Goal: Transaction & Acquisition: Purchase product/service

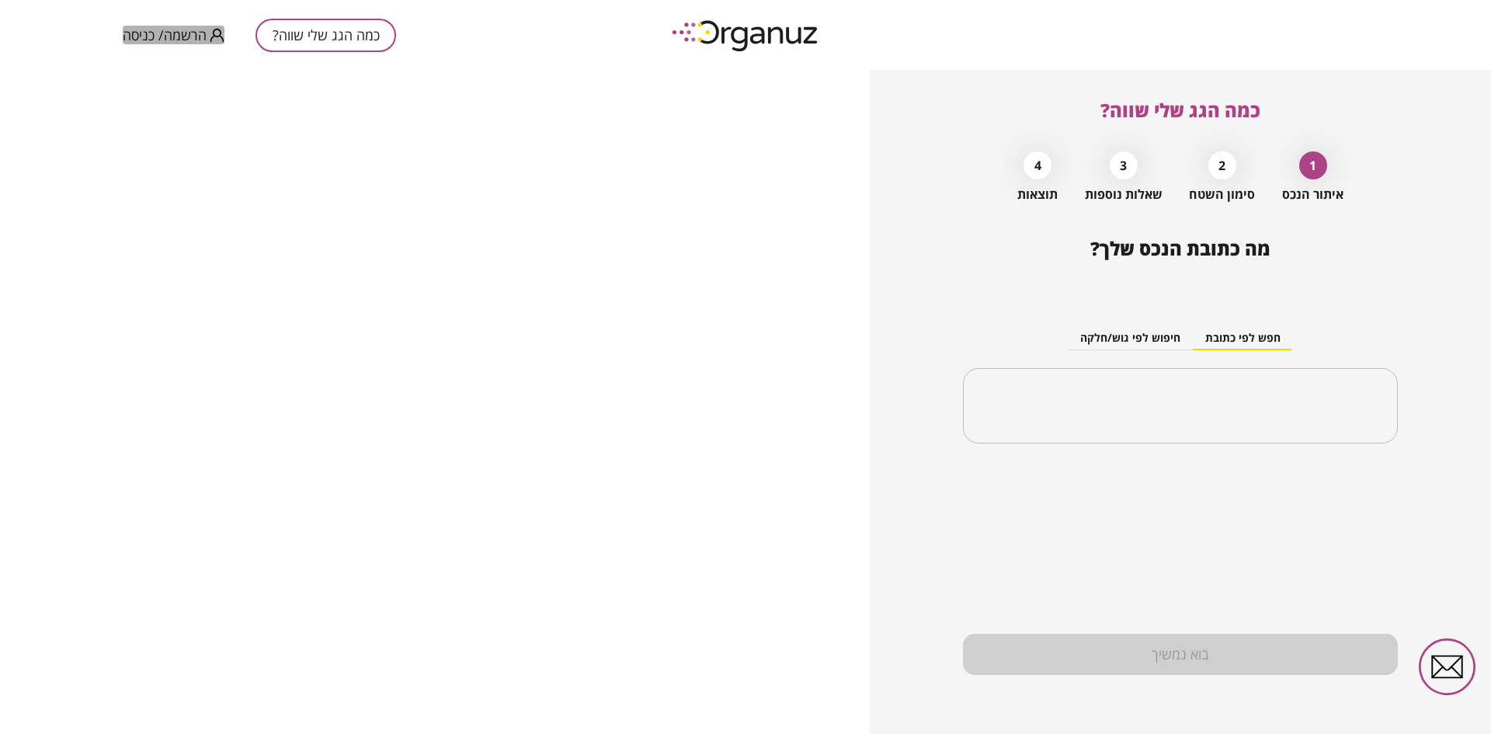
click at [181, 33] on span "הרשמה/ כניסה" at bounding box center [165, 35] width 84 height 16
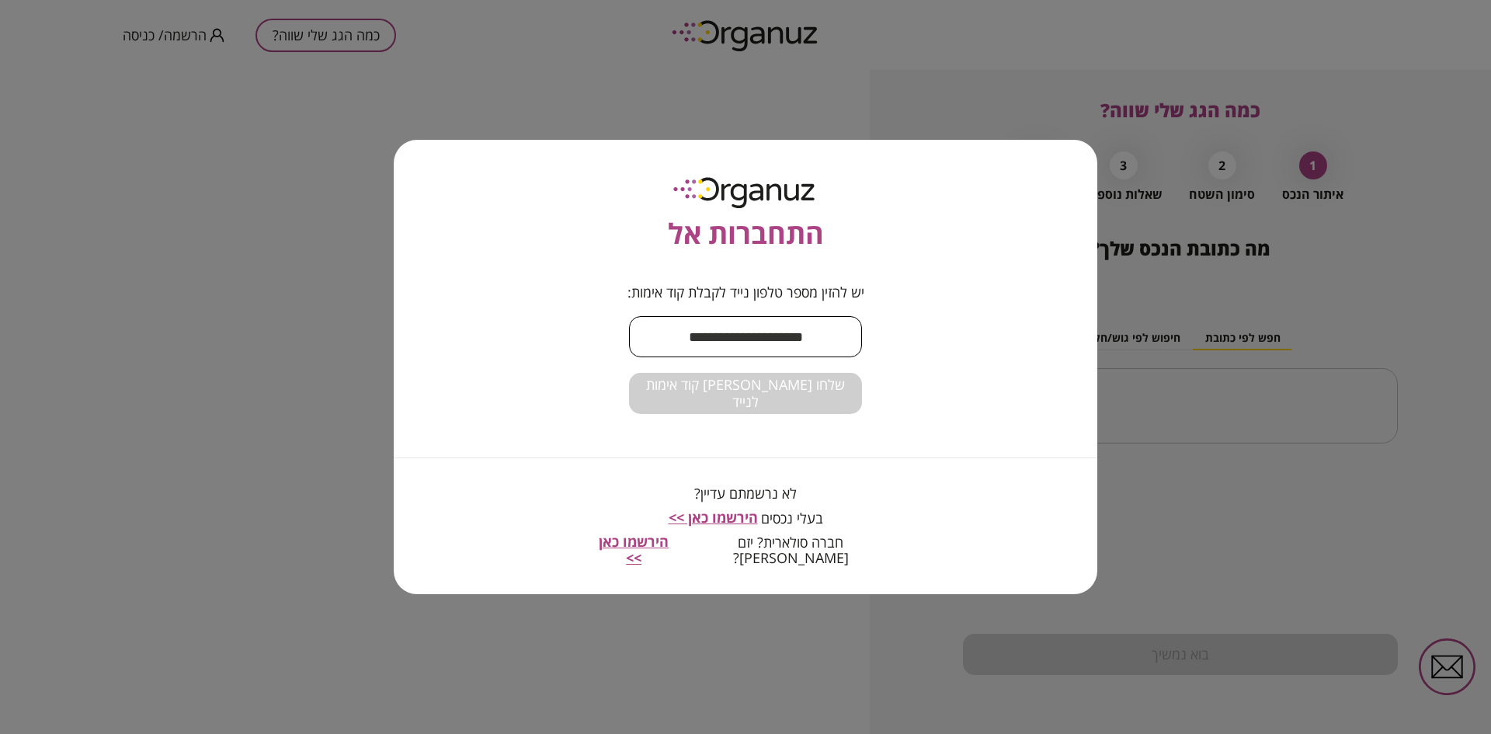
click at [696, 339] on input "text" at bounding box center [745, 337] width 233 height 46
type input "**********"
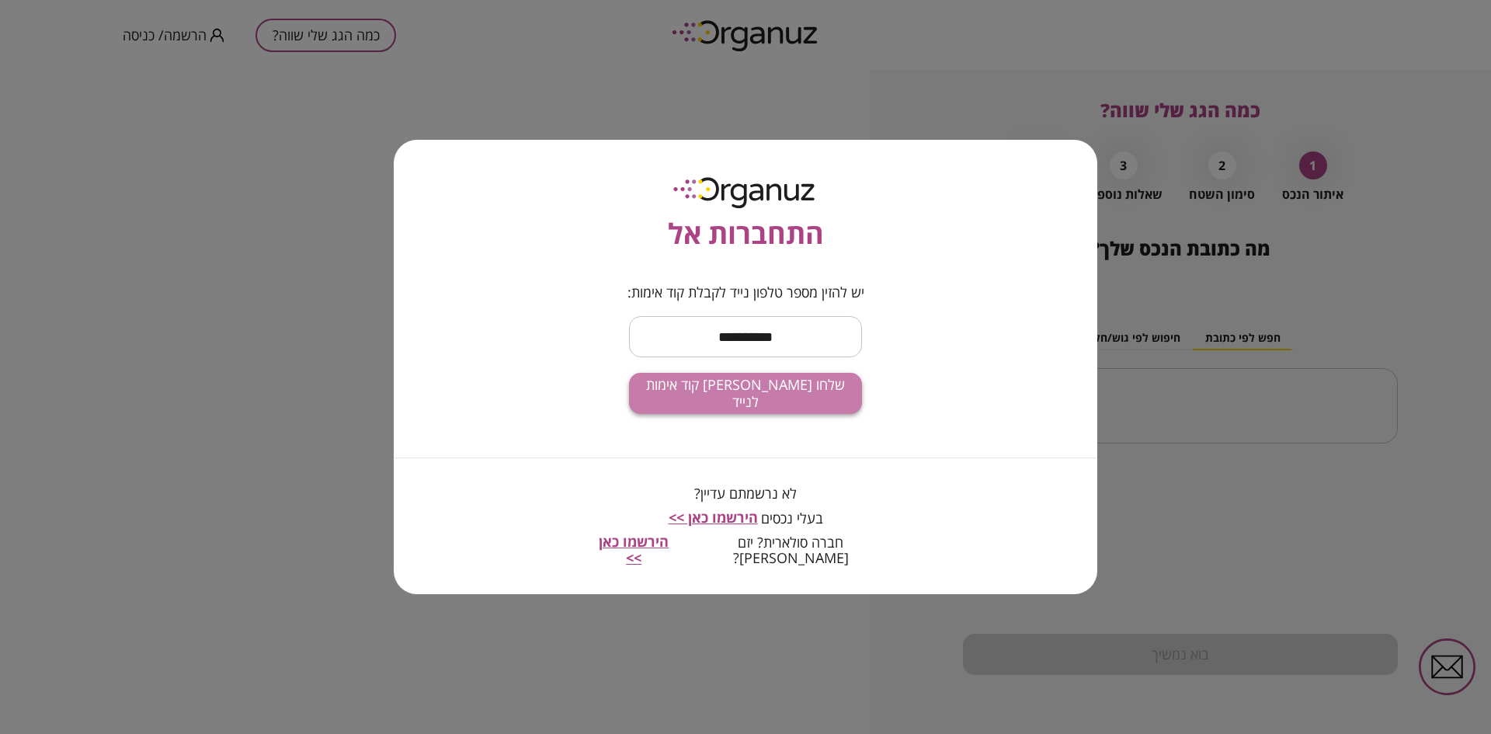
click at [736, 402] on span "שלחו [PERSON_NAME] קוד אימות לנייד" at bounding box center [746, 393] width 208 height 33
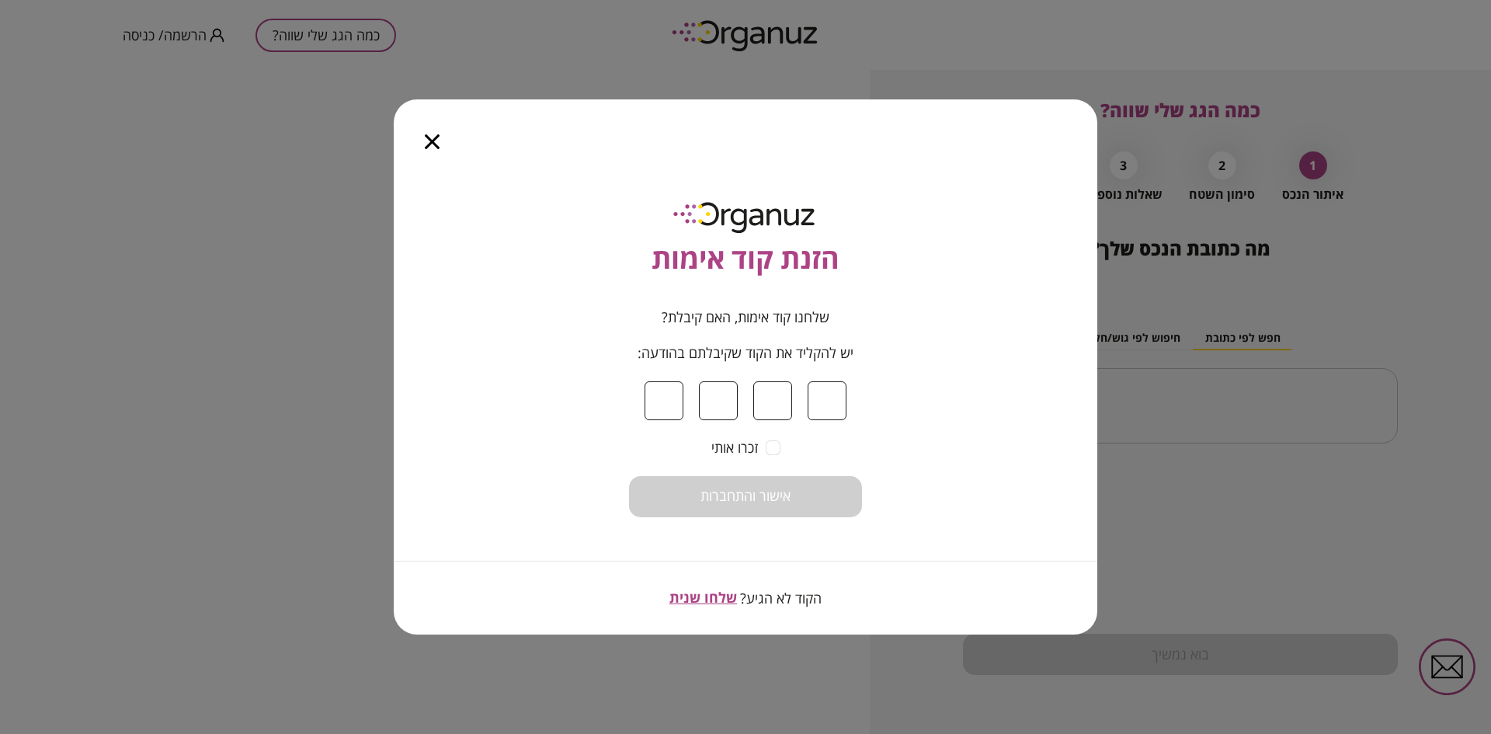
type input "*"
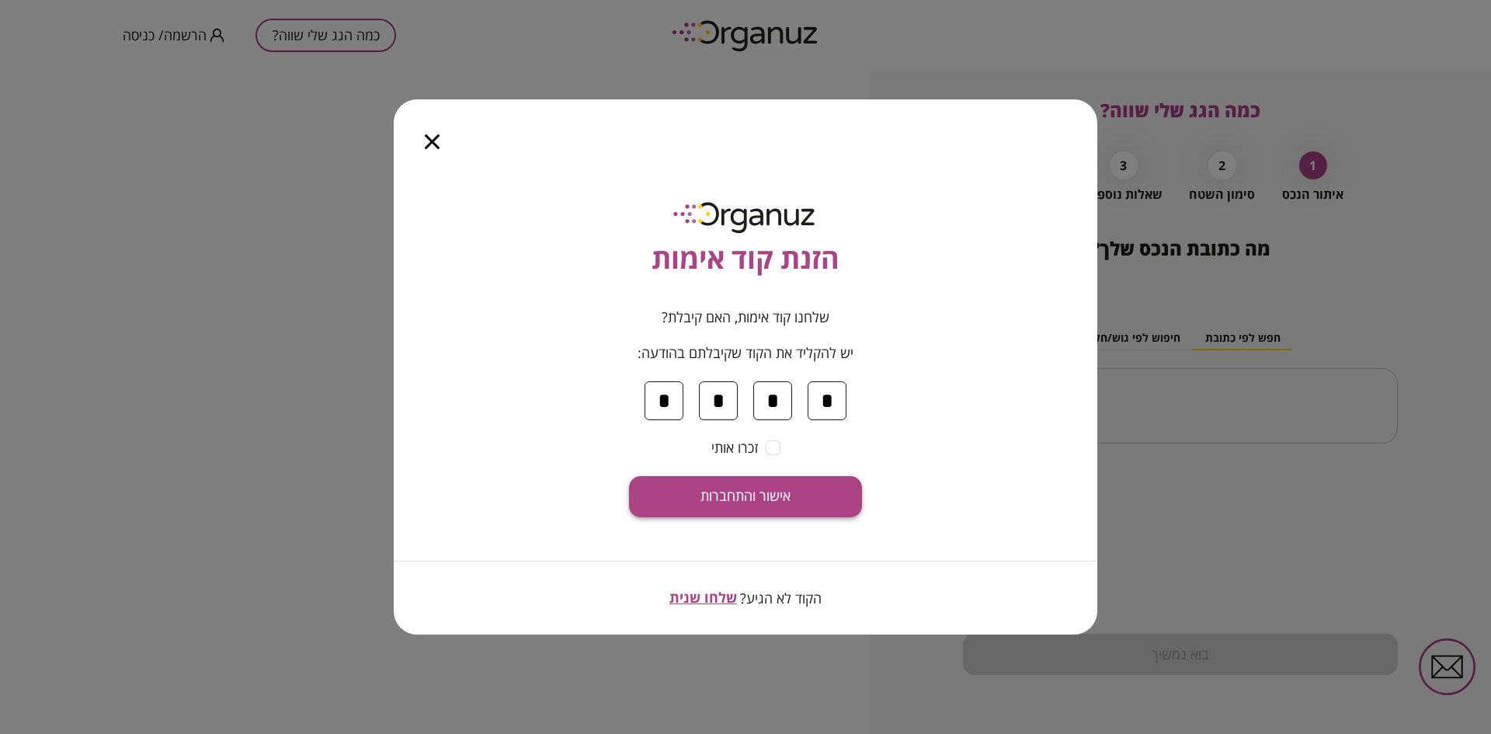
type input "*"
click at [713, 488] on span "אישור והתחברות" at bounding box center [746, 496] width 90 height 17
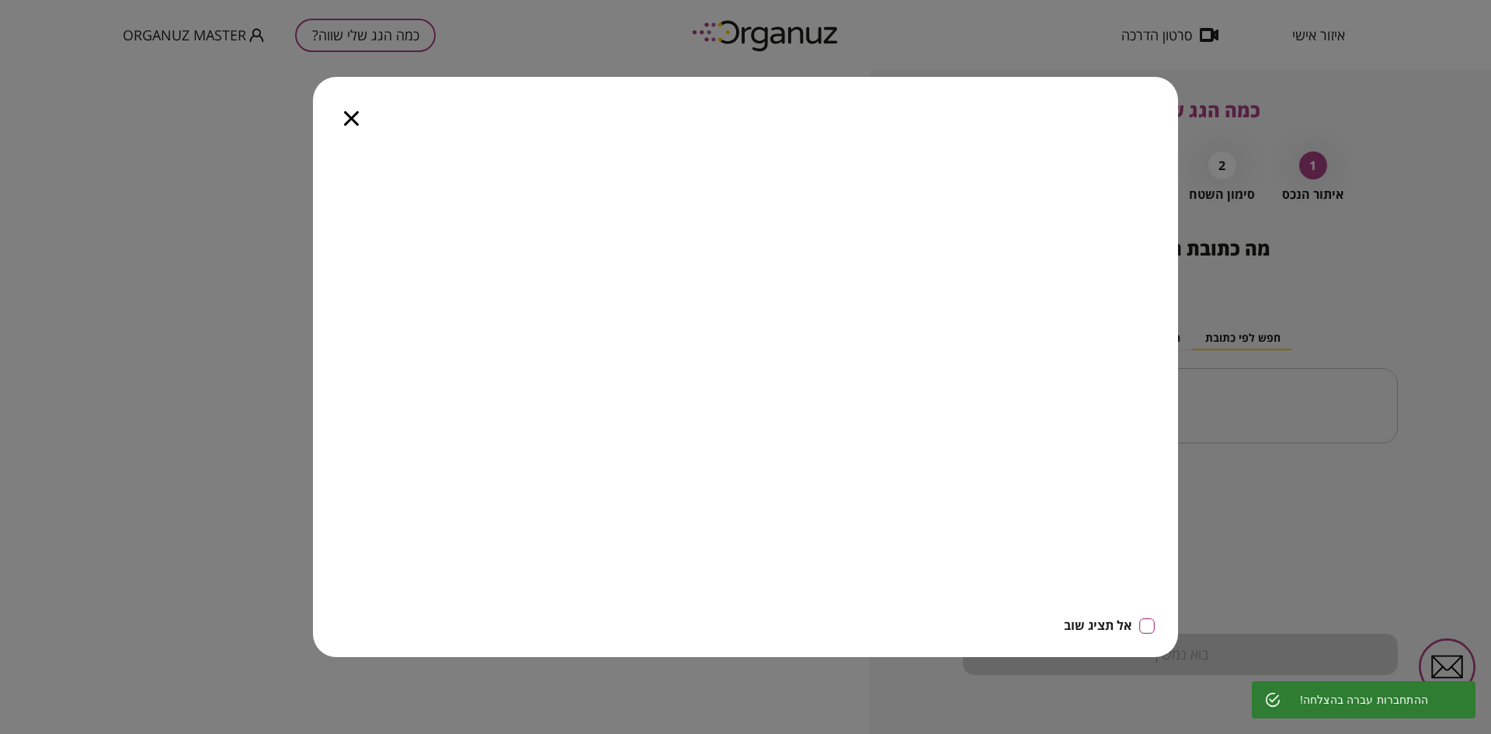
click at [355, 113] on icon "button" at bounding box center [351, 118] width 15 height 15
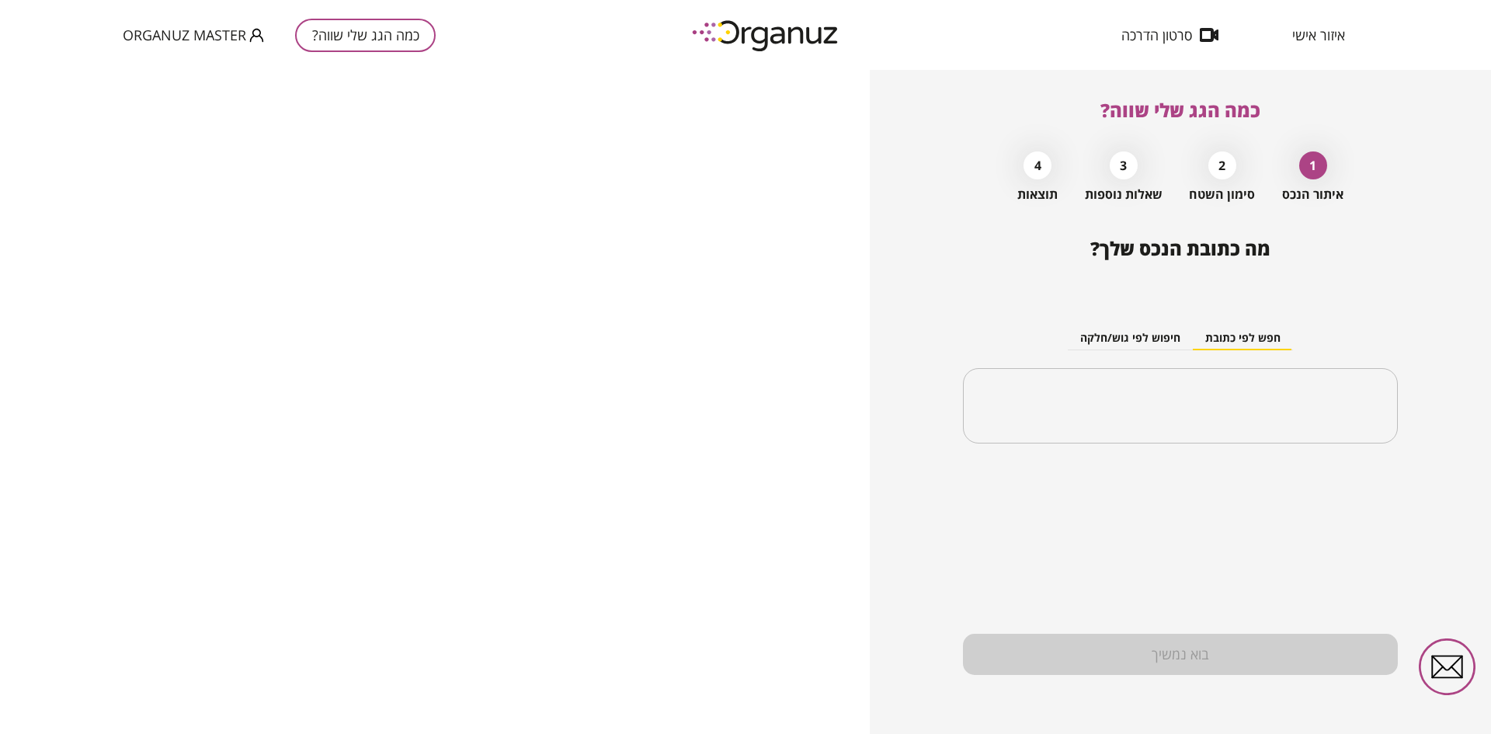
click at [1305, 29] on span "איזור אישי" at bounding box center [1318, 35] width 53 height 16
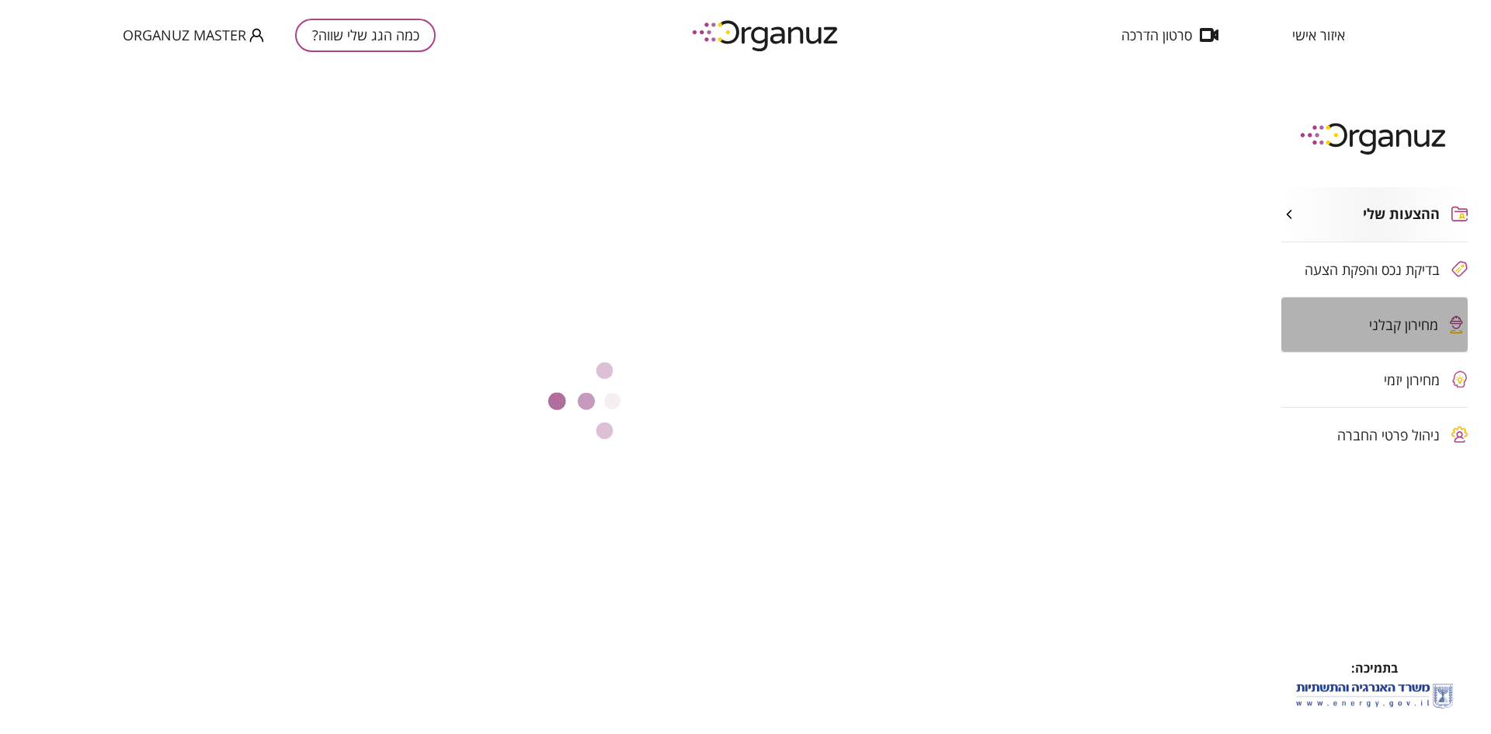
click at [1393, 318] on span "מחירון קבלני" at bounding box center [1403, 325] width 69 height 16
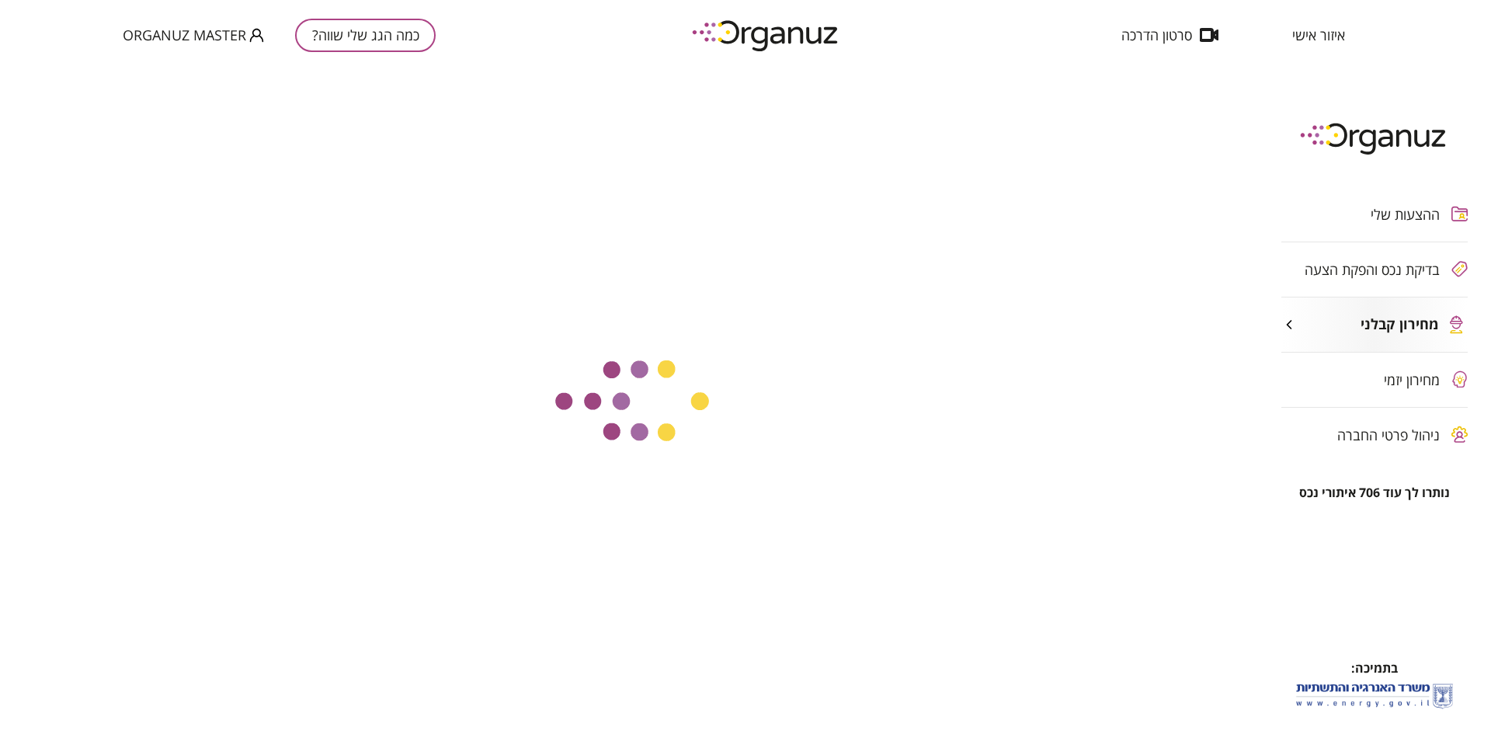
click at [1351, 441] on span "ניהול פרטי החברה" at bounding box center [1388, 435] width 103 height 16
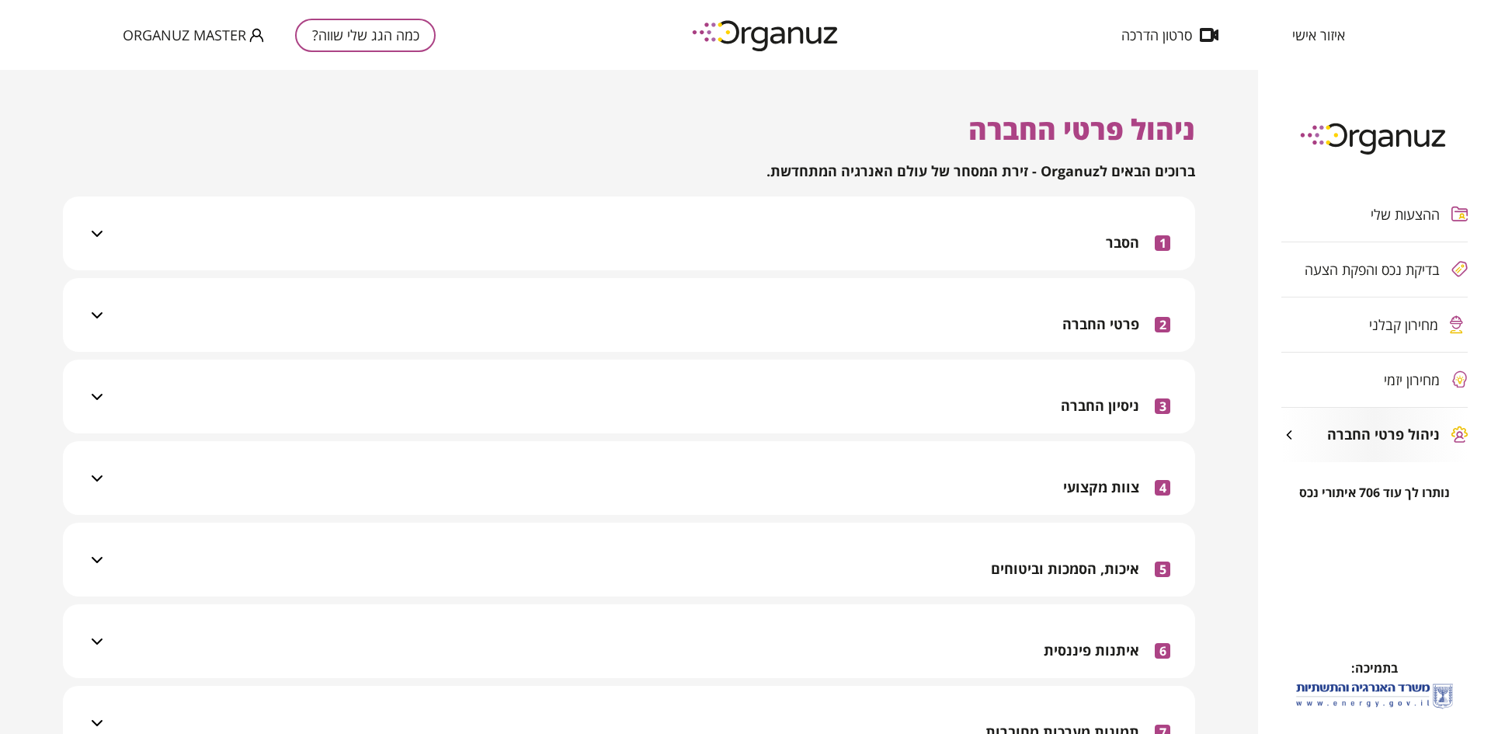
click at [743, 328] on div "2 פרטי החברה" at bounding box center [638, 315] width 1064 height 74
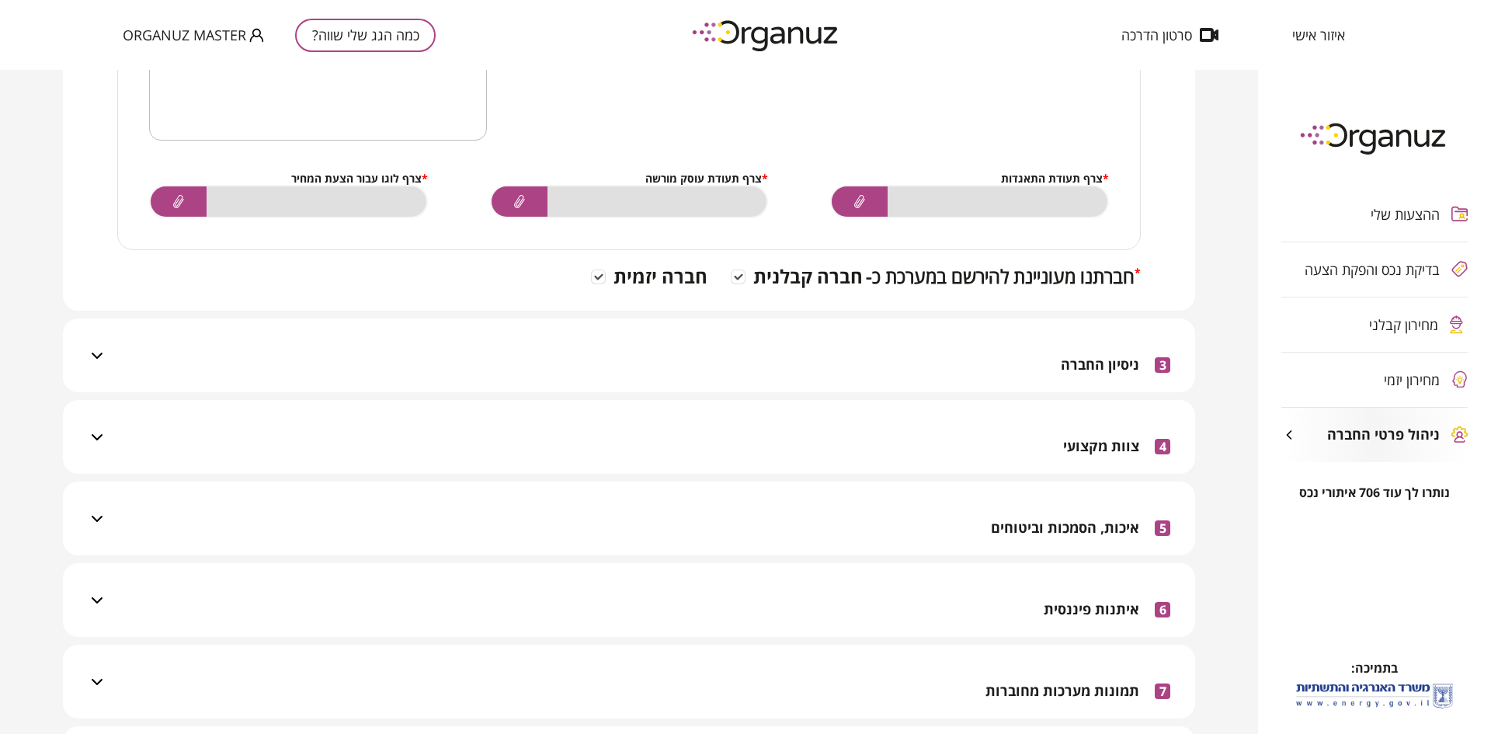
scroll to position [466, 0]
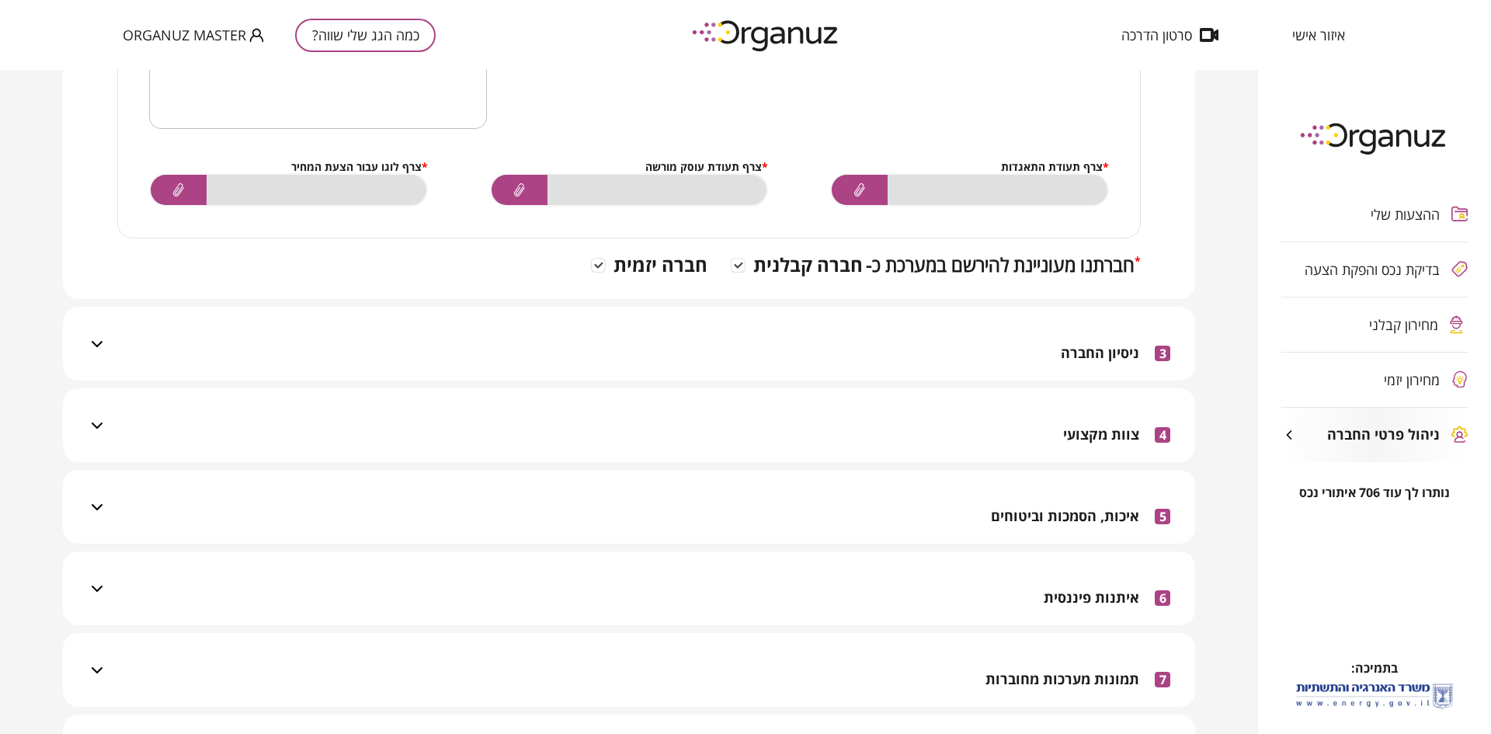
click at [743, 328] on div "3 ניסיון החברה" at bounding box center [638, 344] width 1064 height 74
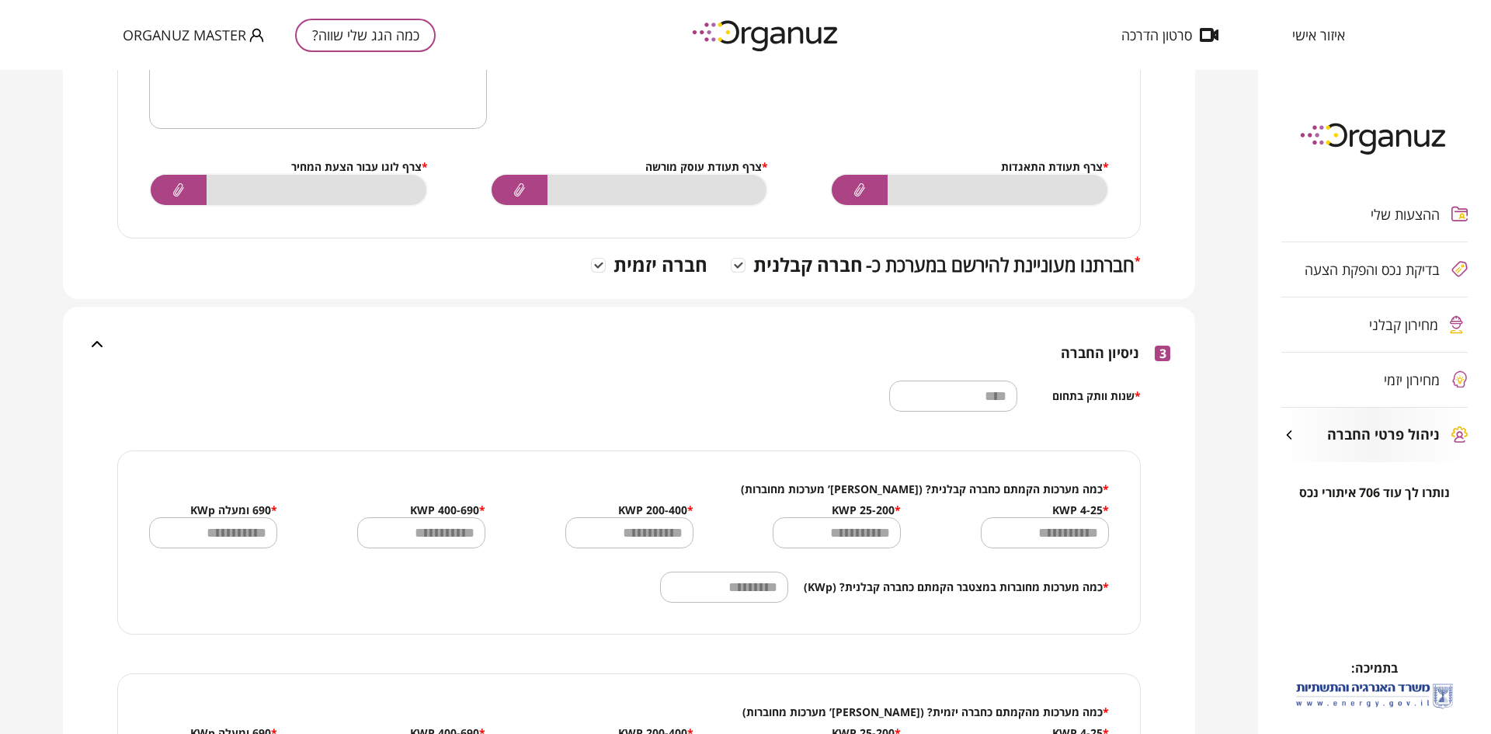
click at [743, 328] on div "3 ניסיון החברה" at bounding box center [638, 344] width 1064 height 74
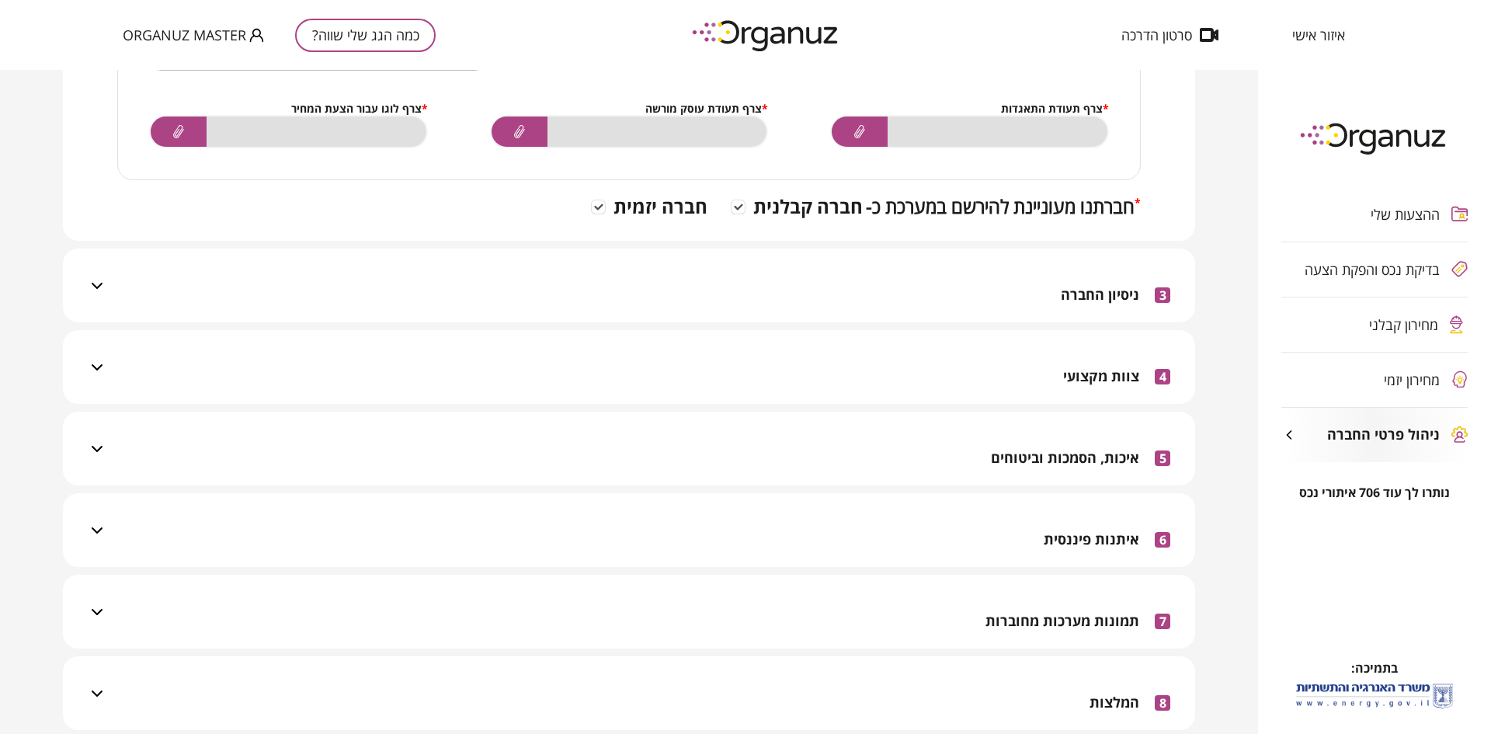
click at [770, 352] on div "4 צוות מקצועי" at bounding box center [638, 367] width 1064 height 74
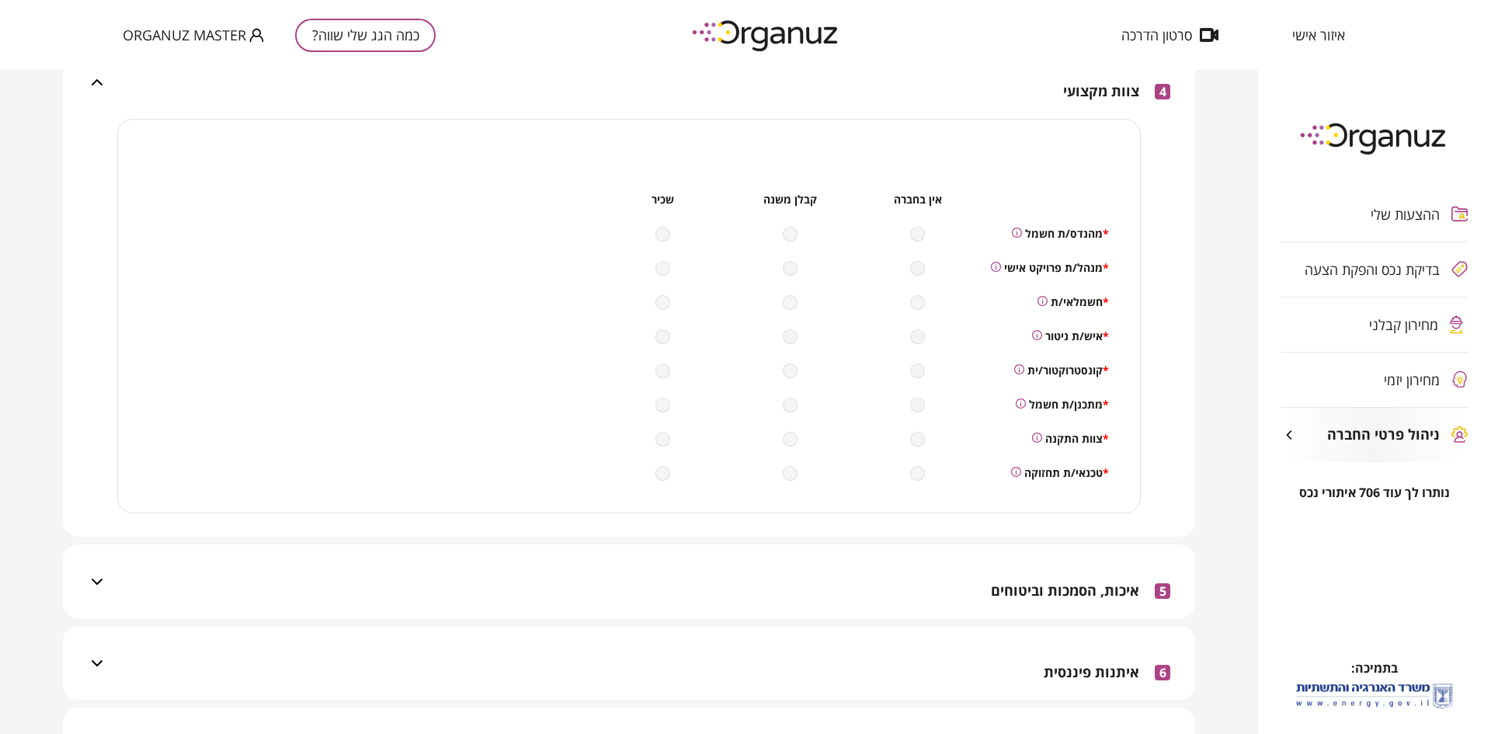
scroll to position [806, 0]
click at [816, 564] on div "5 איכות, הסמכות וביטוחים" at bounding box center [638, 585] width 1064 height 74
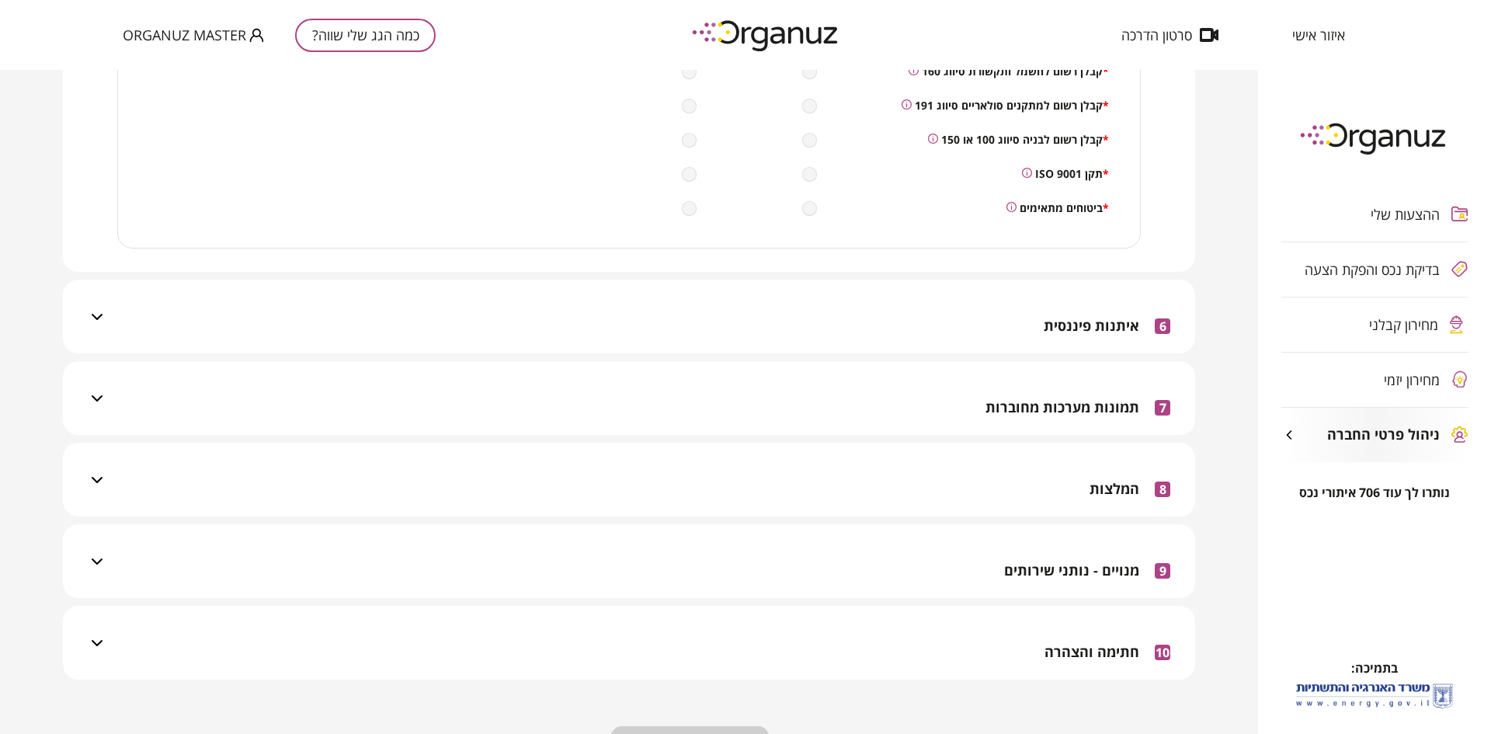
click at [923, 294] on div "6 איתנות פיננסית" at bounding box center [638, 317] width 1064 height 74
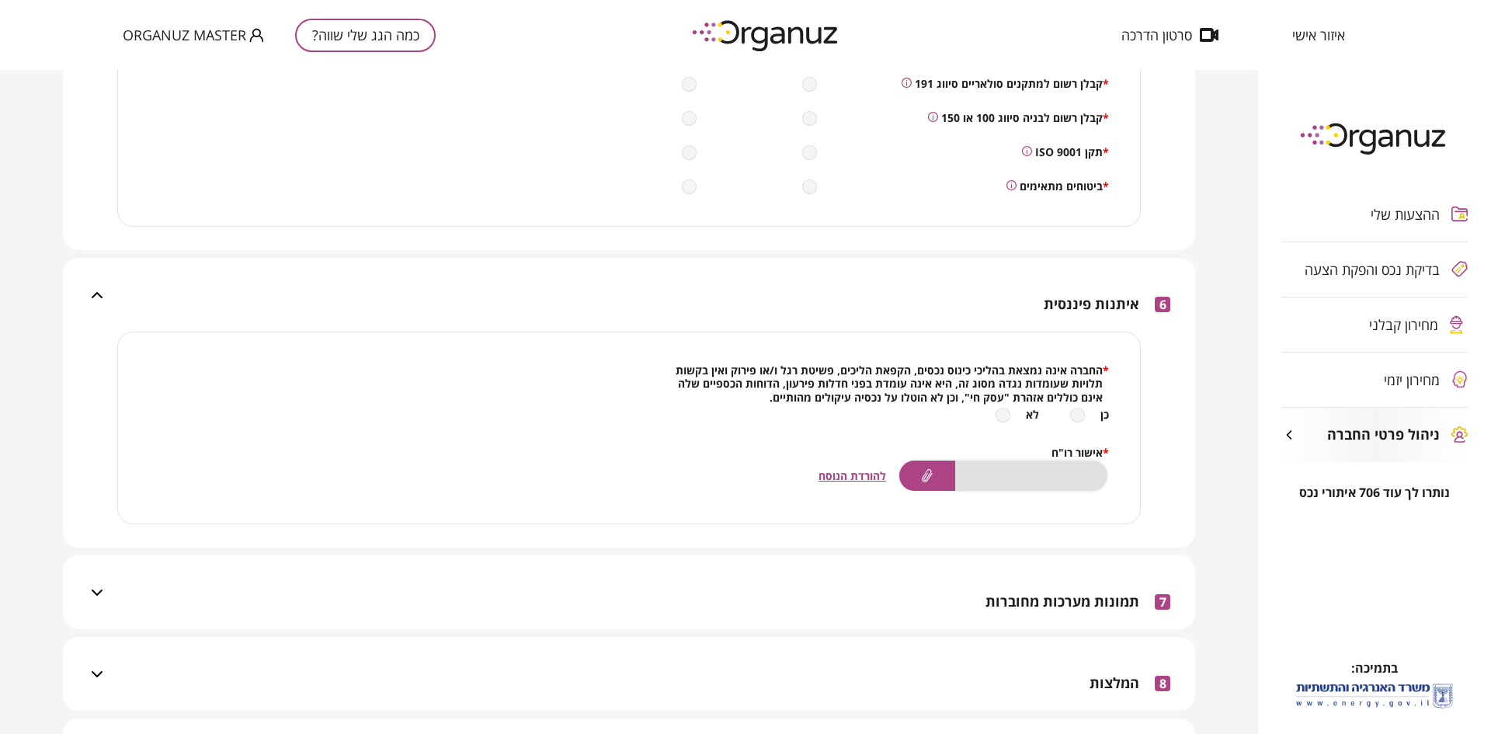
click at [860, 294] on div "6 איתנות פיננסית" at bounding box center [638, 295] width 1064 height 74
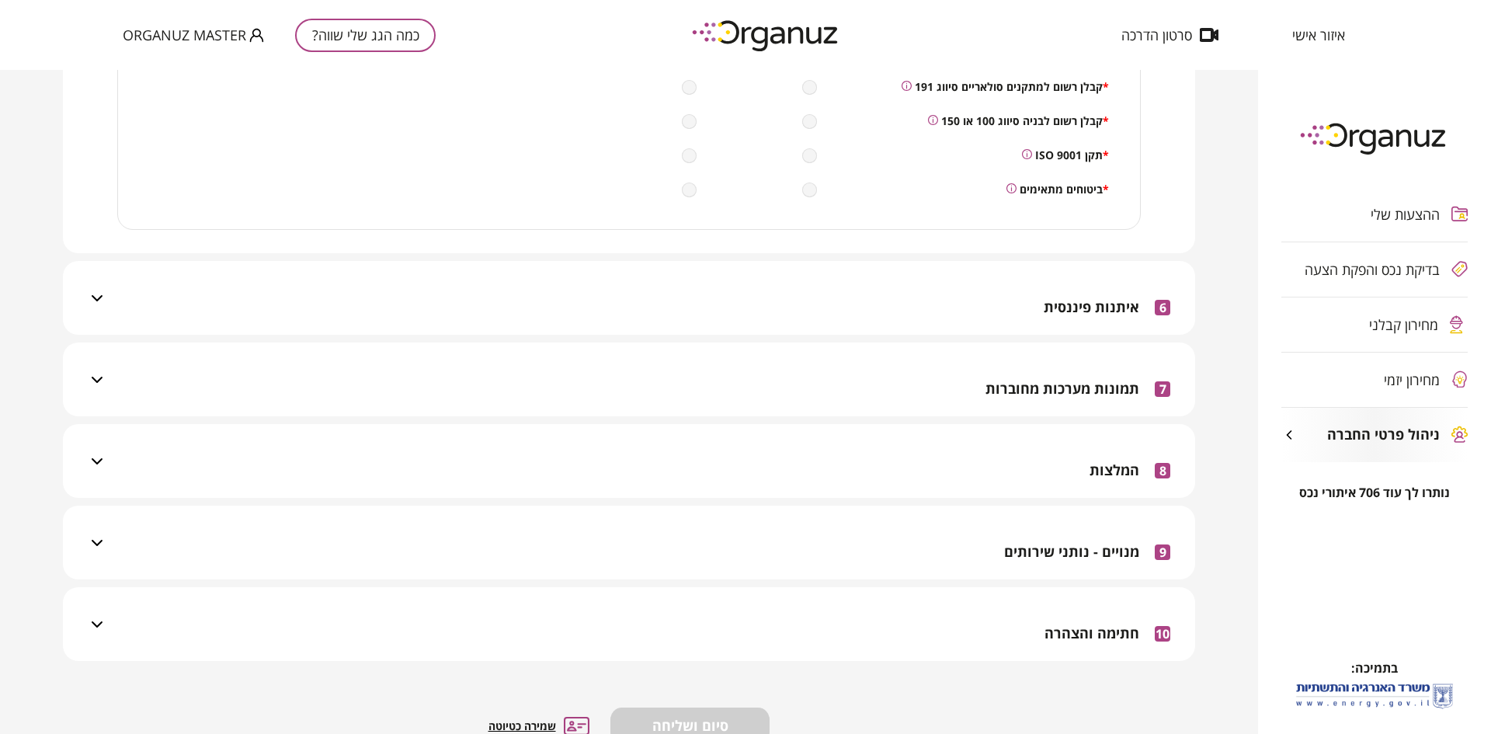
scroll to position [1563, 0]
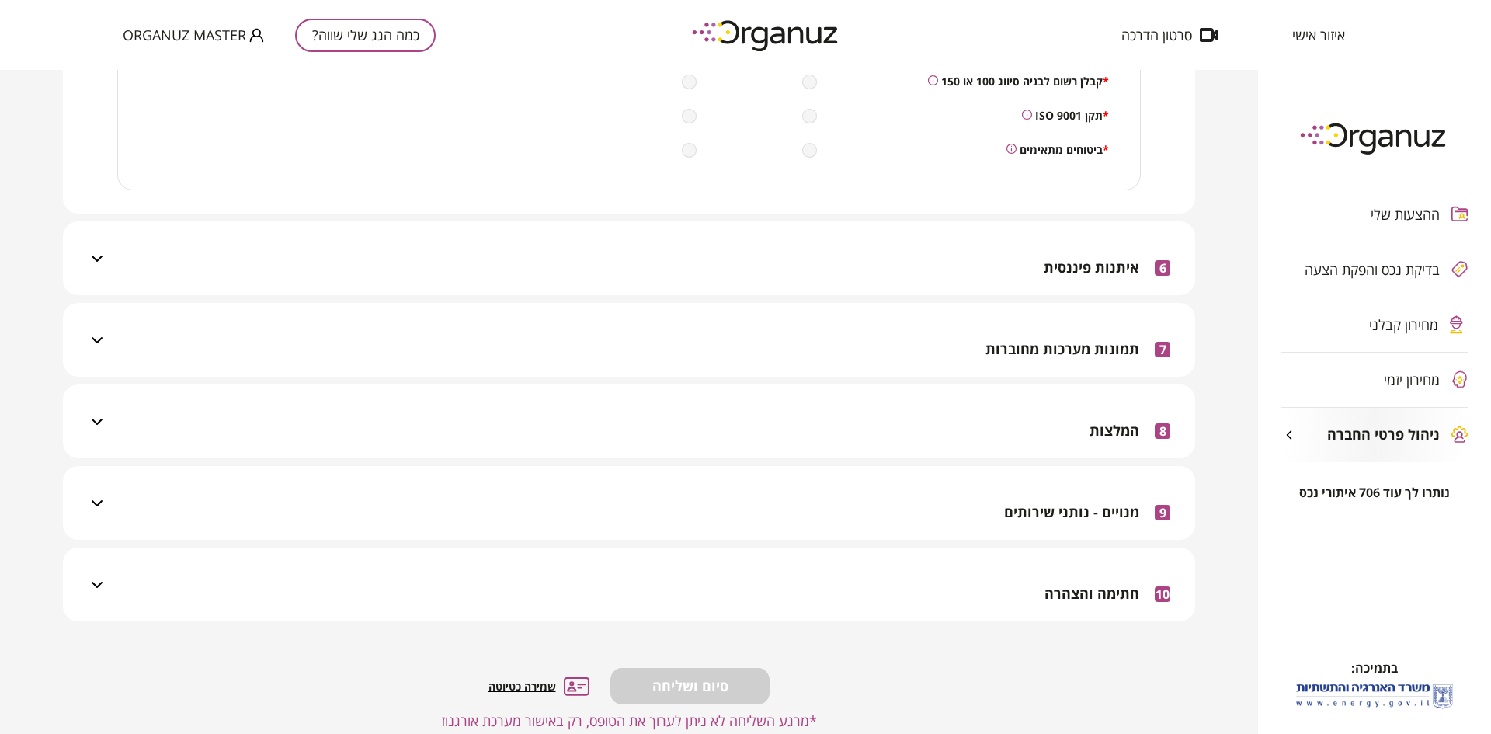
click at [836, 311] on div "7 תמונות מערכות מחוברות" at bounding box center [638, 340] width 1064 height 74
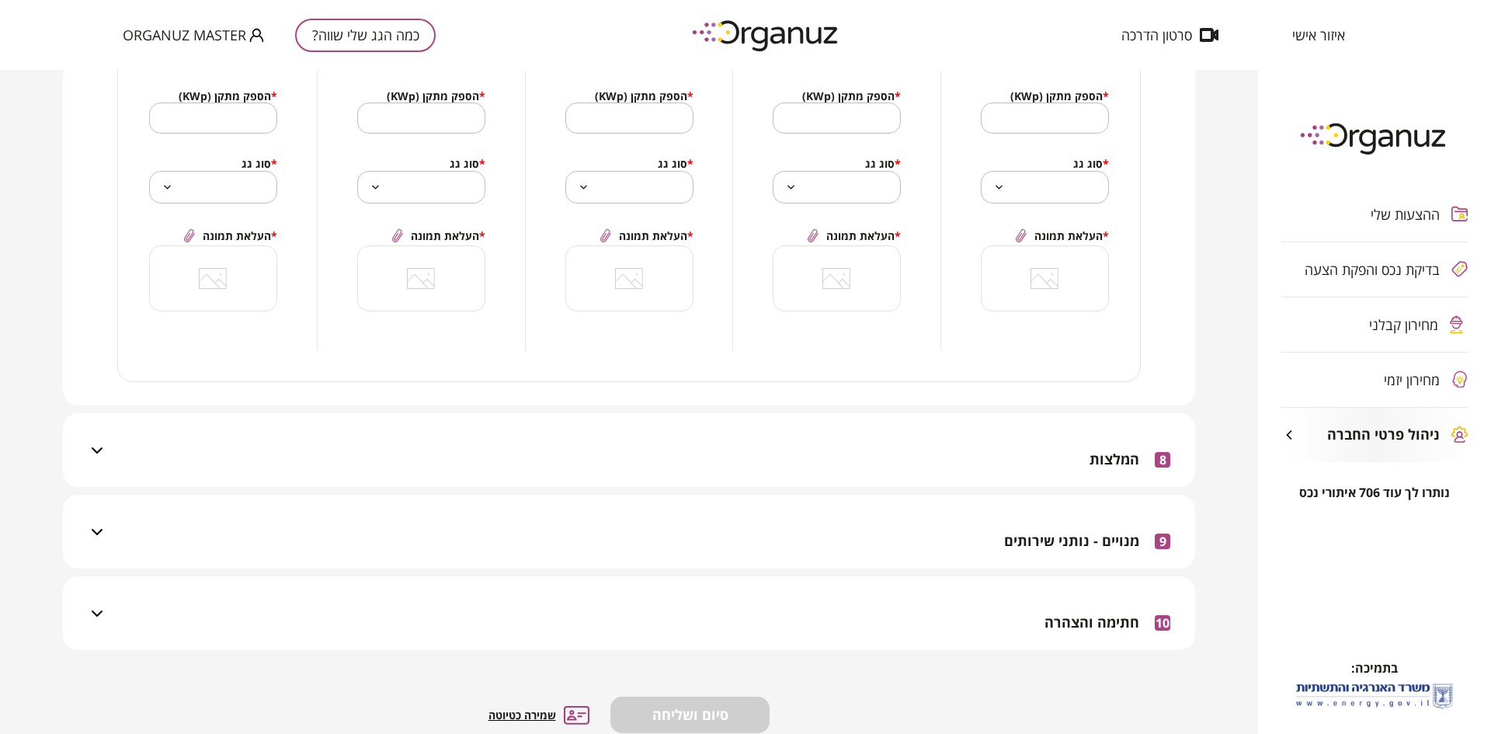
scroll to position [1981, 0]
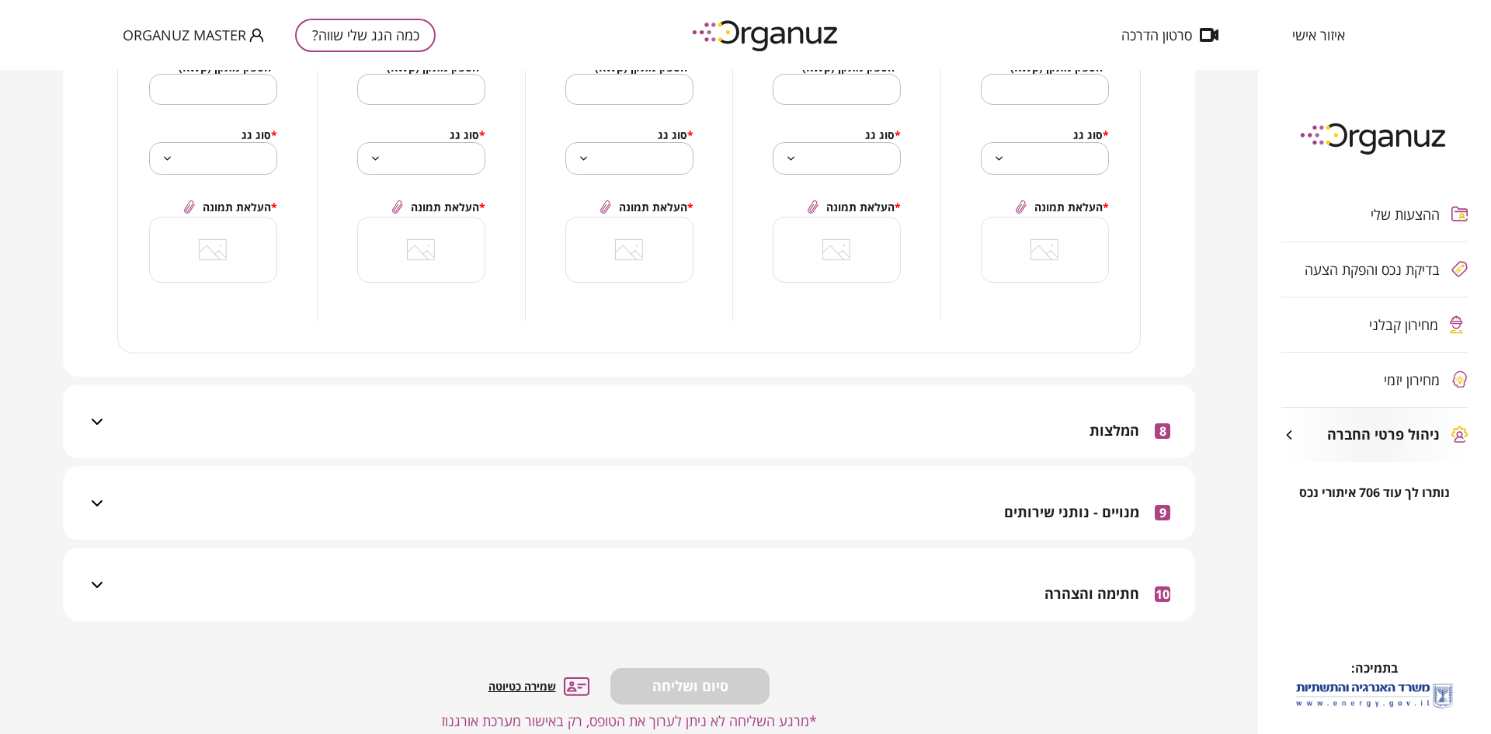
click at [858, 422] on div "8 המלצות" at bounding box center [638, 421] width 1064 height 74
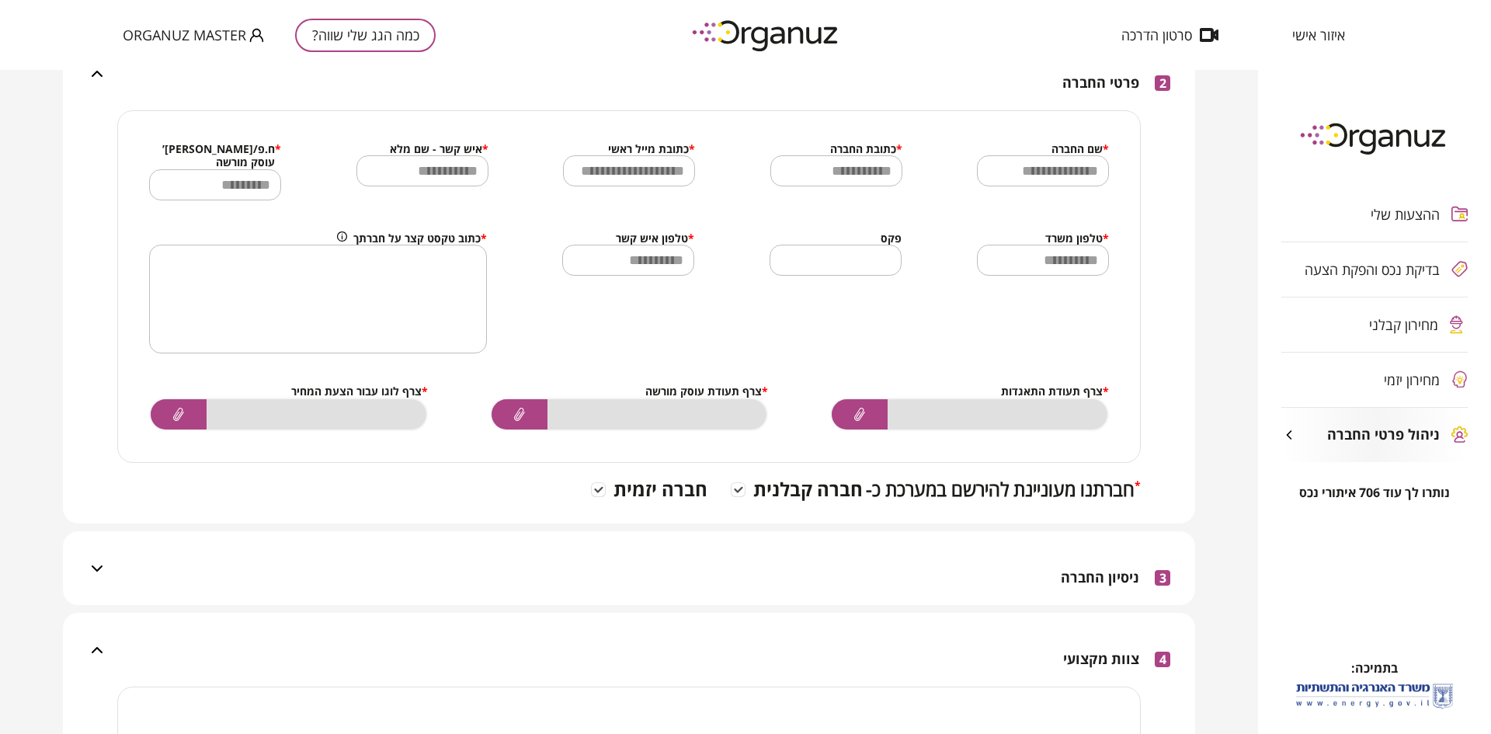
scroll to position [485, 0]
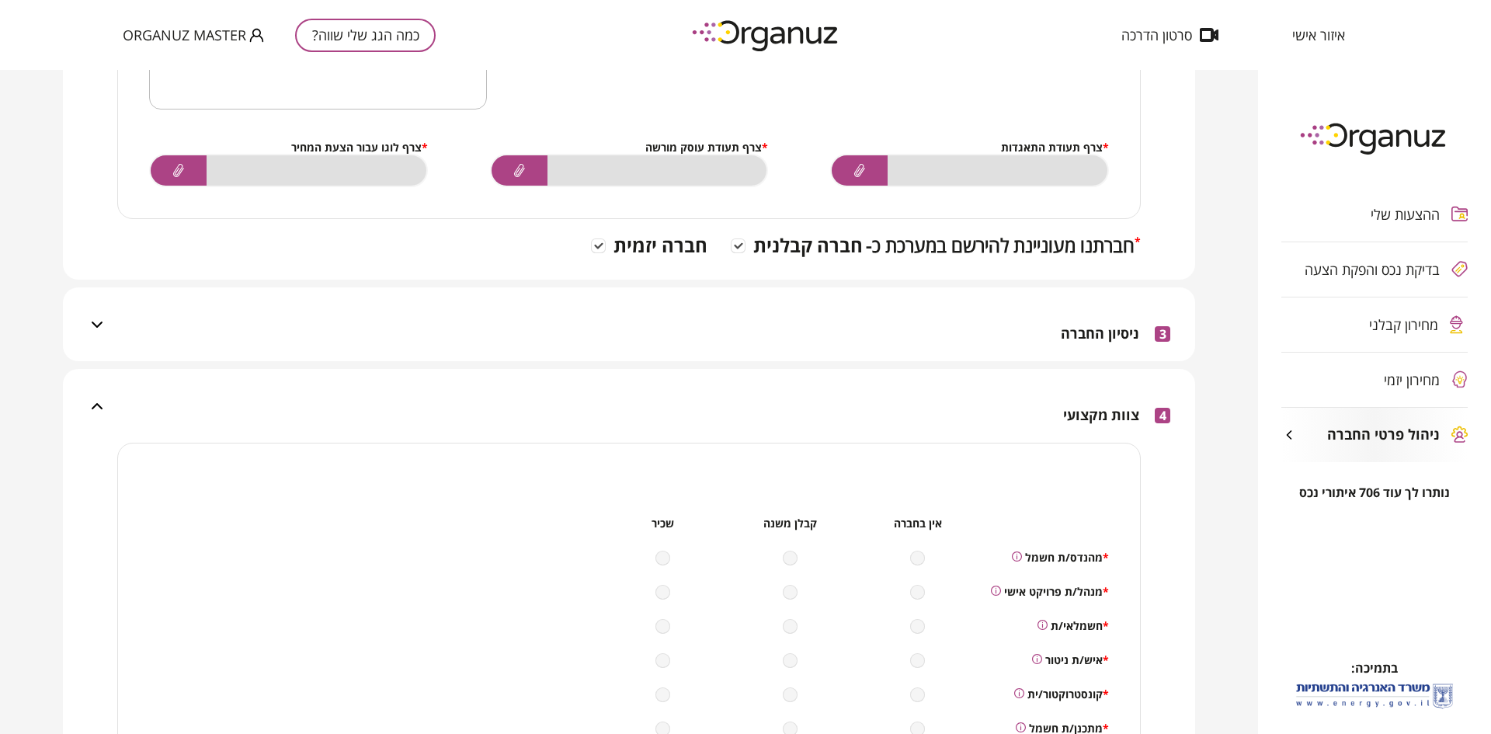
click at [658, 305] on div "3 ניסיון החברה" at bounding box center [638, 324] width 1064 height 74
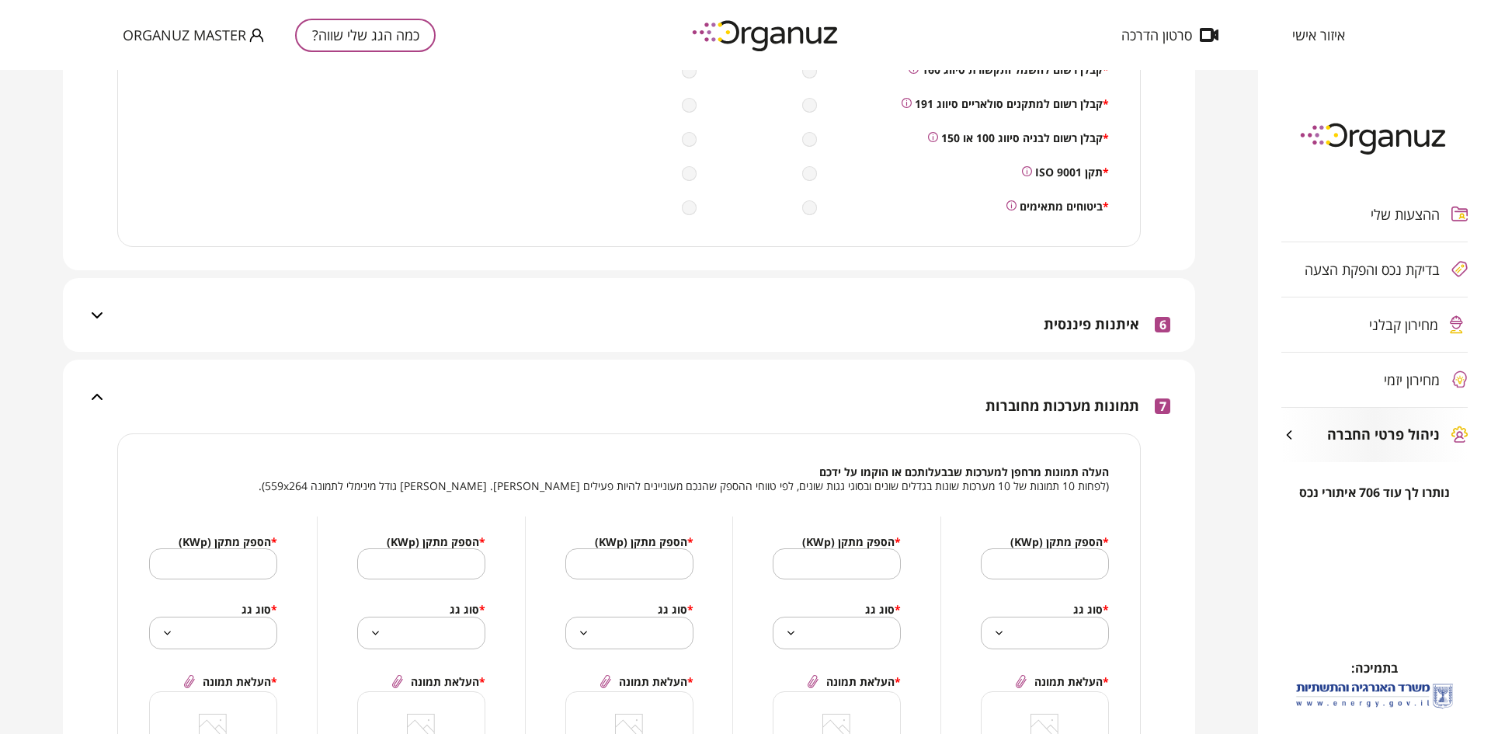
scroll to position [2188, 0]
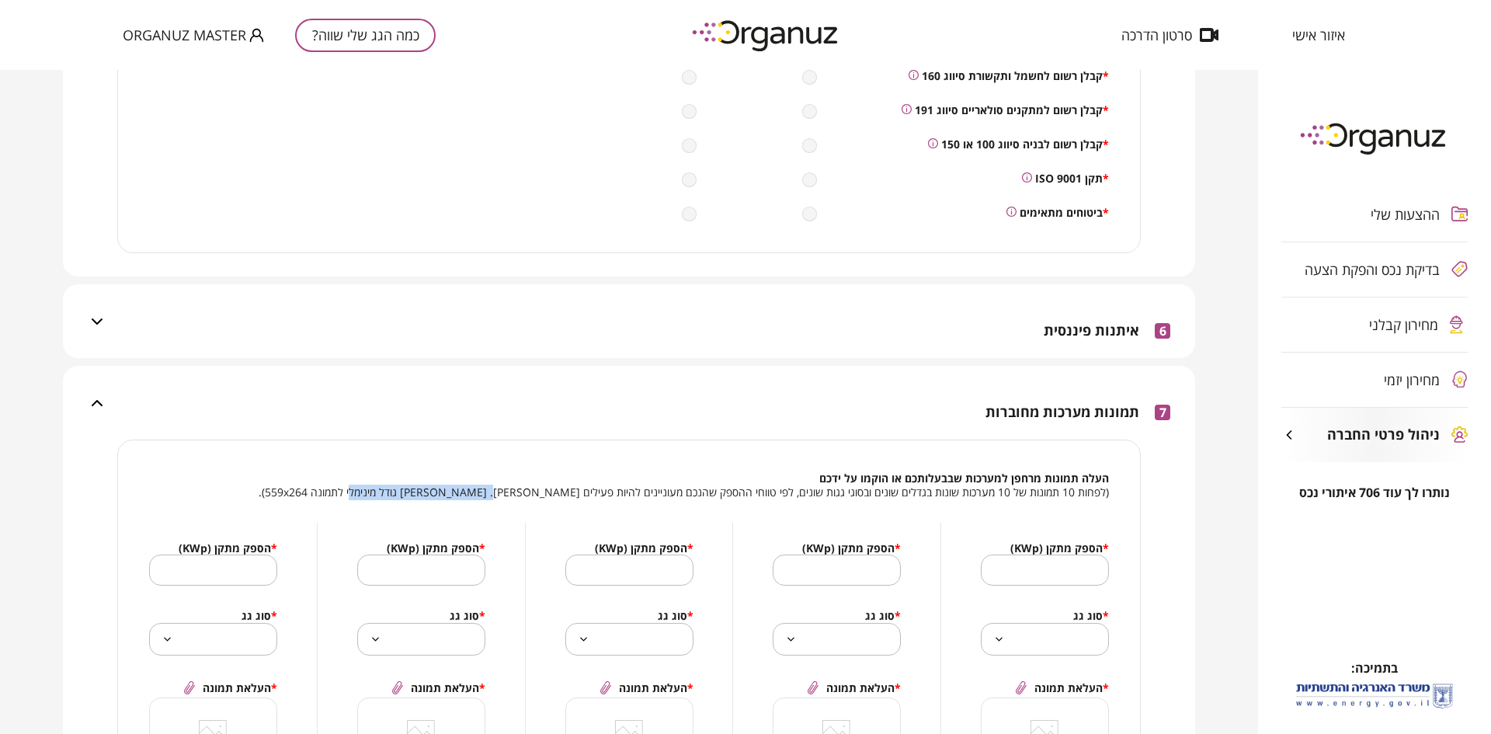
drag, startPoint x: 392, startPoint y: 478, endPoint x: 524, endPoint y: 473, distance: 132.1
click at [524, 485] on span "(לפחות 10 תמונות של 10 מערכות שונות בגדלים שונים ובסוגי גגות שונים, לפי טווחי ה…" at bounding box center [629, 492] width 960 height 15
copy span "גודל מינימלי לתמונה 559x264"
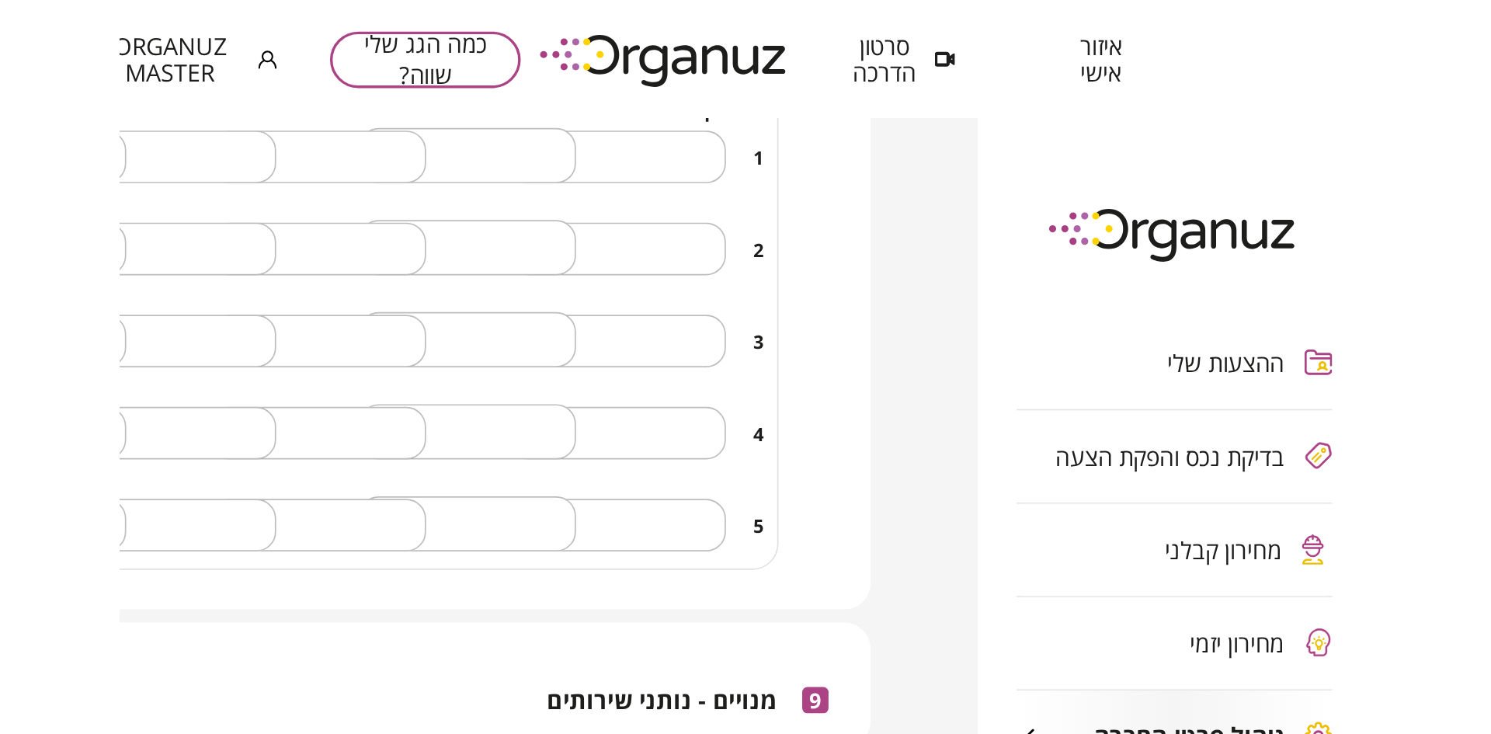
scroll to position [3003, 0]
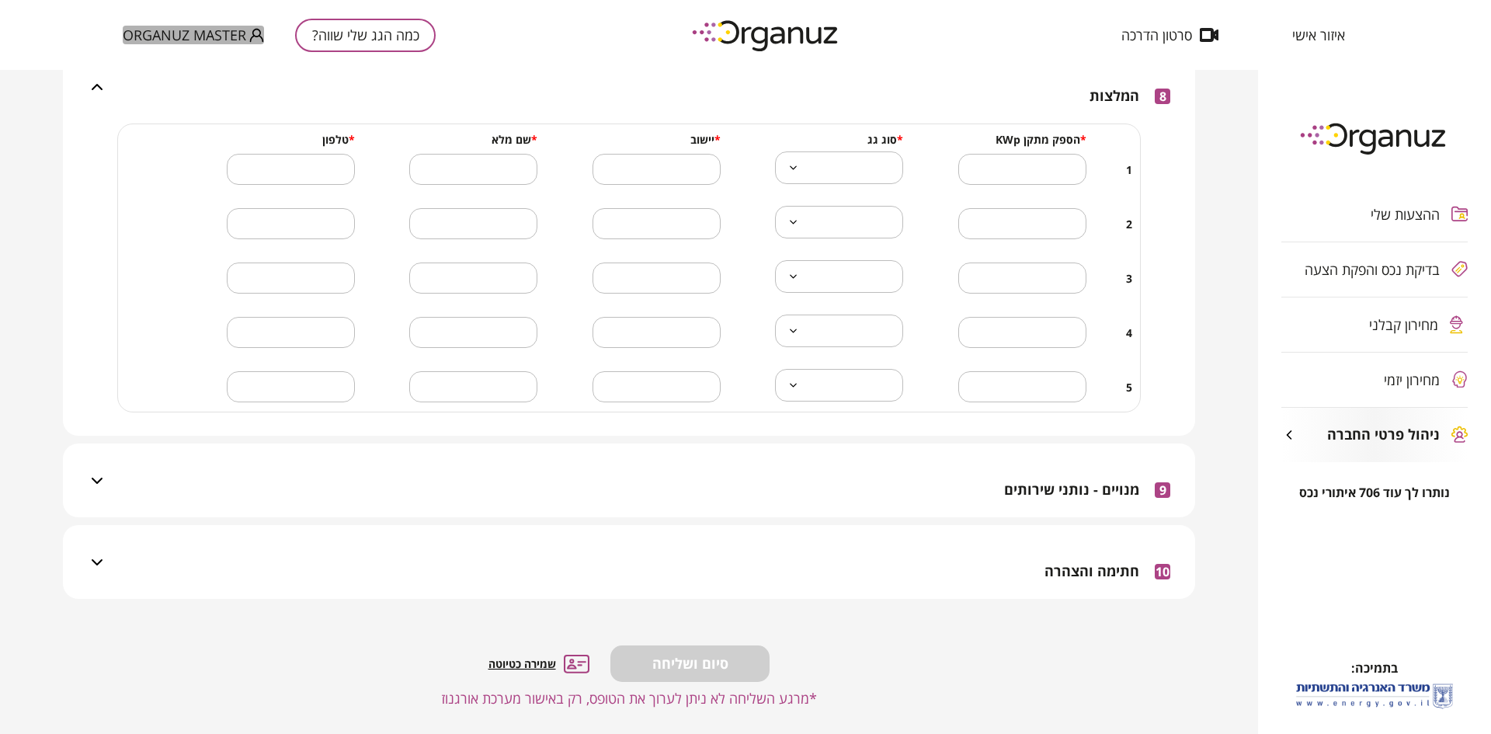
click at [166, 38] on span "Organuz Master" at bounding box center [184, 35] width 123 height 16
click at [167, 63] on li "התנתק" at bounding box center [153, 64] width 61 height 28
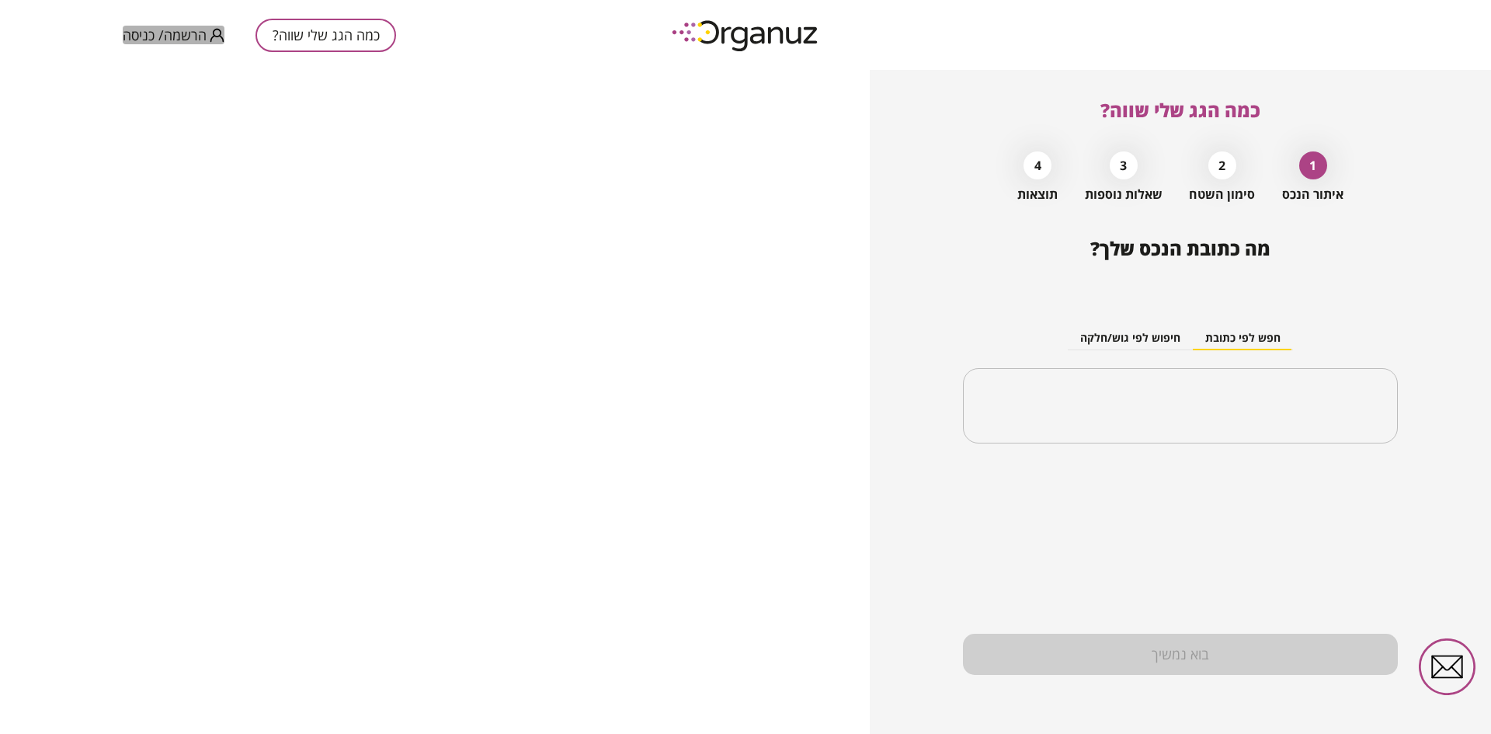
click at [132, 37] on span "הרשמה/ כניסה" at bounding box center [165, 35] width 84 height 16
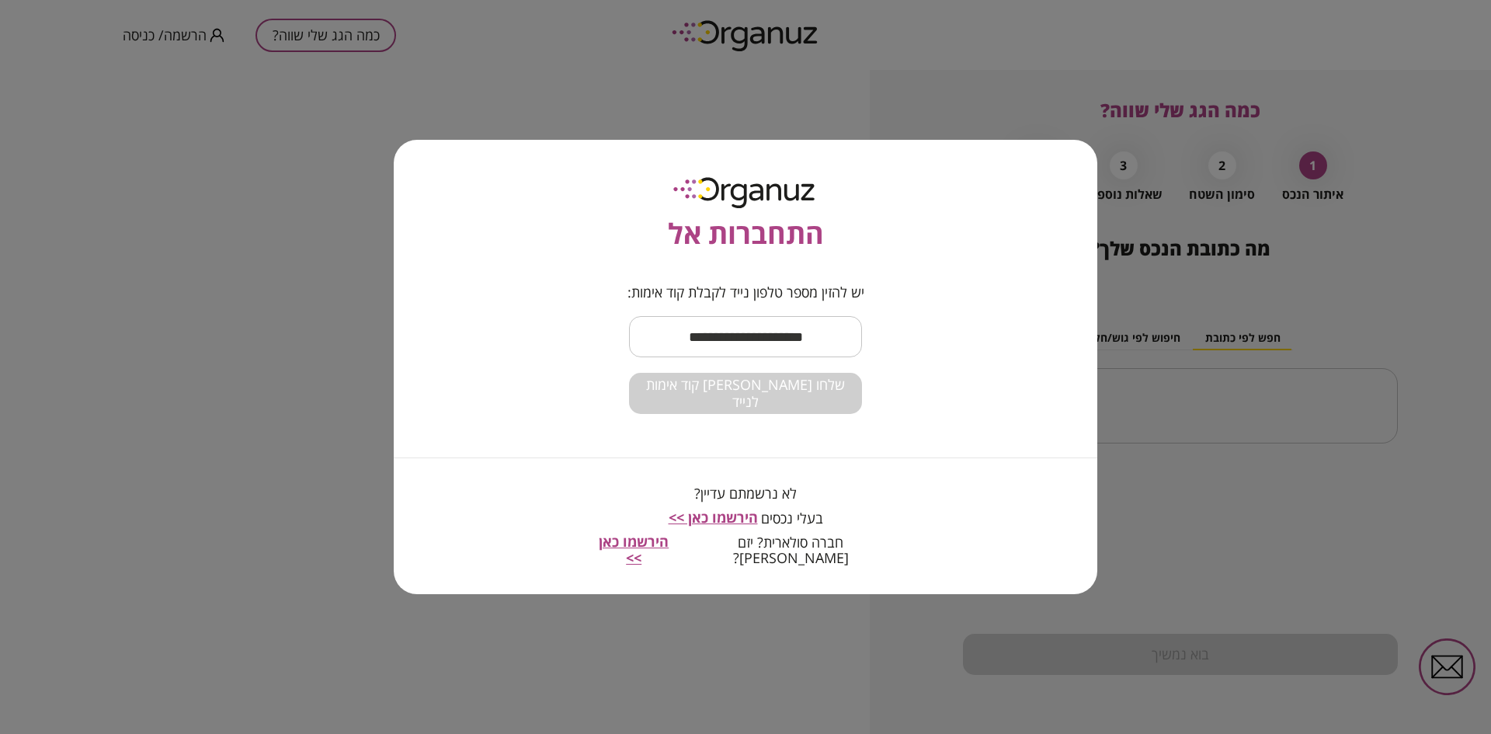
click at [723, 346] on input "text" at bounding box center [745, 337] width 233 height 46
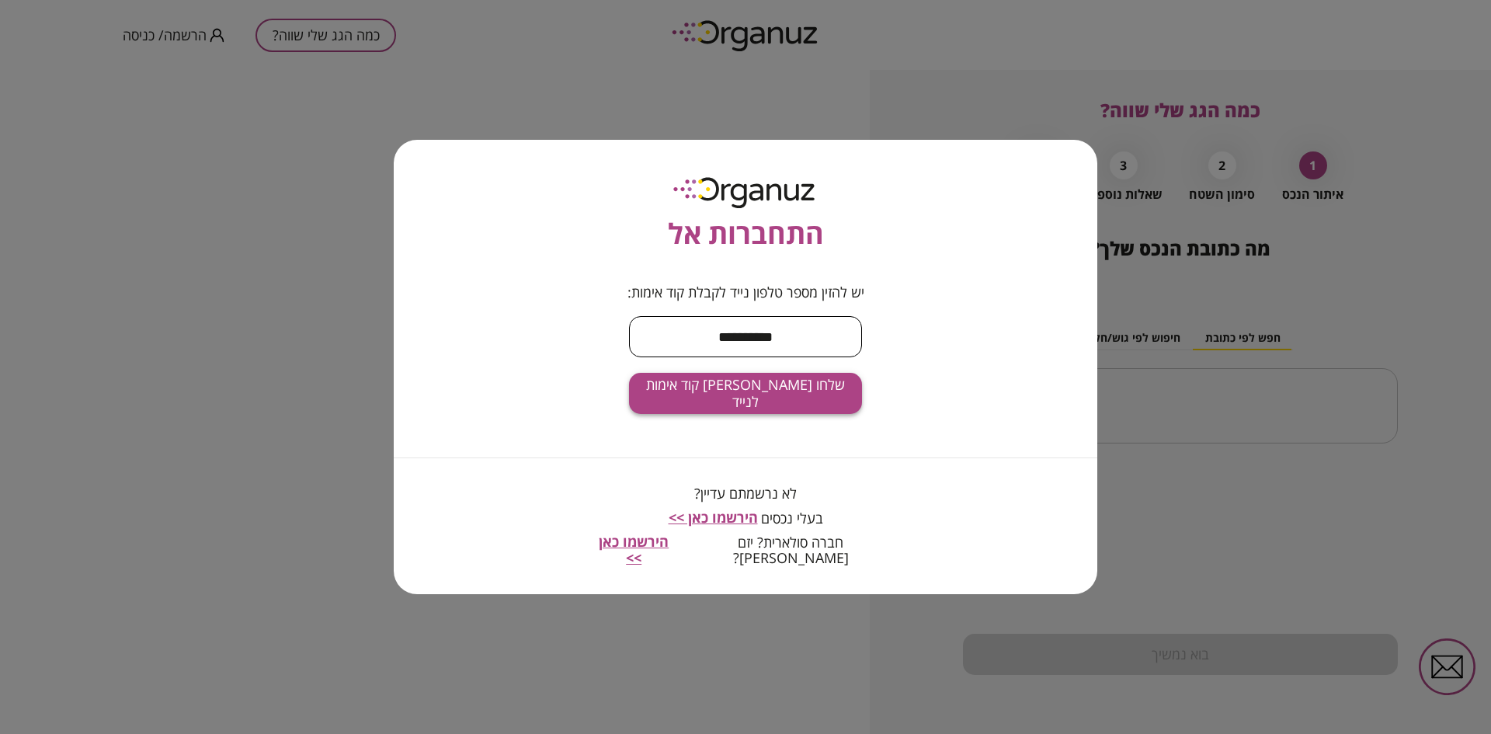
type input "**********"
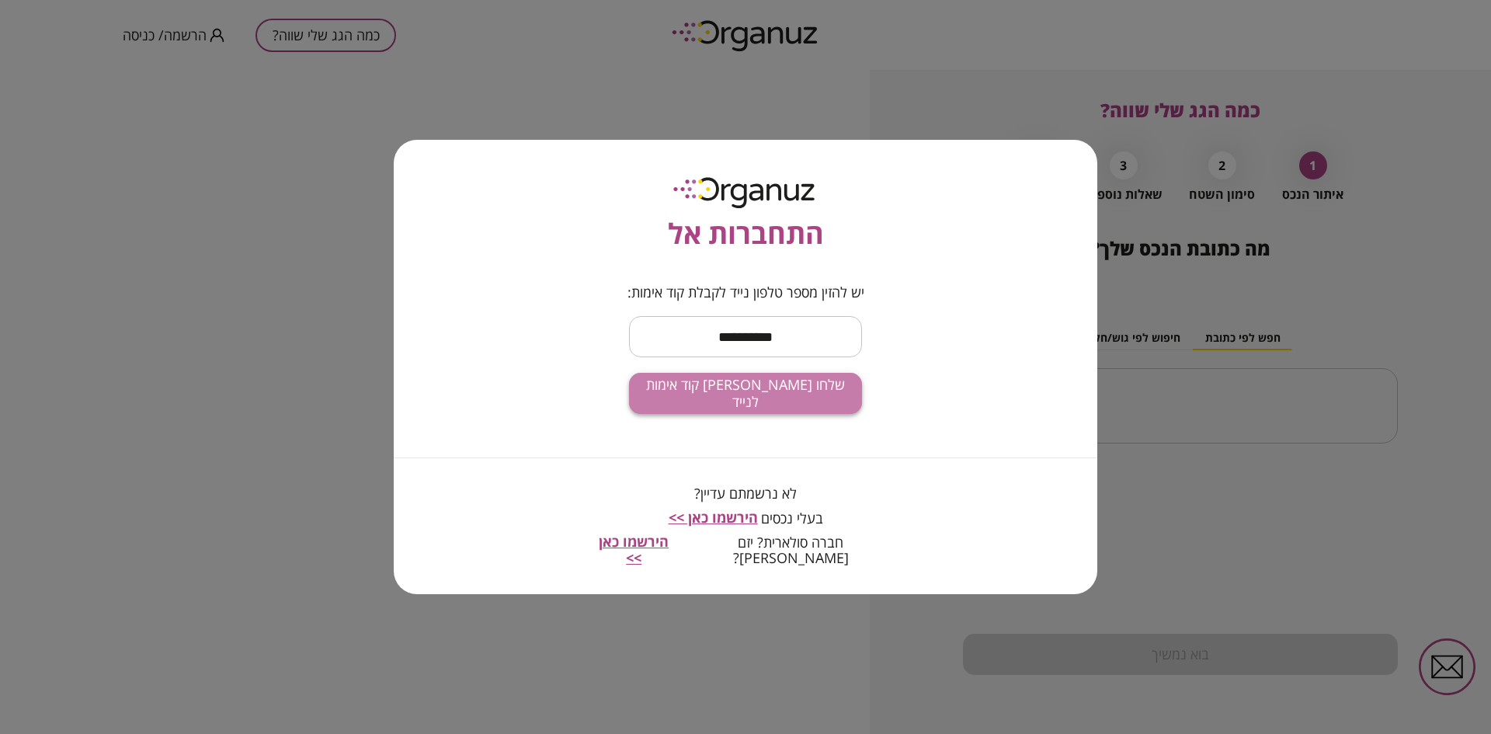
click at [721, 404] on span "שלחו [PERSON_NAME] קוד אימות לנייד" at bounding box center [746, 393] width 208 height 33
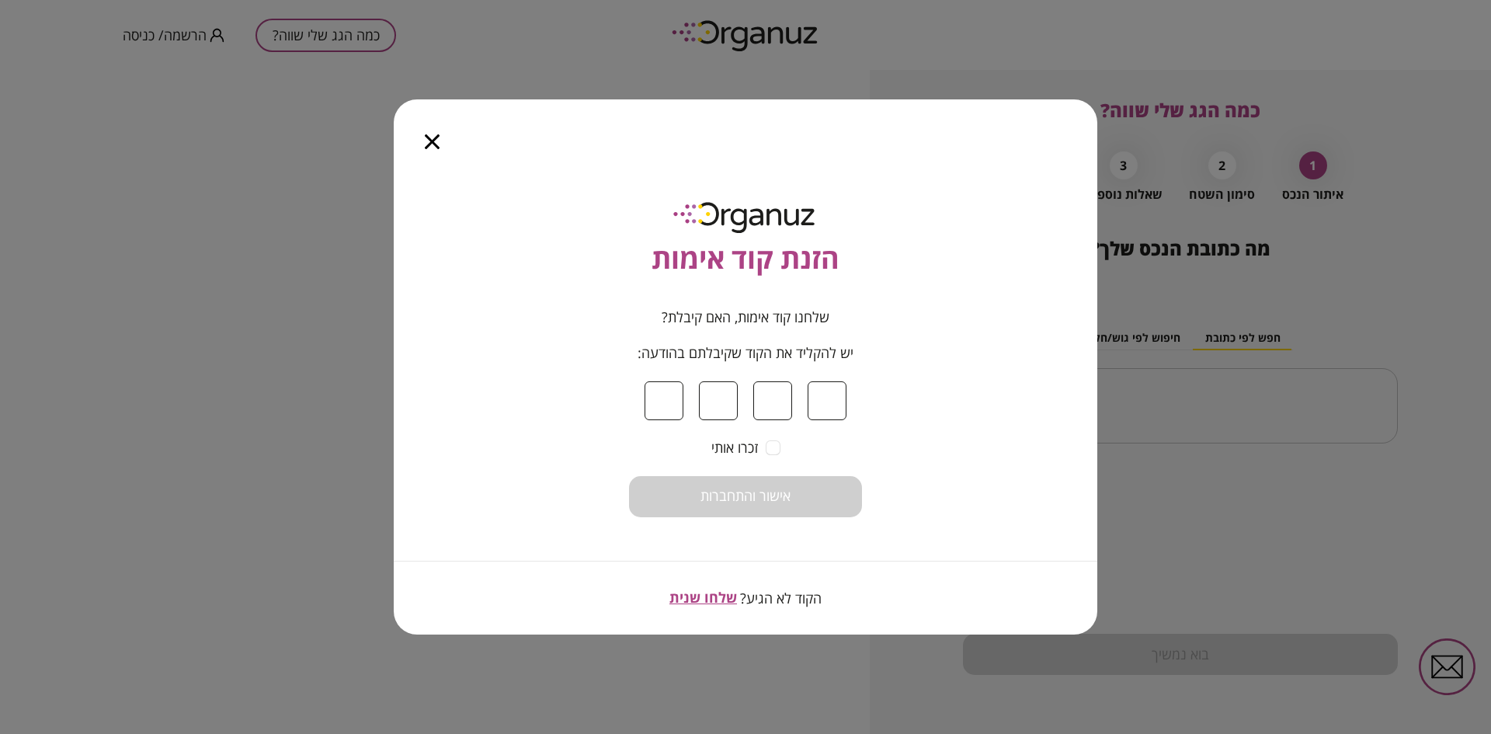
type input "*"
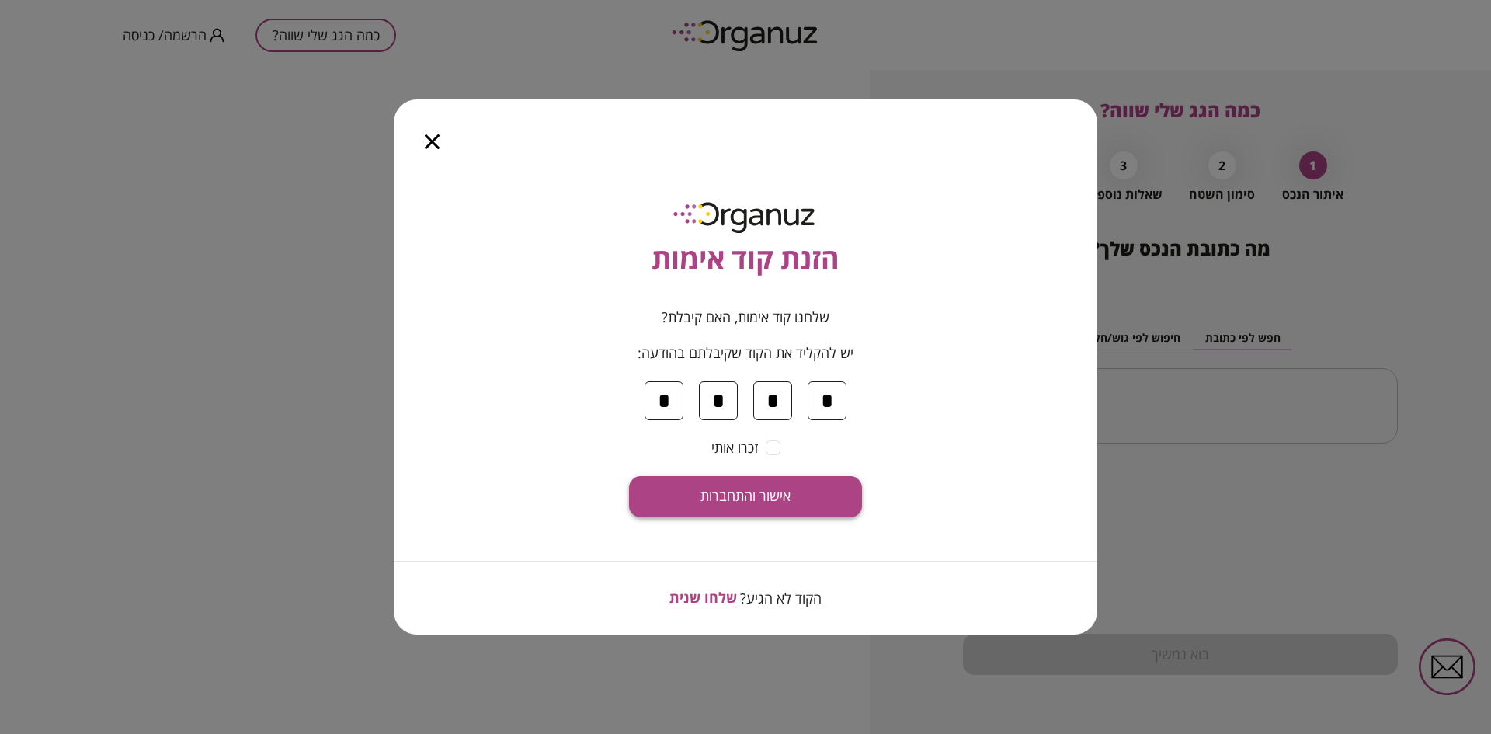
type input "*"
click at [739, 496] on span "אישור והתחברות" at bounding box center [746, 496] width 90 height 17
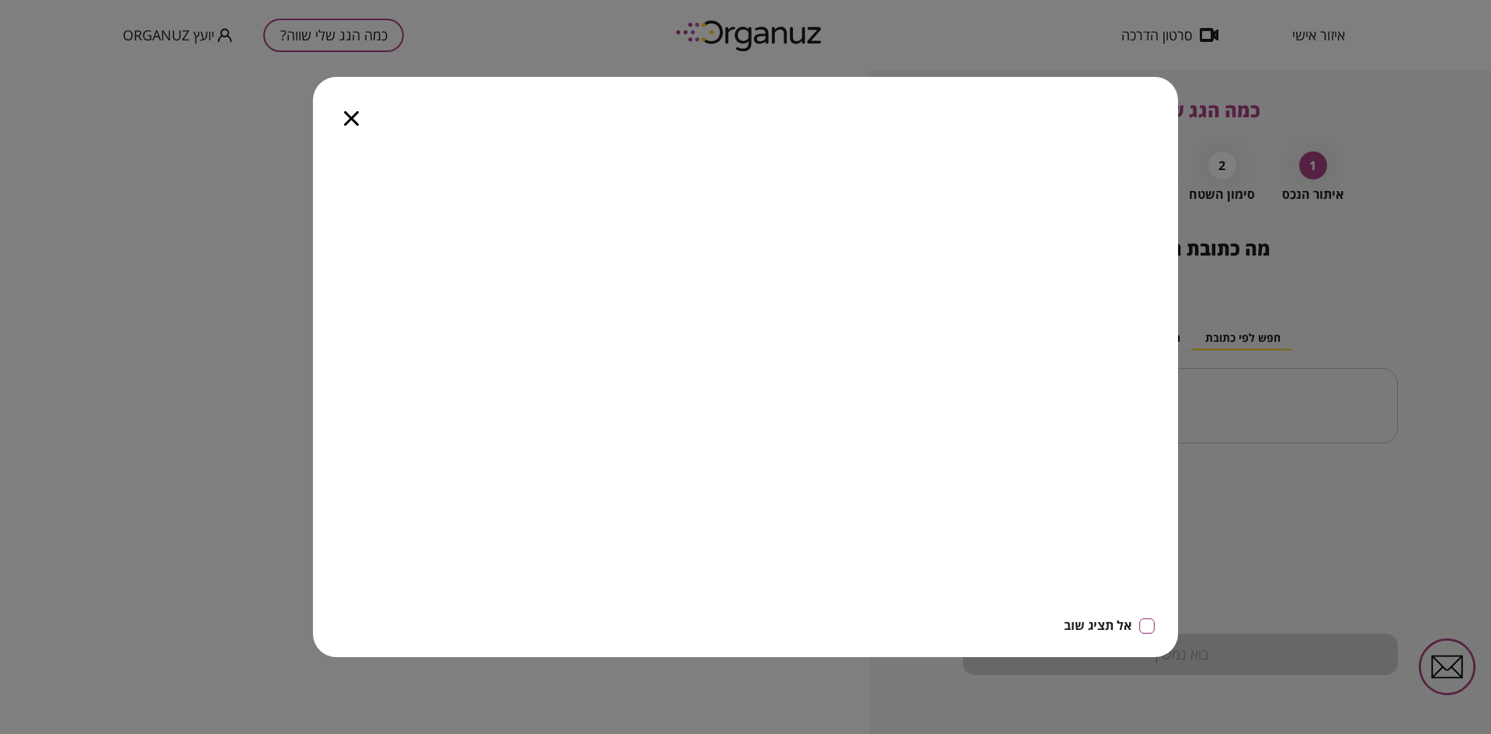
click at [354, 116] on icon "button" at bounding box center [351, 118] width 15 height 15
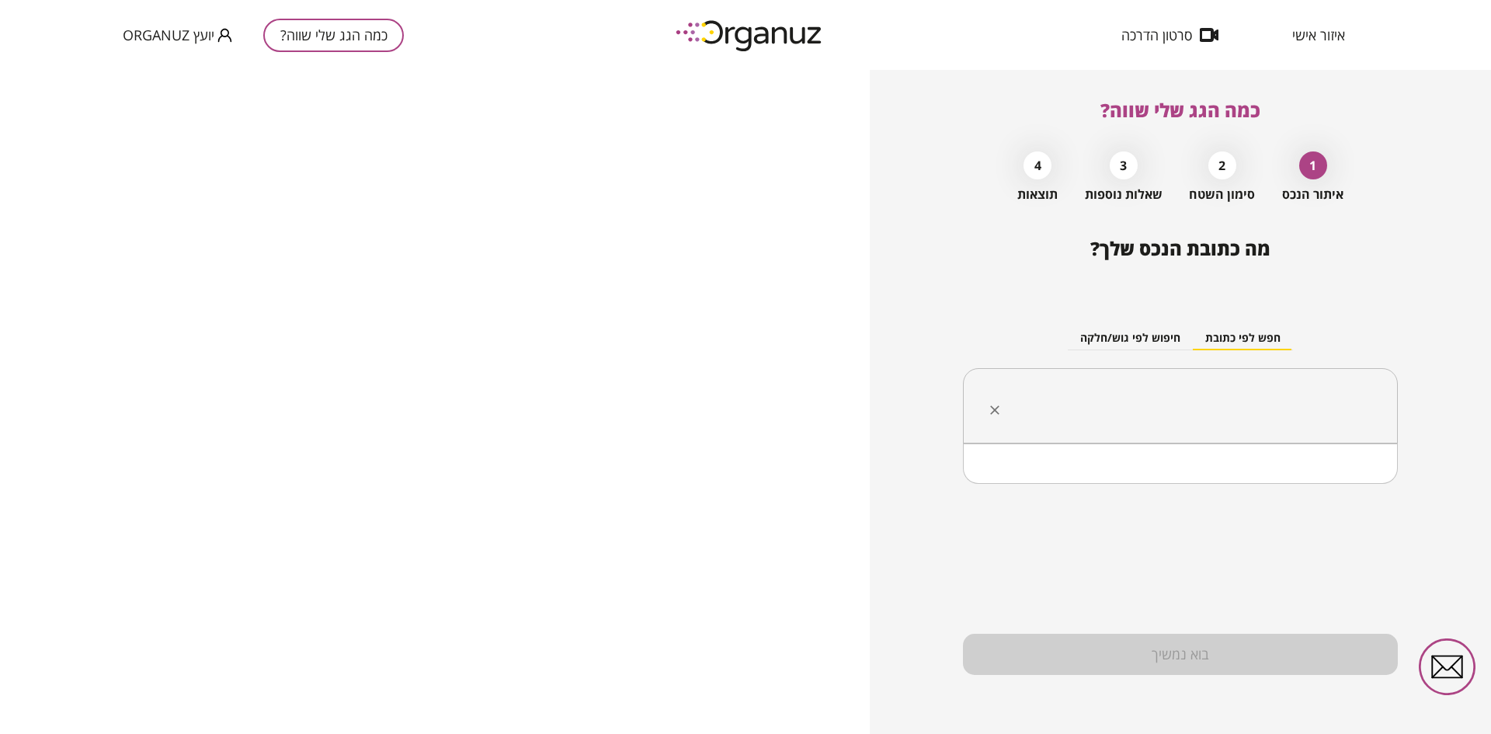
click at [1139, 397] on input "text" at bounding box center [1186, 406] width 386 height 39
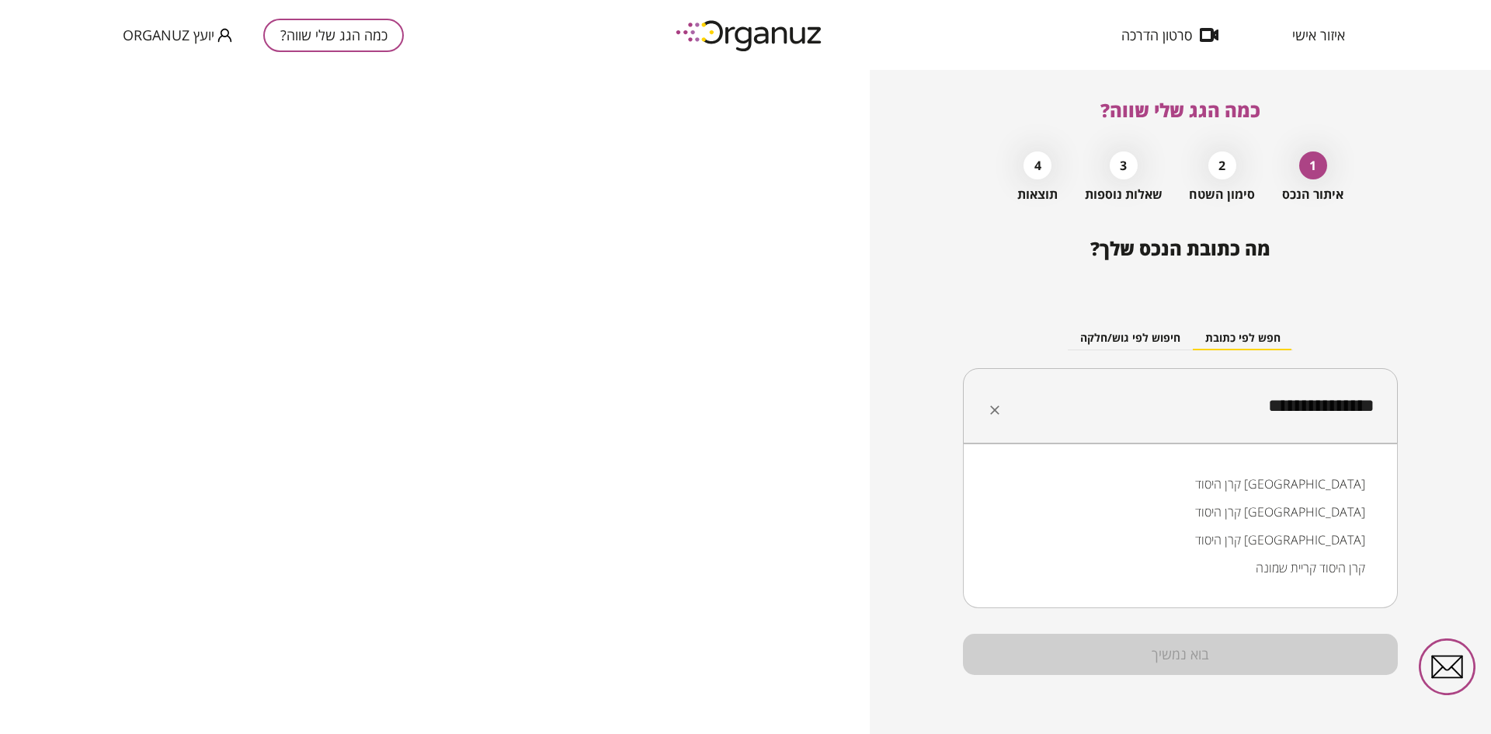
click at [1268, 539] on li "קרן היסוד [GEOGRAPHIC_DATA]" at bounding box center [1180, 540] width 395 height 28
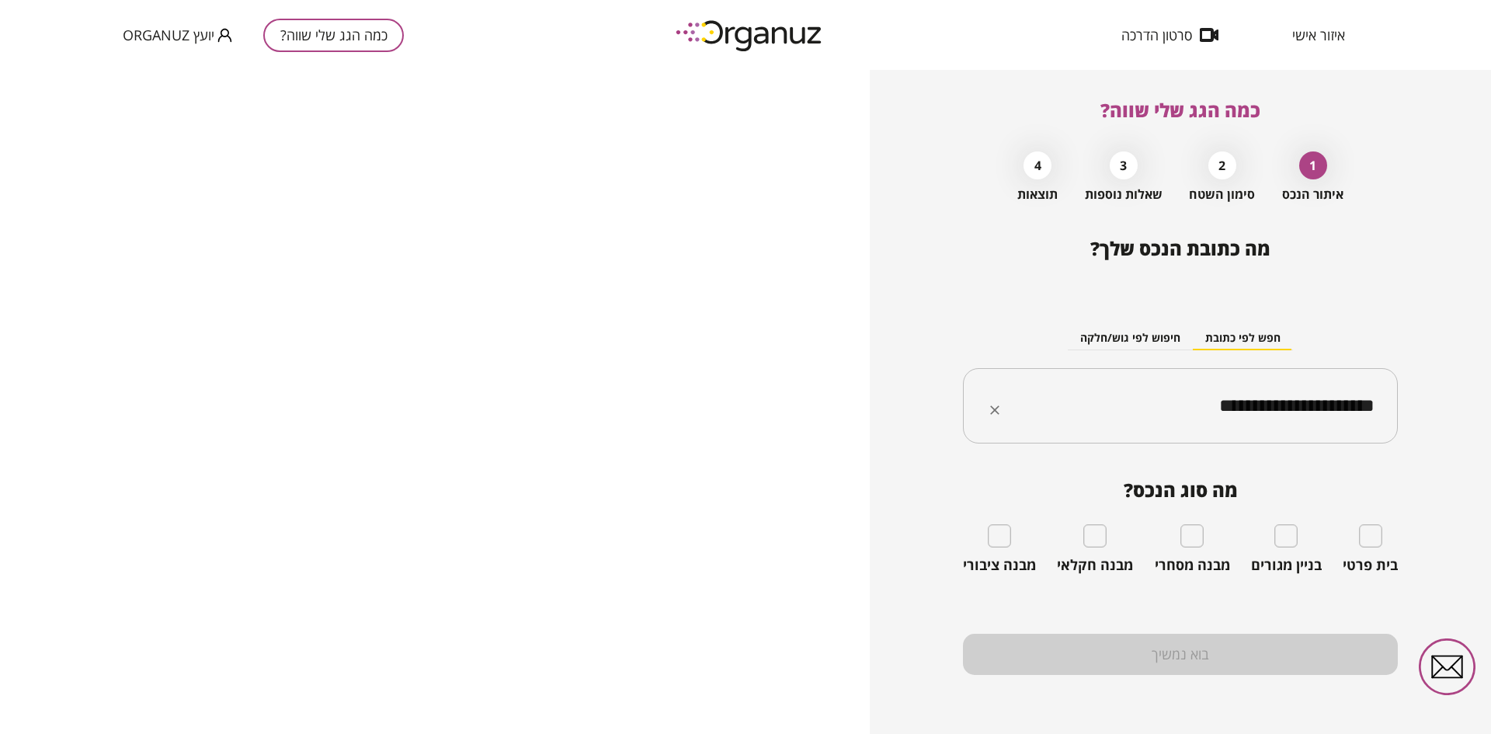
type input "**********"
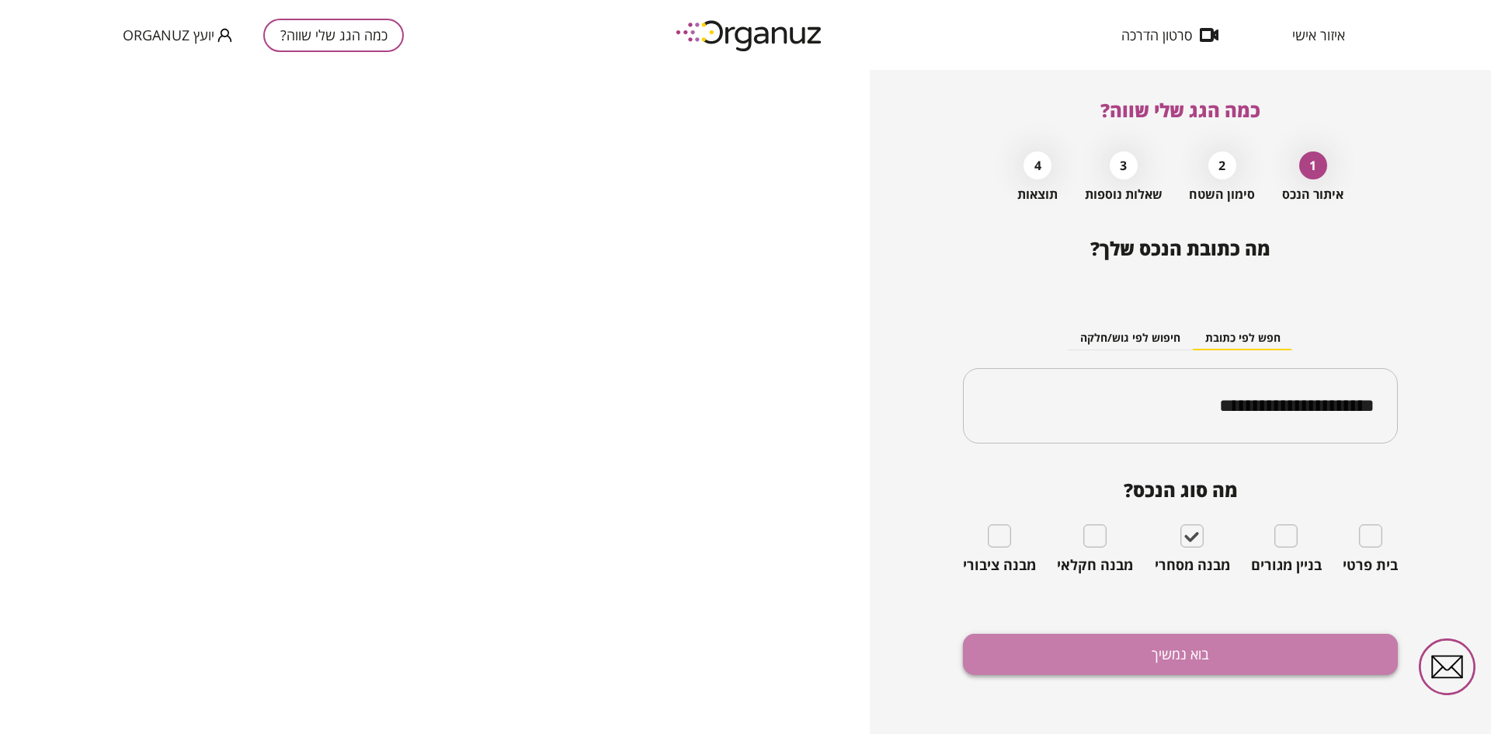
click at [1188, 647] on button "בוא נמשיך" at bounding box center [1180, 654] width 435 height 41
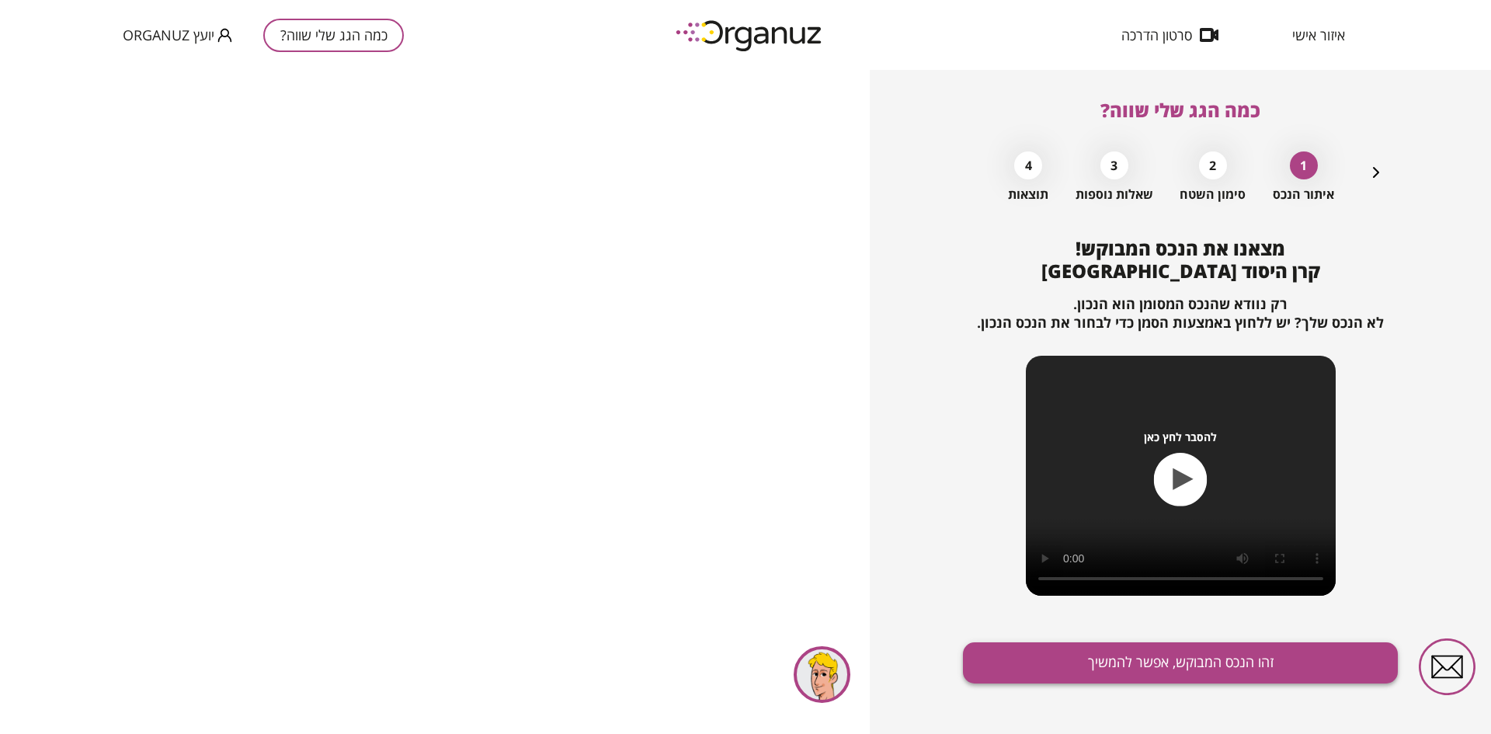
click at [1166, 653] on button "זהו הנכס המבוקש, אפשר להמשיך" at bounding box center [1180, 662] width 435 height 41
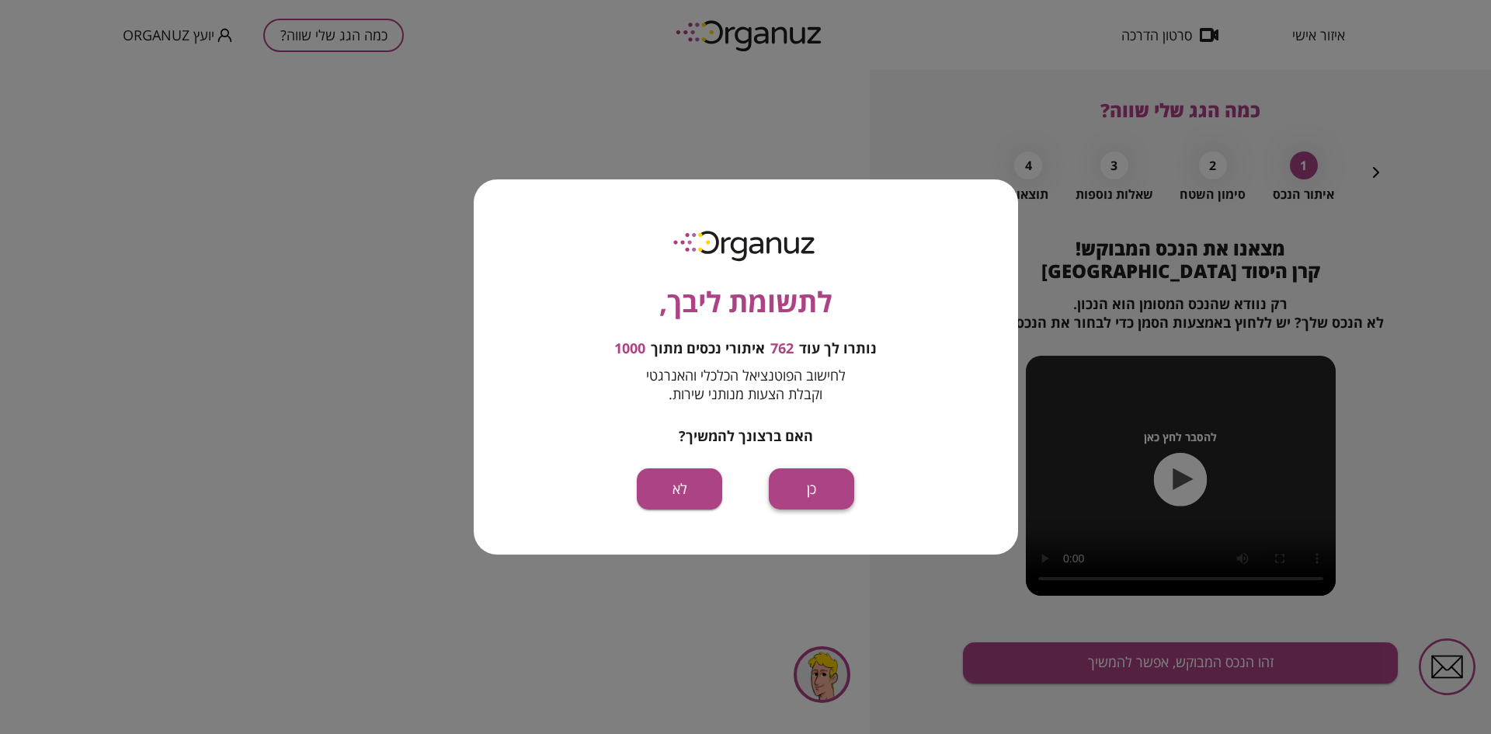
click at [817, 489] on button "כן" at bounding box center [811, 488] width 85 height 41
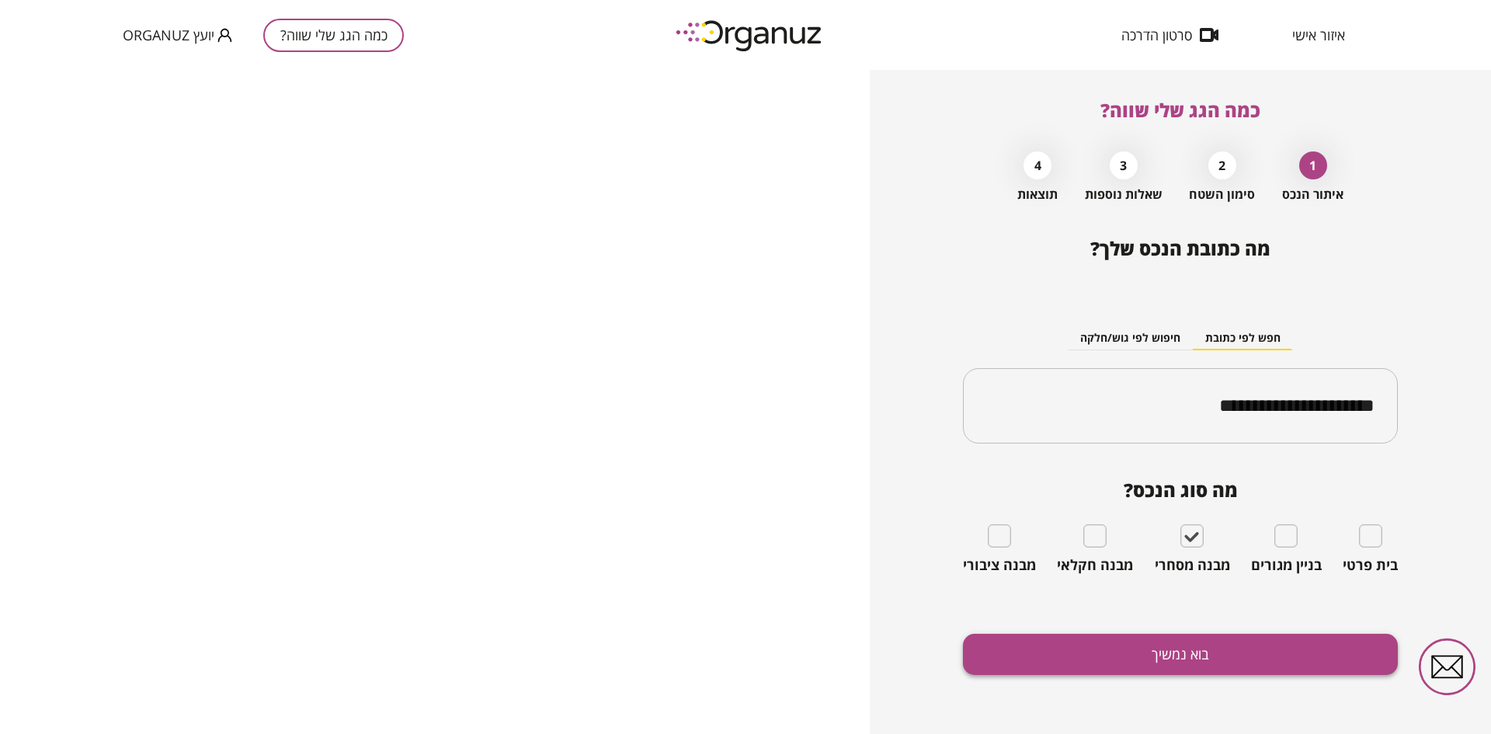
click at [1086, 663] on button "בוא נמשיך" at bounding box center [1180, 654] width 435 height 41
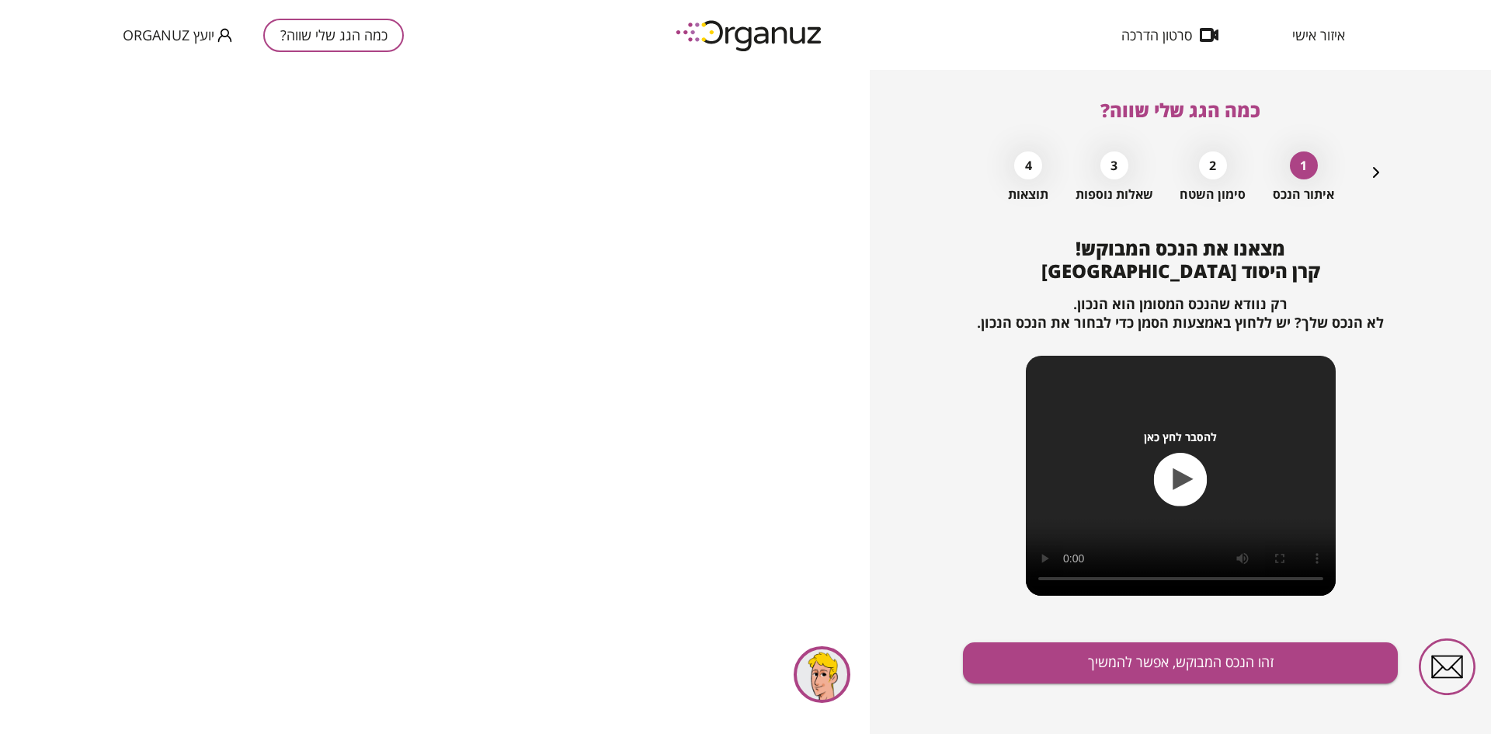
click at [1086, 663] on button "זהו הנכס המבוקש, אפשר להמשיך" at bounding box center [1180, 662] width 435 height 41
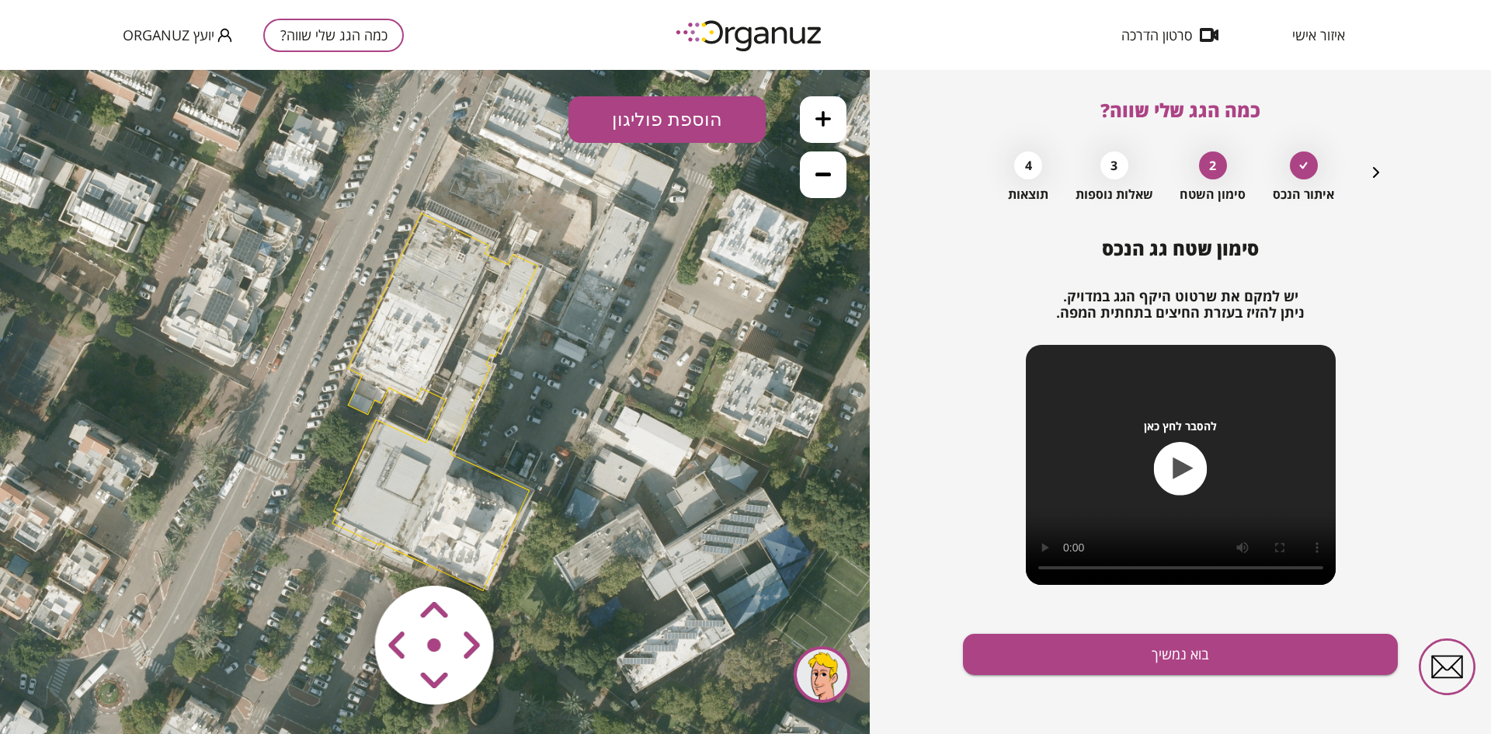
click at [819, 118] on icon at bounding box center [824, 119] width 16 height 16
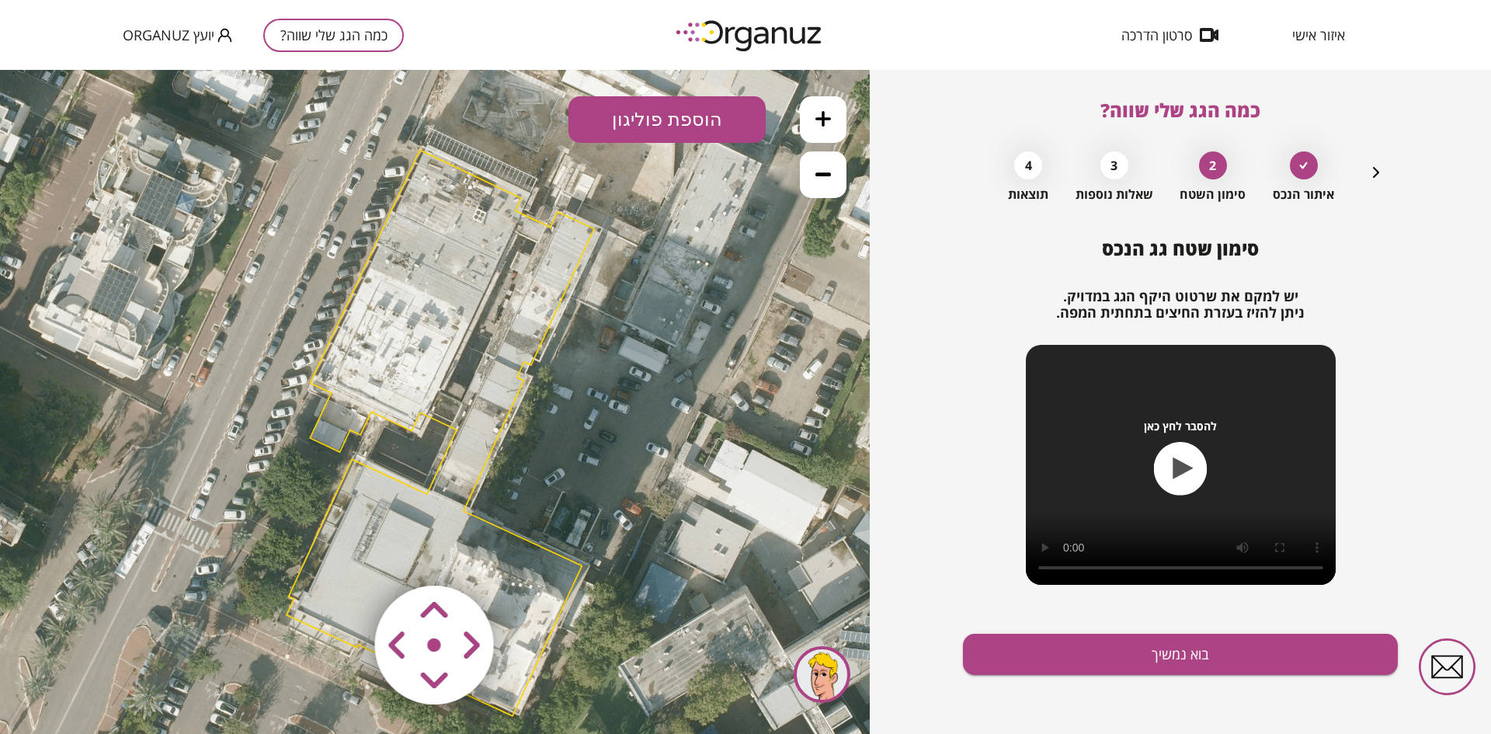
drag, startPoint x: 642, startPoint y: 325, endPoint x: 648, endPoint y: 356, distance: 32.3
click at [648, 356] on icon at bounding box center [439, 432] width 1723 height 1723
click at [343, 553] on area at bounding box center [343, 553] width 0 height 0
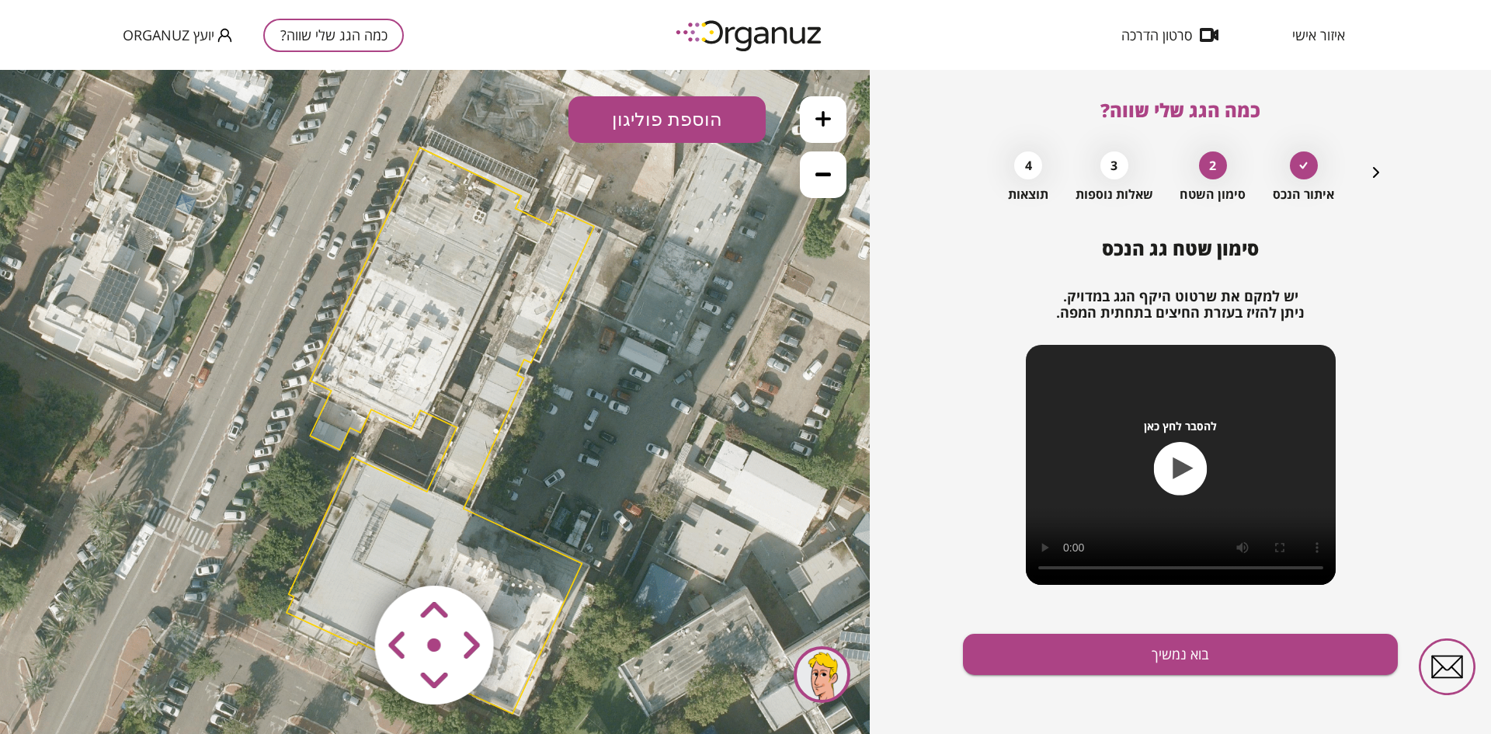
click at [343, 553] on area at bounding box center [343, 553] width 0 height 0
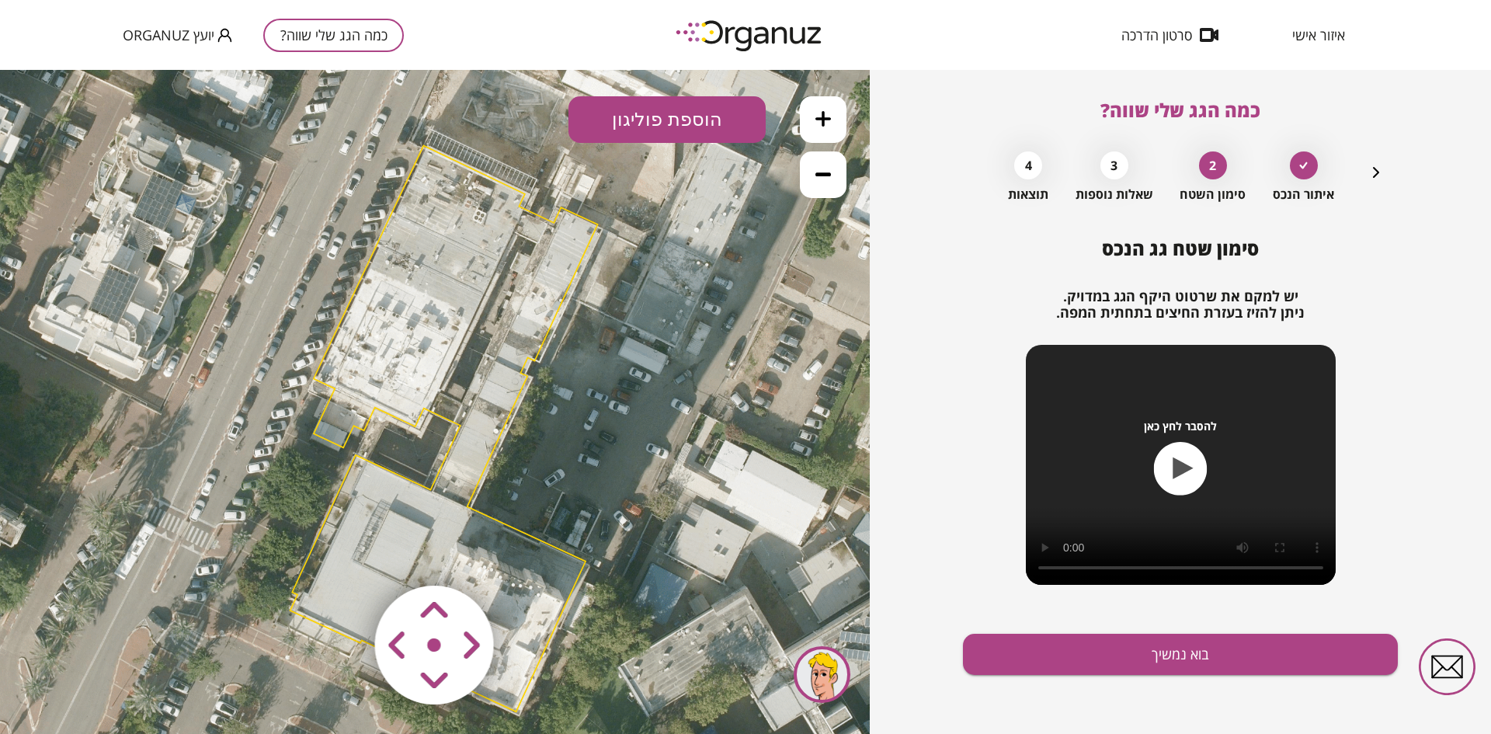
click at [343, 553] on area at bounding box center [343, 553] width 0 height 0
click at [821, 130] on button at bounding box center [823, 119] width 47 height 47
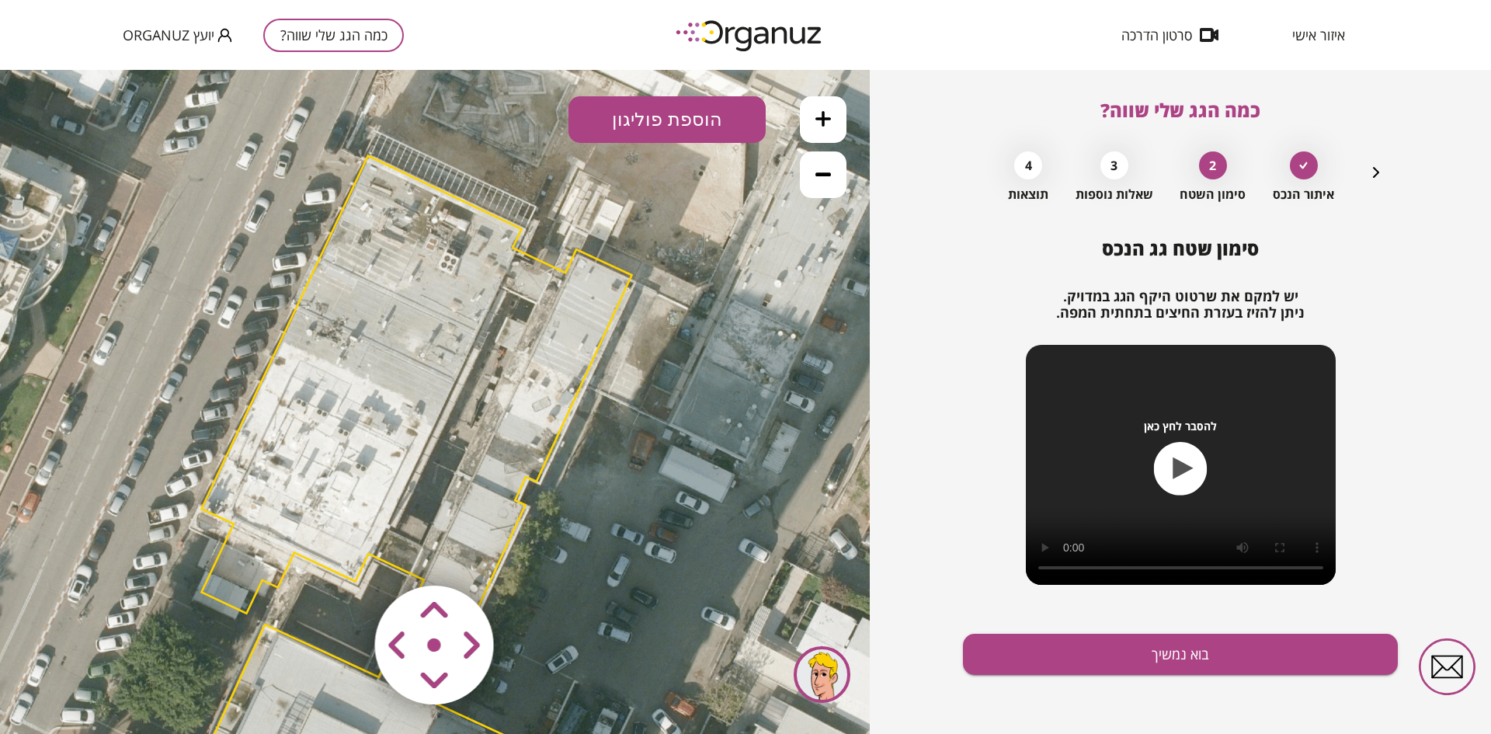
drag, startPoint x: 713, startPoint y: 230, endPoint x: 659, endPoint y: 372, distance: 151.9
click at [659, 372] on icon at bounding box center [388, 592] width 2610 height 2610
click at [1050, 657] on button "בוא נמשיך" at bounding box center [1180, 654] width 435 height 41
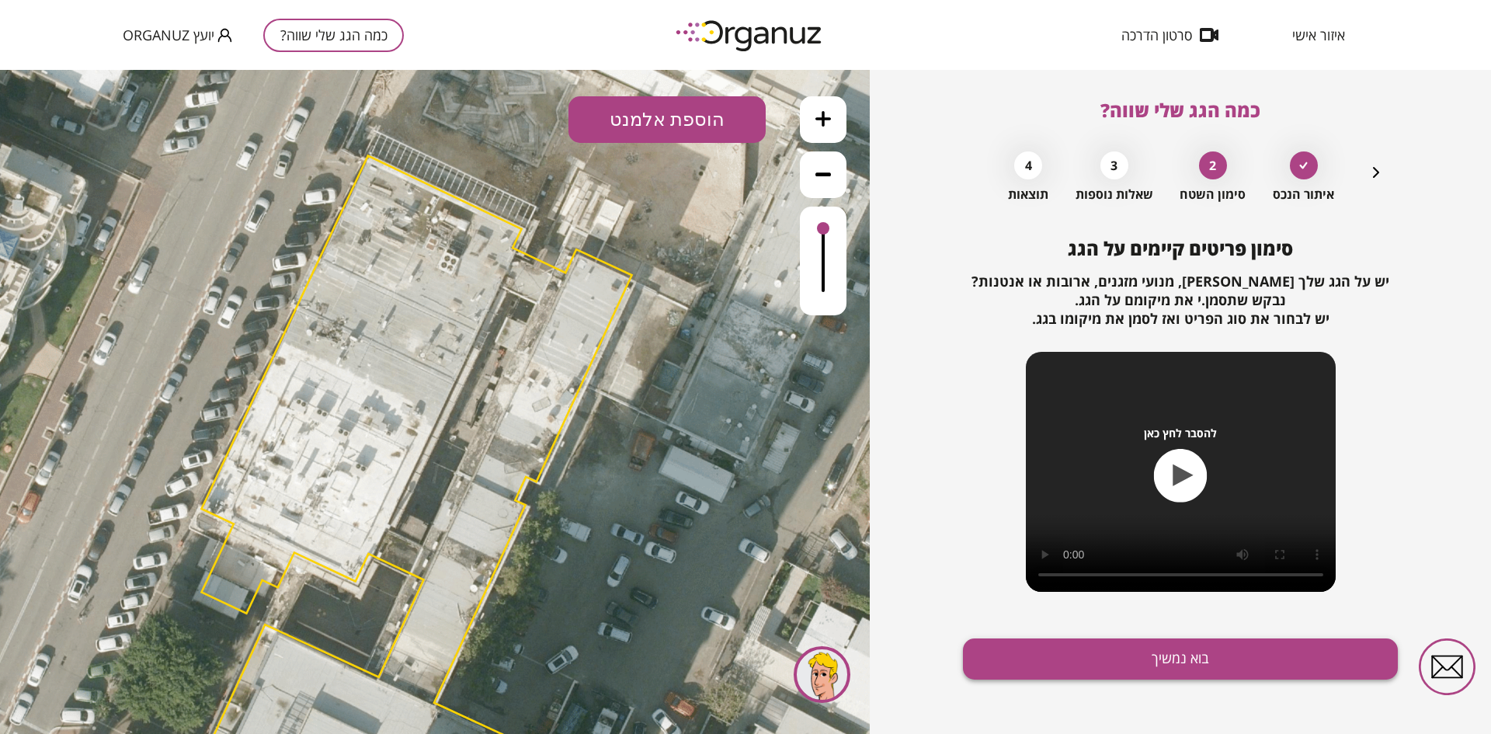
click at [1042, 654] on button "בוא נמשיך" at bounding box center [1180, 658] width 435 height 41
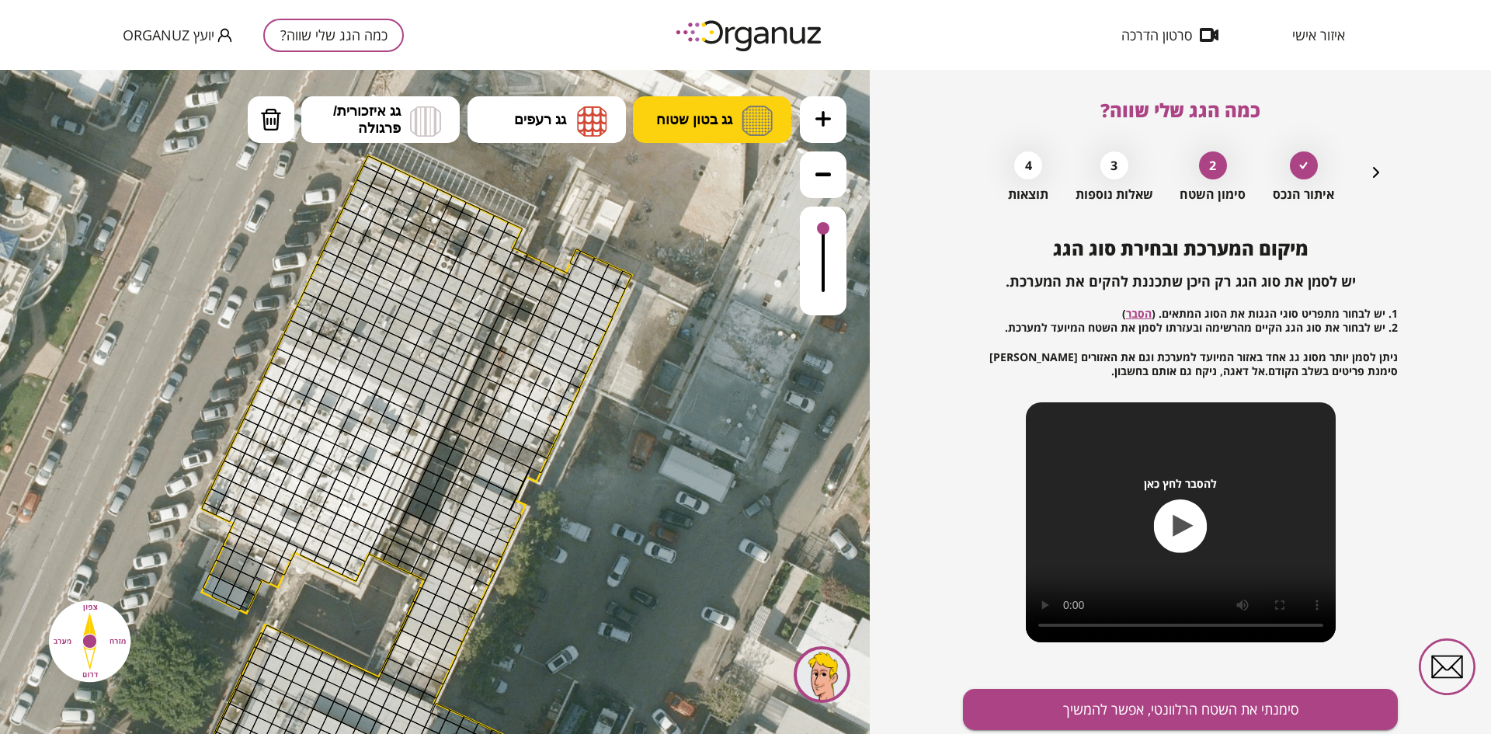
click at [670, 107] on button "גג בטון שטוח" at bounding box center [712, 119] width 158 height 47
click at [697, 183] on div ".st0 { fill: #FFFFFF; } 10" at bounding box center [435, 402] width 870 height 664
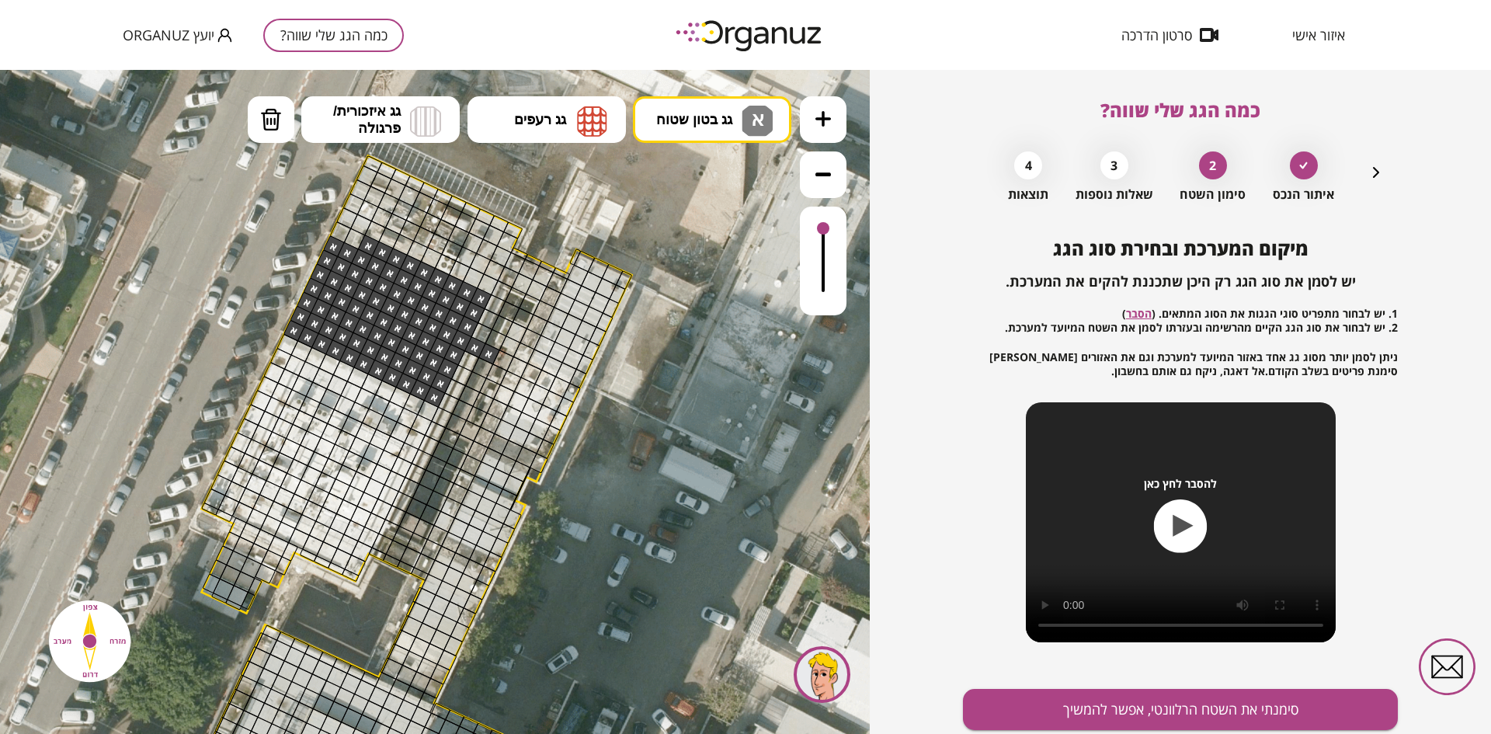
drag, startPoint x: 328, startPoint y: 247, endPoint x: 446, endPoint y: 348, distance: 155.3
click at [271, 116] on img at bounding box center [271, 119] width 22 height 23
drag, startPoint x: 473, startPoint y: 349, endPoint x: 490, endPoint y: 353, distance: 17.5
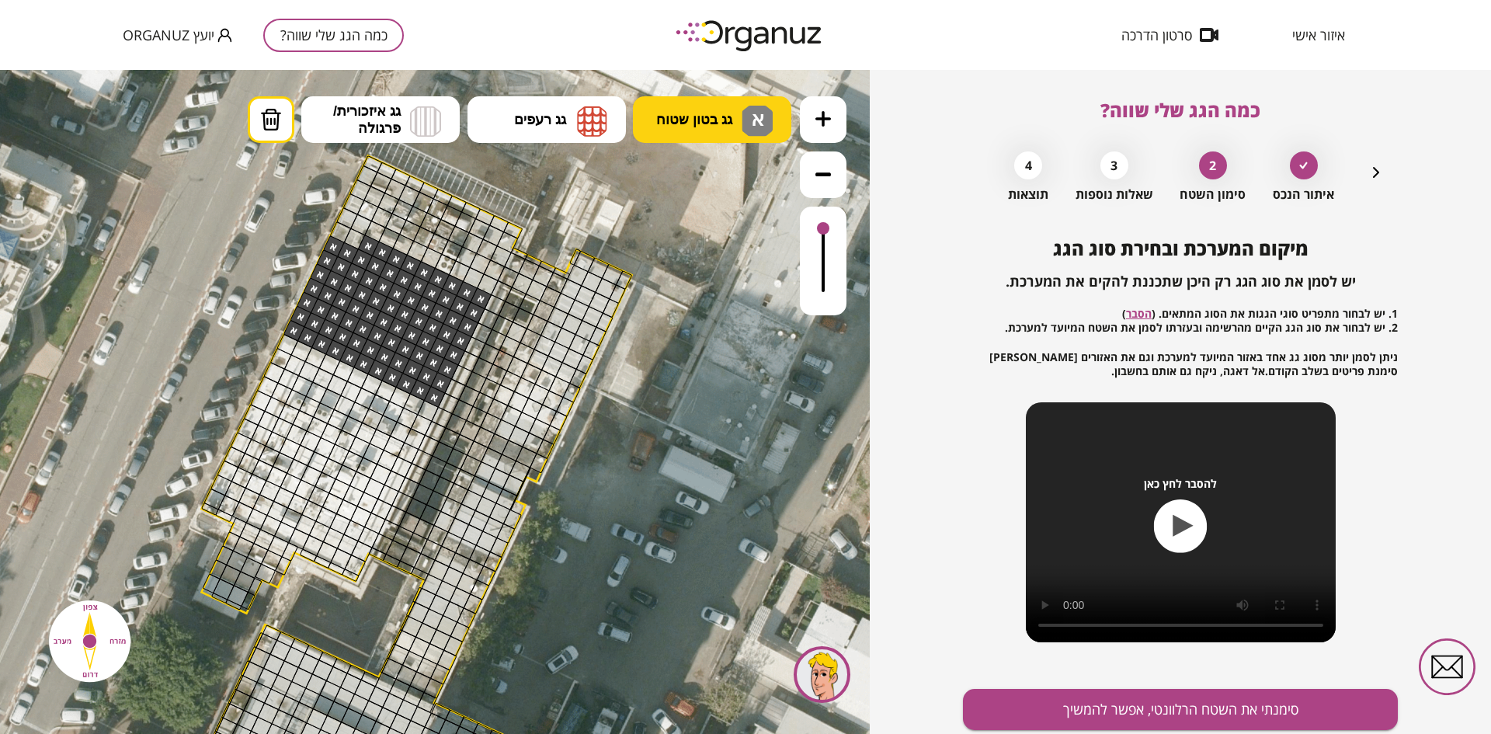
click at [670, 127] on span "גג בטון שטוח" at bounding box center [694, 119] width 76 height 17
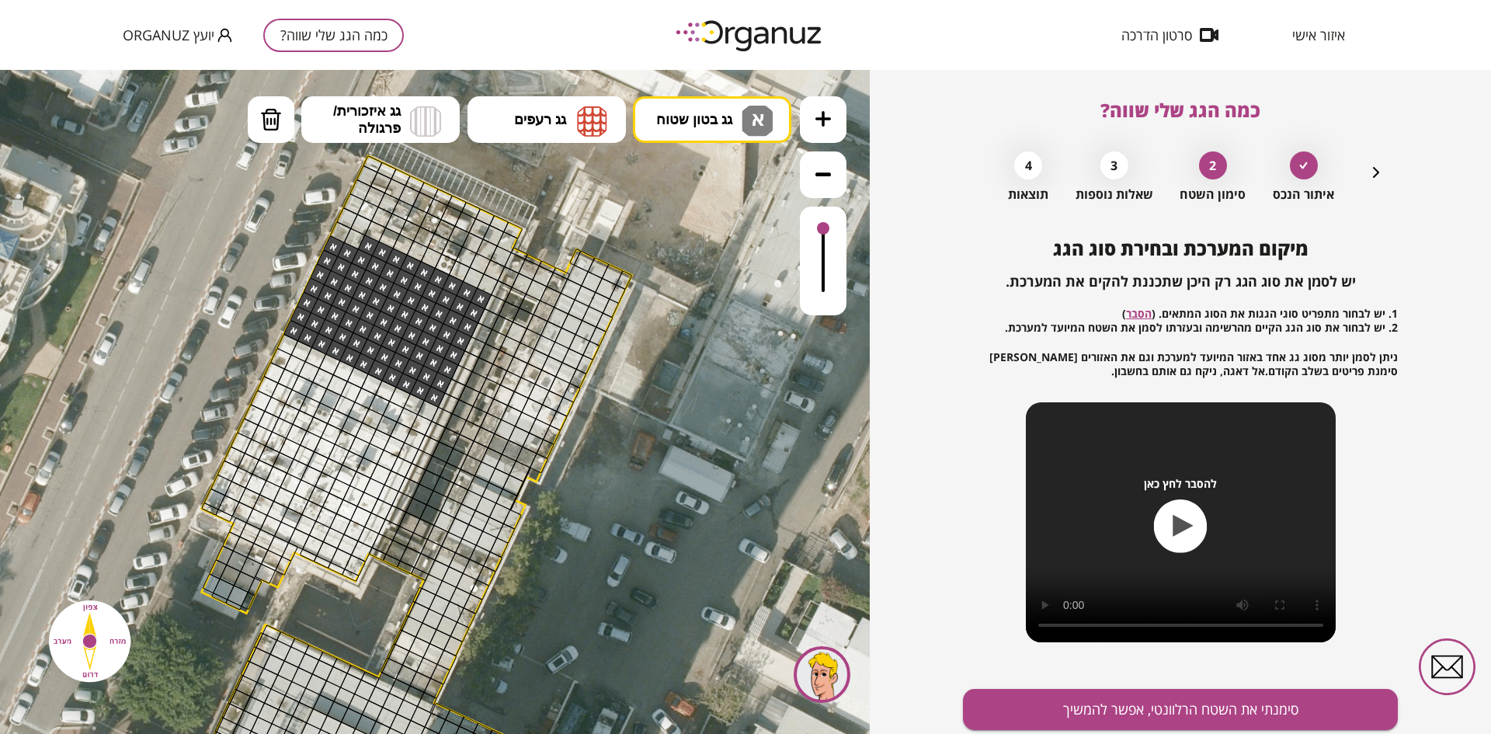
click at [683, 175] on div ".st0 { fill: #FFFFFF; } 10" at bounding box center [435, 402] width 870 height 664
drag, startPoint x: 464, startPoint y: 270, endPoint x: 496, endPoint y: 227, distance: 53.7
drag, startPoint x: 351, startPoint y: 236, endPoint x: 340, endPoint y: 230, distance: 12.5
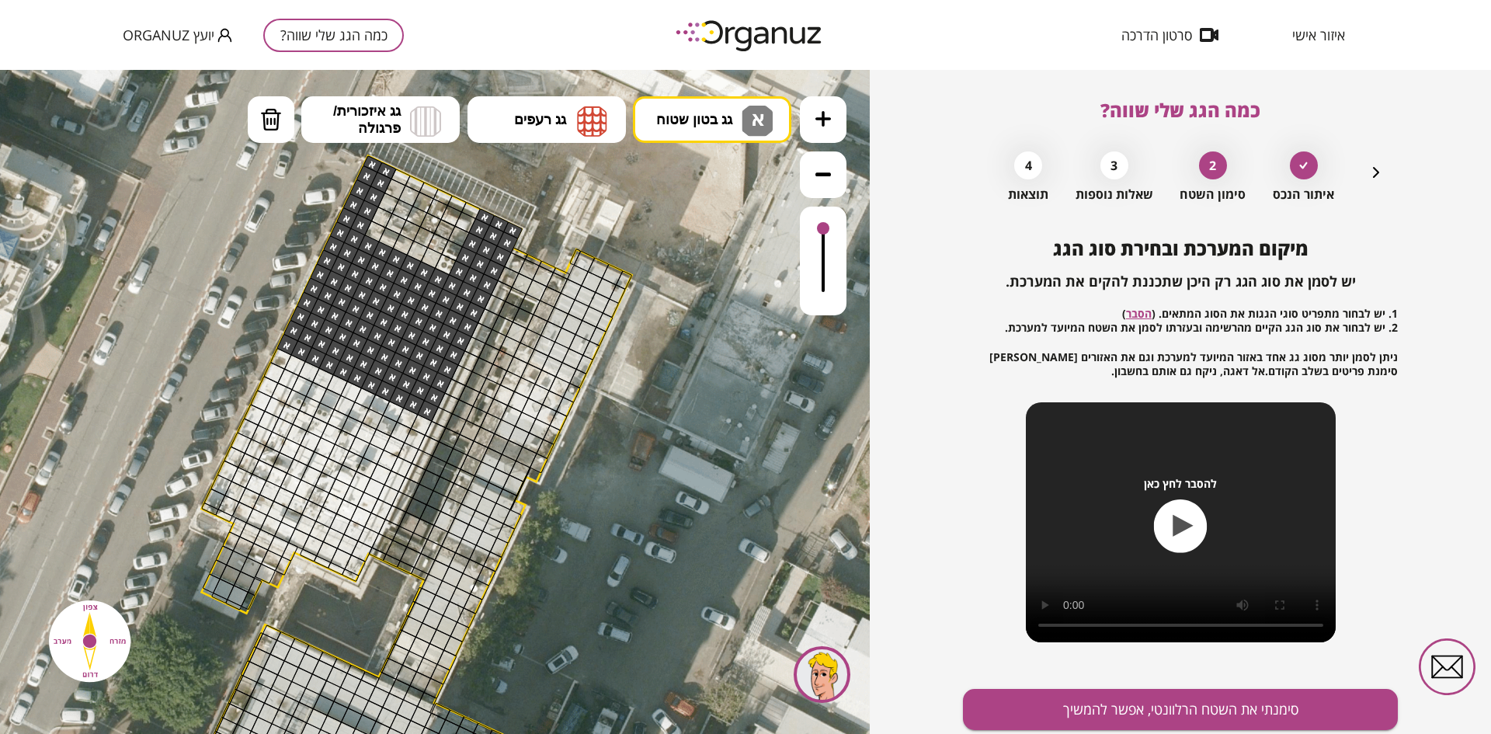
drag, startPoint x: 297, startPoint y: 342, endPoint x: 430, endPoint y: 411, distance: 150.4
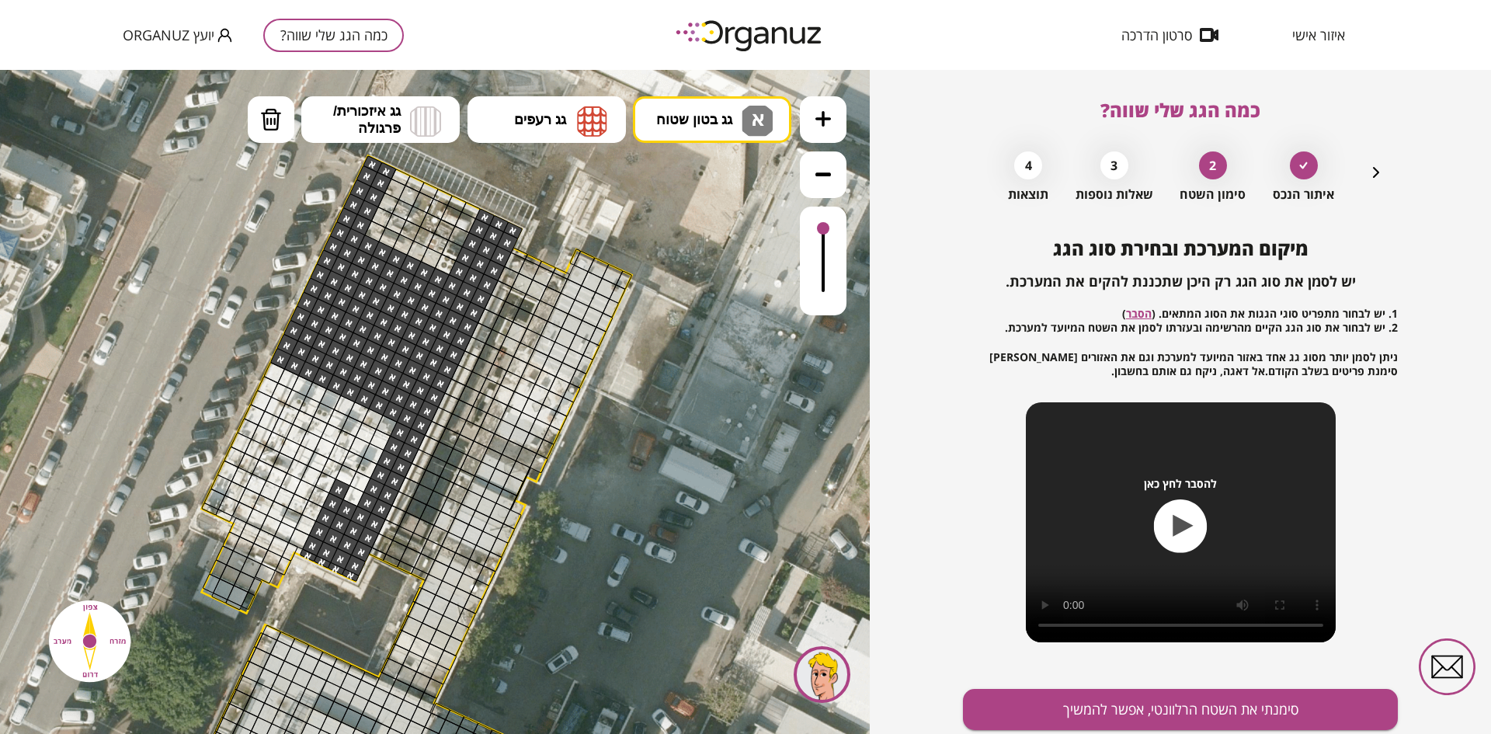
drag, startPoint x: 283, startPoint y: 360, endPoint x: 378, endPoint y: 494, distance: 164.2
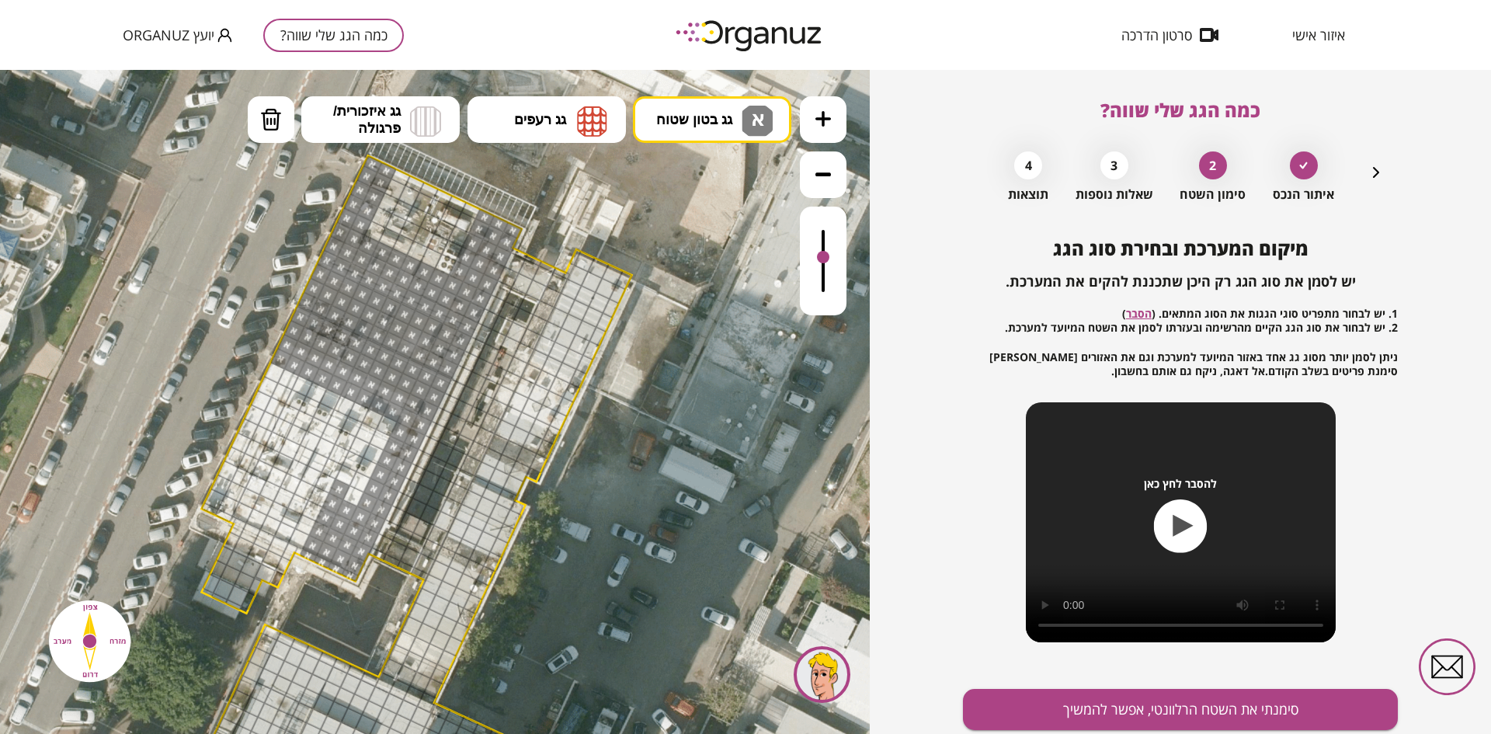
drag, startPoint x: 821, startPoint y: 227, endPoint x: 821, endPoint y: 249, distance: 22.5
click at [819, 257] on div at bounding box center [823, 257] width 12 height 12
drag, startPoint x: 268, startPoint y: 374, endPoint x: 228, endPoint y: 471, distance: 105.2
drag, startPoint x: 274, startPoint y: 422, endPoint x: 286, endPoint y: 544, distance: 122.5
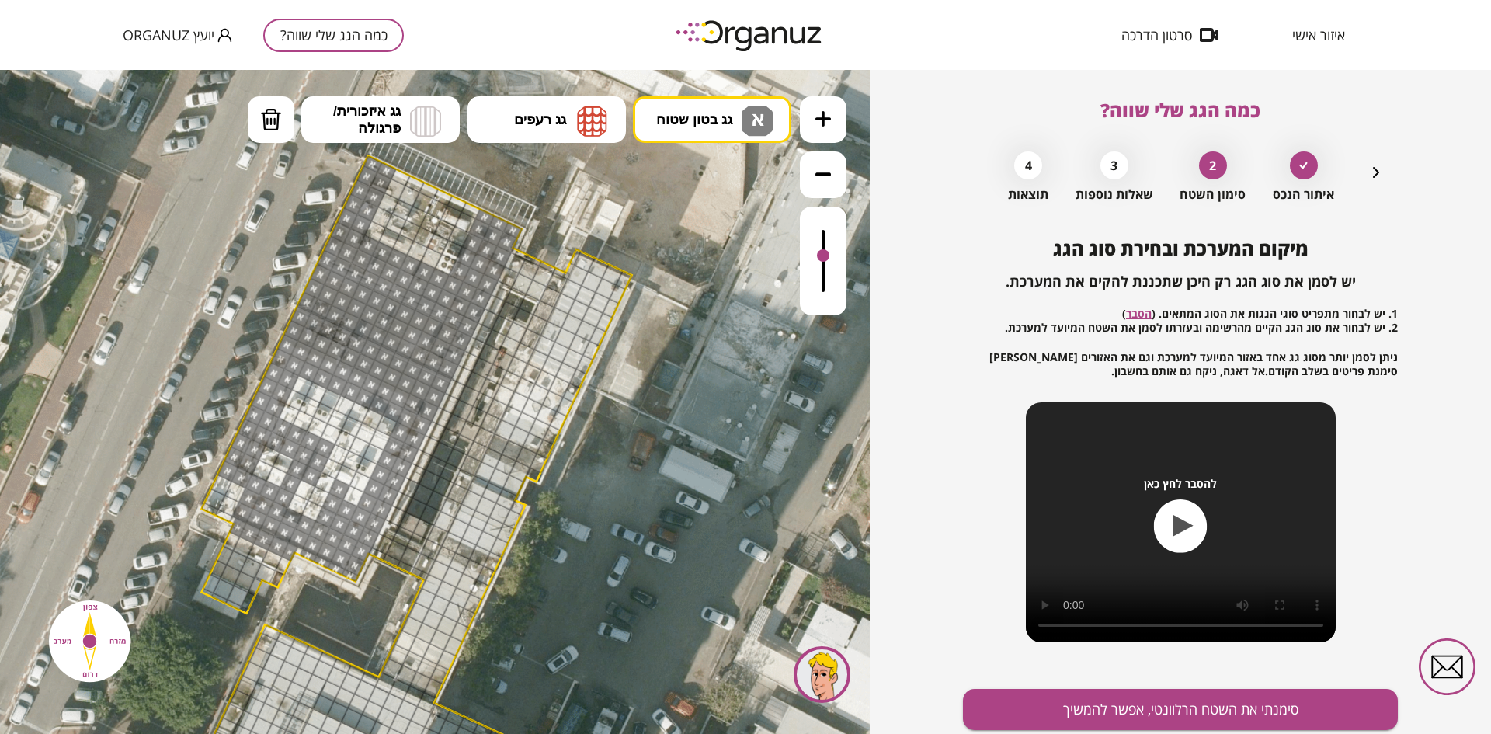
drag, startPoint x: 367, startPoint y: 419, endPoint x: 389, endPoint y: 415, distance: 22.1
click at [1066, 711] on button "סימנתי את השטח הרלוונטי, אפשר להמשיך" at bounding box center [1180, 709] width 435 height 41
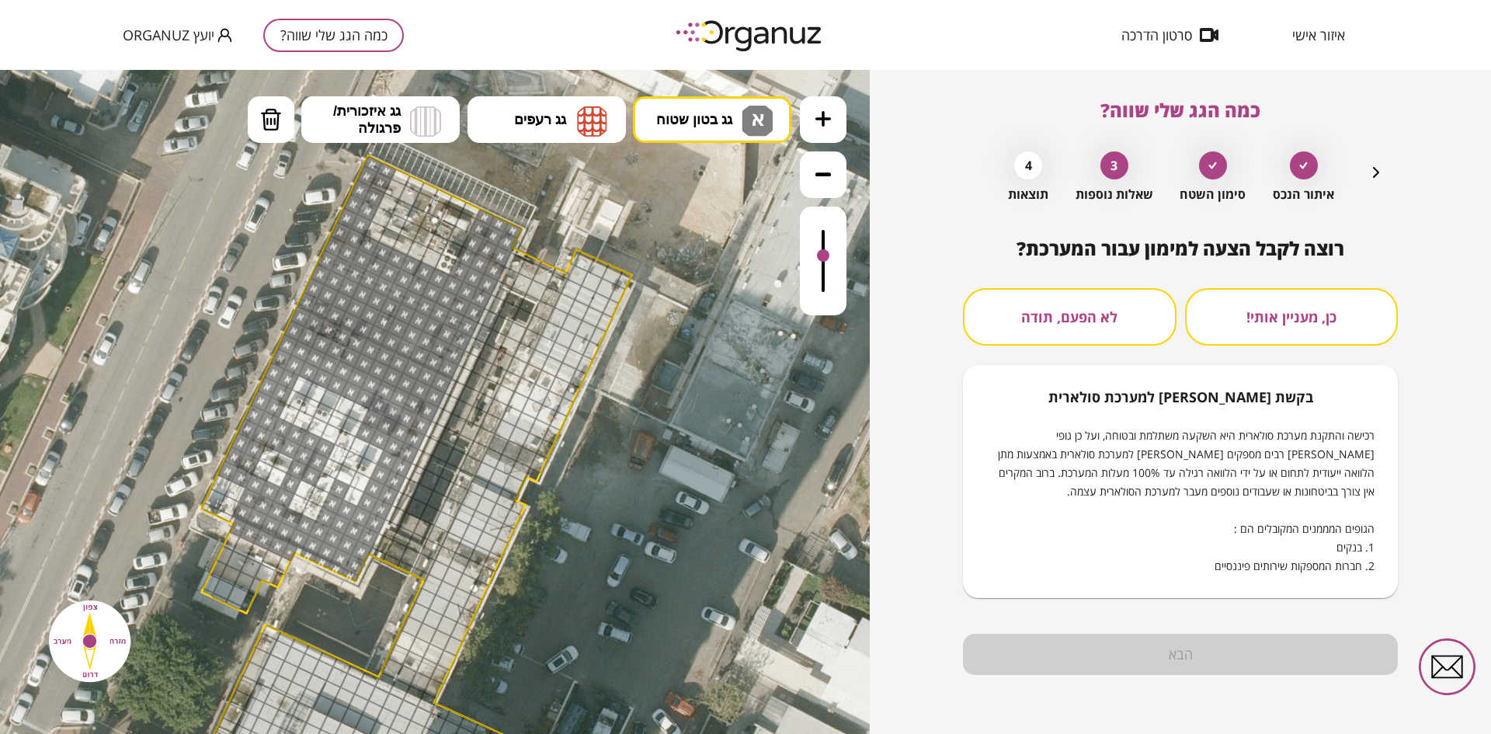
click at [1068, 315] on button "לא הפעם, תודה" at bounding box center [1070, 316] width 214 height 57
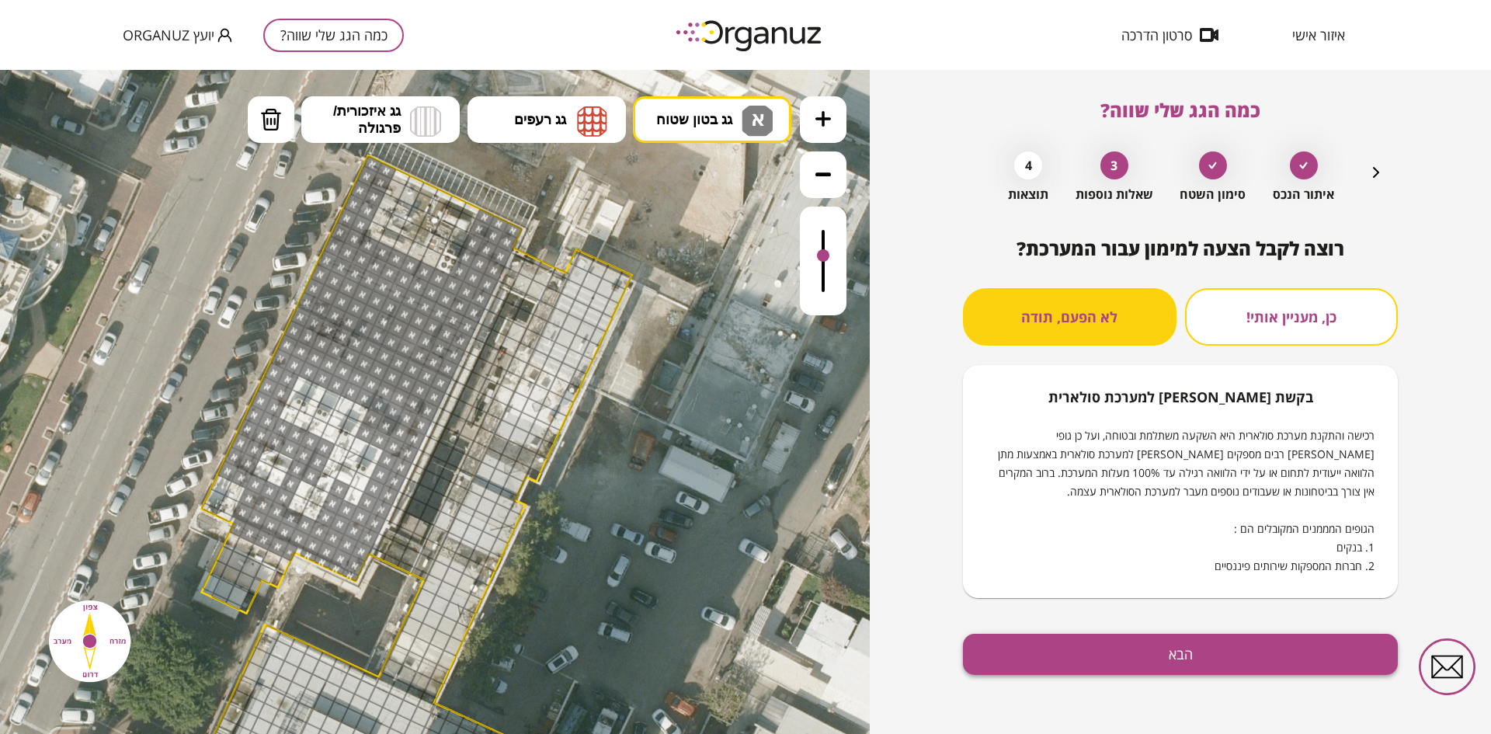
click at [1115, 647] on button "הבא" at bounding box center [1180, 654] width 435 height 41
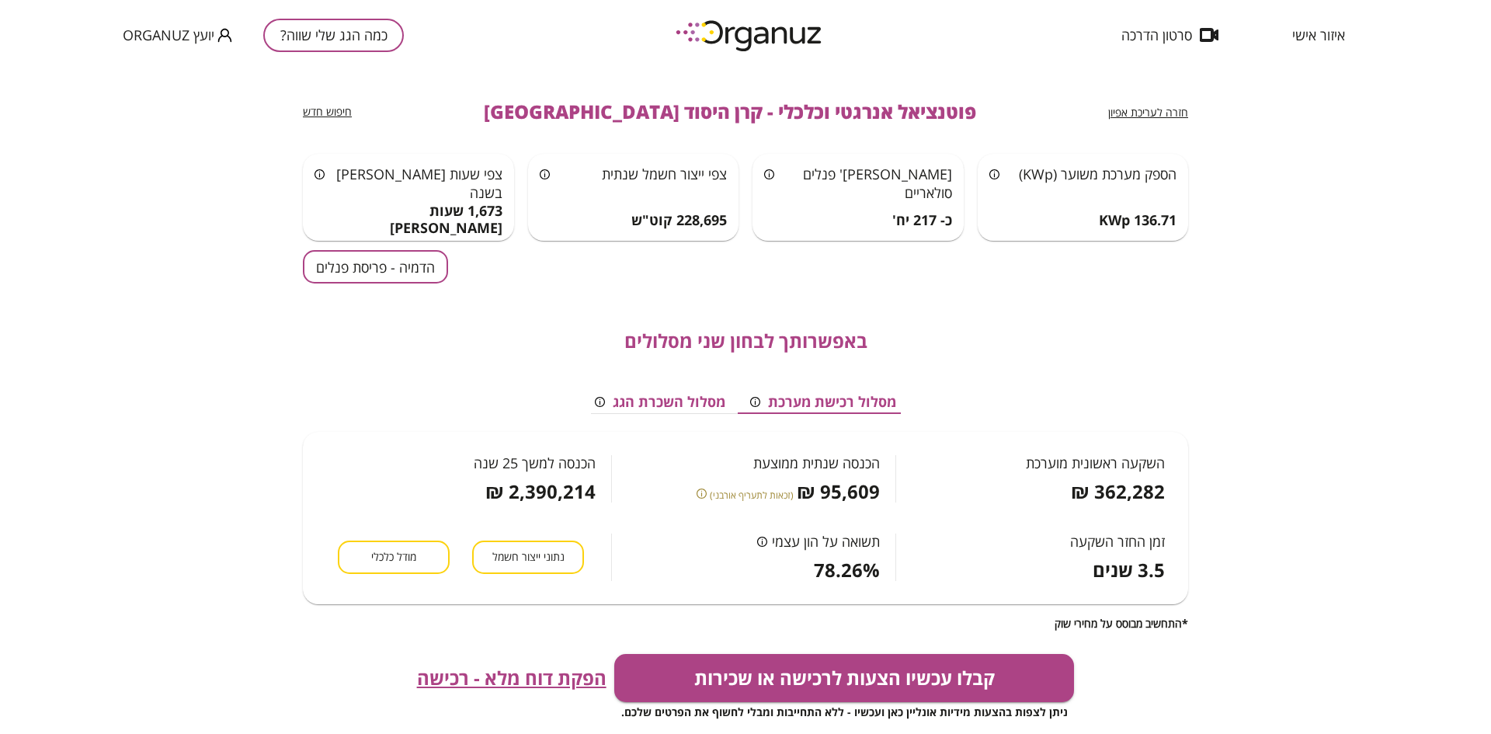
click at [412, 268] on button "הדמיה - פריסת פנלים" at bounding box center [375, 266] width 145 height 33
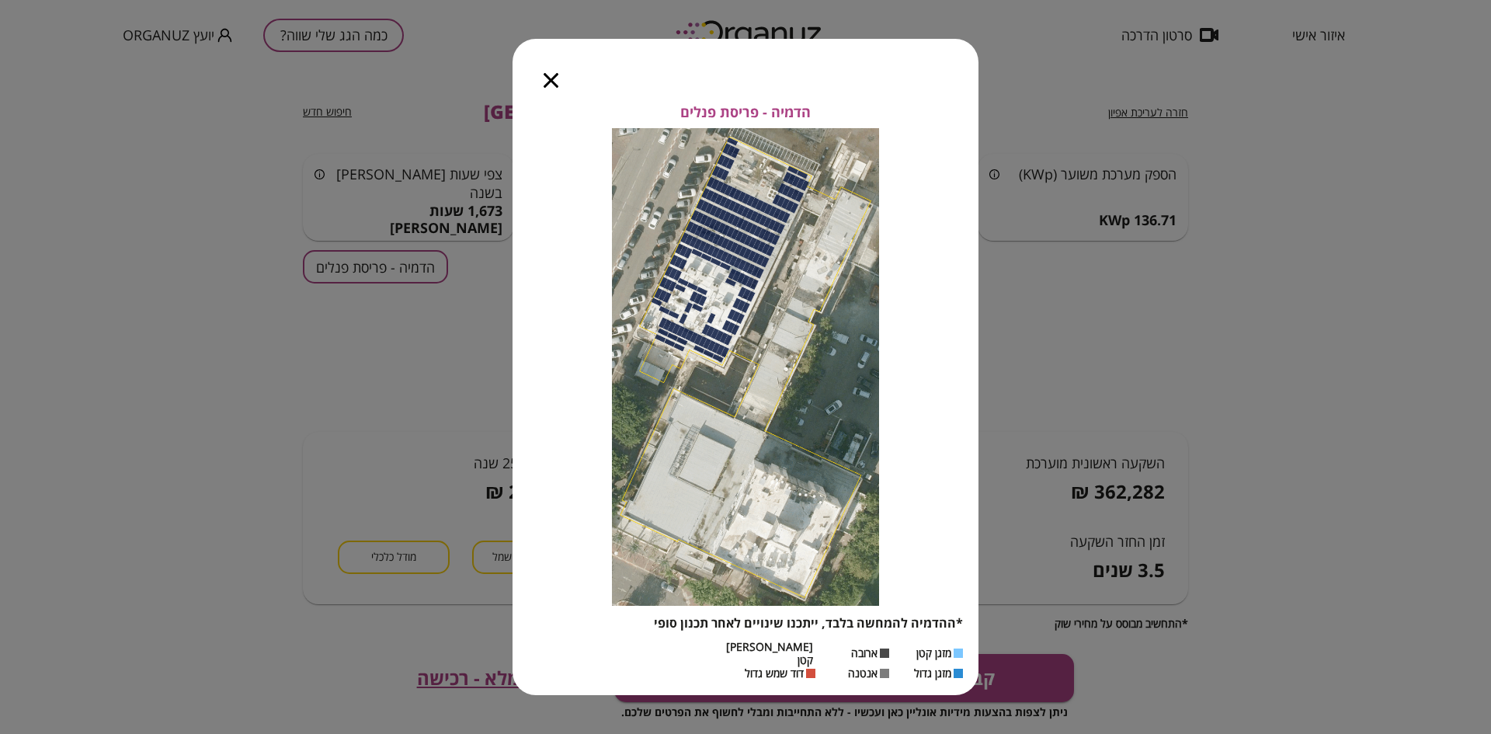
click at [552, 81] on icon "button" at bounding box center [551, 80] width 15 height 15
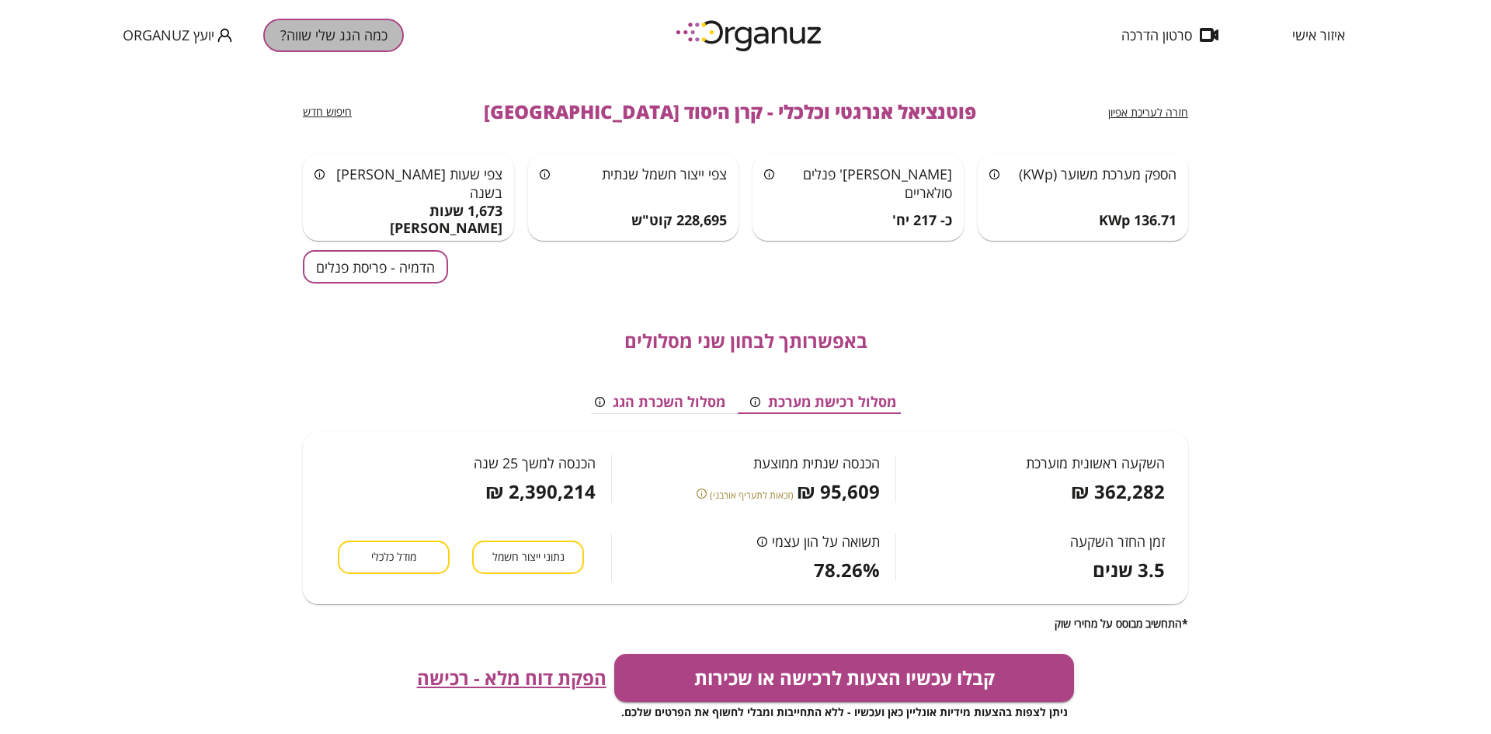
click at [363, 31] on button "כמה הגג שלי שווה?" at bounding box center [333, 35] width 141 height 33
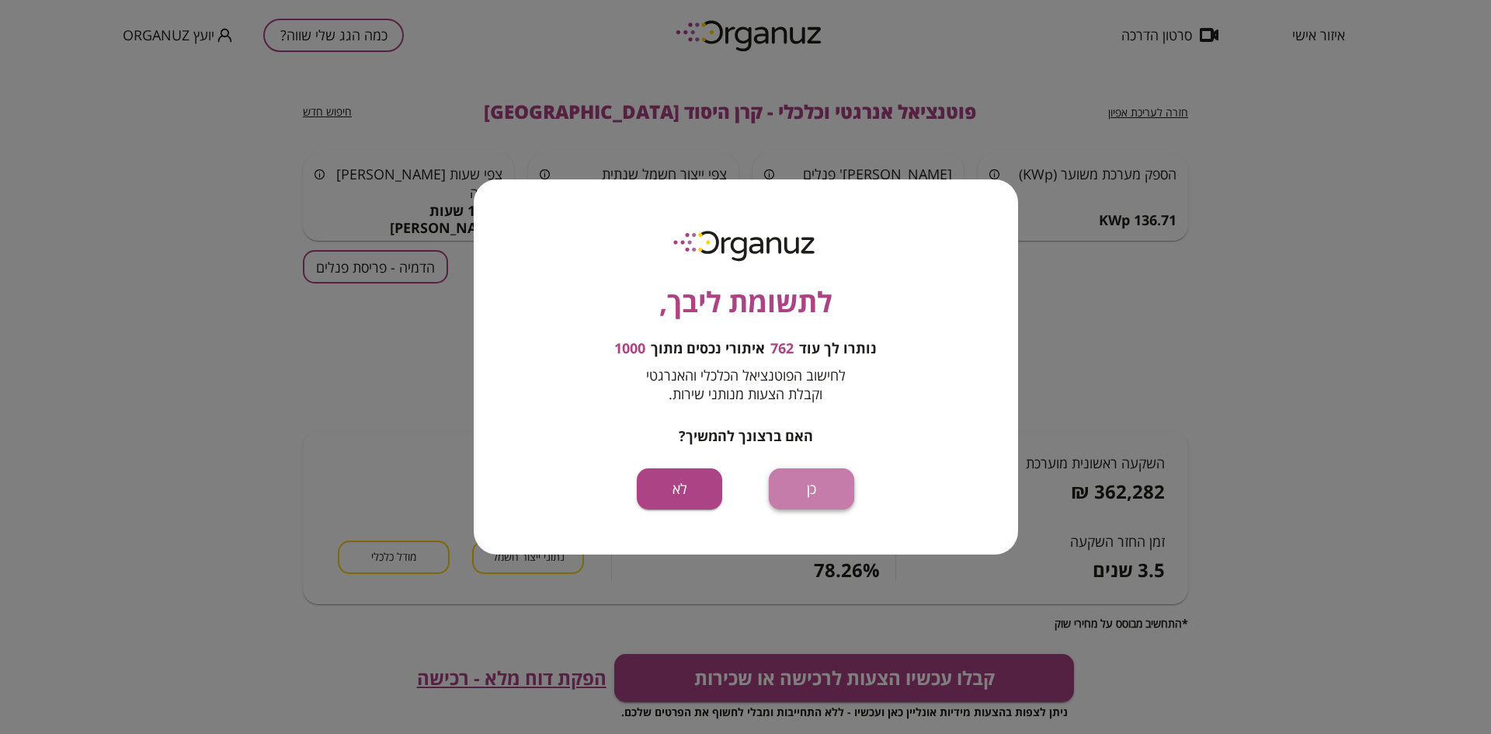
click at [802, 480] on button "כן" at bounding box center [811, 488] width 85 height 41
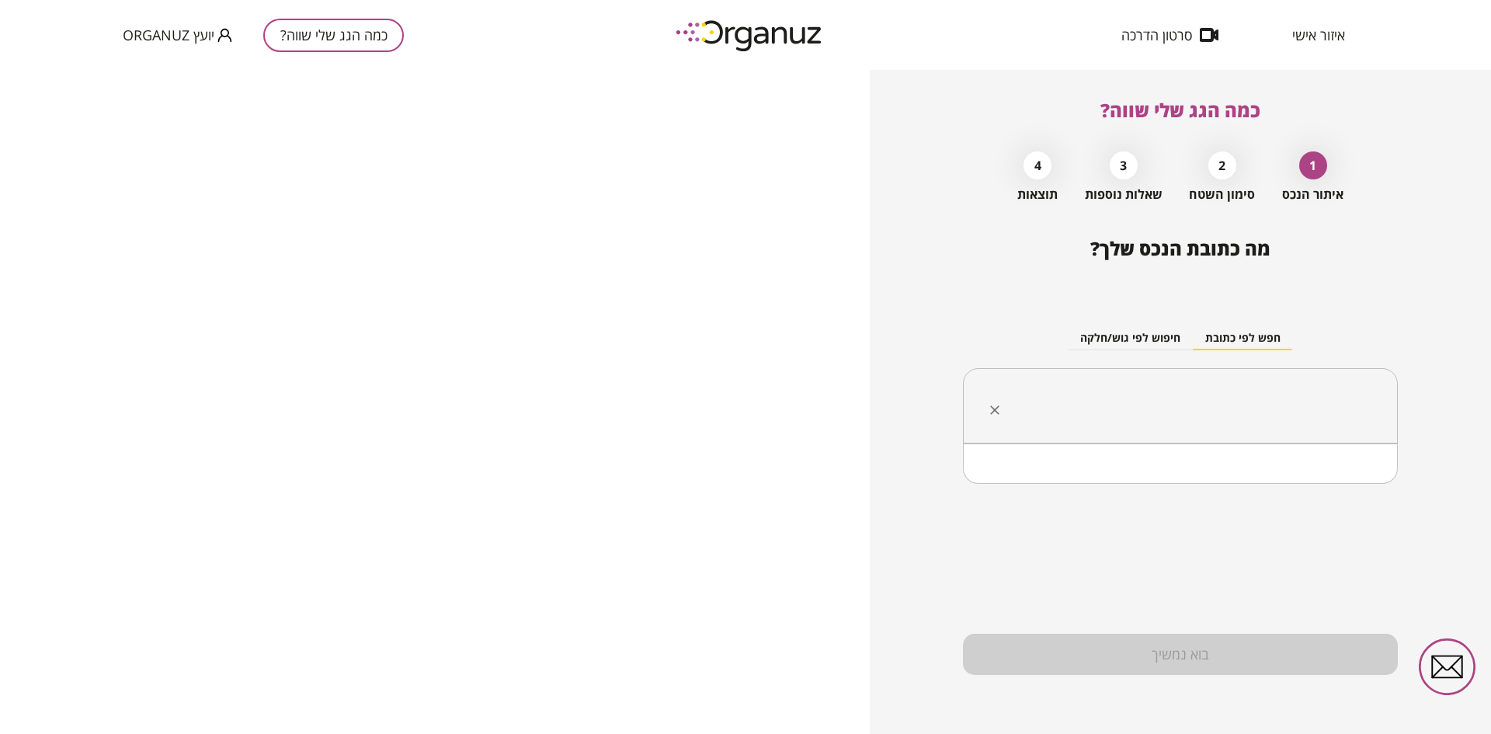
click at [1299, 395] on input "text" at bounding box center [1186, 406] width 386 height 39
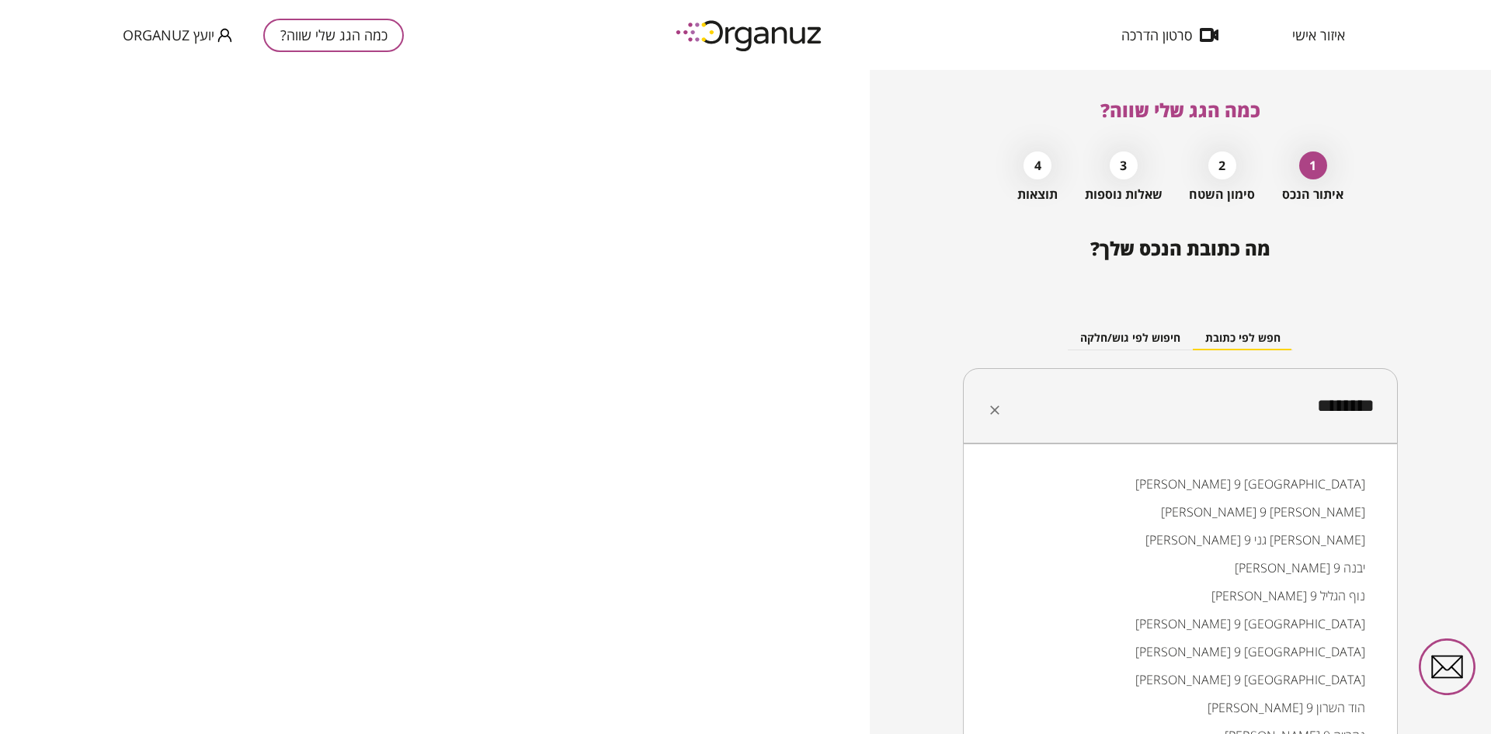
click at [1281, 621] on li "[PERSON_NAME] 9 [GEOGRAPHIC_DATA]" at bounding box center [1180, 624] width 395 height 28
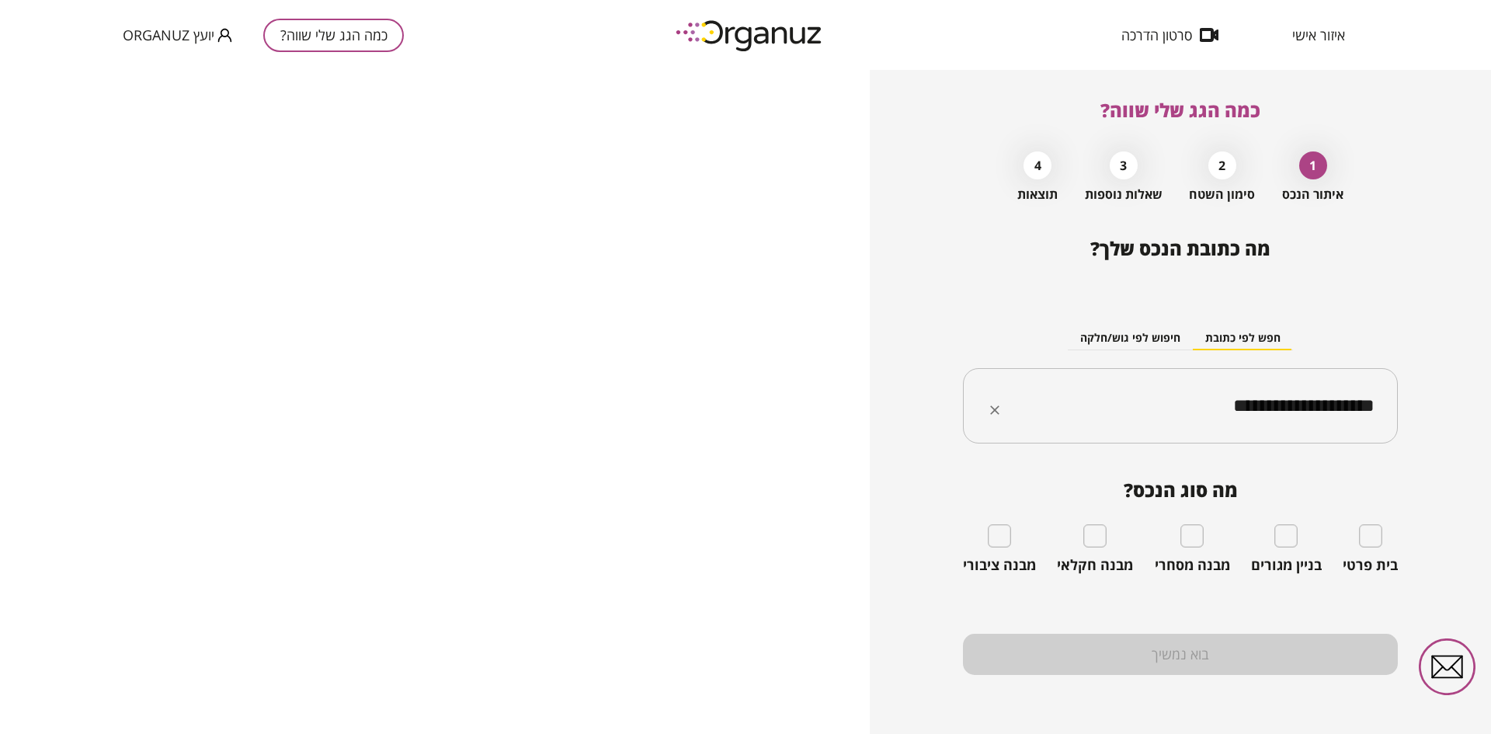
type input "**********"
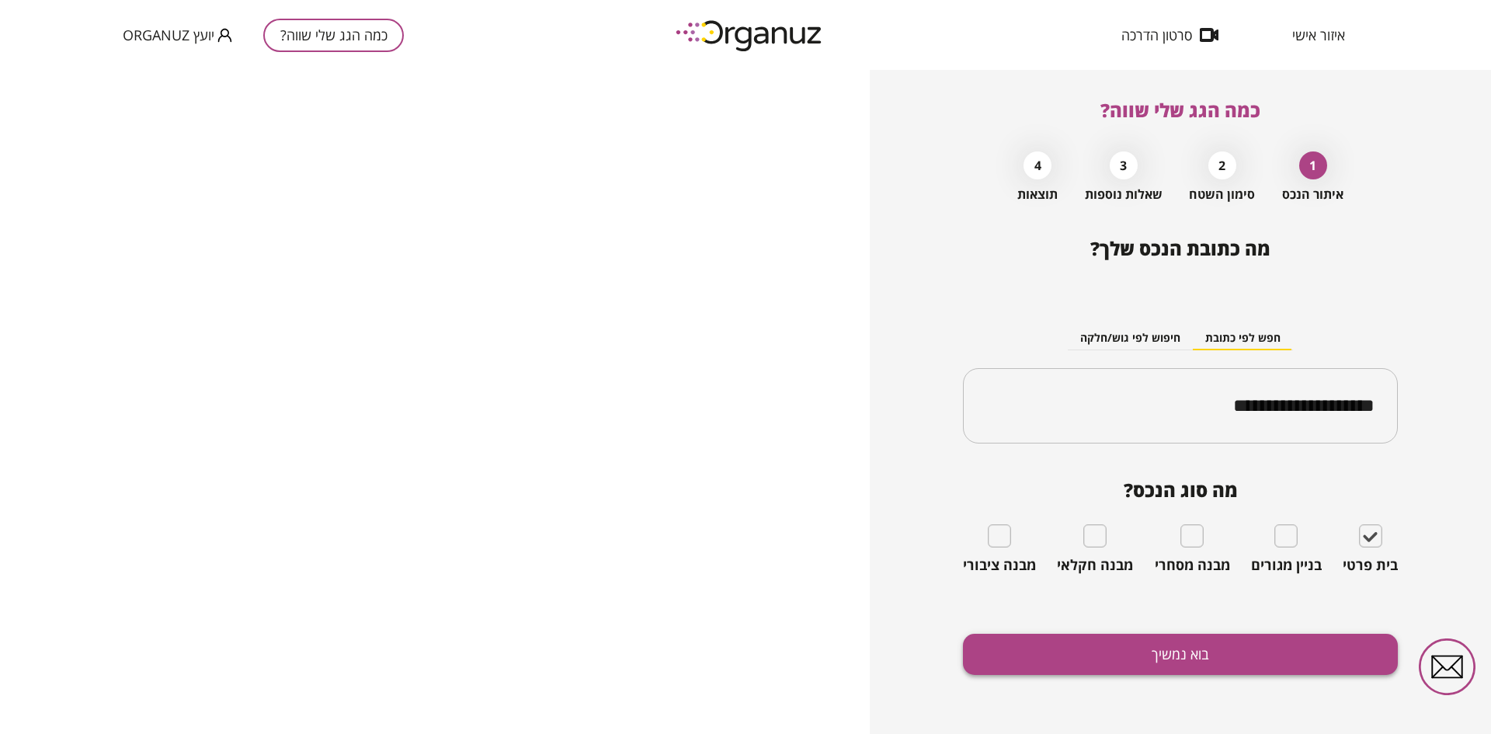
click at [1250, 649] on button "בוא נמשיך" at bounding box center [1180, 654] width 435 height 41
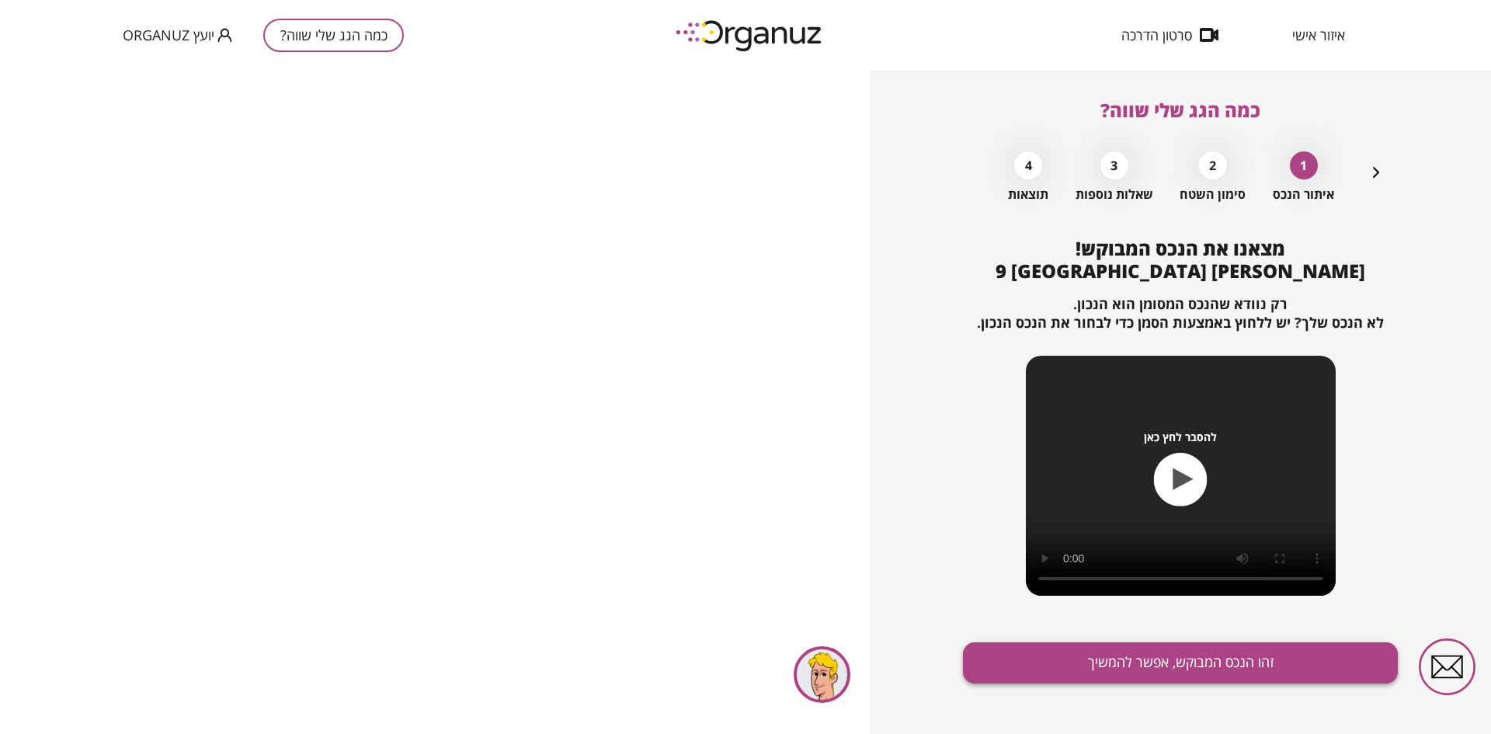
click at [1229, 655] on button "זהו הנכס המבוקש, אפשר להמשיך" at bounding box center [1180, 662] width 435 height 41
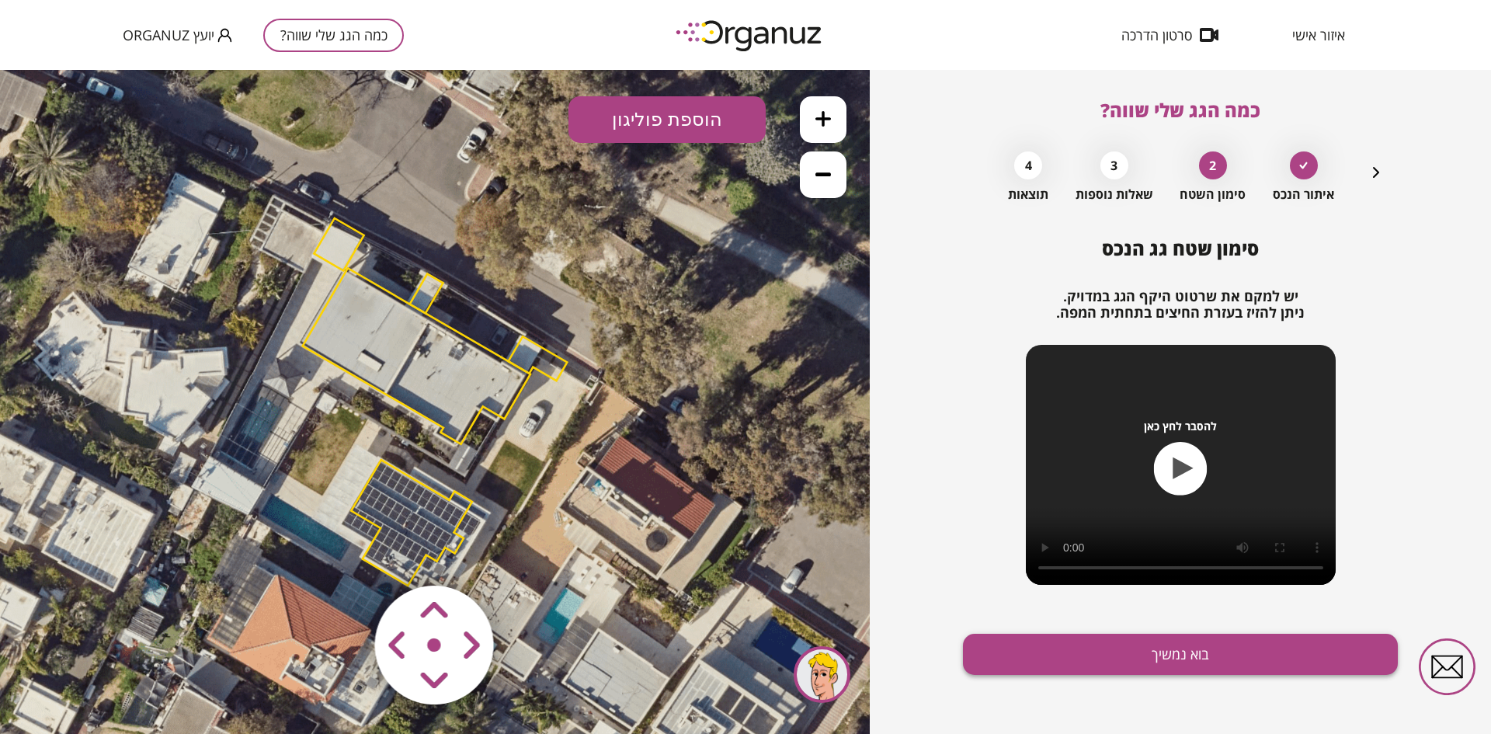
click at [1020, 659] on button "בוא נמשיך" at bounding box center [1180, 654] width 435 height 41
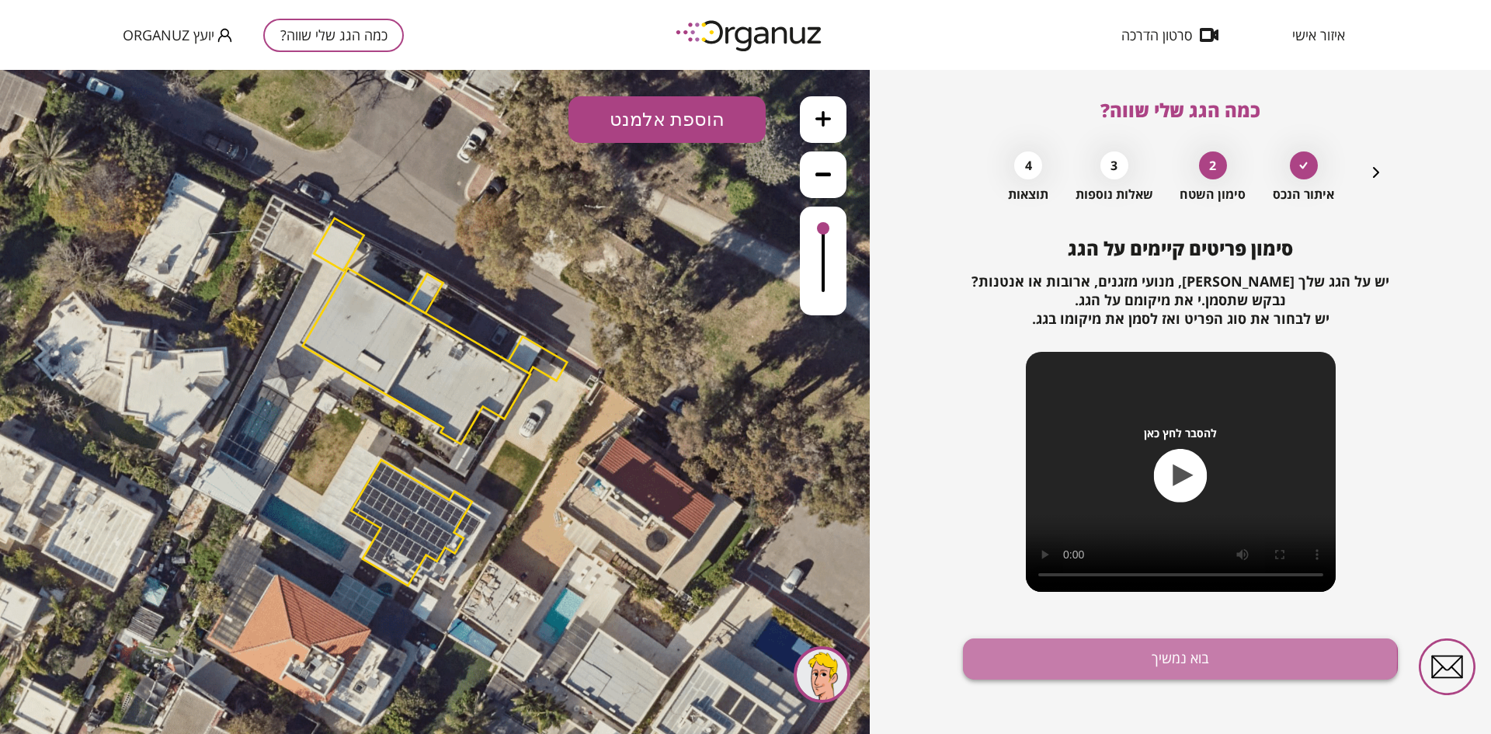
click at [1021, 659] on button "בוא נמשיך" at bounding box center [1180, 658] width 435 height 41
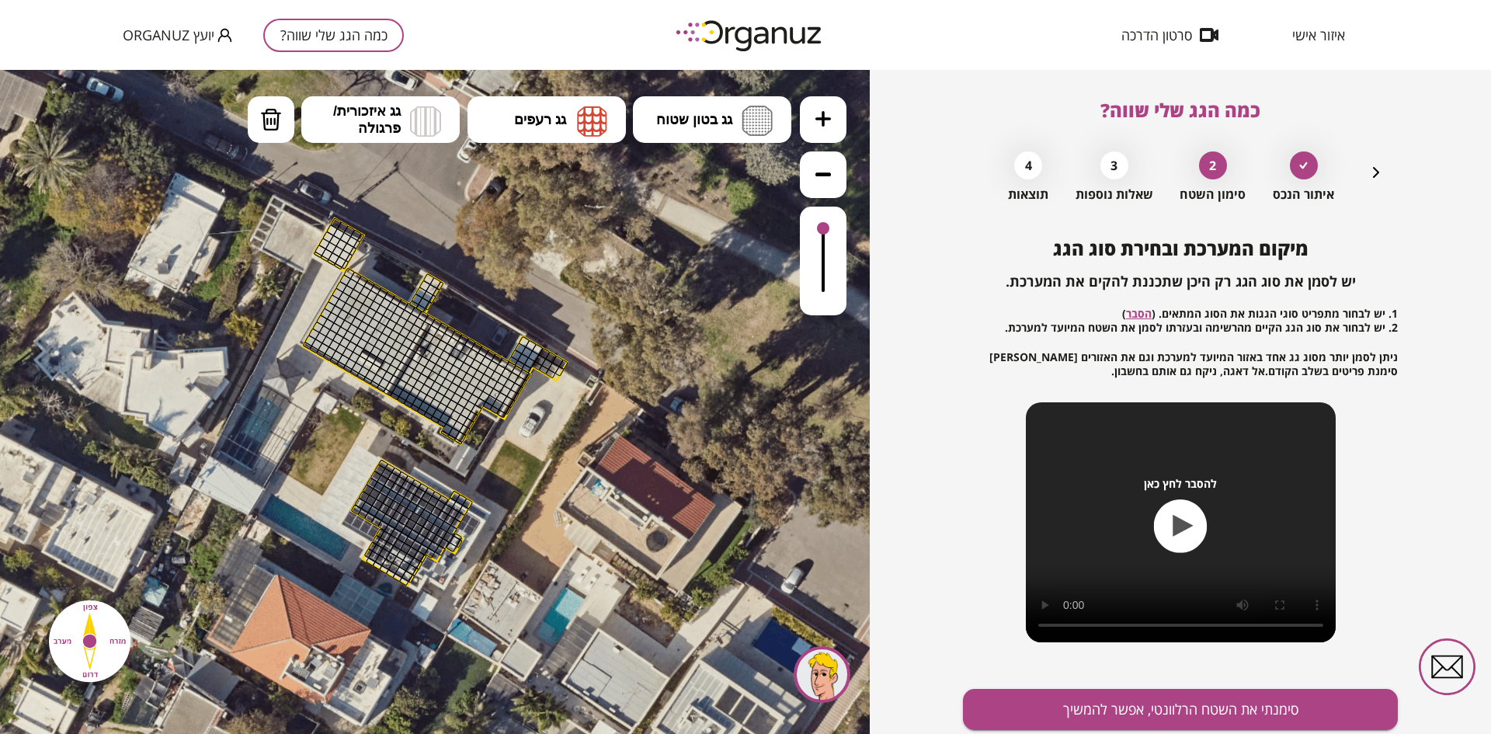
click at [816, 115] on icon at bounding box center [824, 119] width 16 height 16
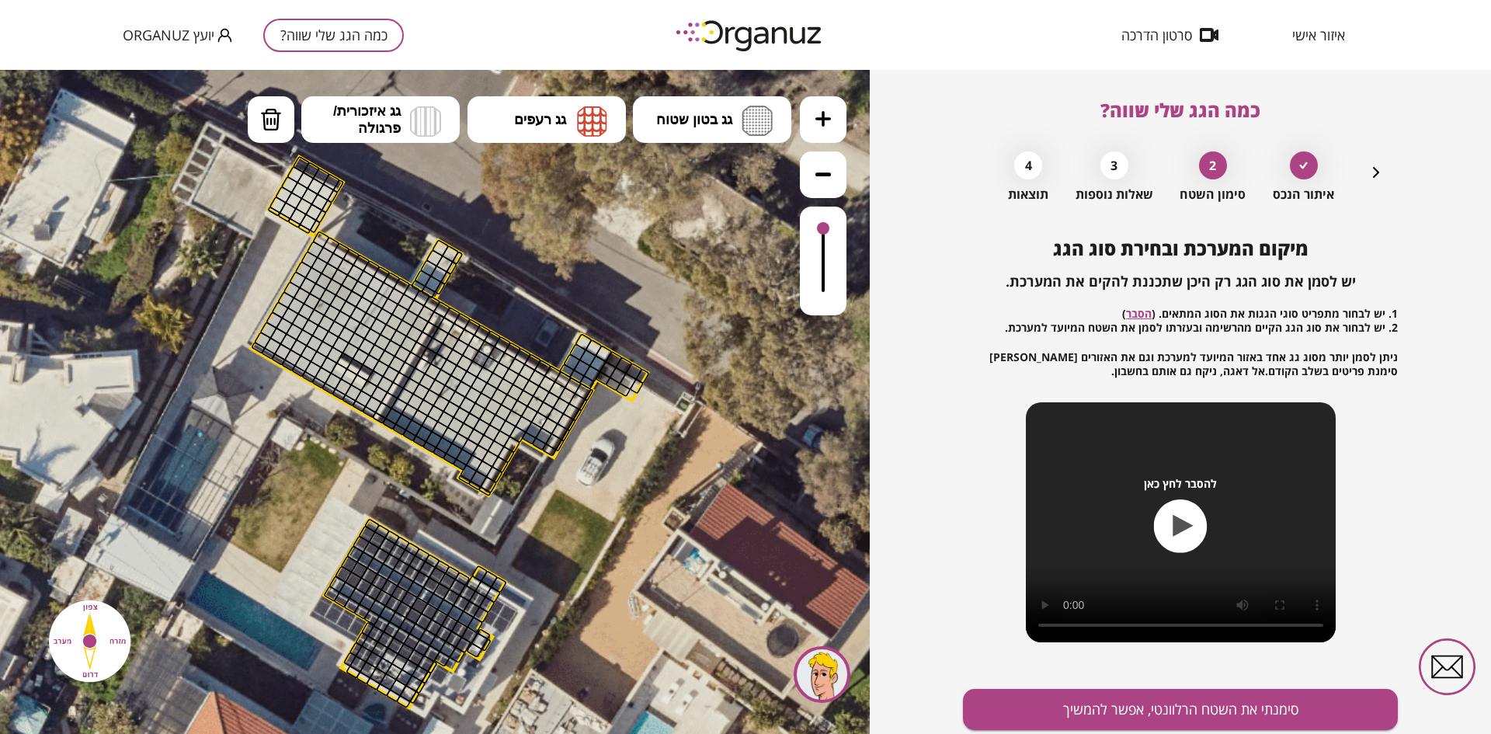
drag, startPoint x: 645, startPoint y: 189, endPoint x: 666, endPoint y: 221, distance: 38.8
click at [666, 221] on icon at bounding box center [452, 434] width 1678 height 1678
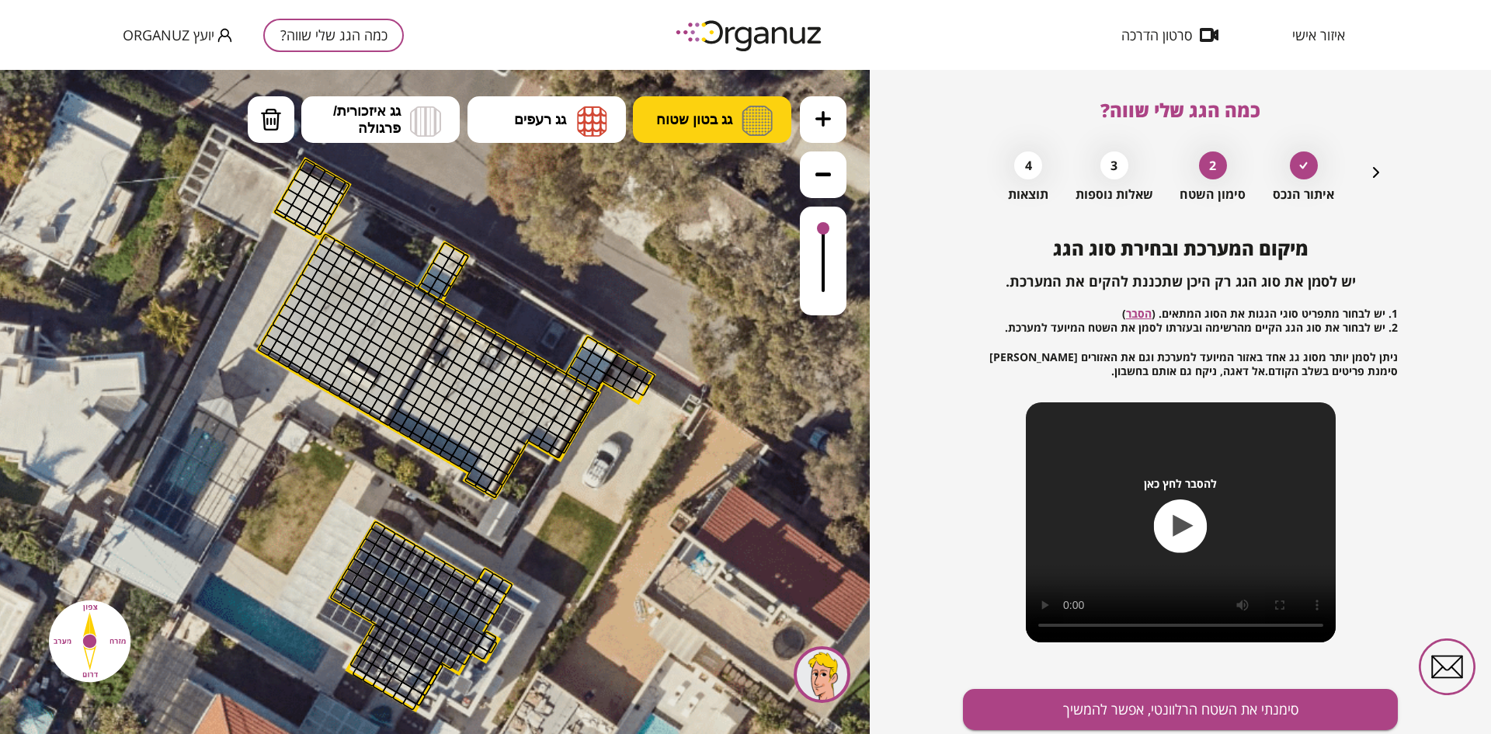
click at [655, 126] on button "גג בטון שטוח" at bounding box center [712, 119] width 158 height 47
click at [654, 171] on div ".st0 { fill: #FFFFFF; } 10" at bounding box center [435, 402] width 870 height 664
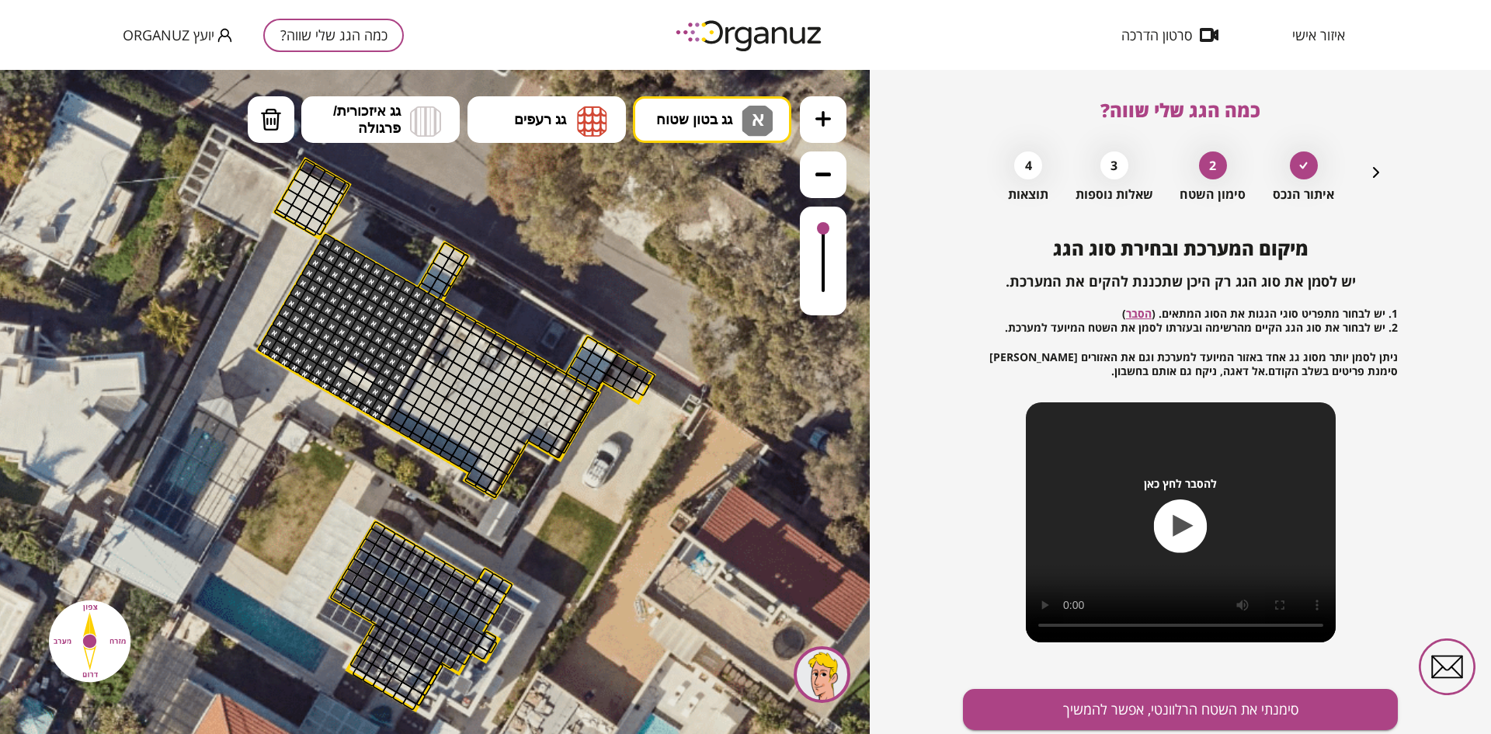
drag, startPoint x: 436, startPoint y: 302, endPoint x: 372, endPoint y: 412, distance: 127.7
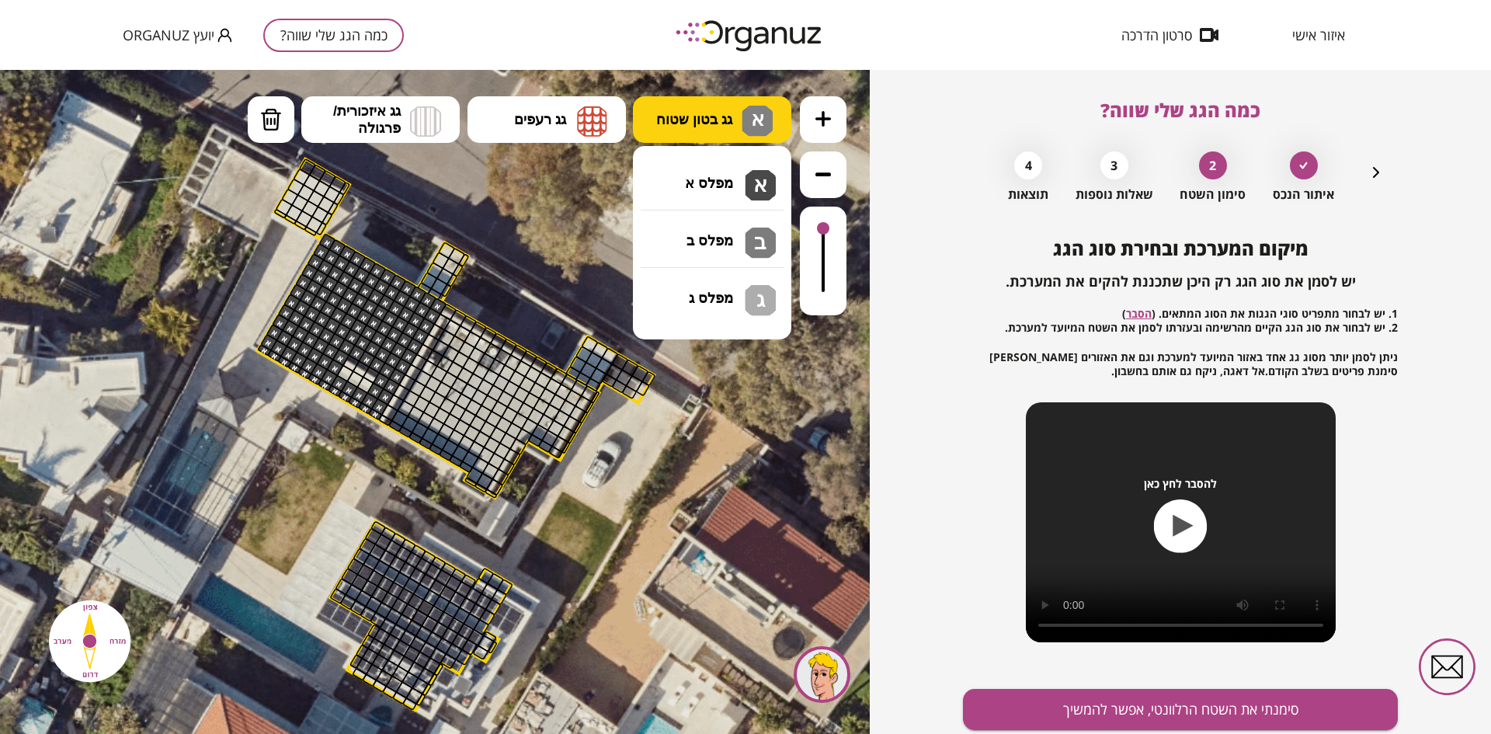
click at [658, 125] on span "גג בטון שטוח" at bounding box center [694, 119] width 76 height 17
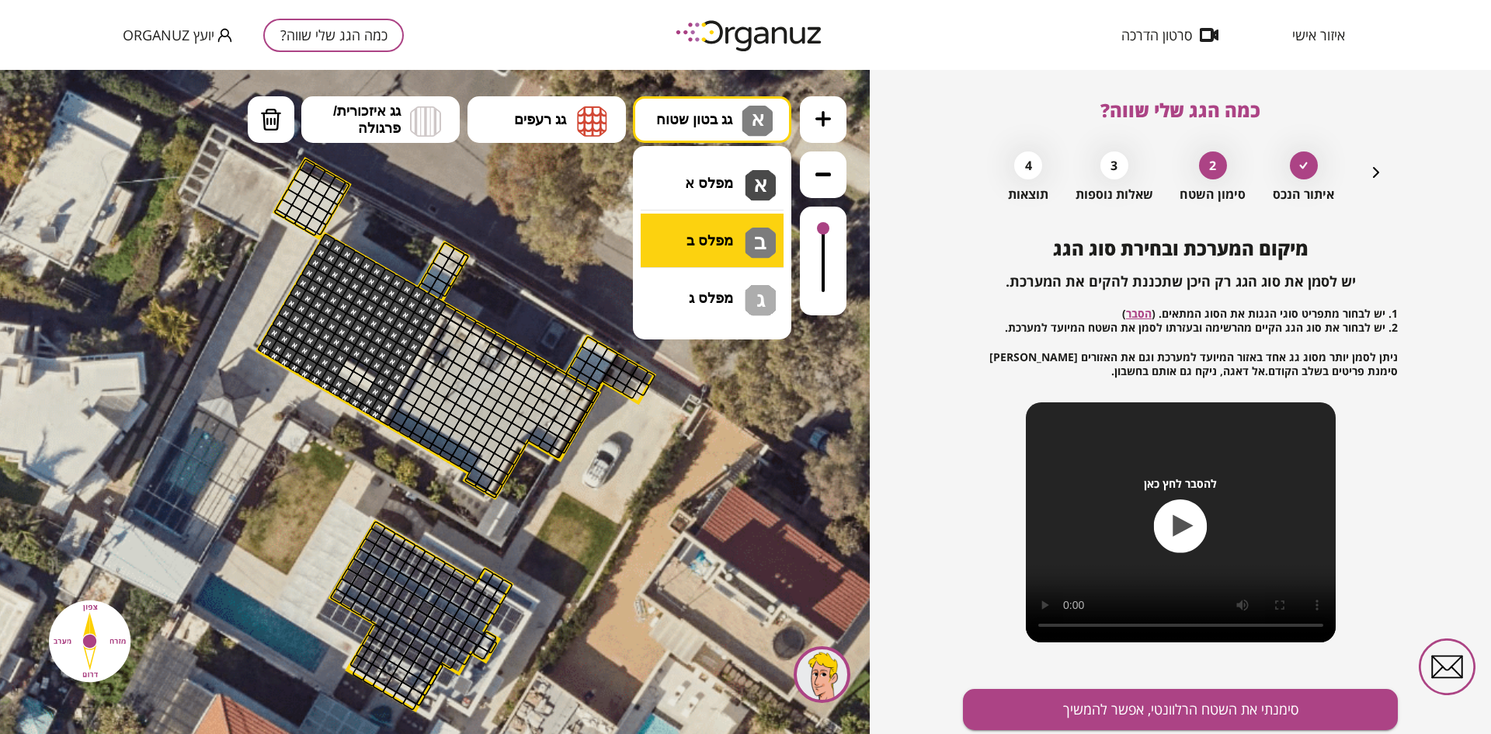
click at [684, 238] on div ".st0 { fill: #FFFFFF; } 10" at bounding box center [435, 402] width 870 height 664
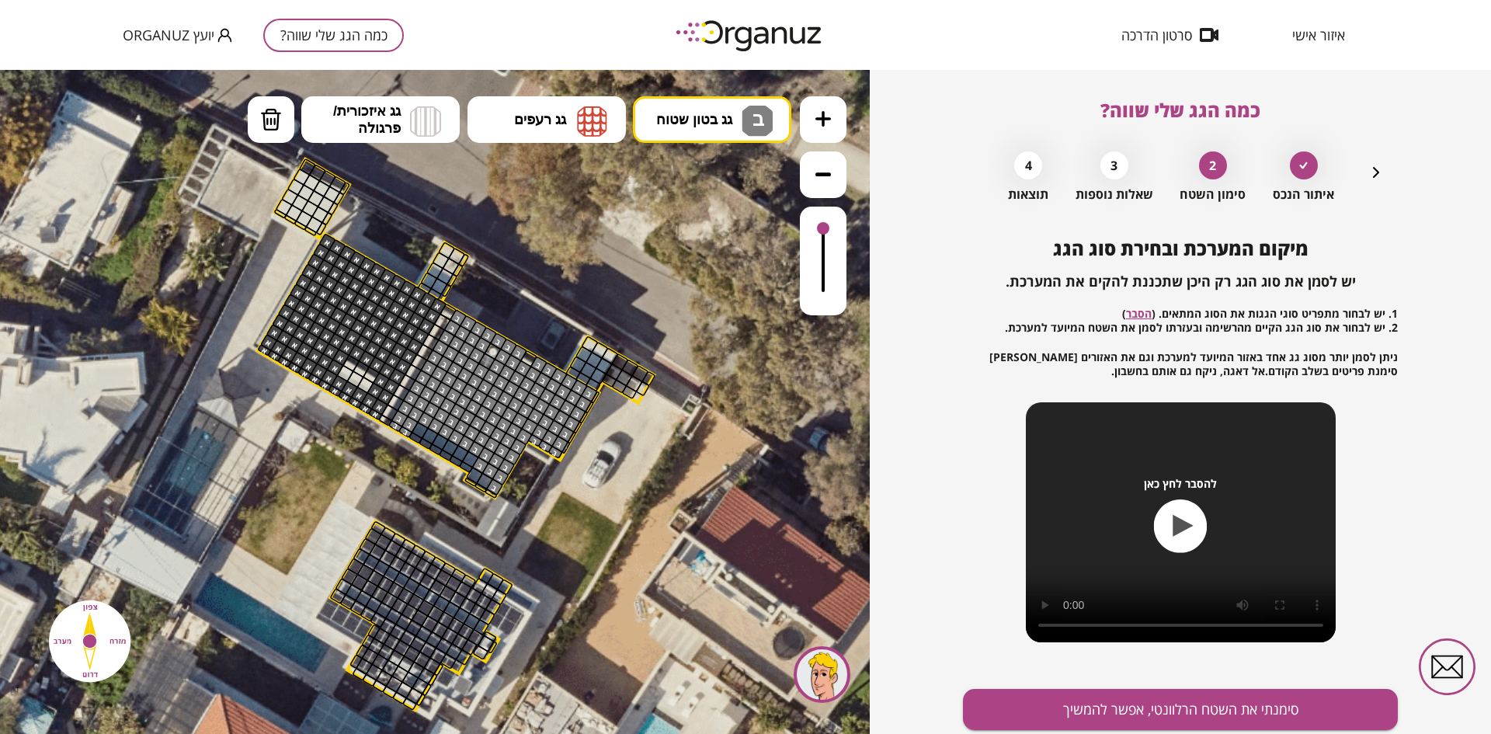
drag, startPoint x: 457, startPoint y: 316, endPoint x: 493, endPoint y: 460, distance: 148.1
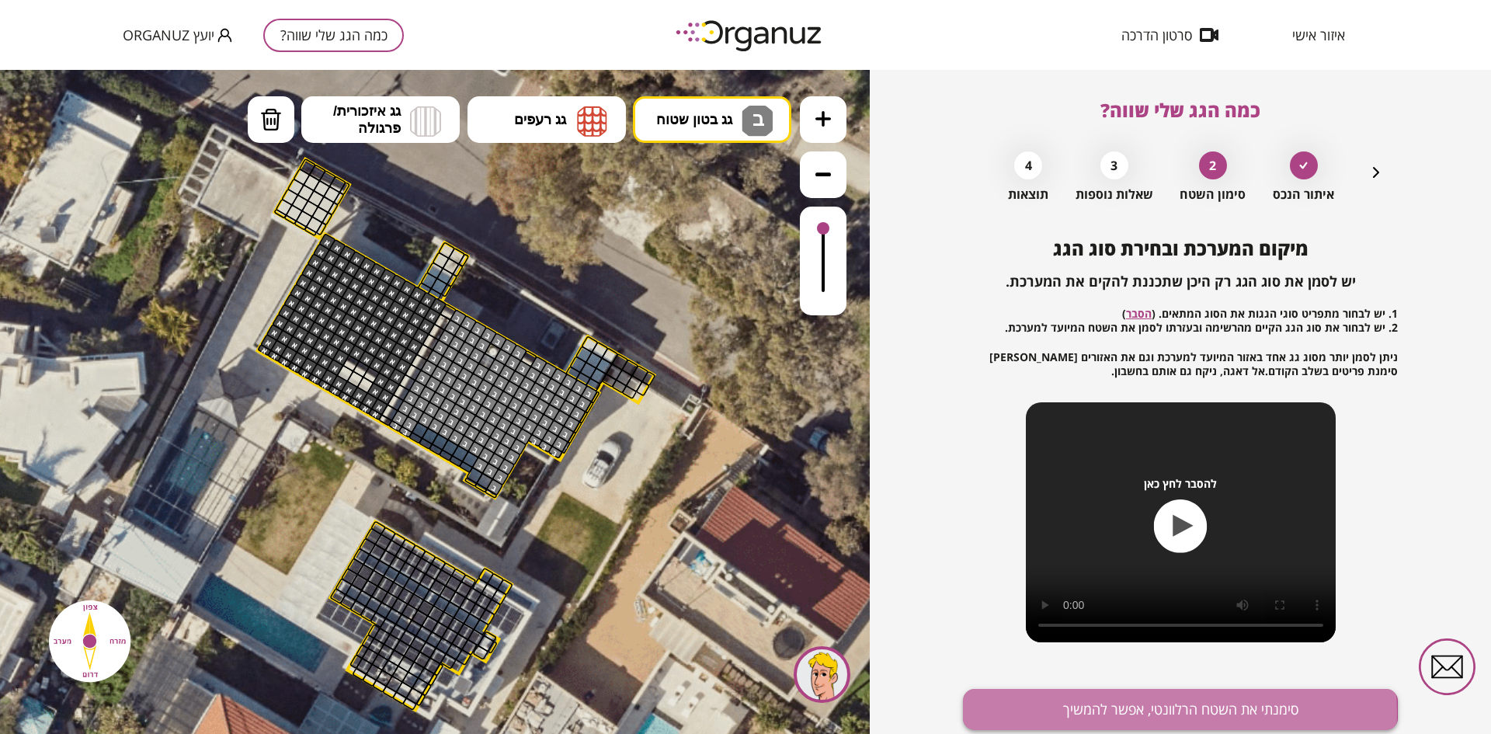
click at [1139, 712] on button "סימנתי את השטח הרלוונטי, אפשר להמשיך" at bounding box center [1180, 709] width 435 height 41
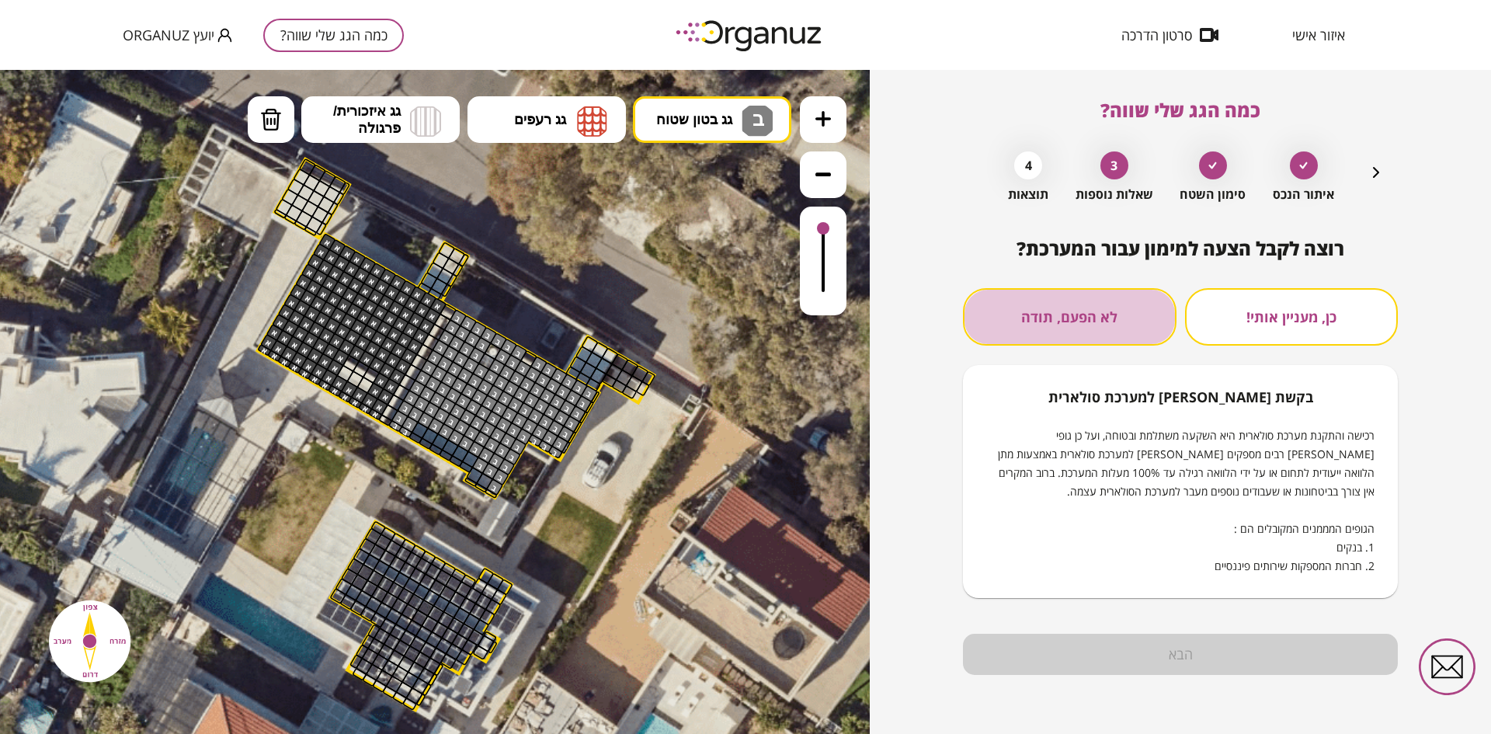
click at [1115, 319] on button "לא הפעם, תודה" at bounding box center [1070, 316] width 214 height 57
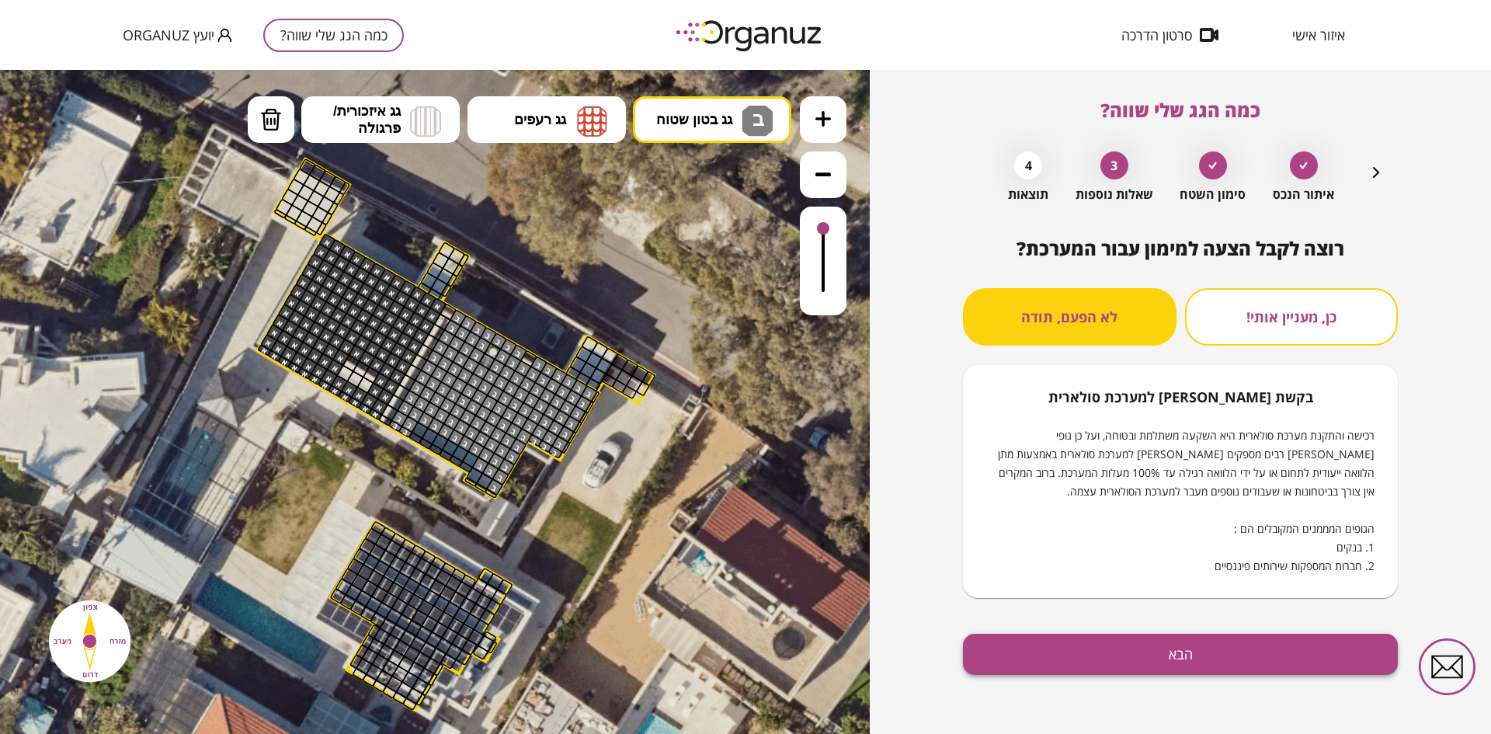
click at [1145, 646] on button "הבא" at bounding box center [1180, 654] width 435 height 41
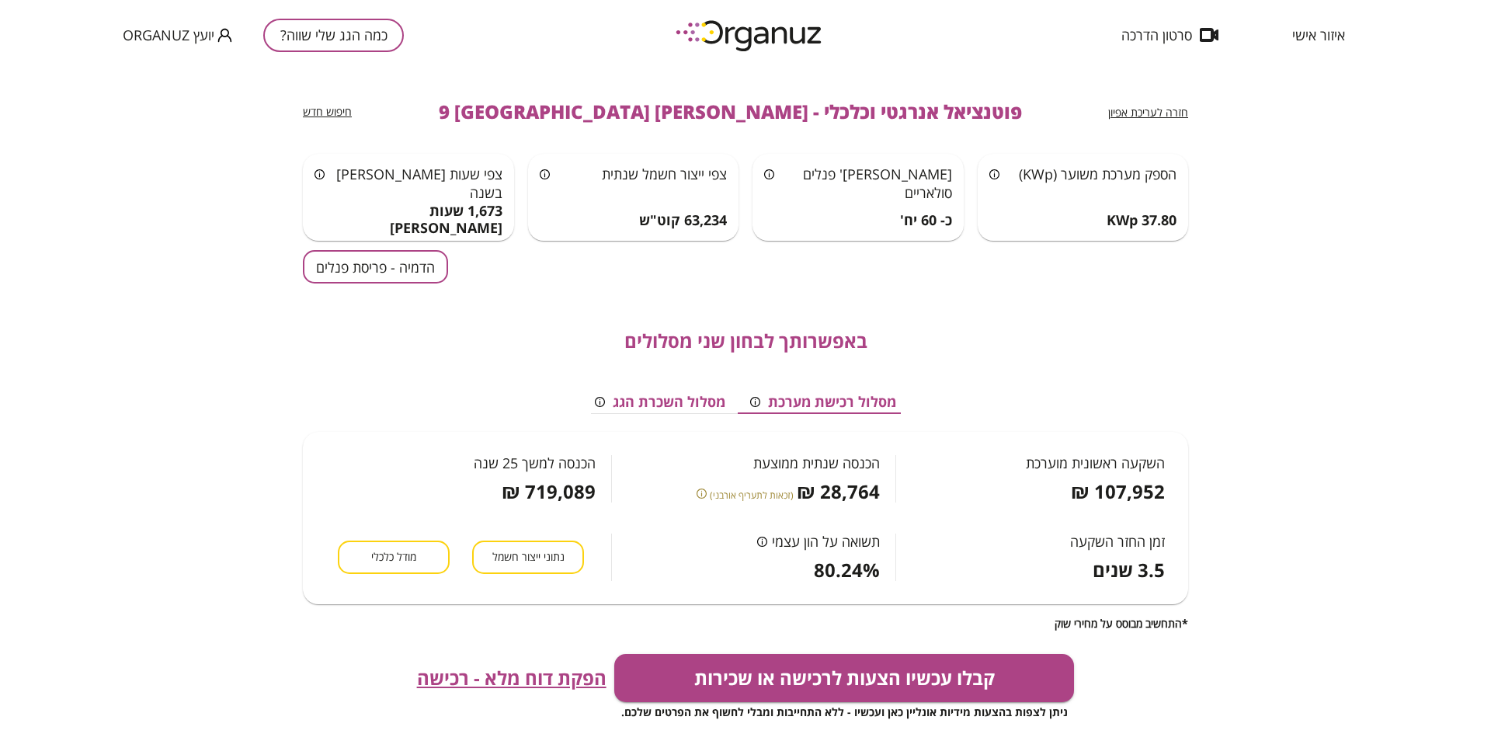
click at [395, 270] on button "הדמיה - פריסת פנלים" at bounding box center [375, 266] width 145 height 33
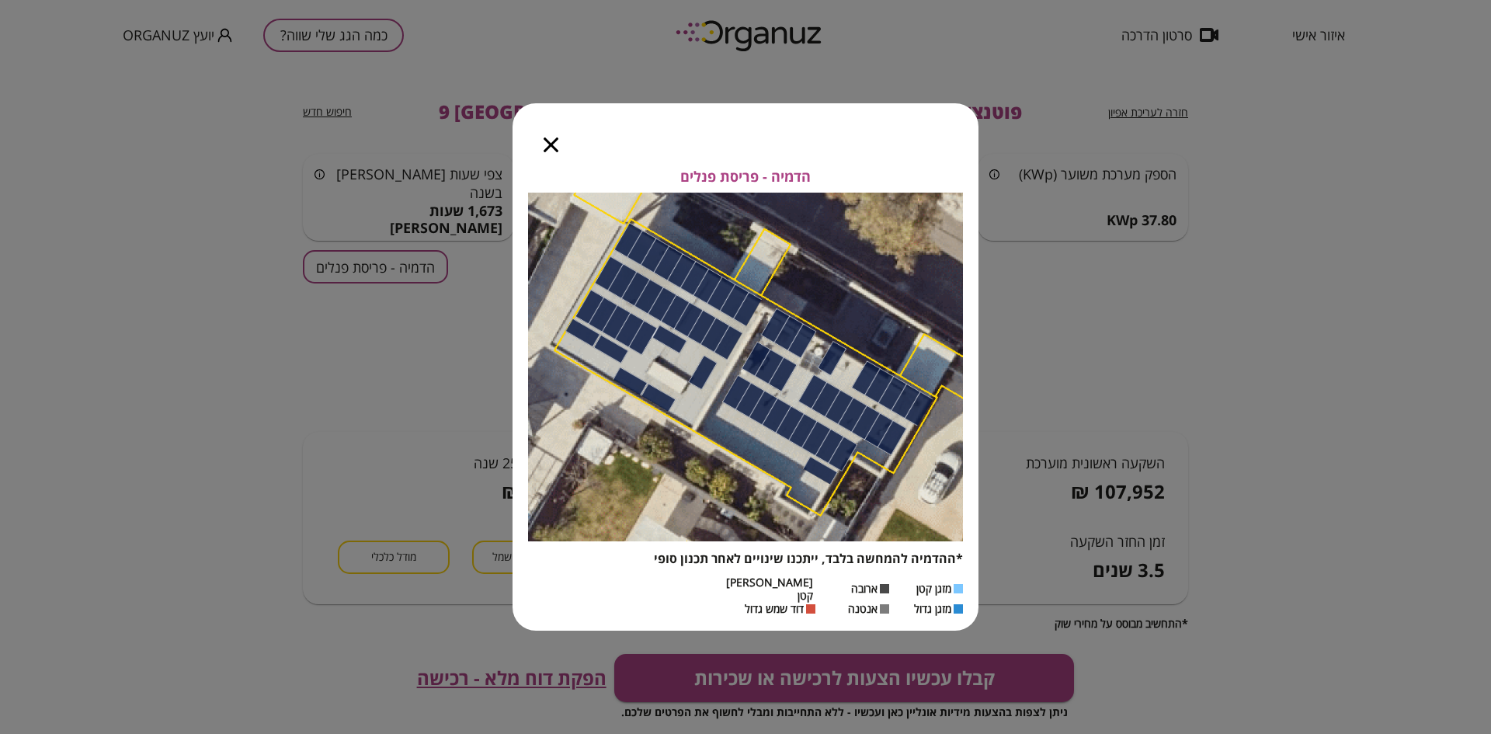
click at [549, 146] on icon "button" at bounding box center [551, 144] width 15 height 15
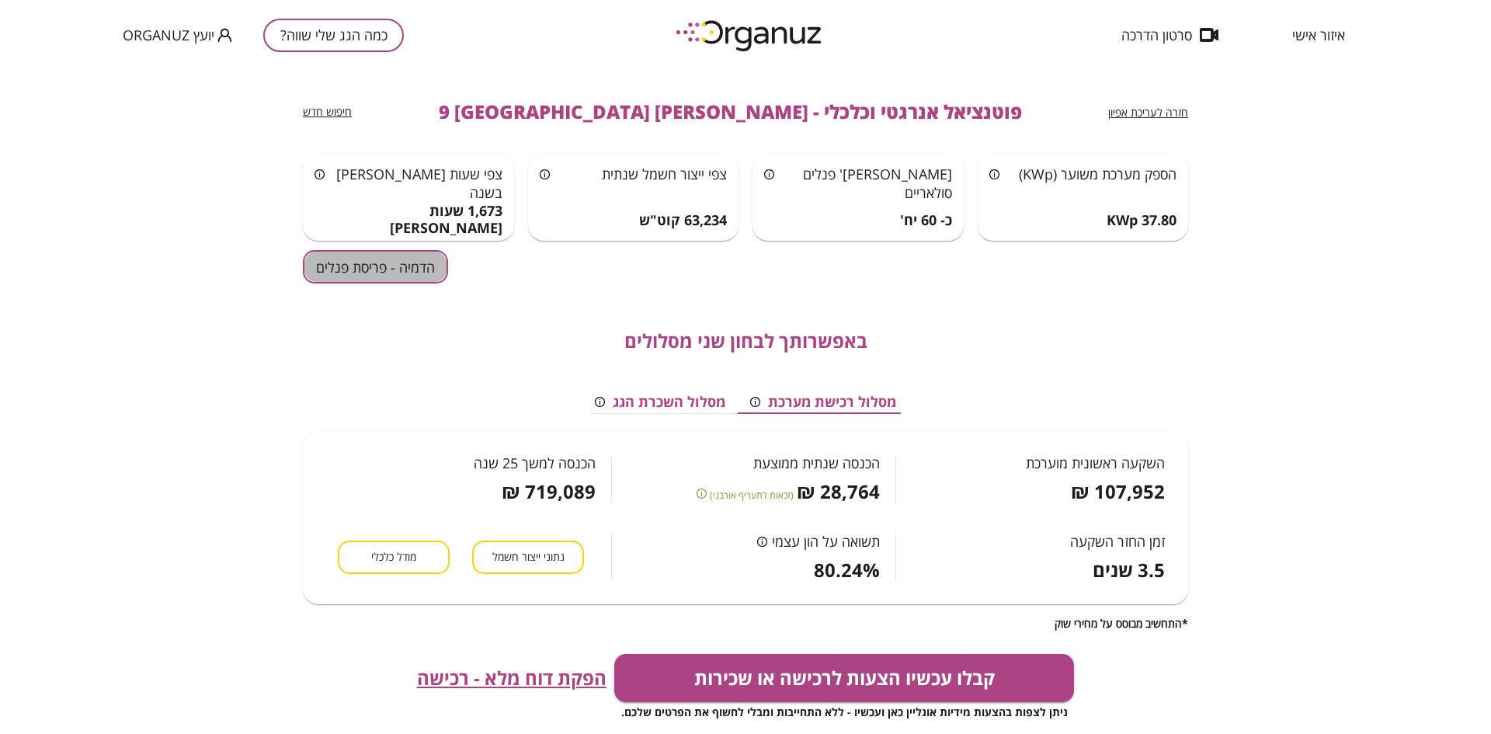
click at [390, 266] on button "הדמיה - פריסת פנלים" at bounding box center [375, 266] width 145 height 33
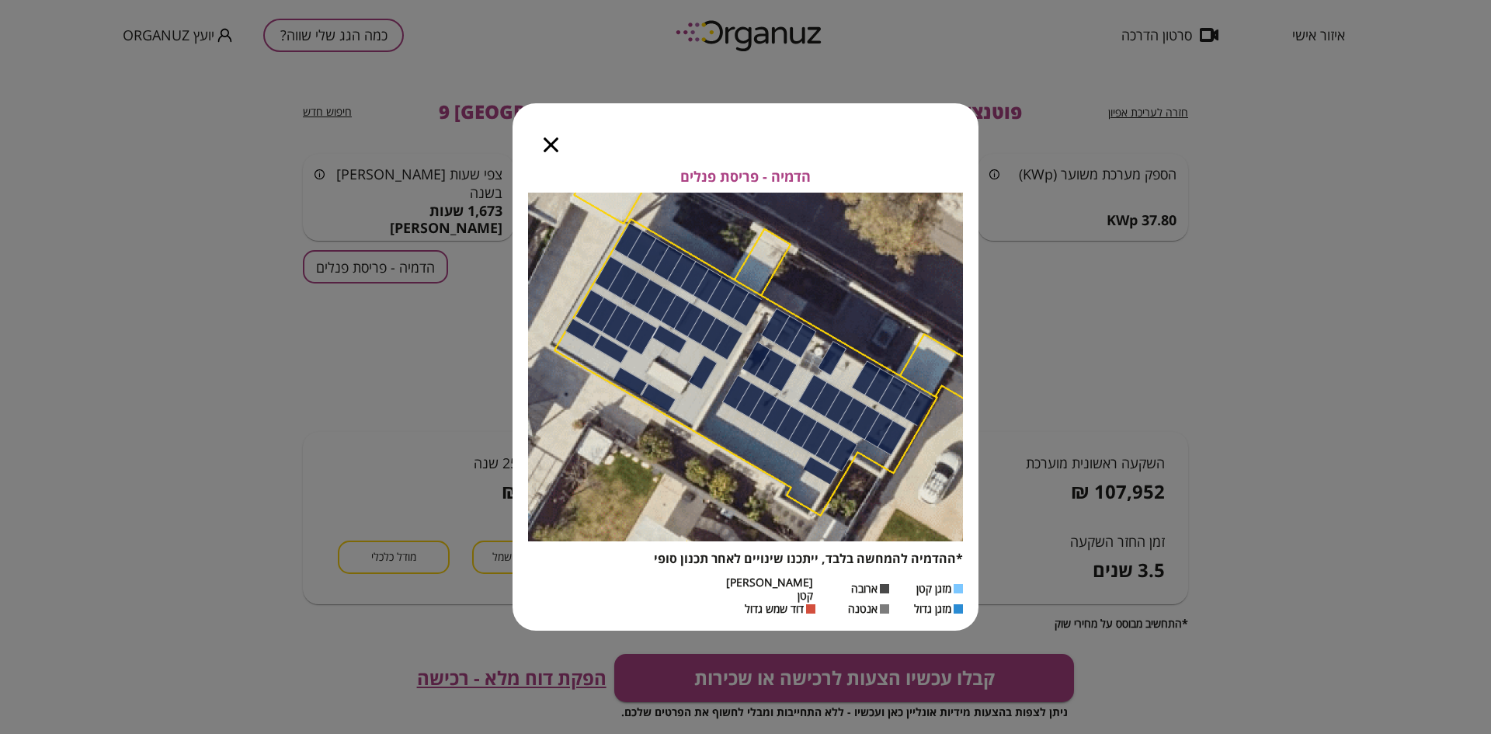
click at [548, 149] on icon "button" at bounding box center [551, 144] width 15 height 15
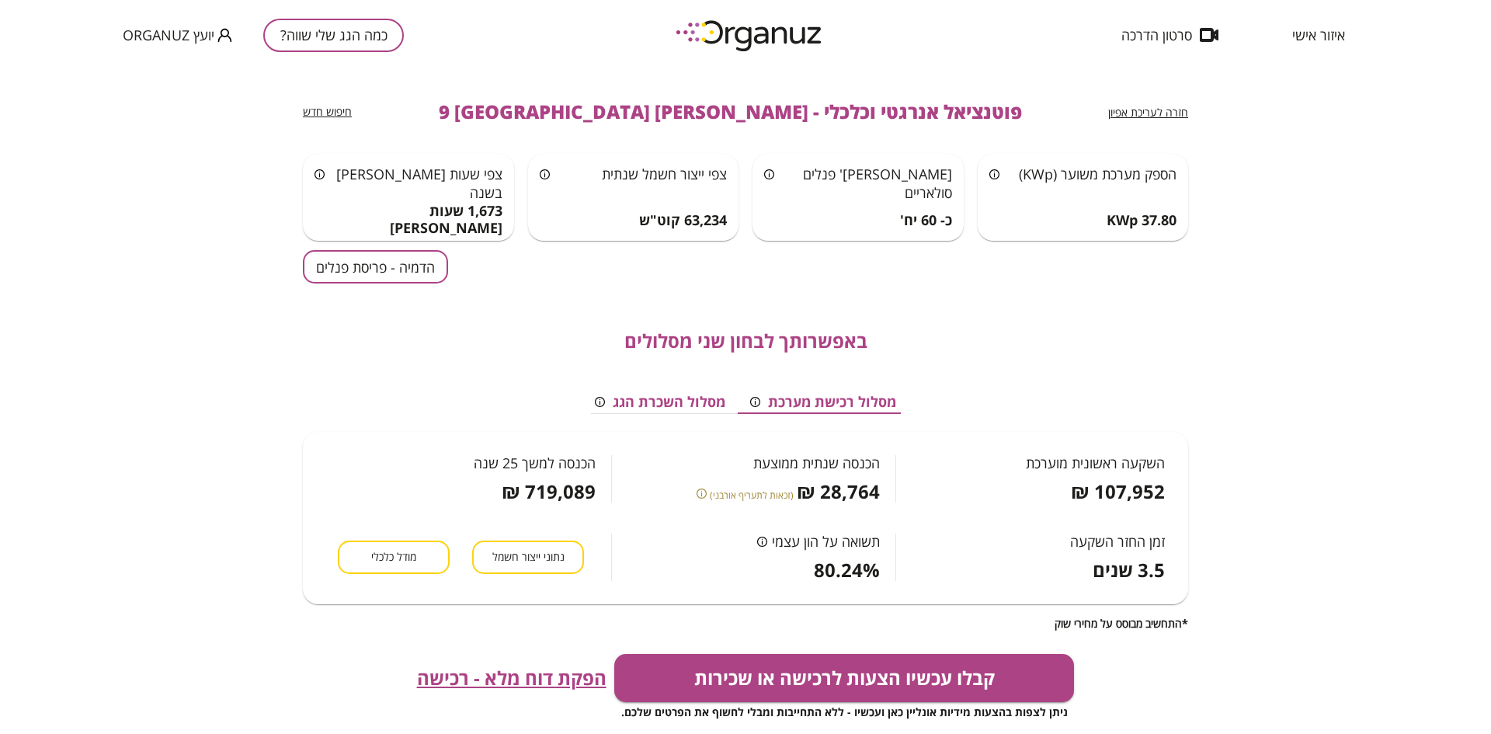
click at [1313, 28] on span "איזור אישי" at bounding box center [1318, 35] width 53 height 16
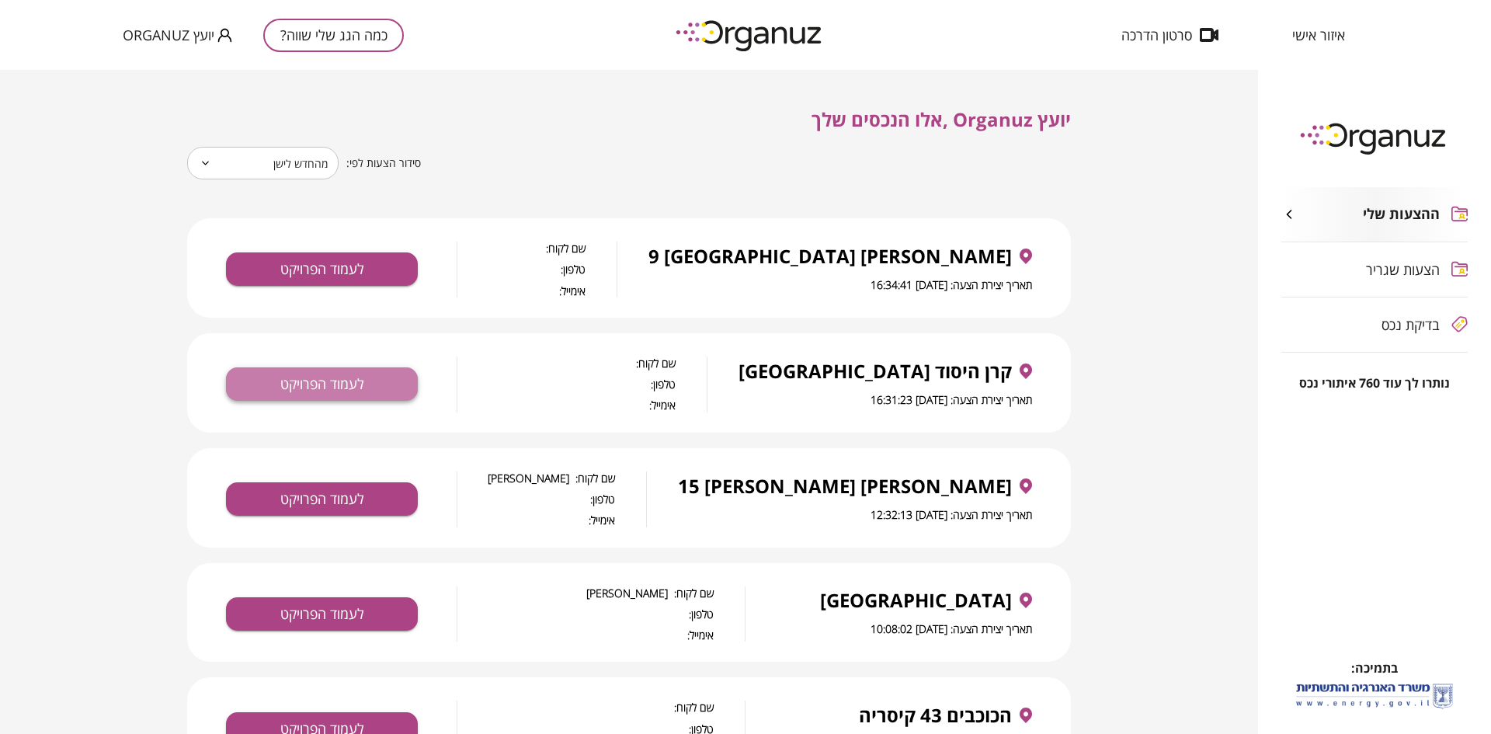
click at [284, 379] on button "לעמוד הפרויקט" at bounding box center [322, 383] width 192 height 33
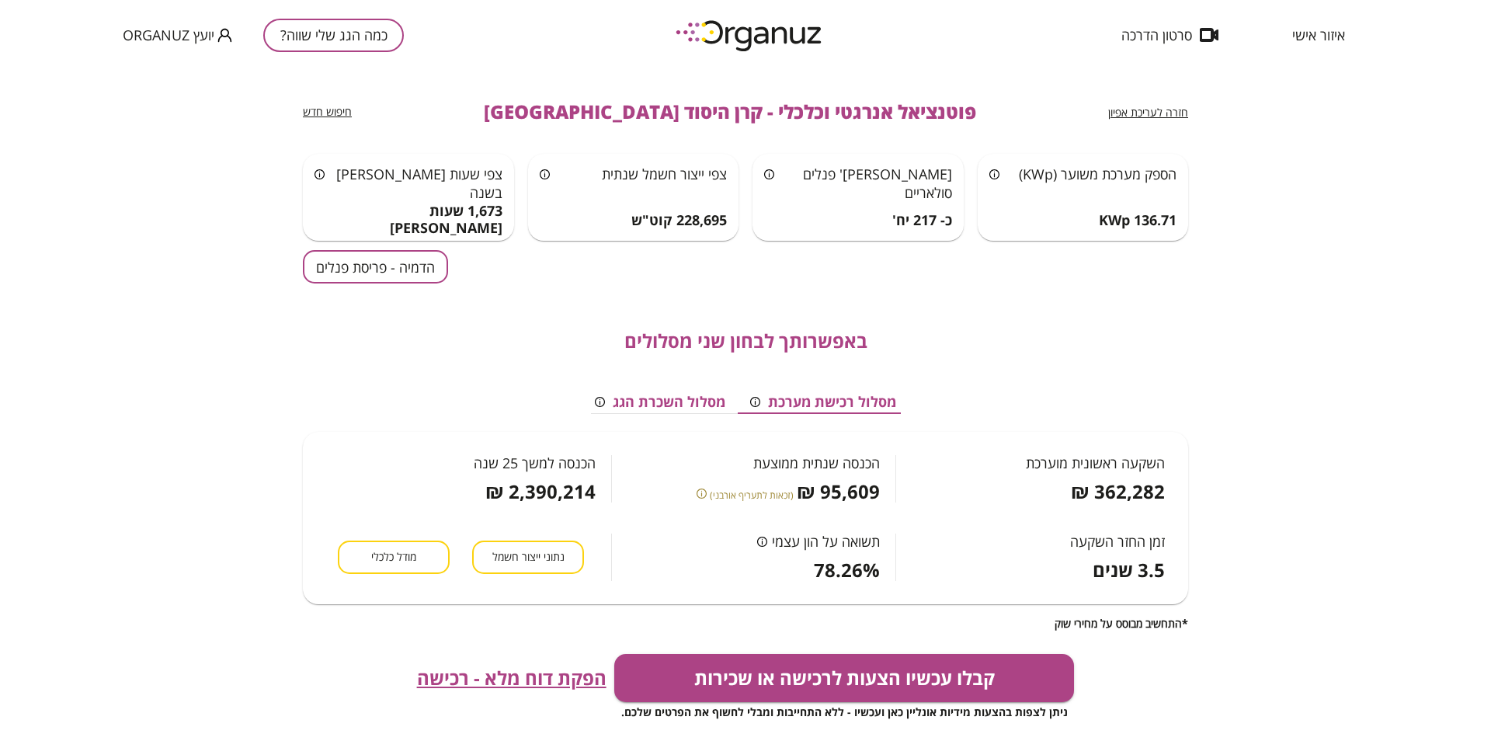
click at [378, 275] on button "הדמיה - פריסת פנלים" at bounding box center [375, 266] width 145 height 33
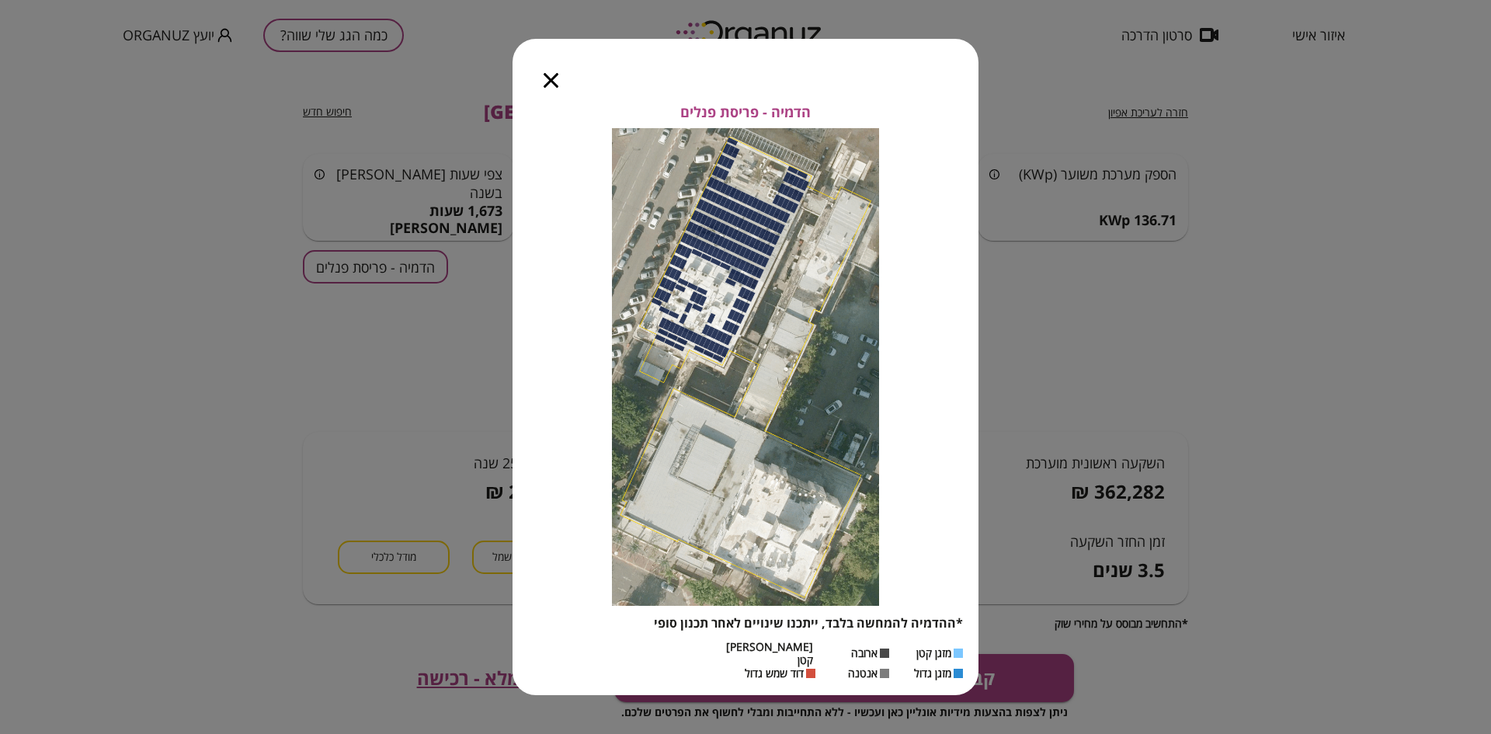
click at [551, 88] on icon "button" at bounding box center [551, 80] width 15 height 15
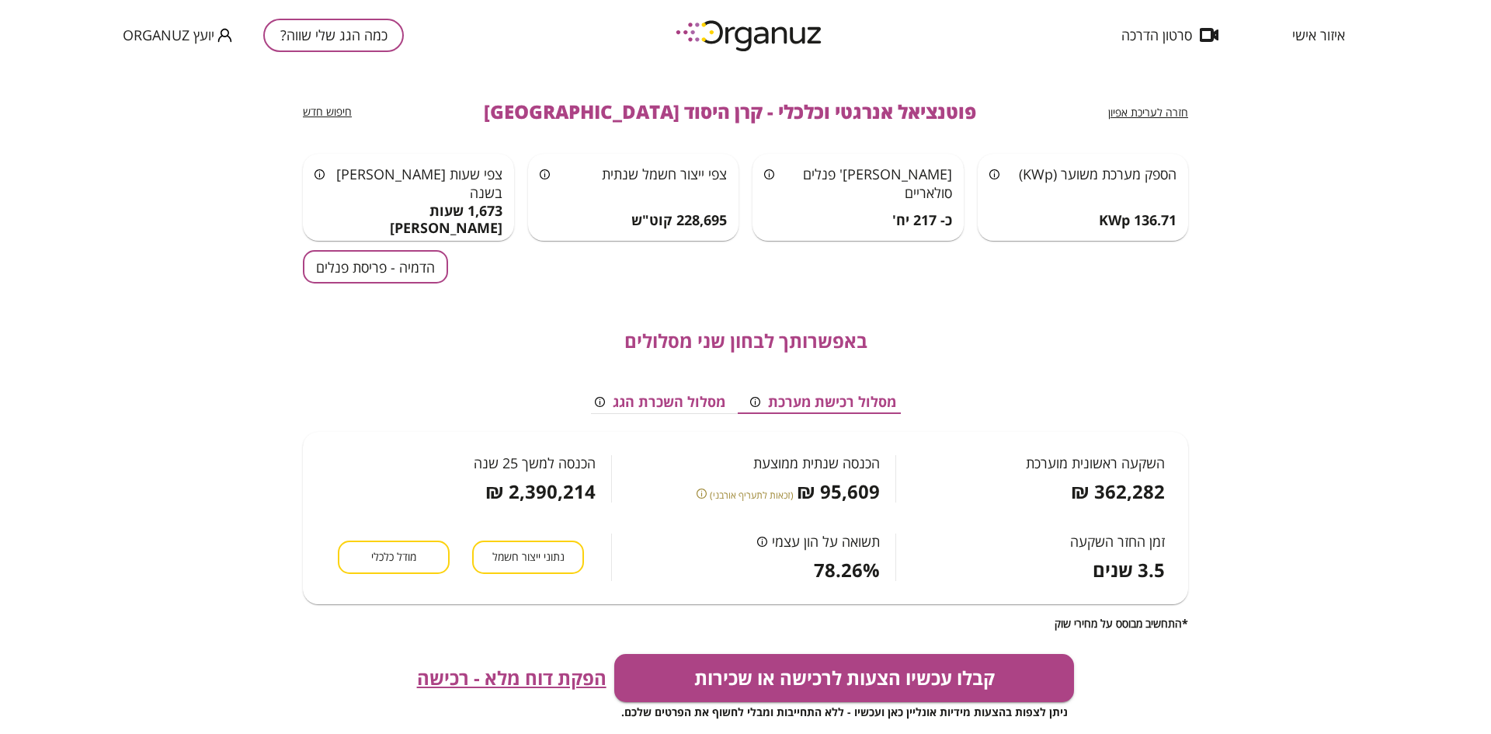
click at [501, 677] on span "הפקת דוח מלא - רכישה" at bounding box center [512, 678] width 190 height 22
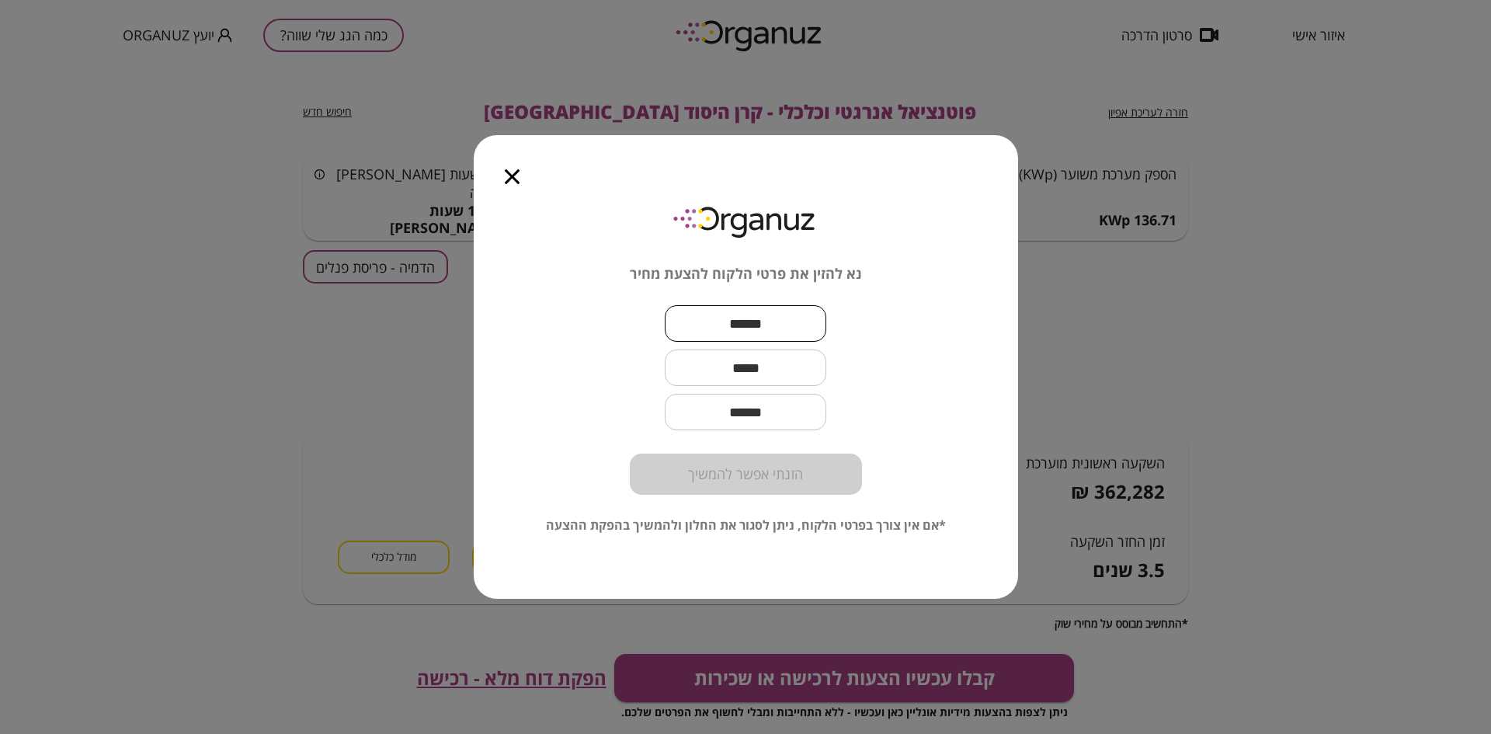
click at [751, 316] on input "text" at bounding box center [746, 324] width 162 height 46
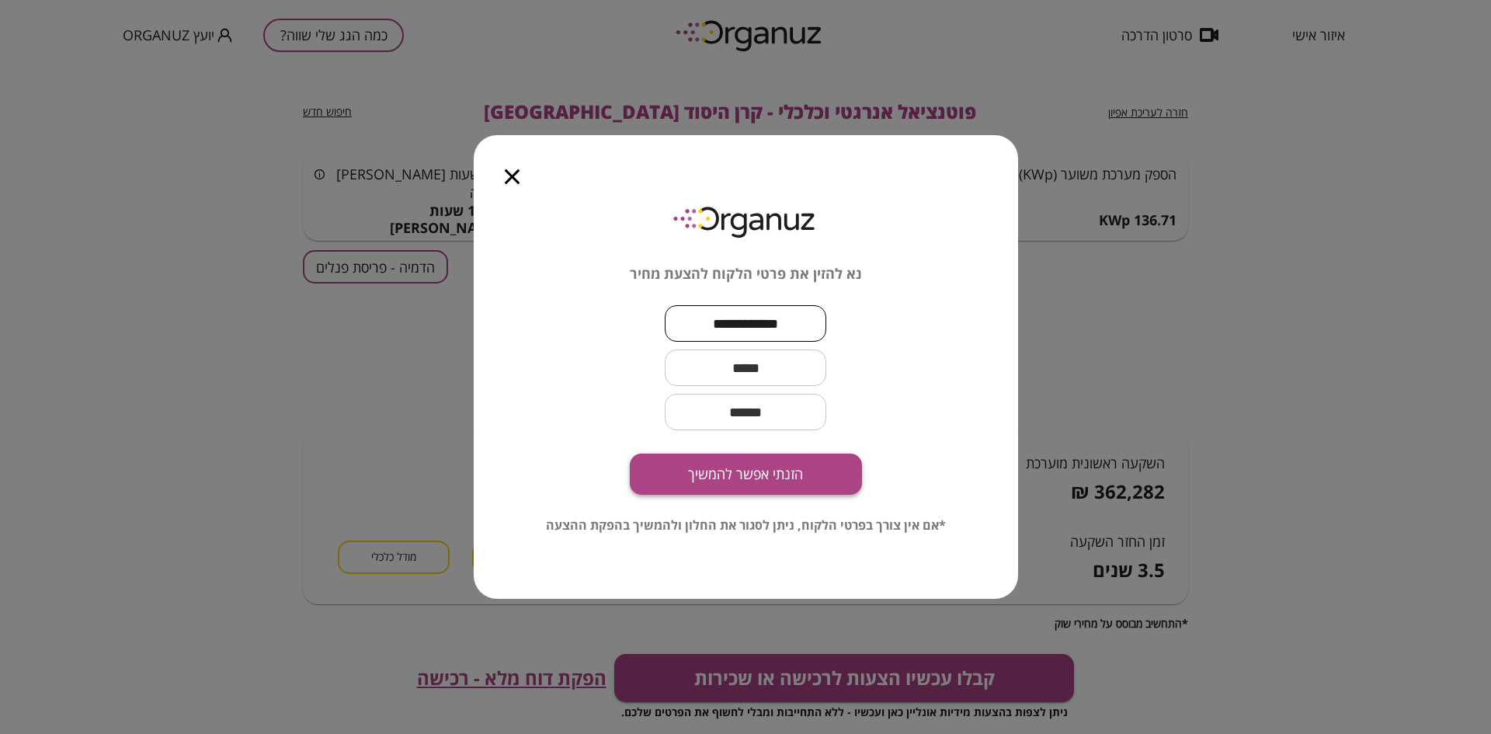
type input "**********"
click at [778, 463] on button "הזנתי אפשר להמשיך" at bounding box center [746, 474] width 232 height 41
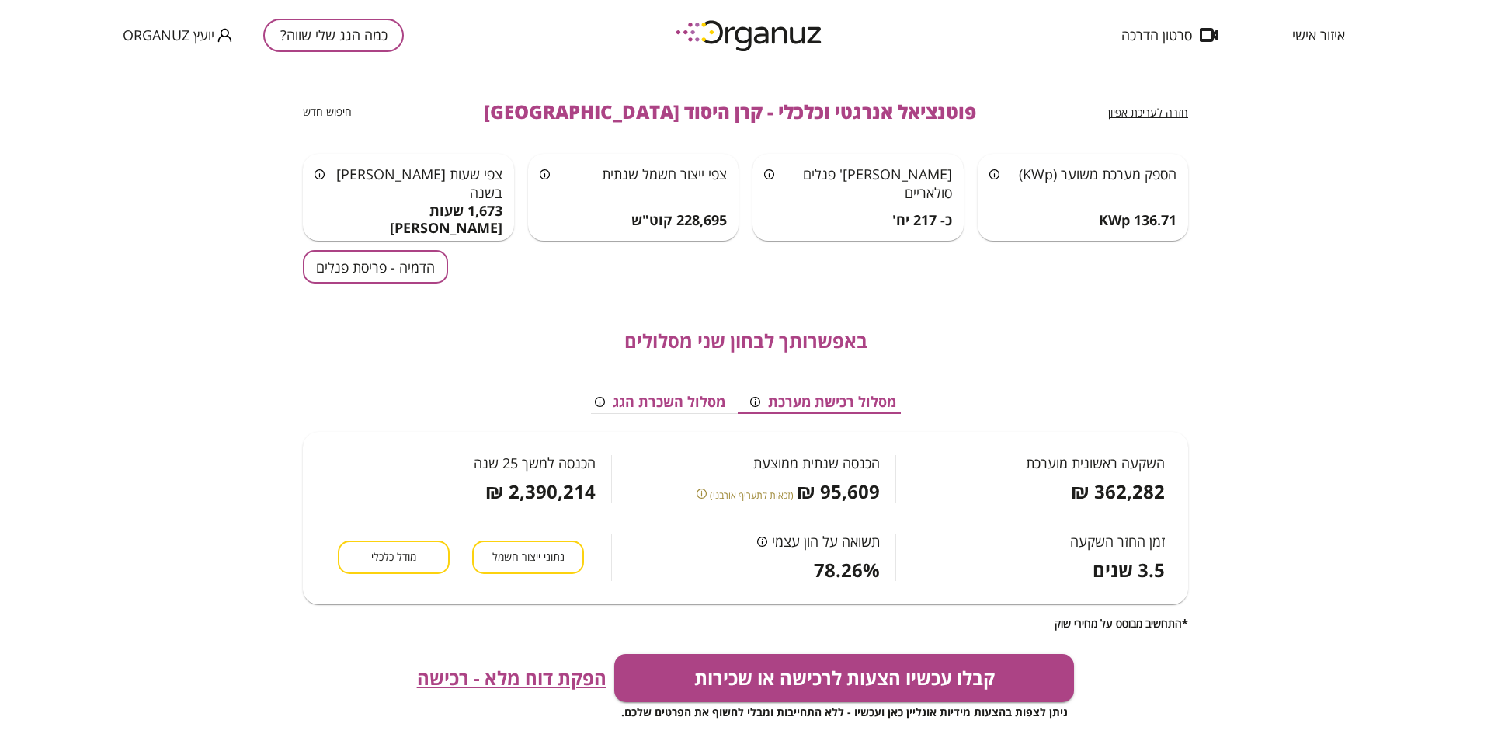
click at [330, 48] on button "כמה הגג שלי שווה?" at bounding box center [333, 35] width 141 height 33
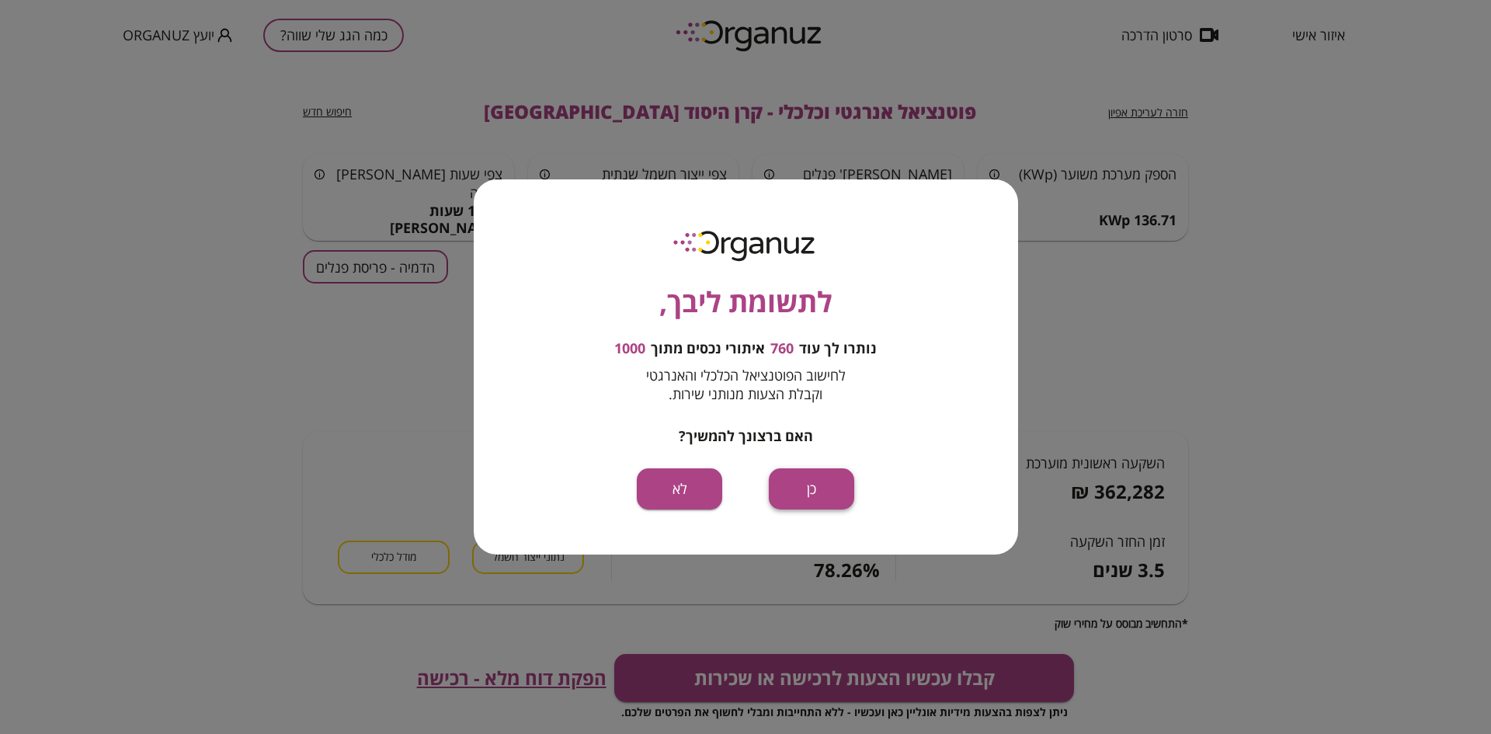
click at [812, 488] on button "כן" at bounding box center [811, 488] width 85 height 41
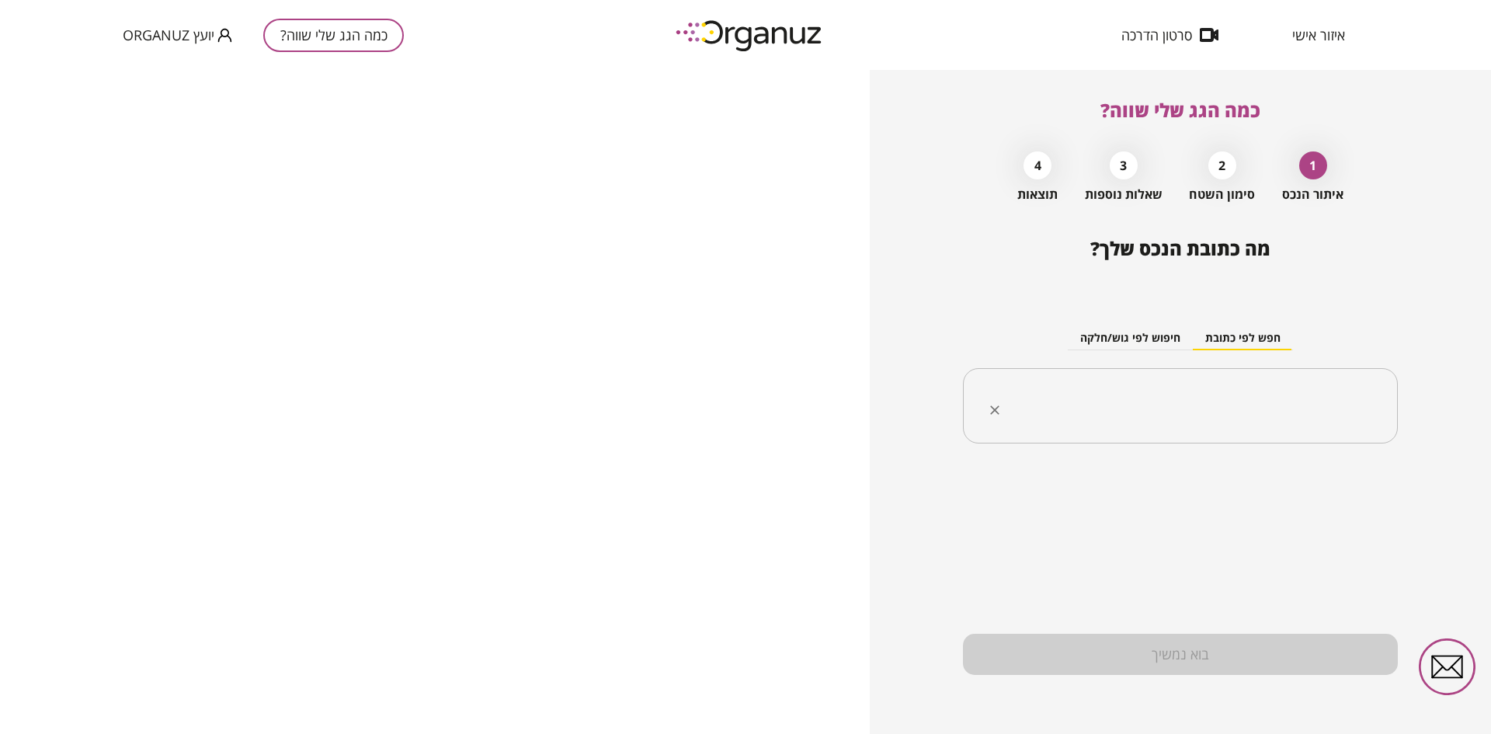
click at [1207, 405] on input "text" at bounding box center [1186, 406] width 386 height 39
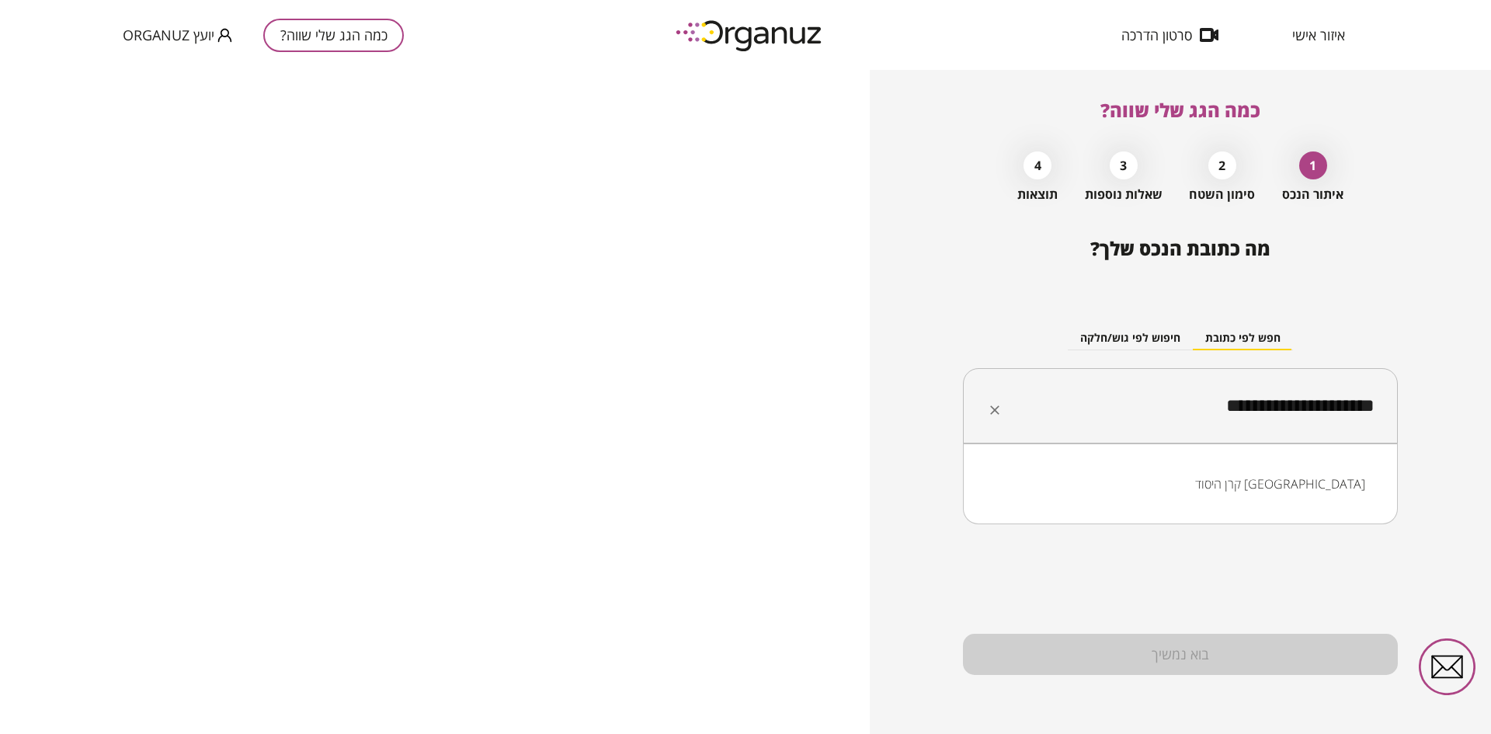
click at [1270, 474] on li "קרן היסוד [GEOGRAPHIC_DATA]" at bounding box center [1180, 484] width 395 height 28
click at [1302, 404] on input "**********" at bounding box center [1186, 406] width 386 height 39
click at [1296, 478] on li "קרן היסוד 64 [GEOGRAPHIC_DATA]" at bounding box center [1180, 484] width 395 height 28
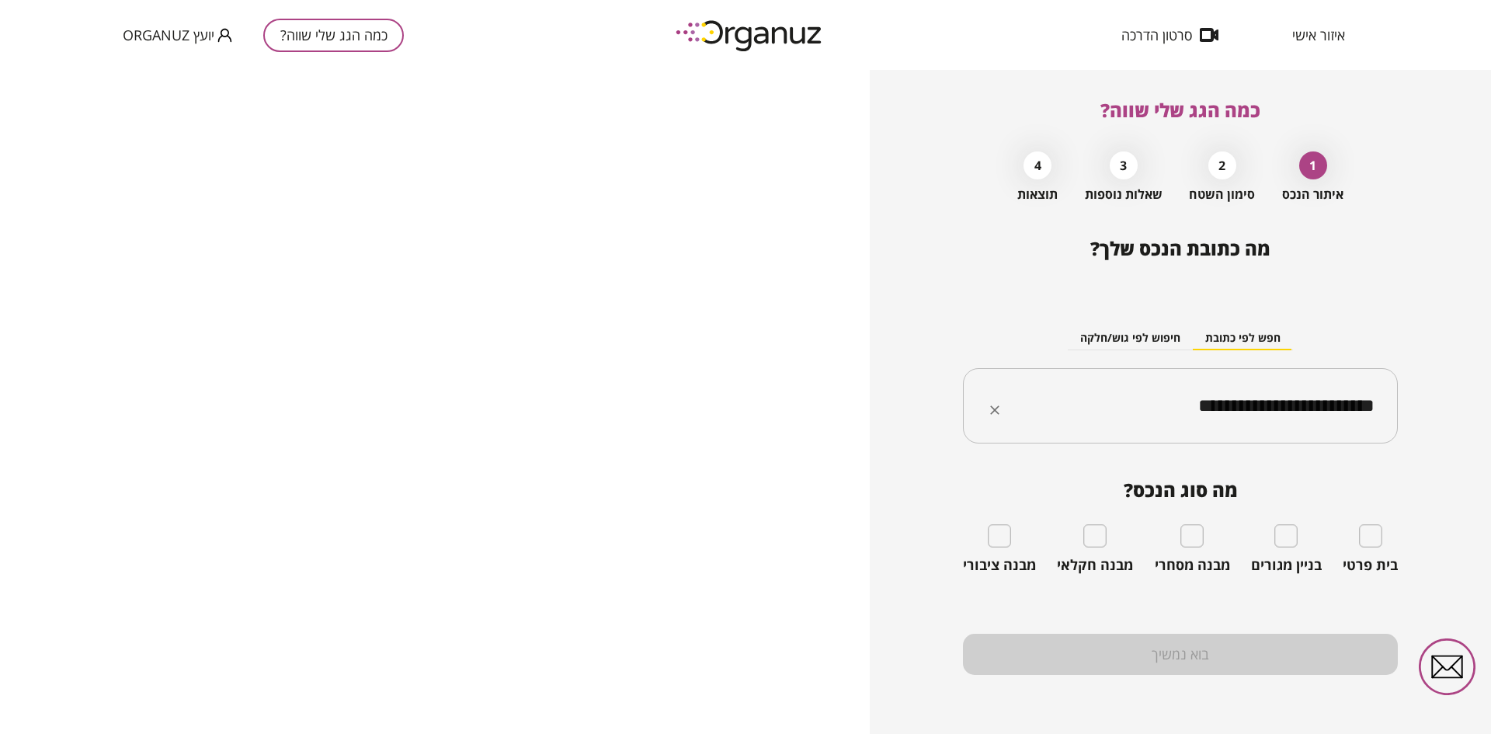
type input "**********"
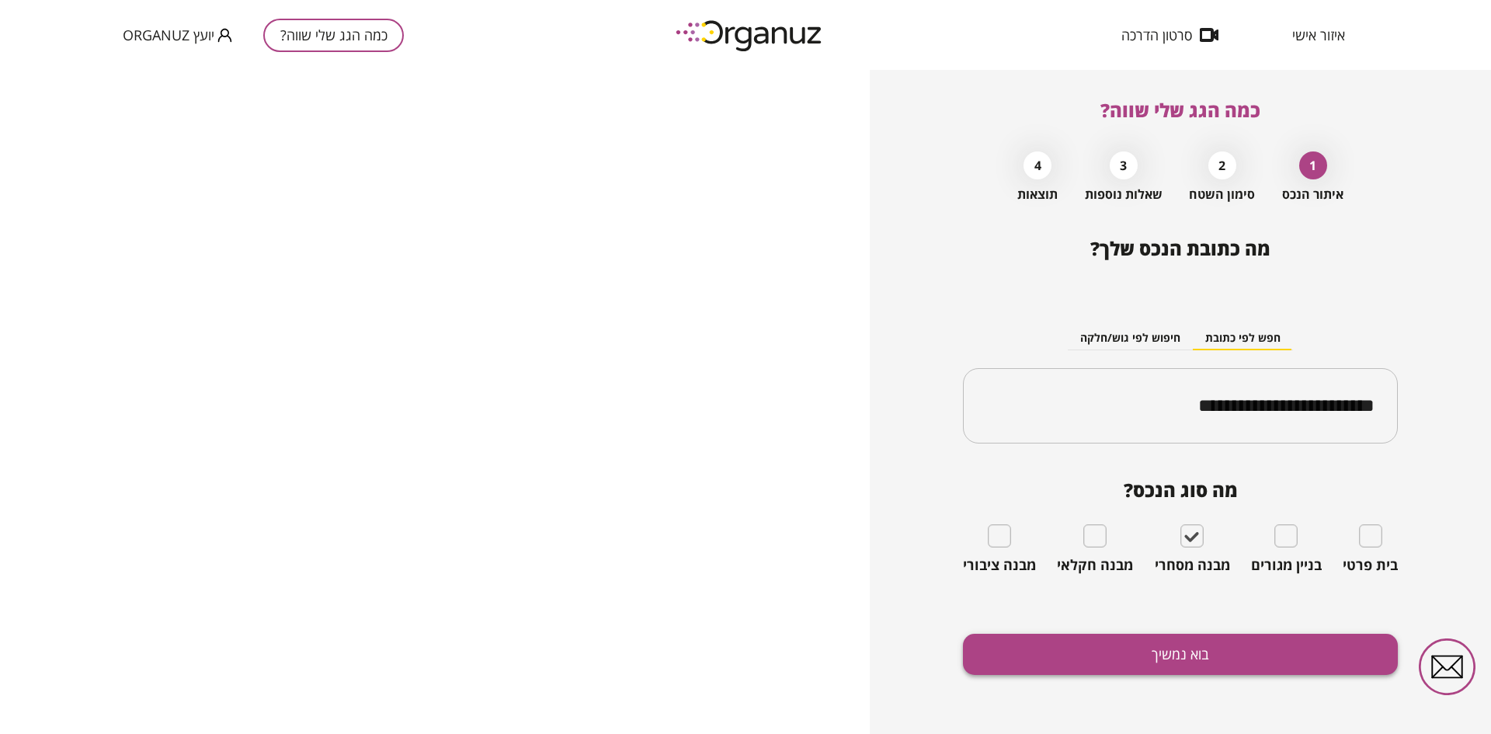
click at [1206, 651] on button "בוא נמשיך" at bounding box center [1180, 654] width 435 height 41
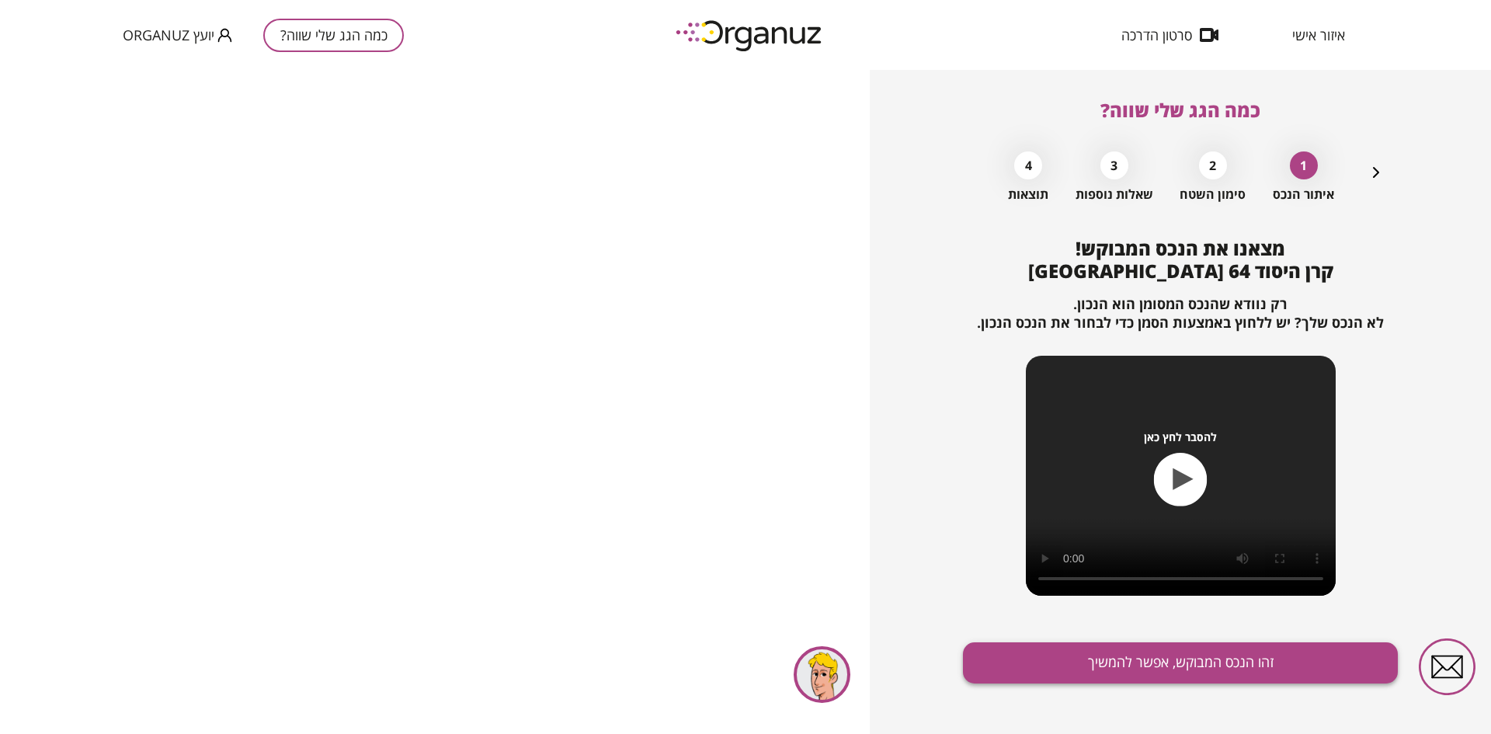
click at [1105, 661] on button "זהו הנכס המבוקש, אפשר להמשיך" at bounding box center [1180, 662] width 435 height 41
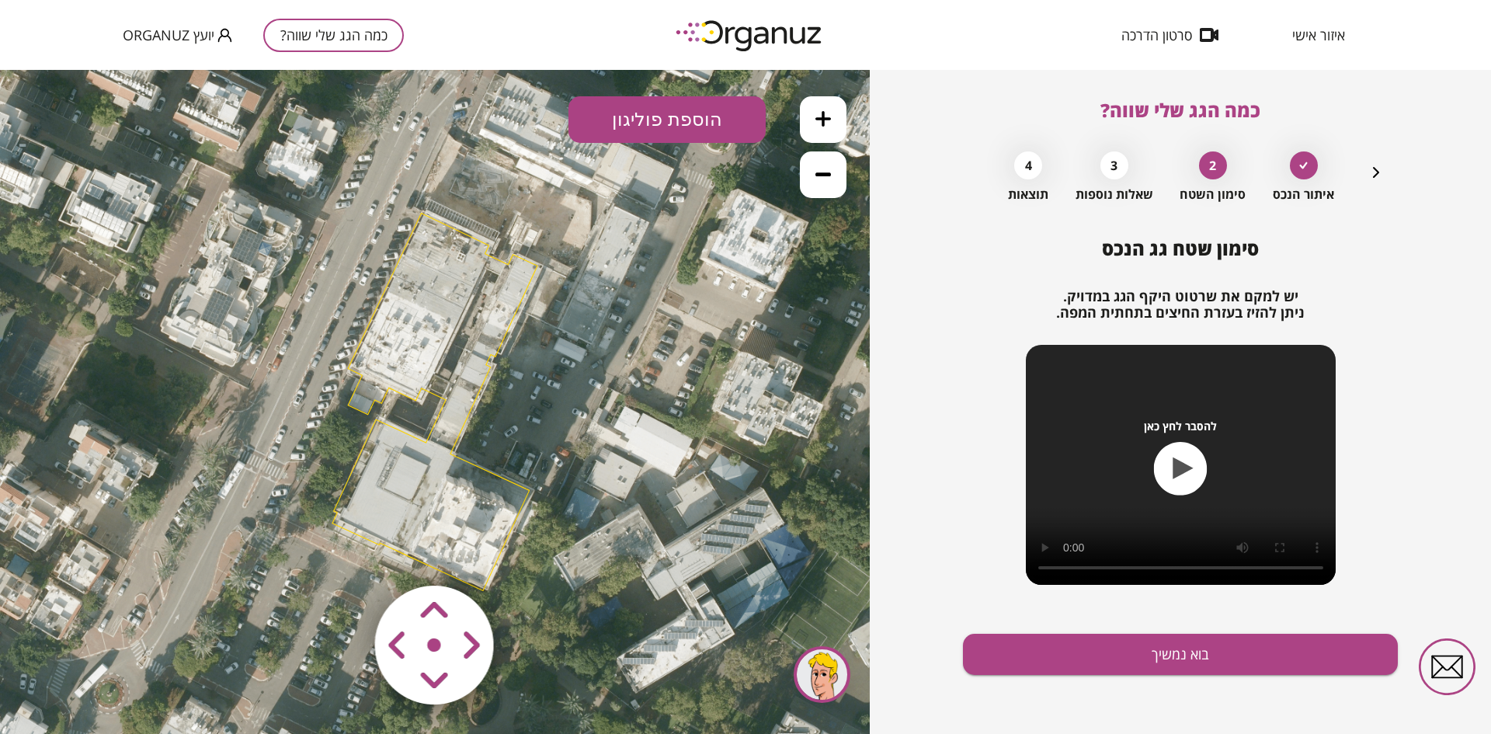
click at [423, 392] on icon at bounding box center [434, 402] width 1148 height 1148
click at [423, 390] on icon at bounding box center [434, 402] width 1148 height 1148
click at [812, 123] on button at bounding box center [823, 119] width 47 height 47
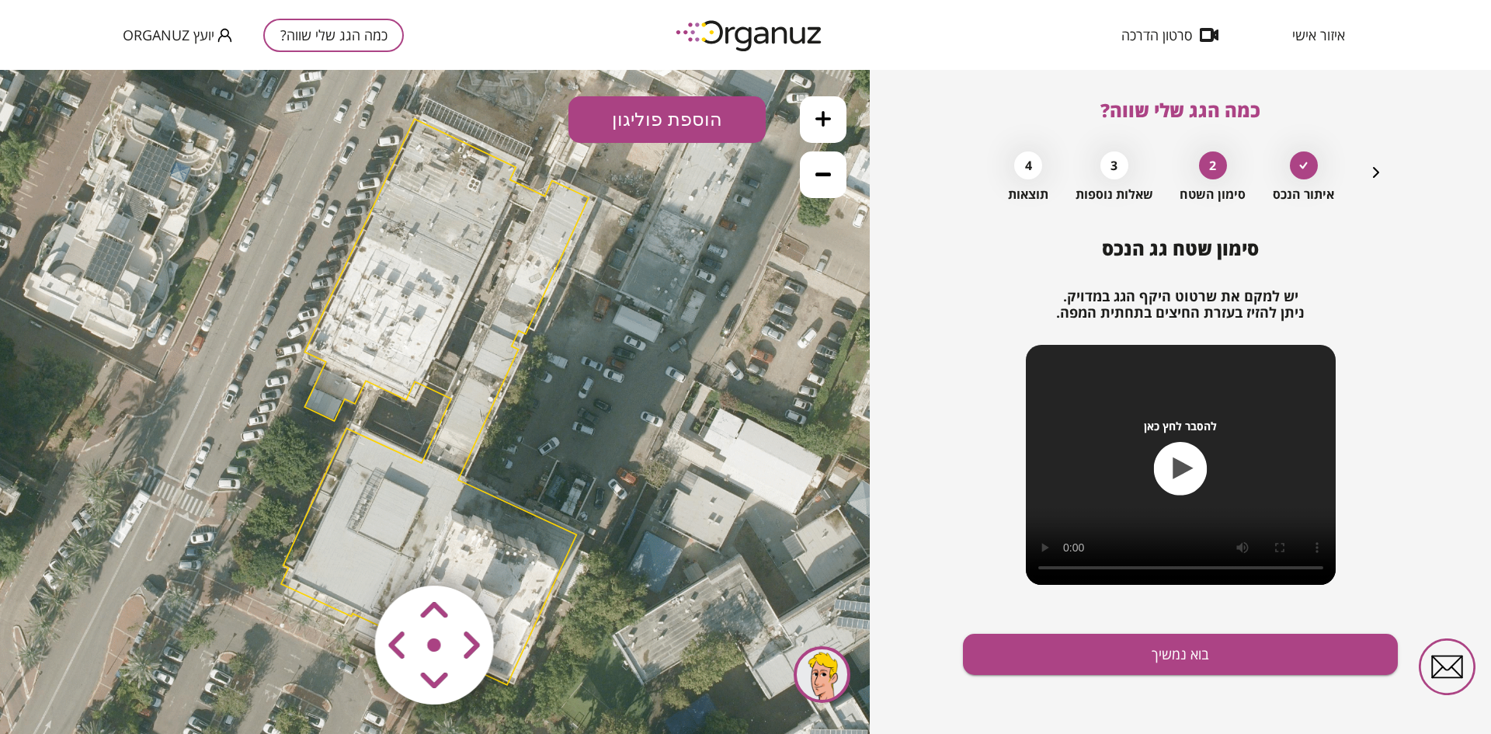
click at [502, 160] on polygon at bounding box center [435, 402] width 308 height 566
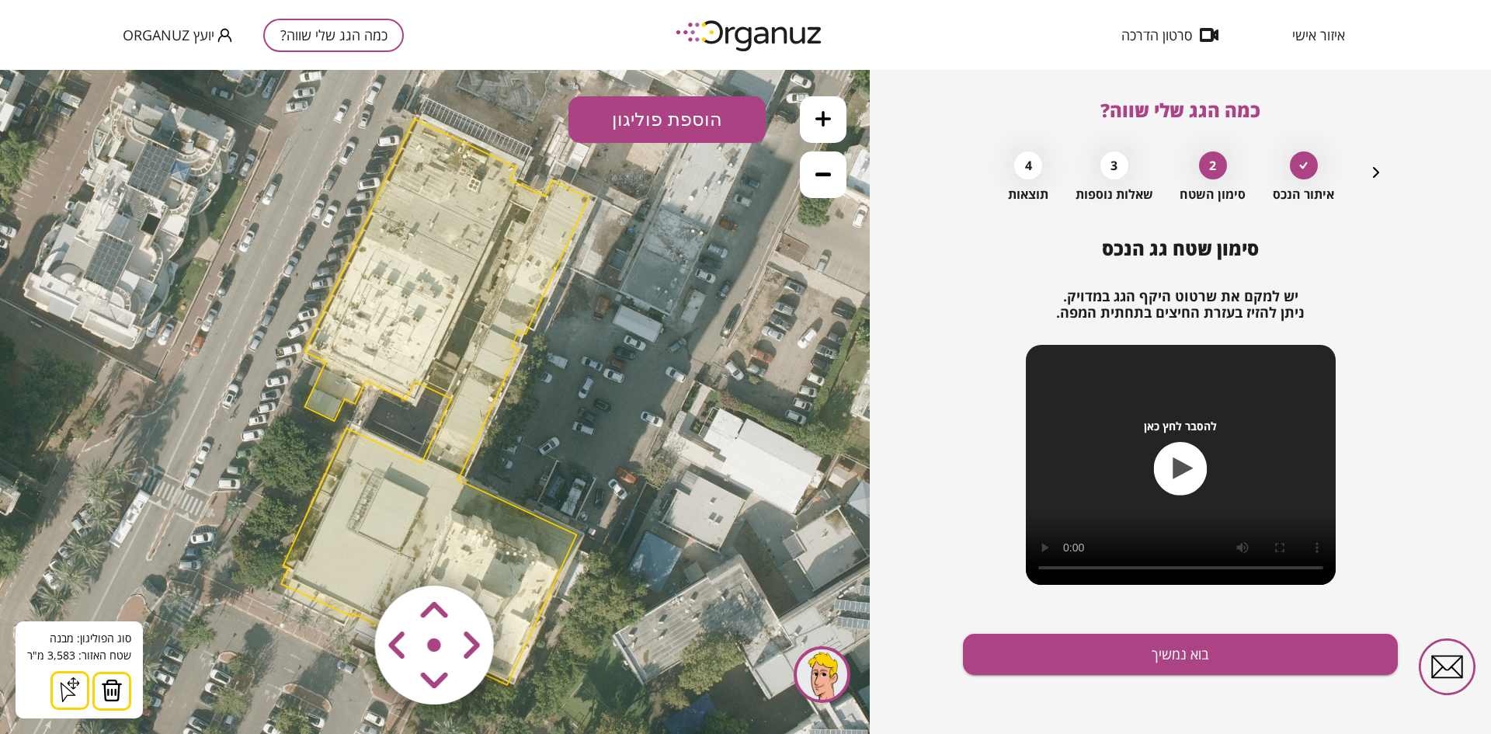
click at [102, 694] on img at bounding box center [112, 690] width 22 height 23
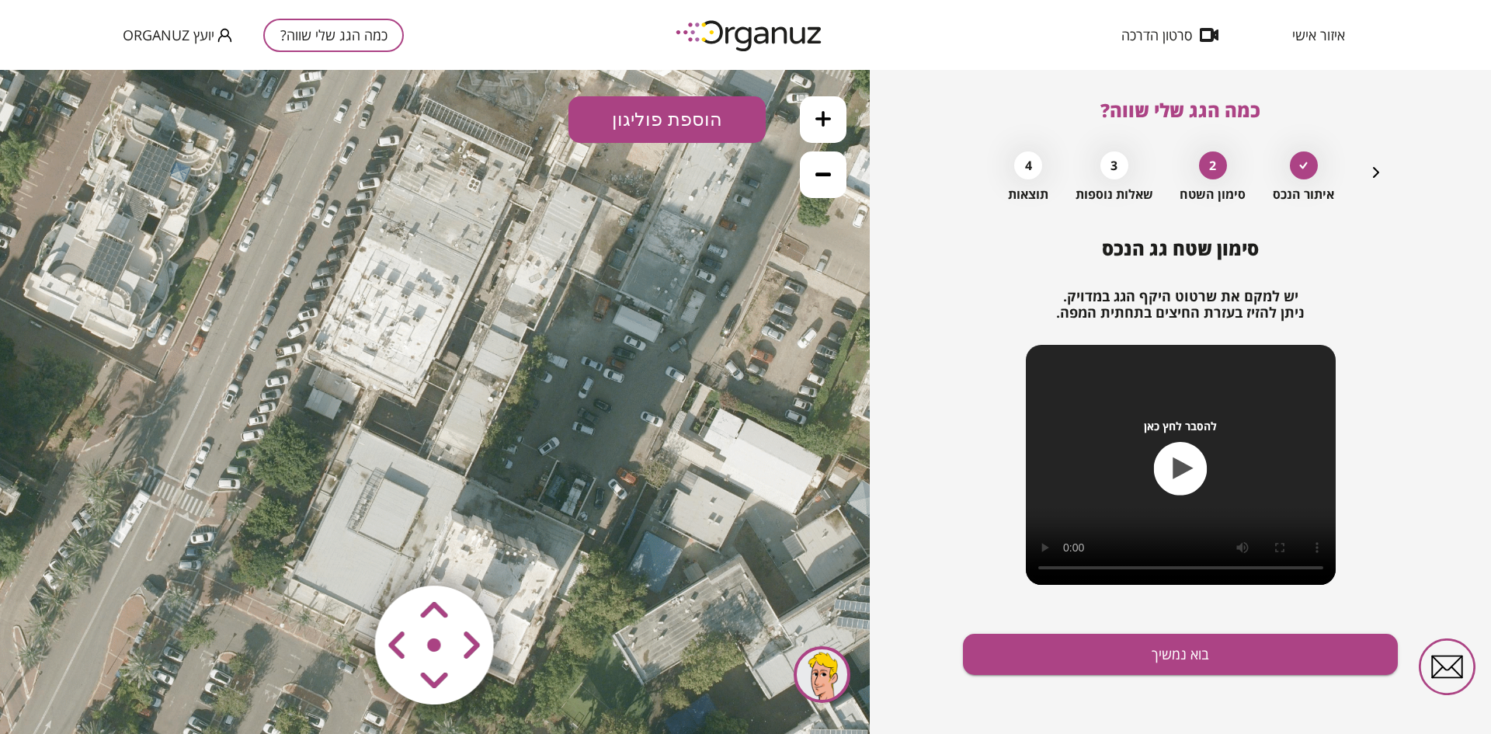
click at [605, 107] on button "הוספת פוליגון" at bounding box center [667, 119] width 197 height 47
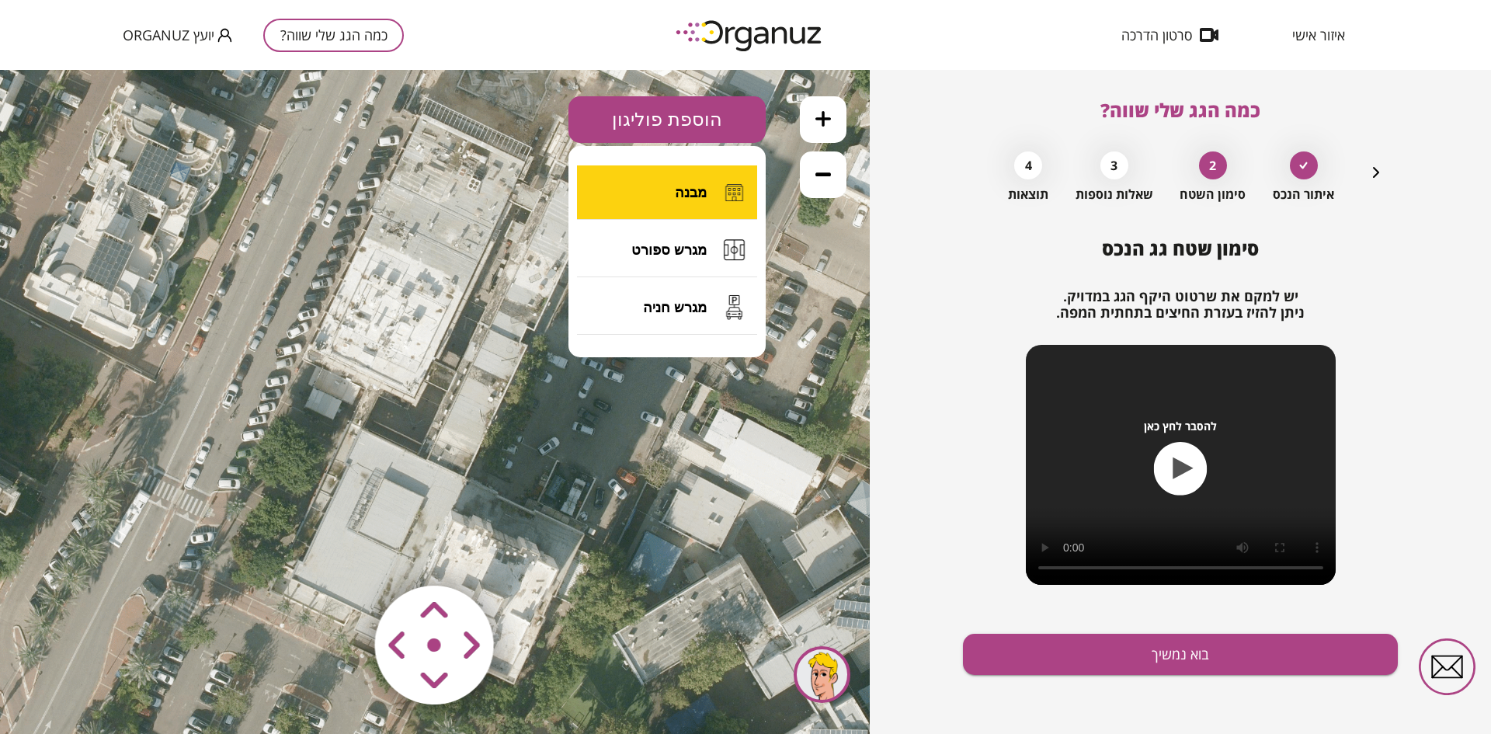
click at [647, 185] on button "מבנה" at bounding box center [667, 192] width 180 height 54
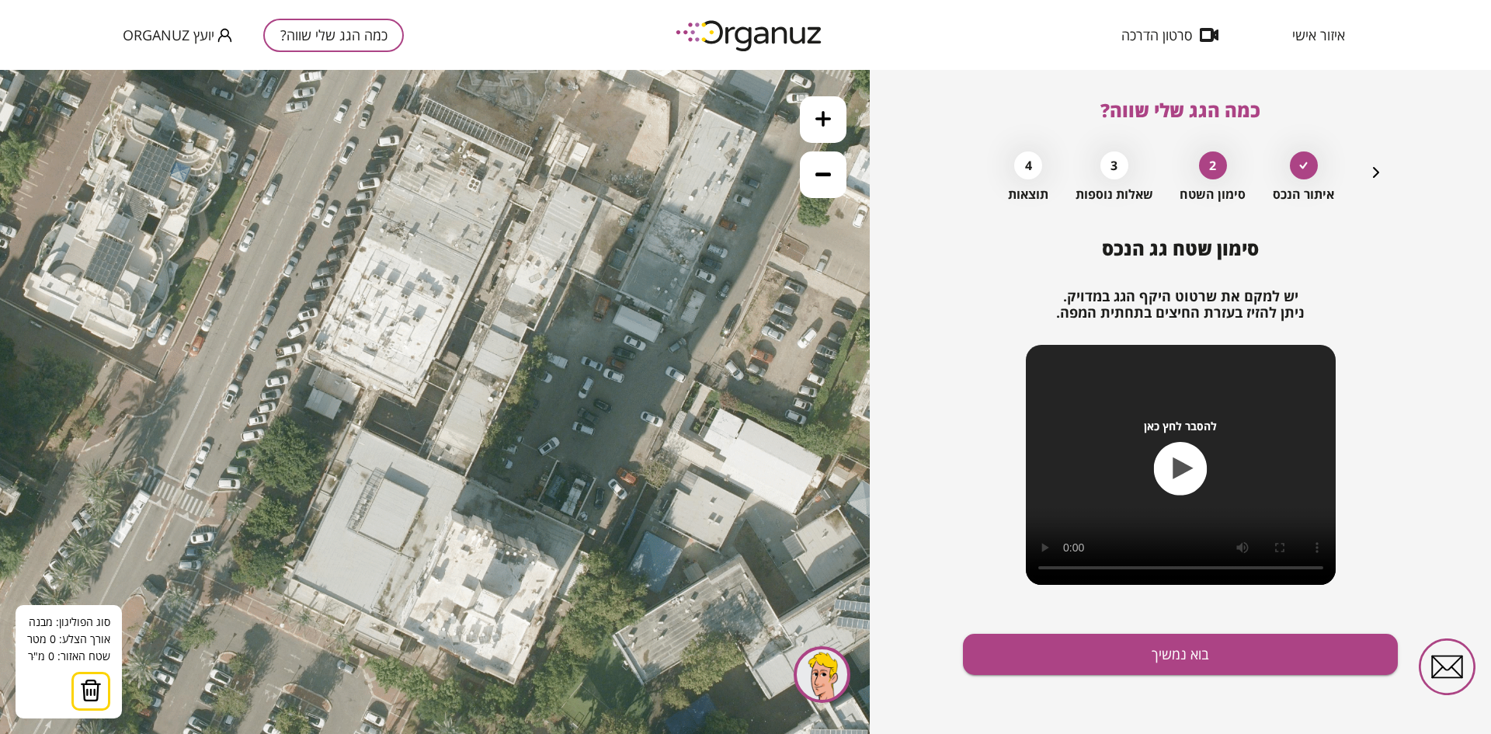
click at [419, 113] on icon at bounding box center [434, 401] width 1723 height 1723
click at [526, 162] on polygon at bounding box center [472, 137] width 106 height 49
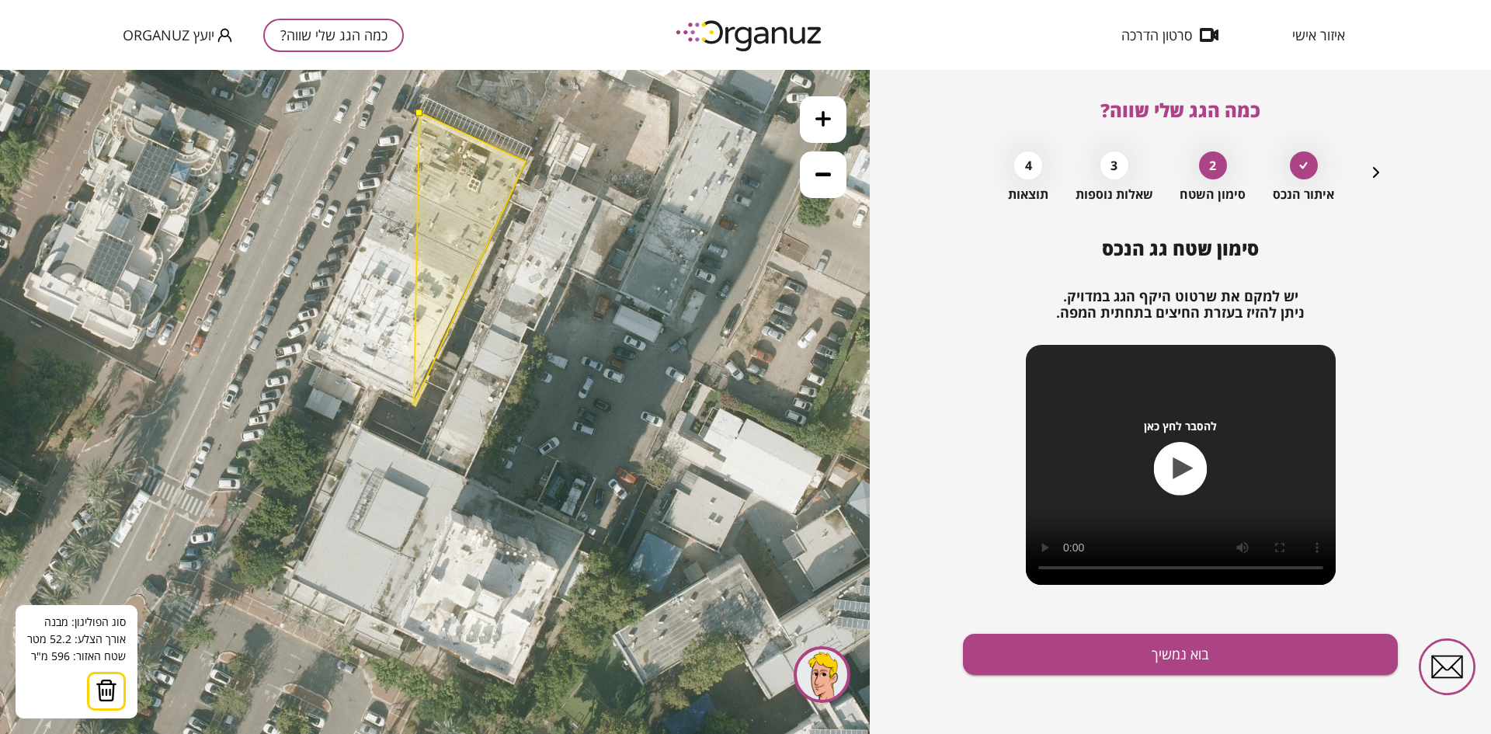
click at [414, 405] on polygon at bounding box center [470, 259] width 112 height 292
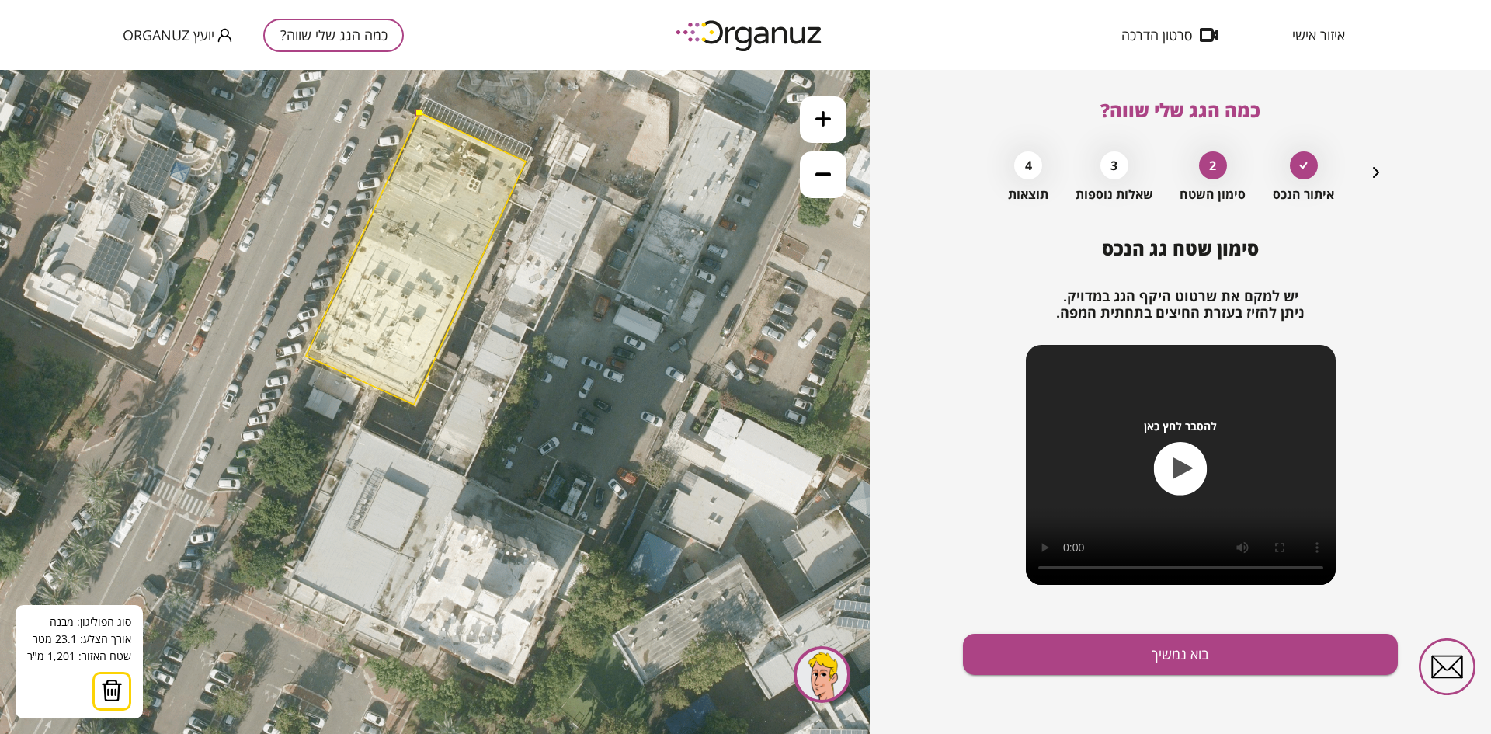
click at [306, 356] on polygon at bounding box center [416, 259] width 220 height 292
click at [419, 113] on button at bounding box center [419, 112] width 7 height 7
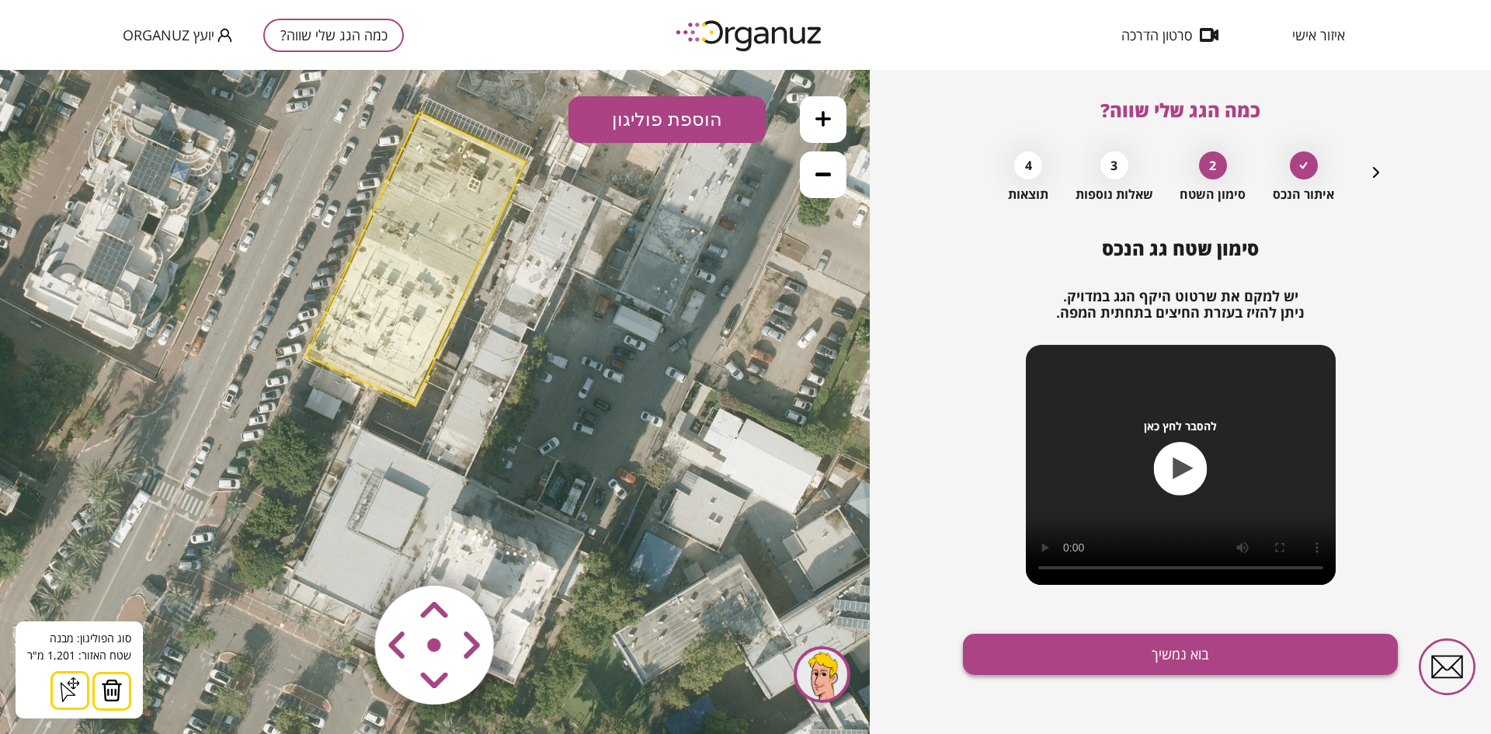
click at [1111, 655] on button "בוא נמשיך" at bounding box center [1180, 654] width 435 height 41
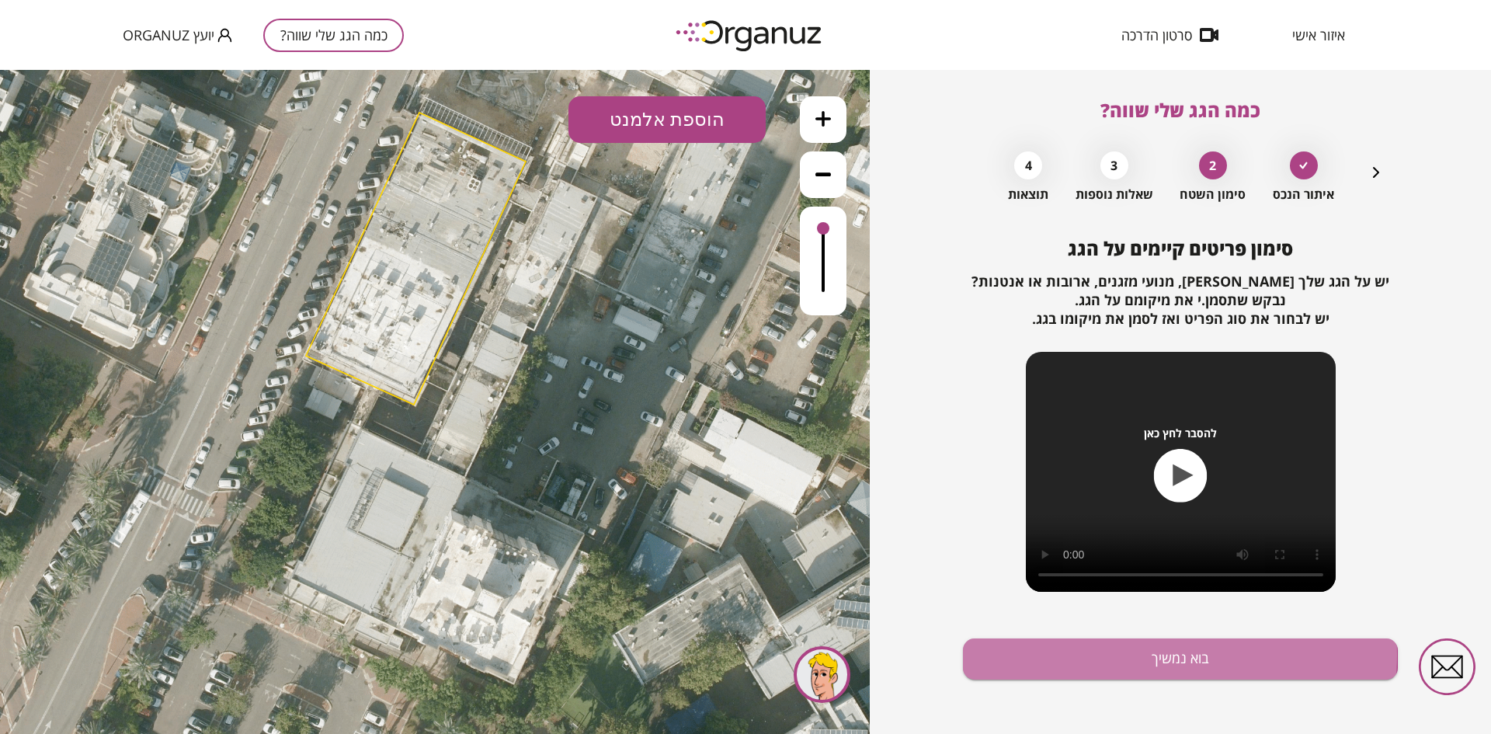
click at [1111, 655] on button "בוא נמשיך" at bounding box center [1180, 658] width 435 height 41
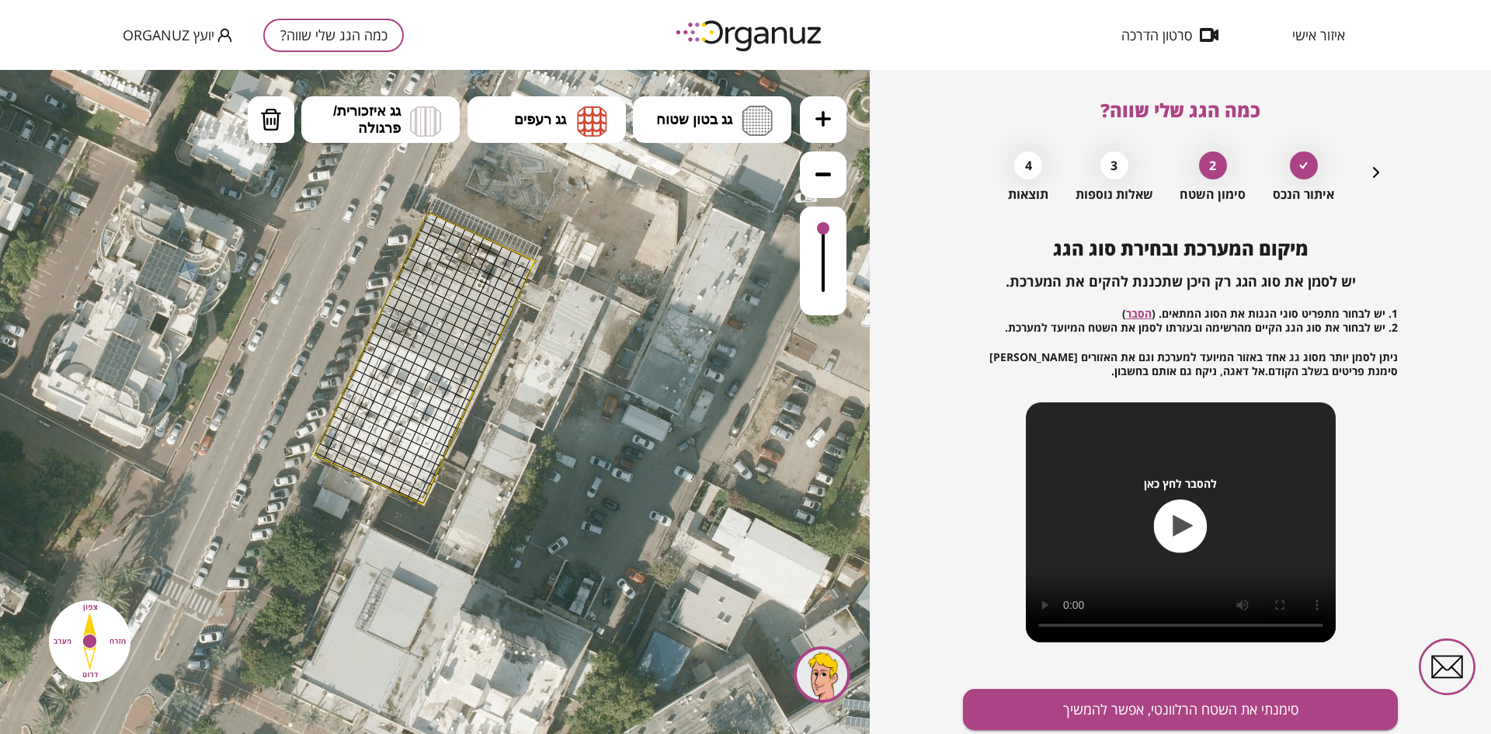
drag, startPoint x: 626, startPoint y: 254, endPoint x: 640, endPoint y: 361, distance: 108.1
click at [640, 361] on icon at bounding box center [442, 501] width 1723 height 1723
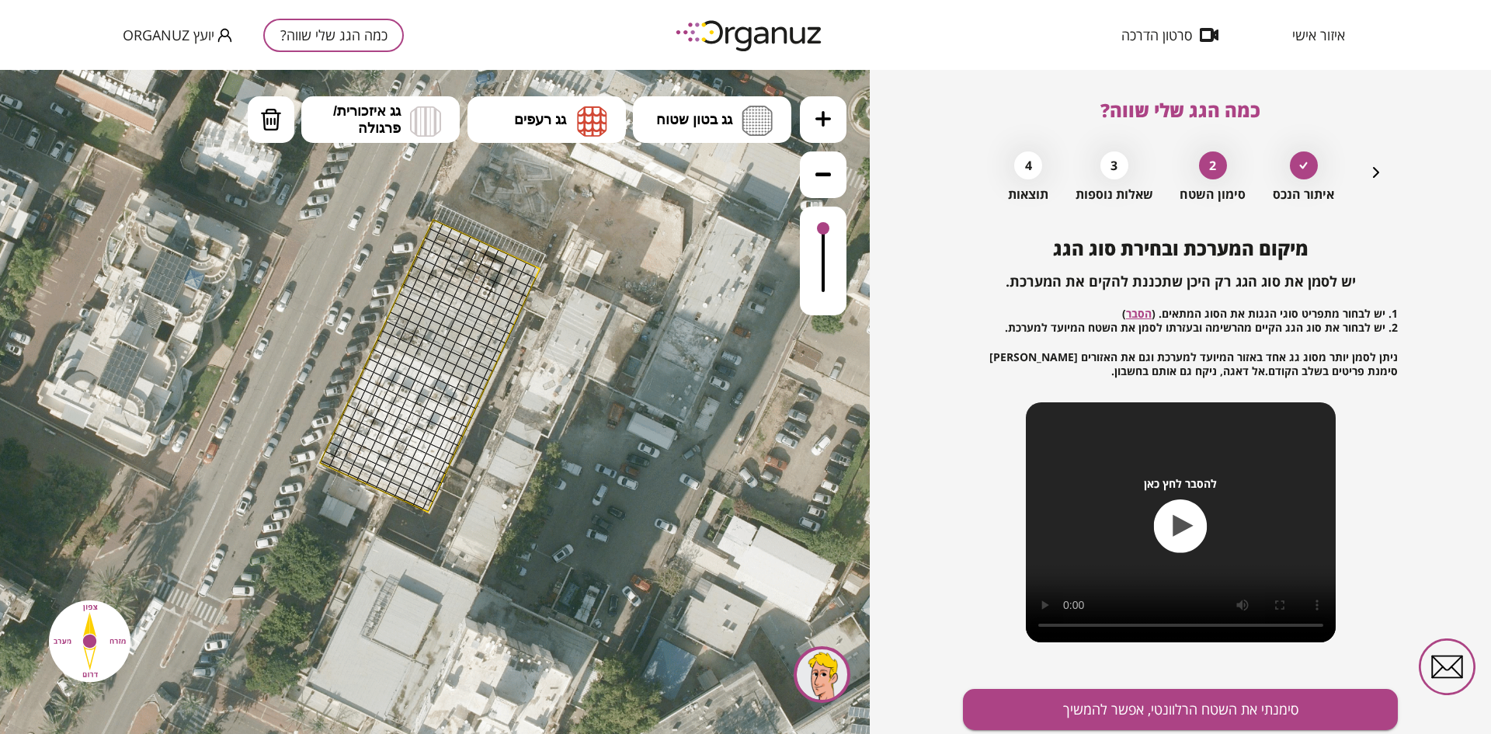
click at [816, 117] on icon at bounding box center [824, 119] width 16 height 16
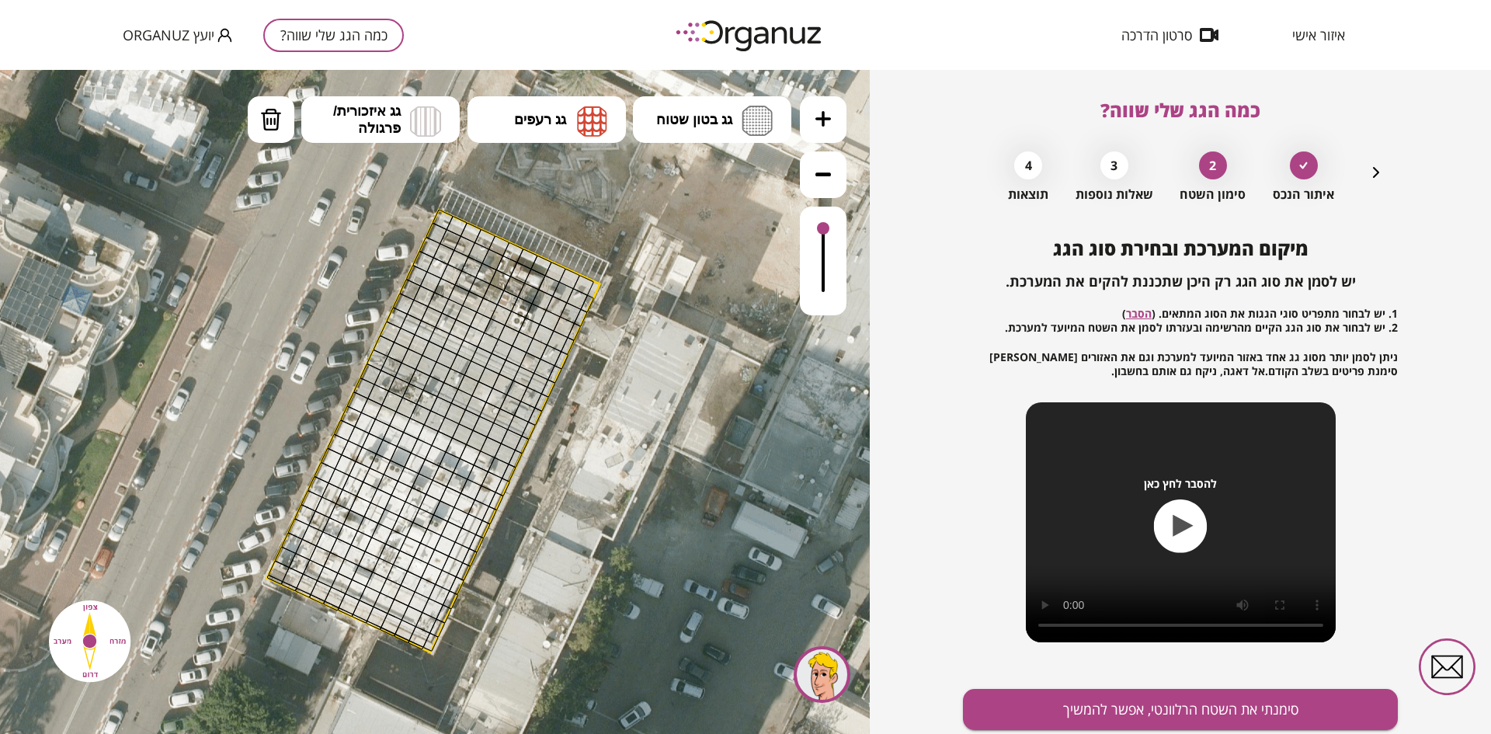
drag, startPoint x: 683, startPoint y: 301, endPoint x: 679, endPoint y: 363, distance: 62.3
click at [679, 363] on icon at bounding box center [461, 648] width 2610 height 2610
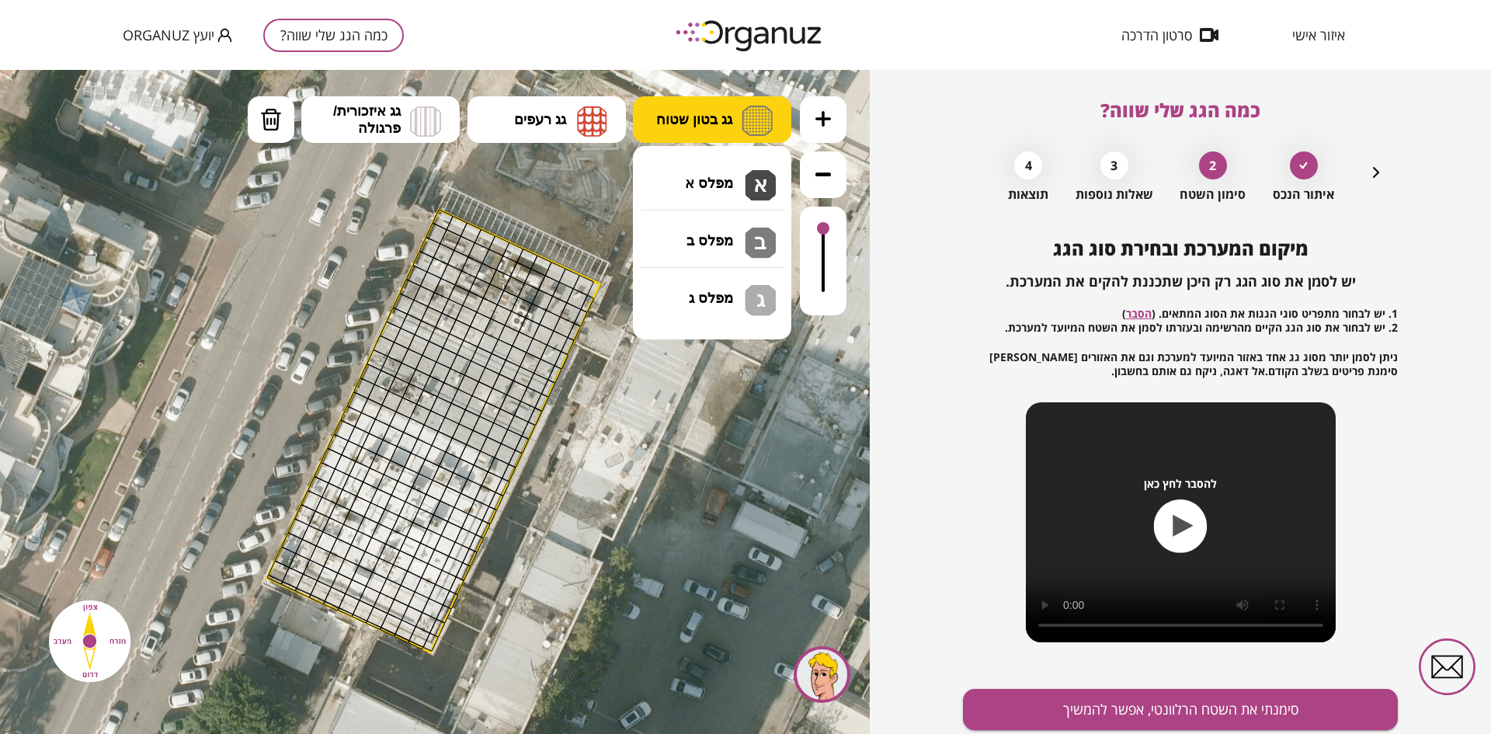
click at [719, 113] on span "גג בטון שטוח" at bounding box center [694, 119] width 76 height 17
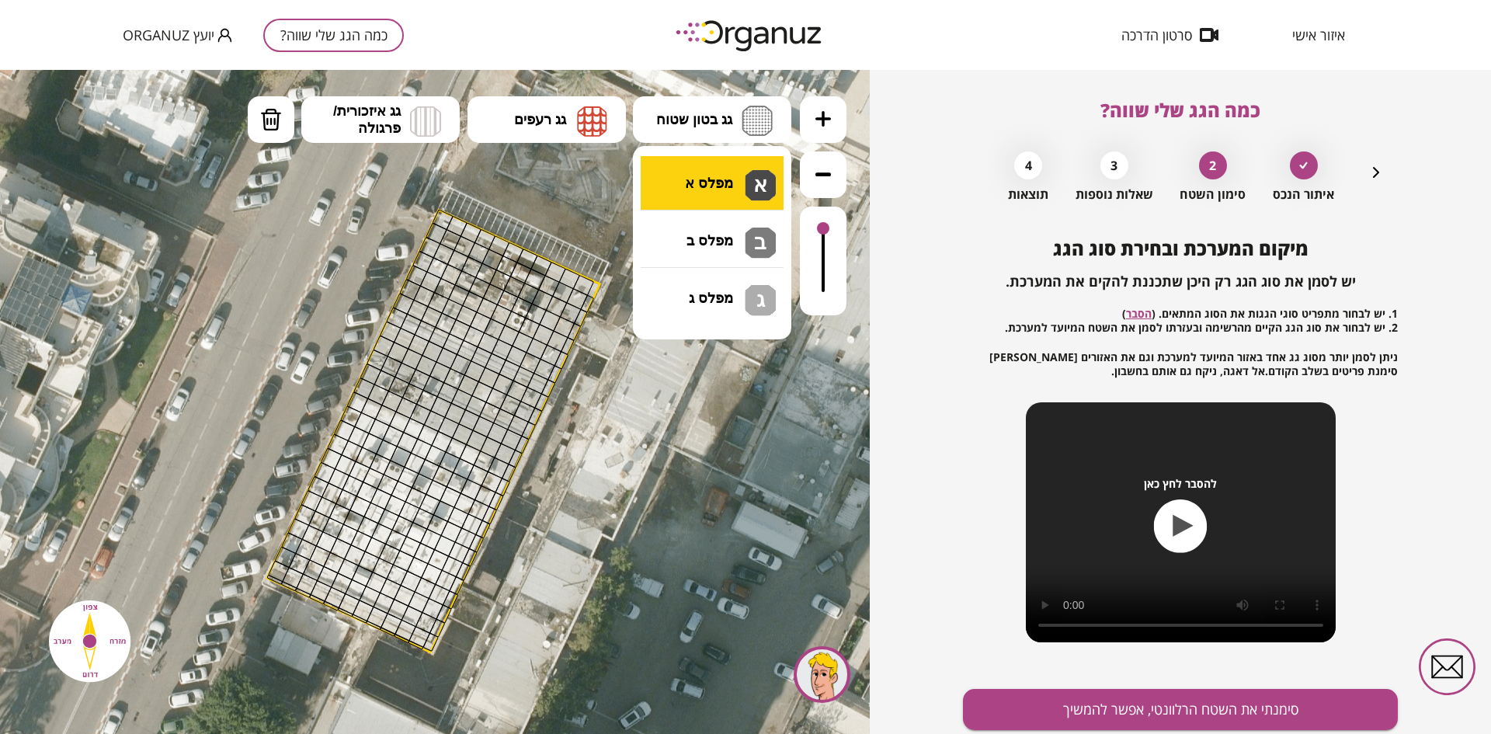
click at [704, 179] on div ".st0 { fill: #FFFFFF; } א" at bounding box center [435, 402] width 870 height 664
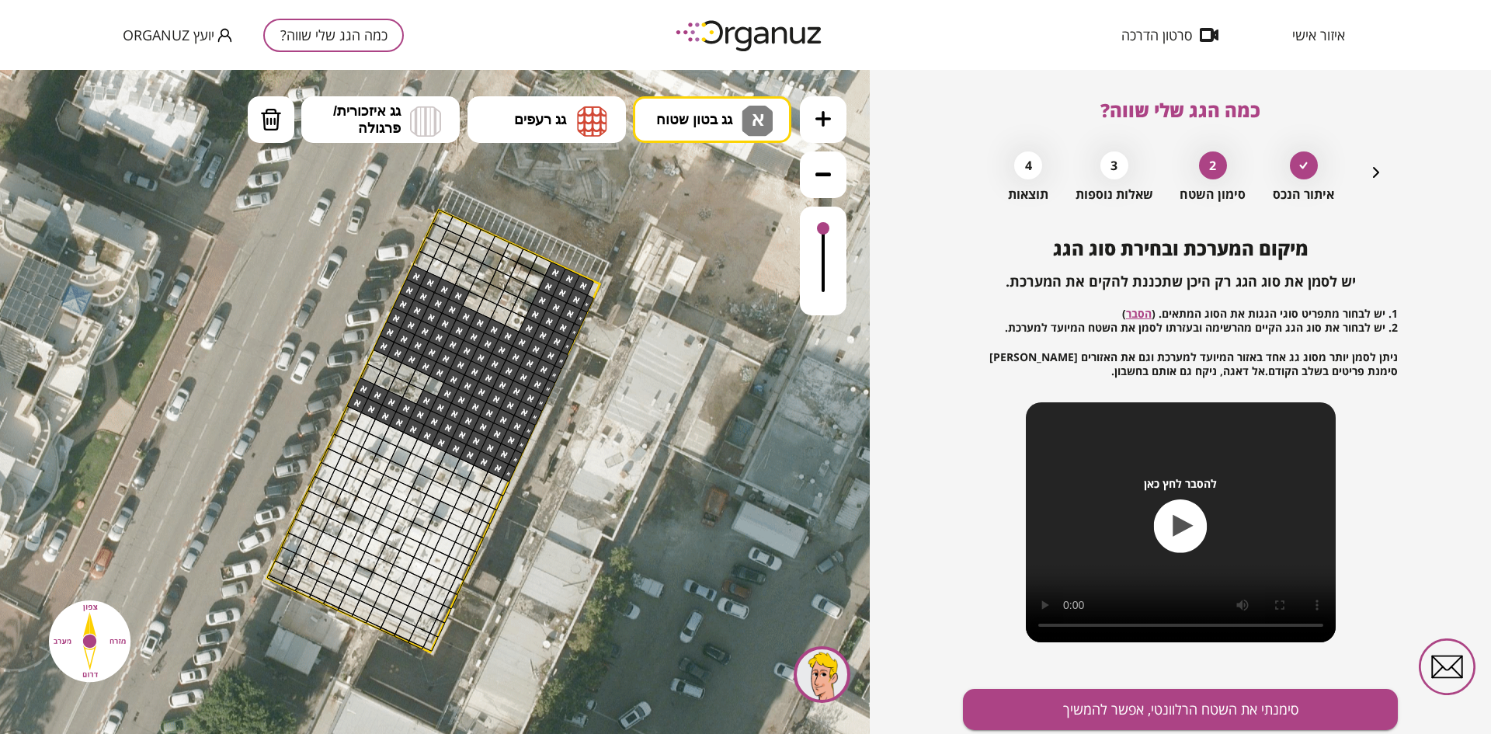
drag, startPoint x: 555, startPoint y: 268, endPoint x: 432, endPoint y: 410, distance: 187.8
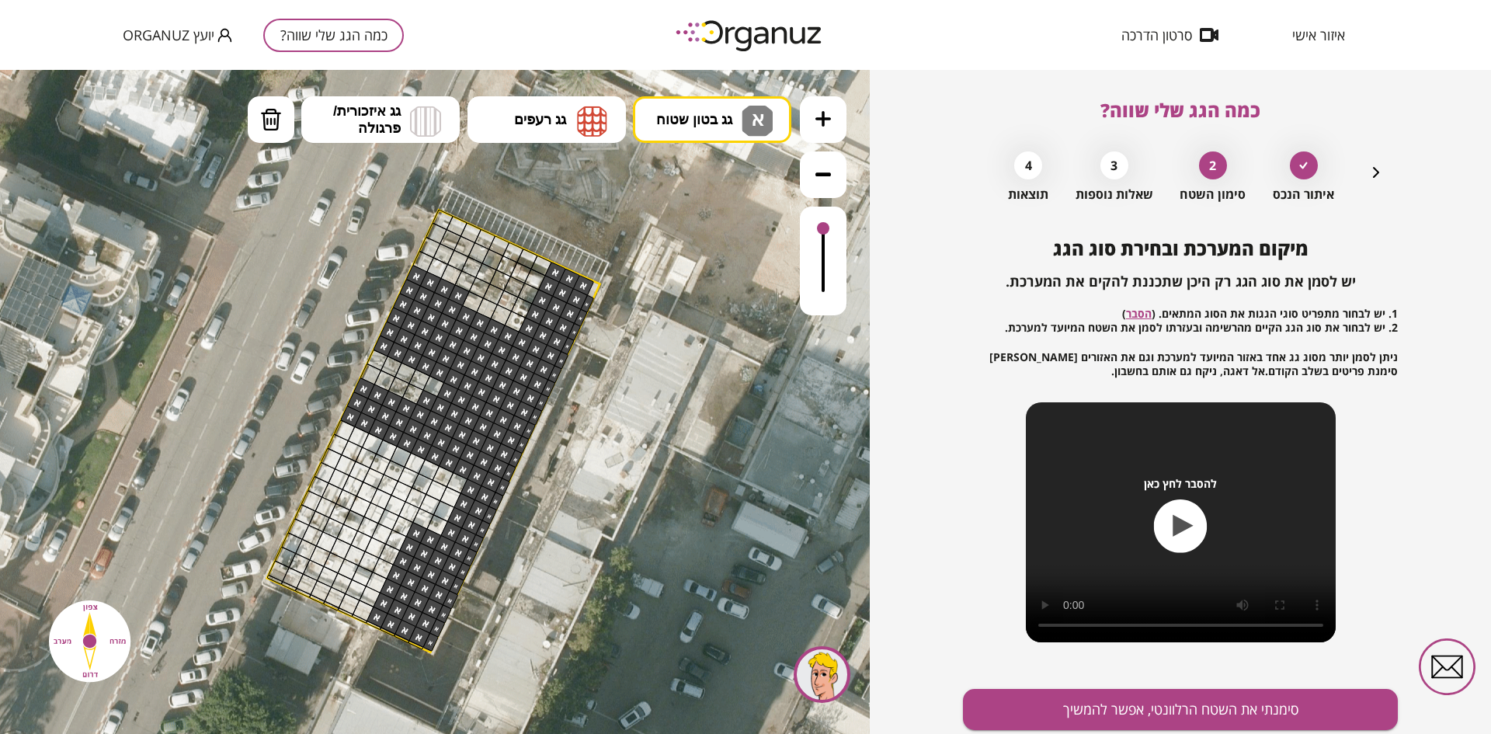
drag, startPoint x: 353, startPoint y: 413, endPoint x: 411, endPoint y: 561, distance: 158.7
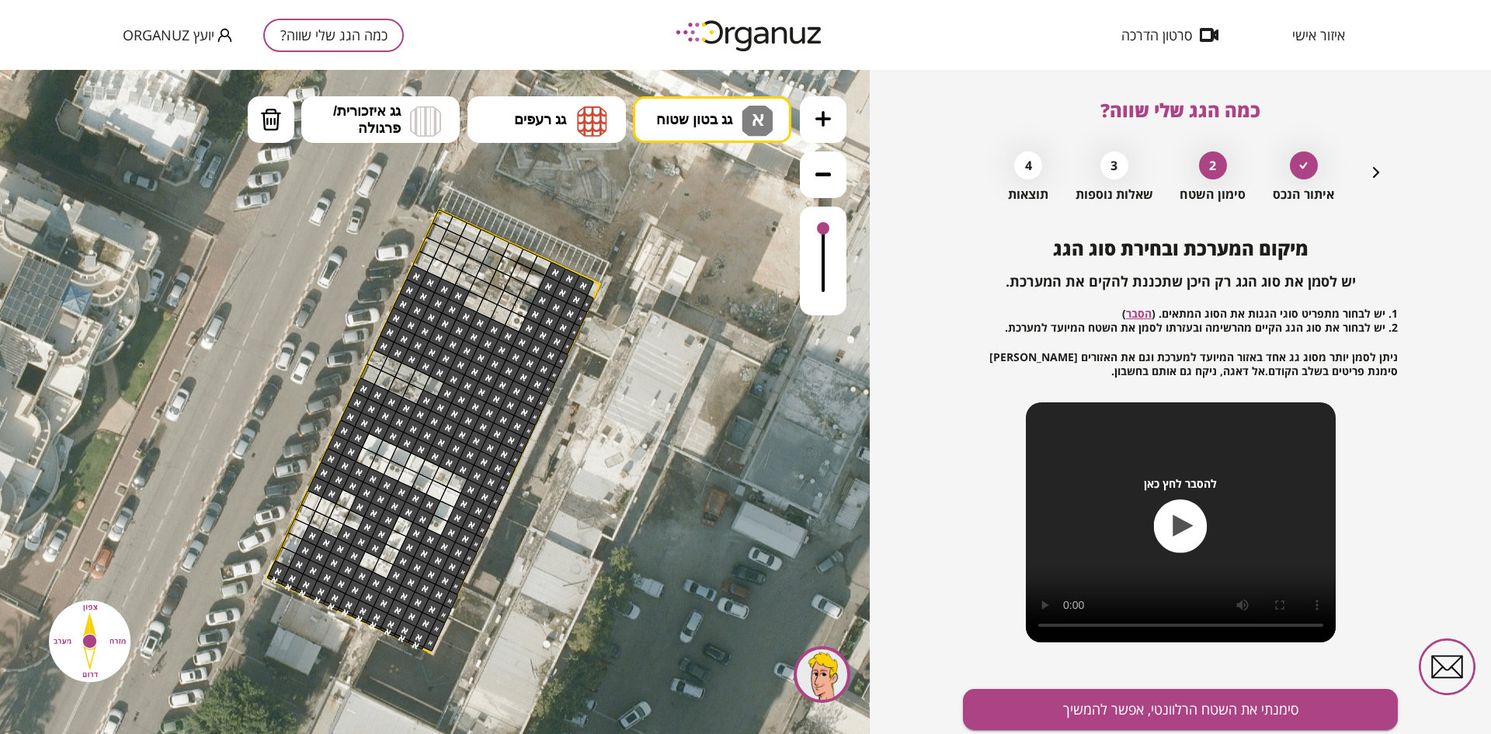
drag, startPoint x: 351, startPoint y: 439, endPoint x: 384, endPoint y: 627, distance: 190.8
drag, startPoint x: 308, startPoint y: 501, endPoint x: 320, endPoint y: 507, distance: 13.9
click at [1052, 713] on button "סימנתי את השטח הרלוונטי, אפשר להמשיך" at bounding box center [1180, 709] width 435 height 41
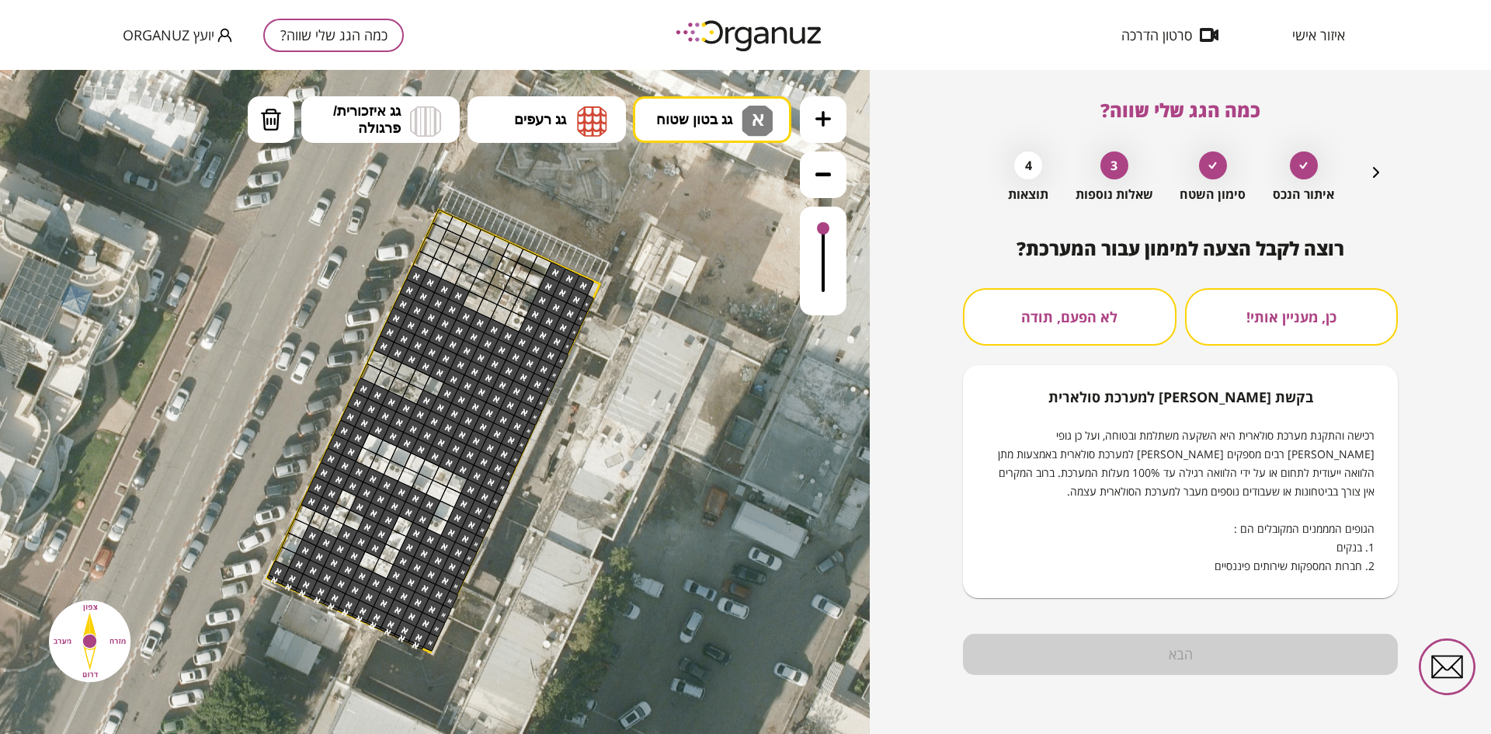
click at [1050, 318] on button "לא הפעם, תודה" at bounding box center [1070, 316] width 214 height 57
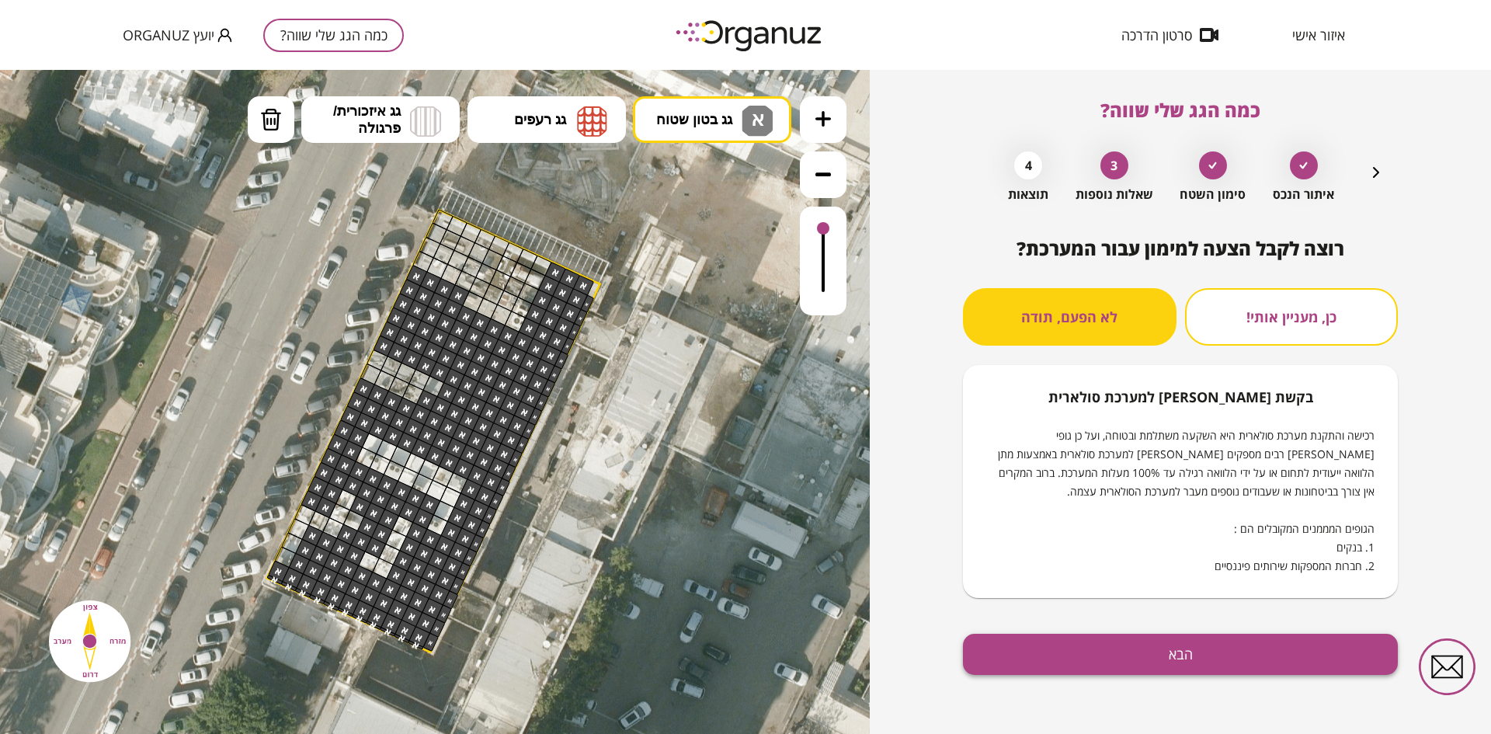
click at [1130, 649] on button "הבא" at bounding box center [1180, 654] width 435 height 41
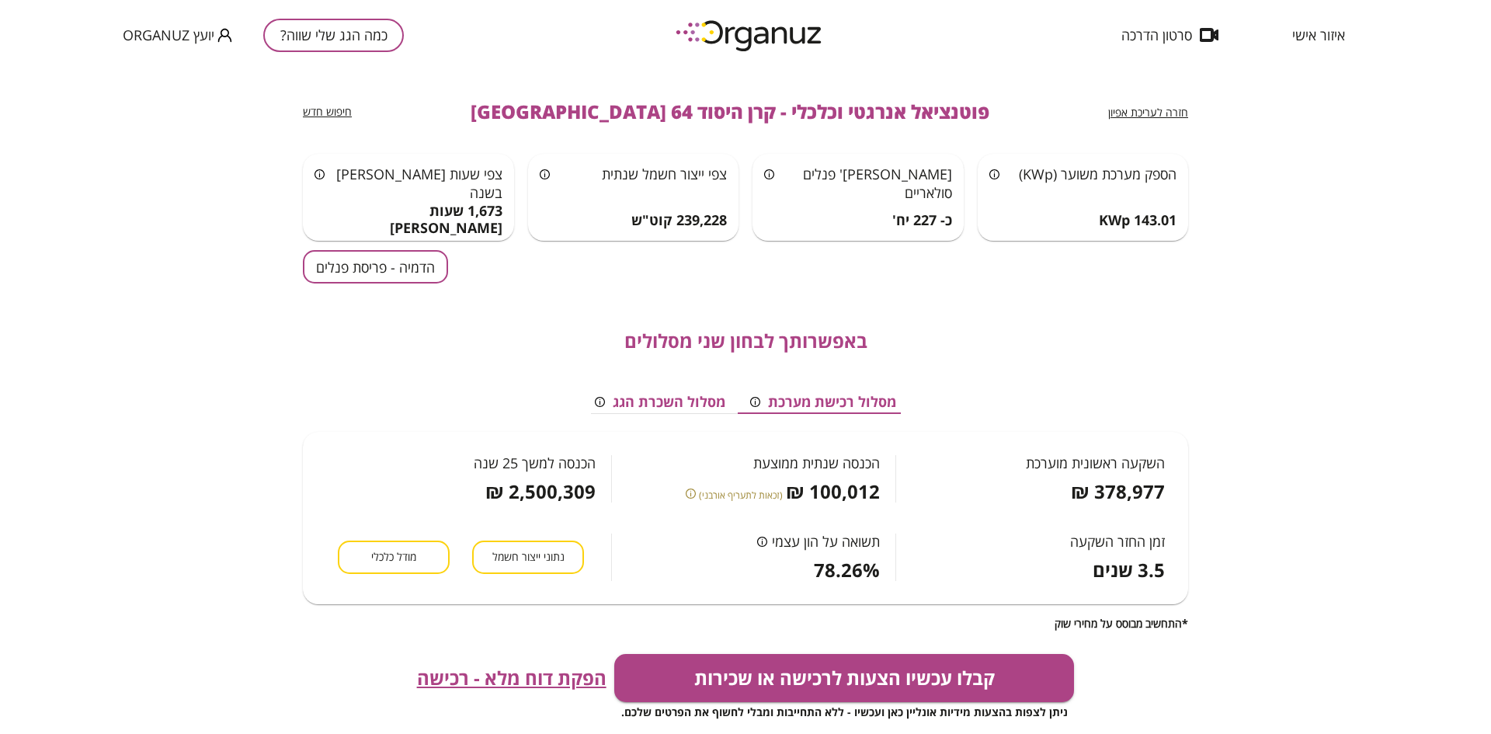
click at [379, 257] on button "הדמיה - פריסת פנלים" at bounding box center [375, 266] width 145 height 33
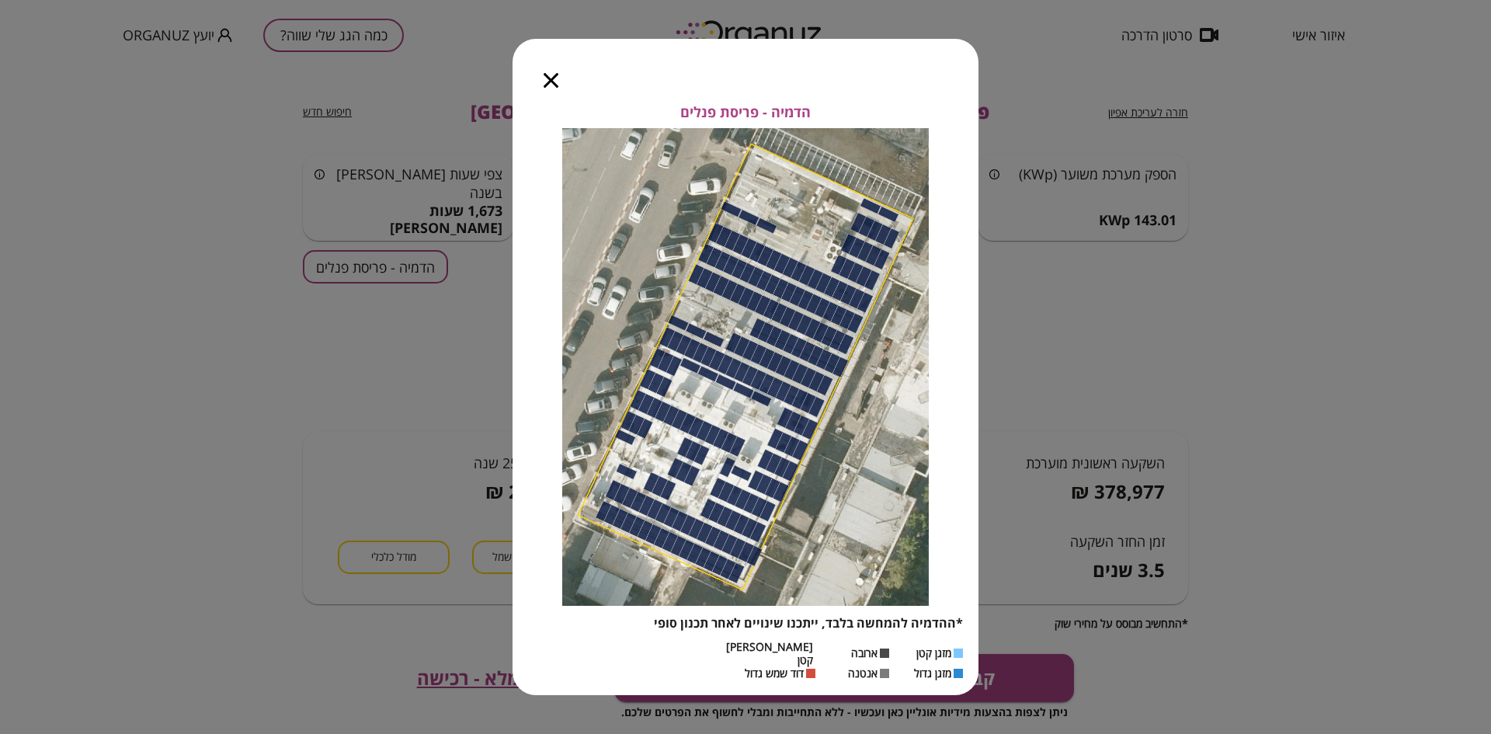
click at [549, 86] on icon "button" at bounding box center [551, 80] width 15 height 15
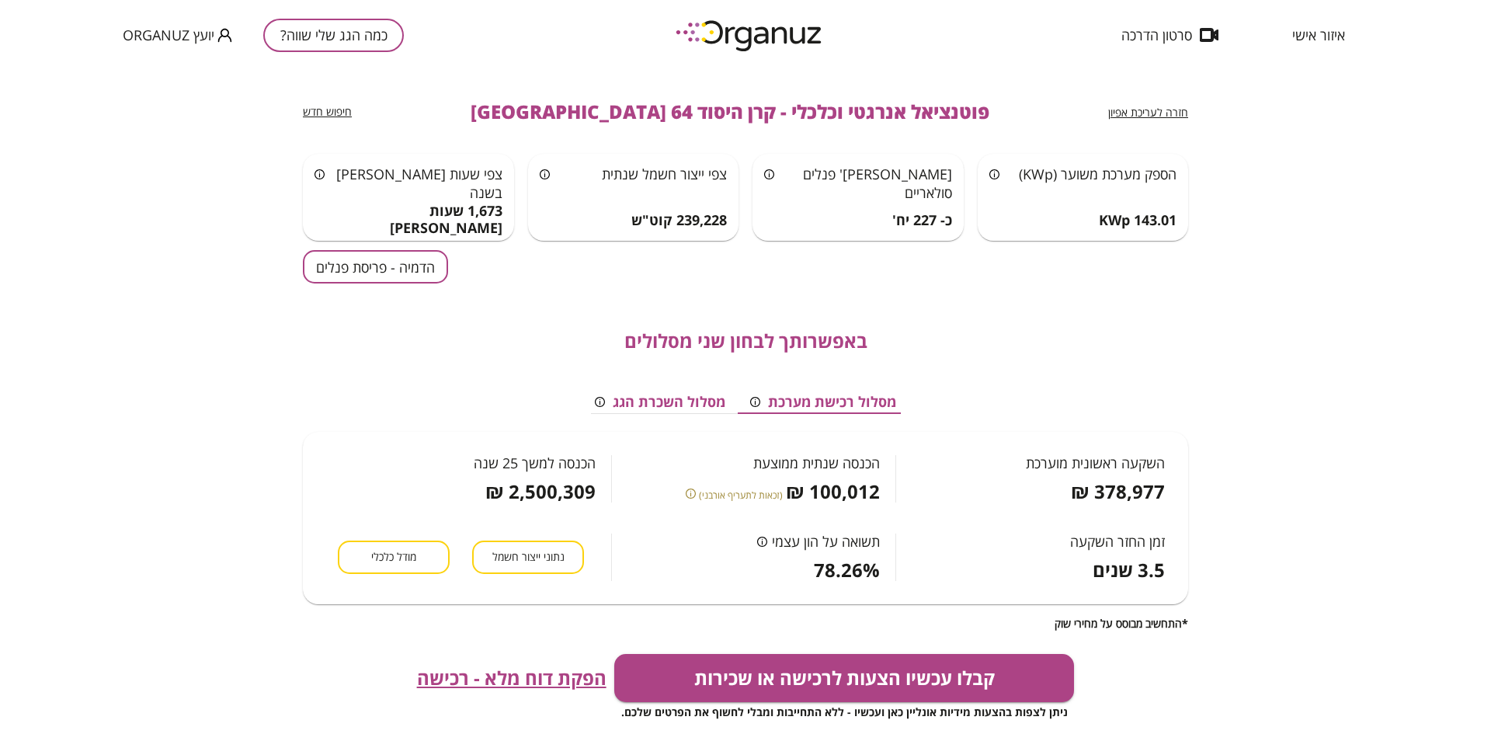
click at [527, 677] on span "הפקת דוח מלא - רכישה" at bounding box center [512, 678] width 190 height 22
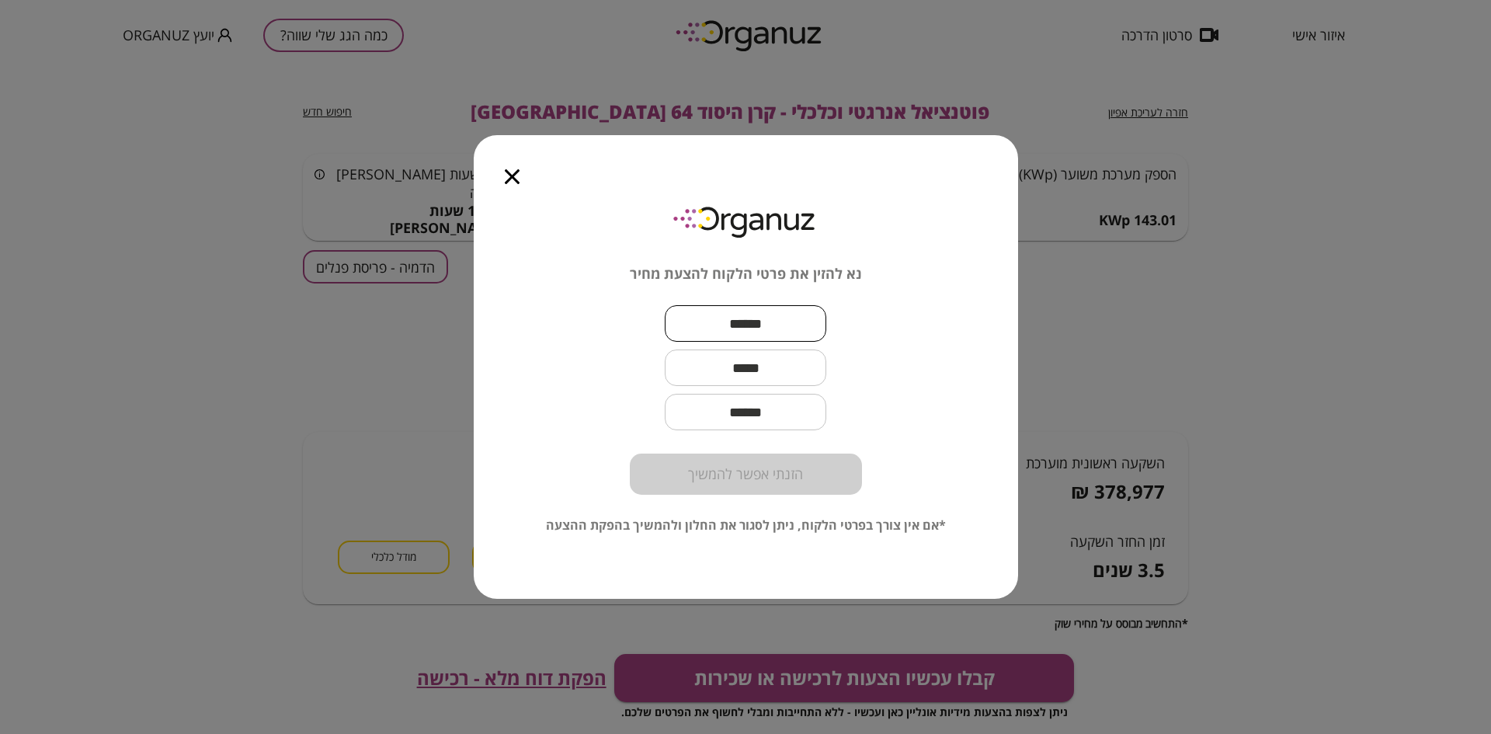
click at [740, 325] on input "text" at bounding box center [746, 324] width 162 height 46
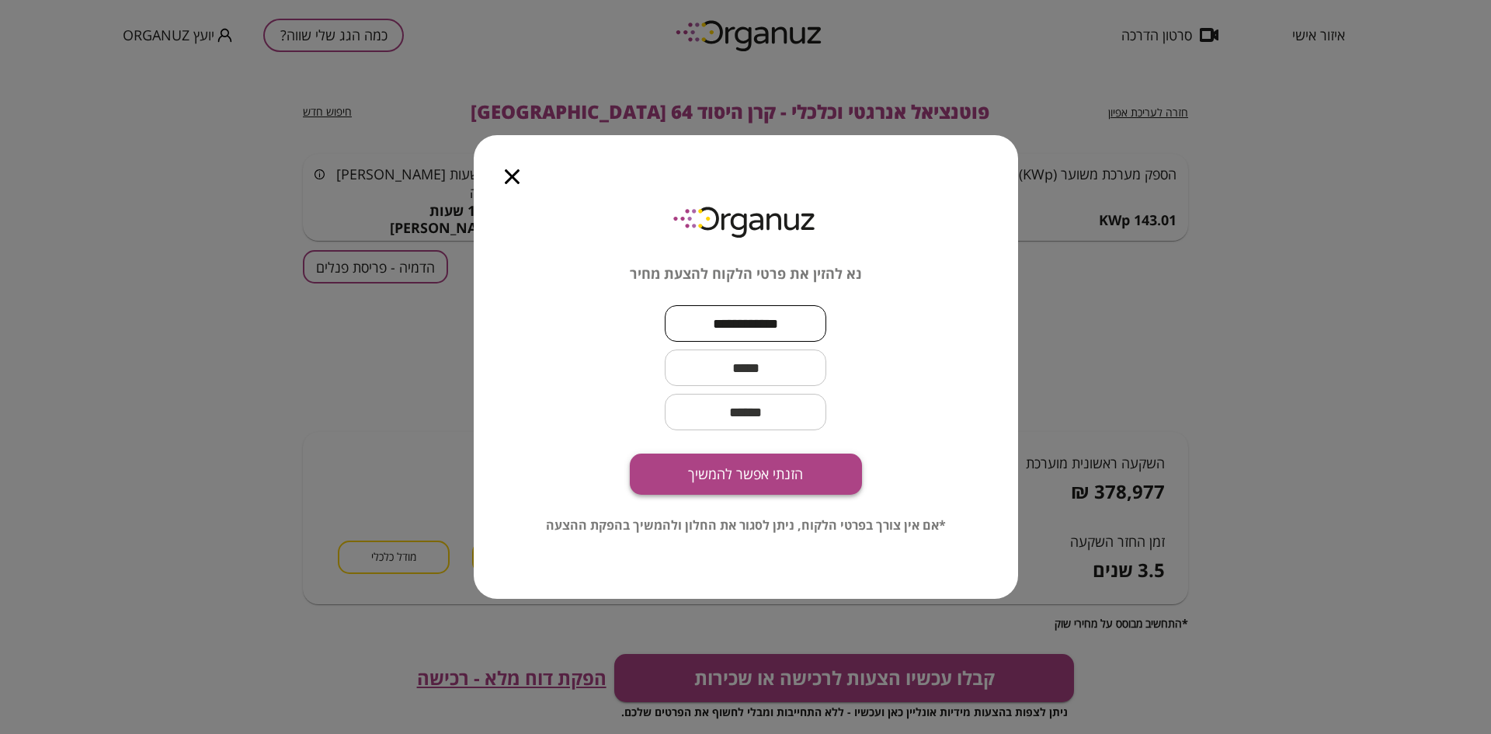
type input "**********"
click at [717, 482] on button "הזנתי אפשר להמשיך" at bounding box center [746, 474] width 232 height 41
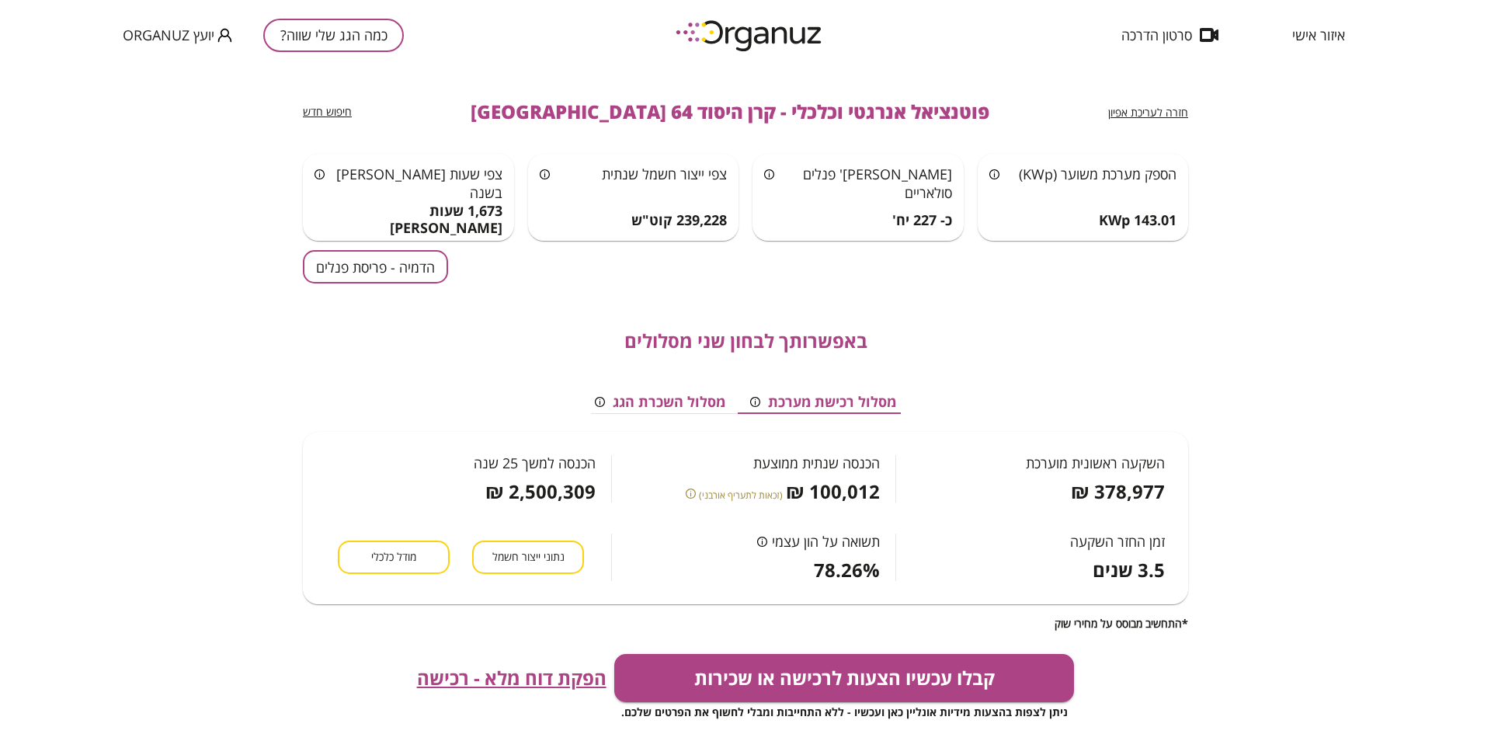
click at [1311, 33] on span "איזור אישי" at bounding box center [1318, 35] width 53 height 16
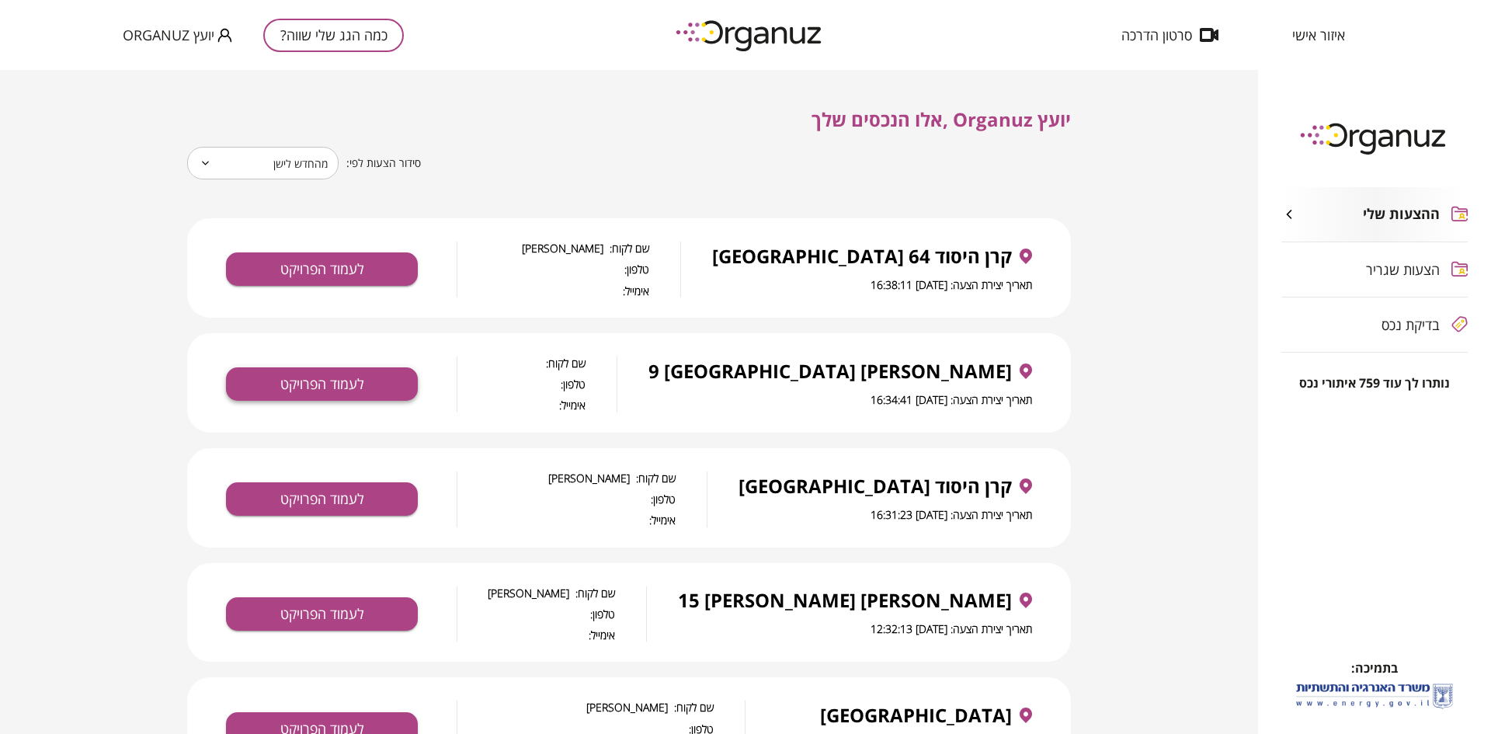
click at [317, 384] on button "לעמוד הפרויקט" at bounding box center [322, 383] width 192 height 33
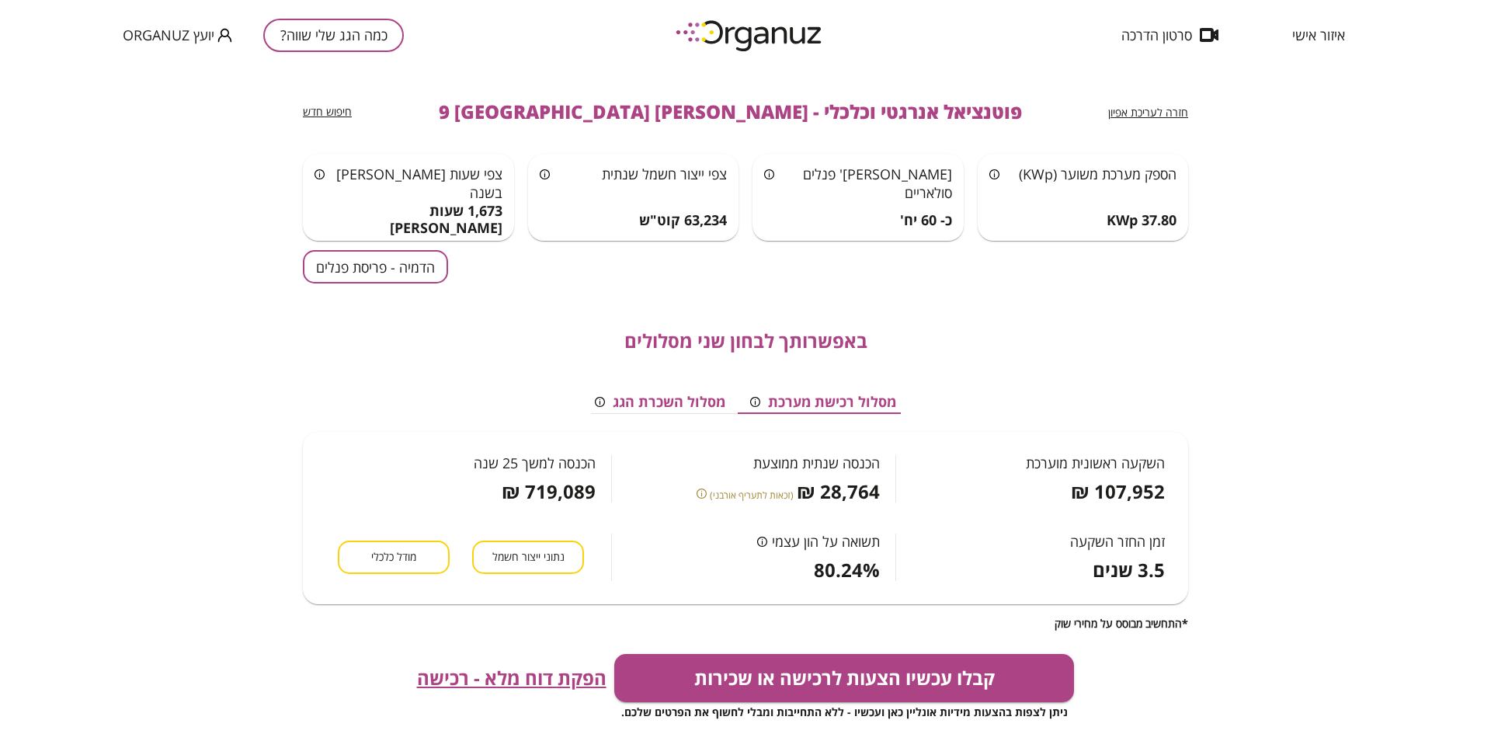
click at [471, 676] on span "הפקת דוח מלא - רכישה" at bounding box center [512, 678] width 190 height 22
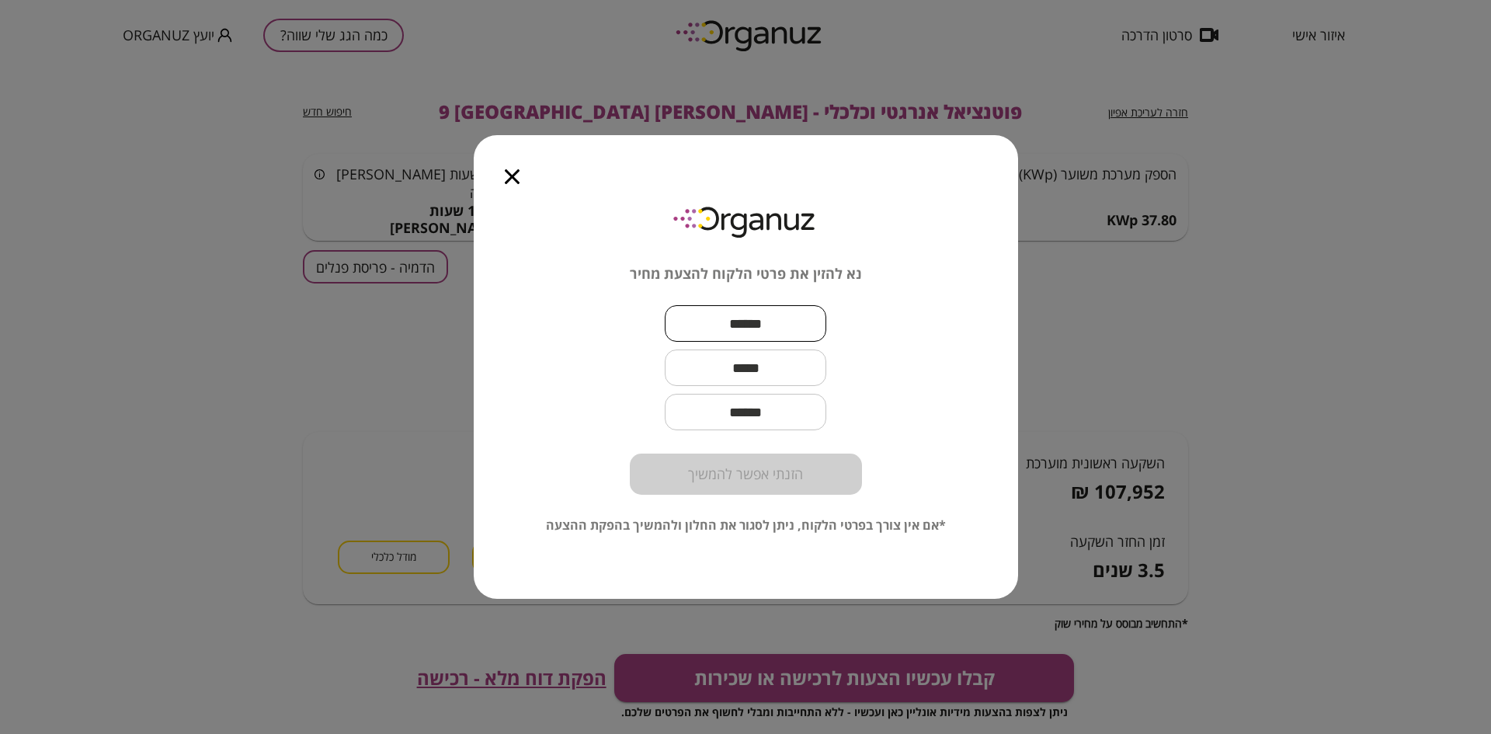
click at [723, 326] on input "text" at bounding box center [746, 324] width 162 height 46
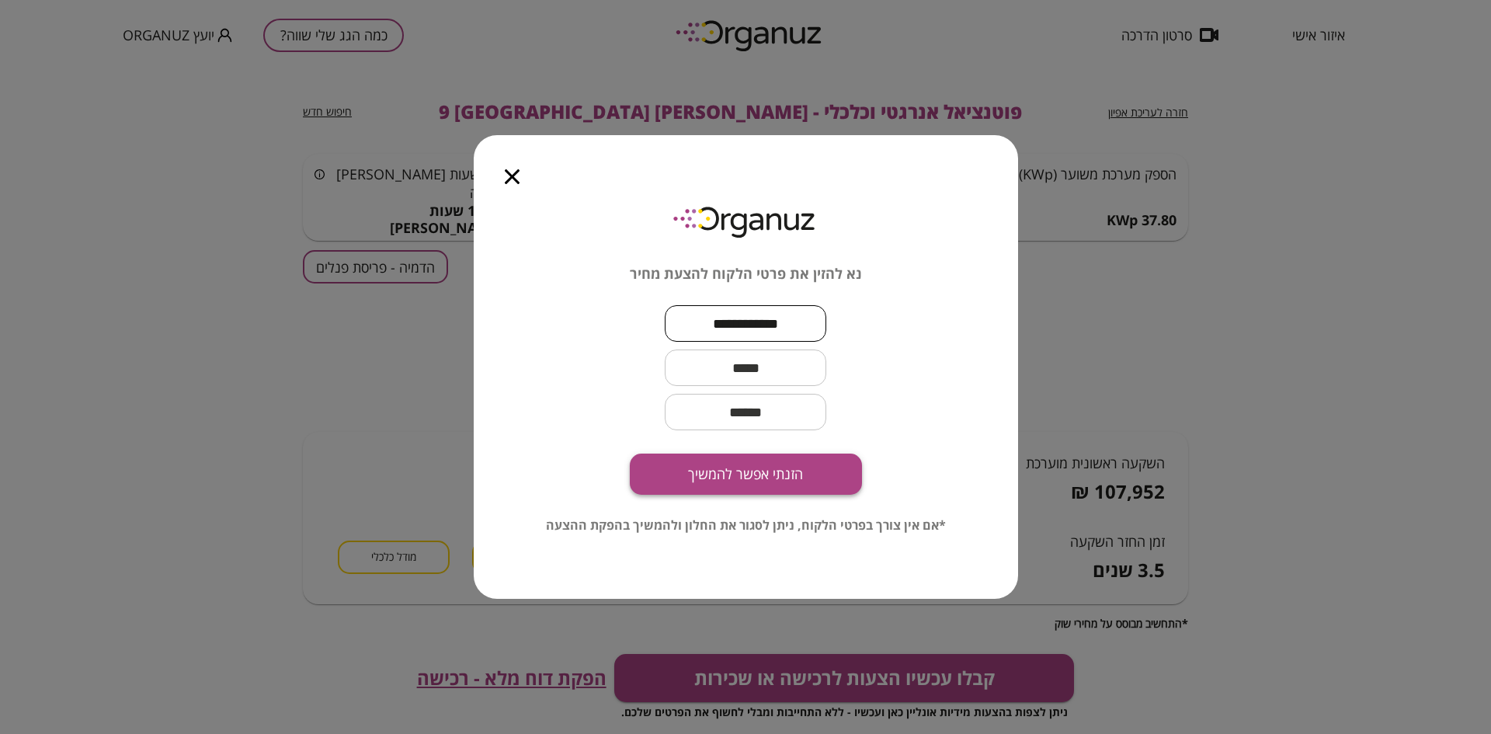
type input "**********"
click at [756, 468] on button "הזנתי אפשר להמשיך" at bounding box center [746, 474] width 232 height 41
